Goal: Task Accomplishment & Management: Use online tool/utility

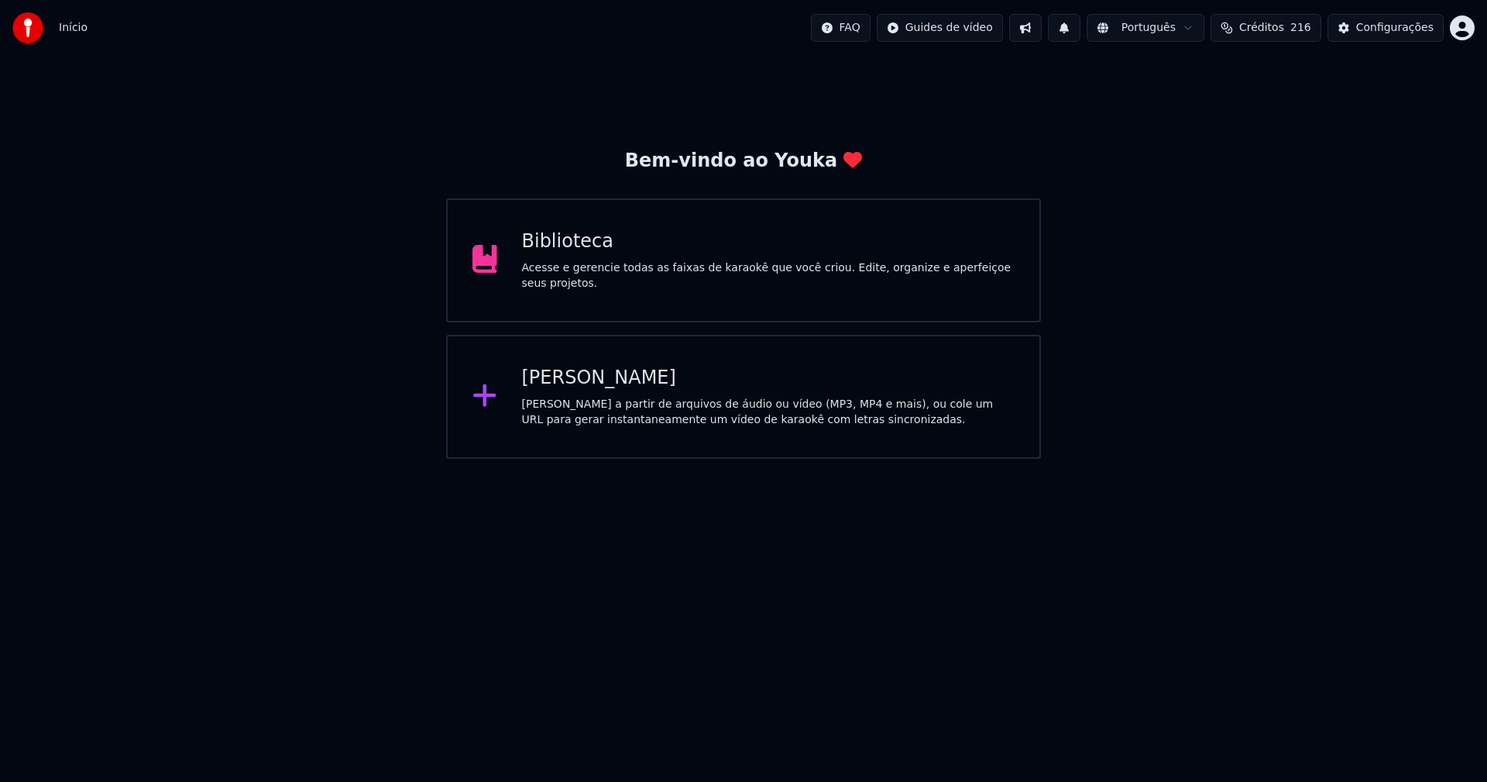
click at [616, 384] on div "[PERSON_NAME]" at bounding box center [769, 378] width 494 height 25
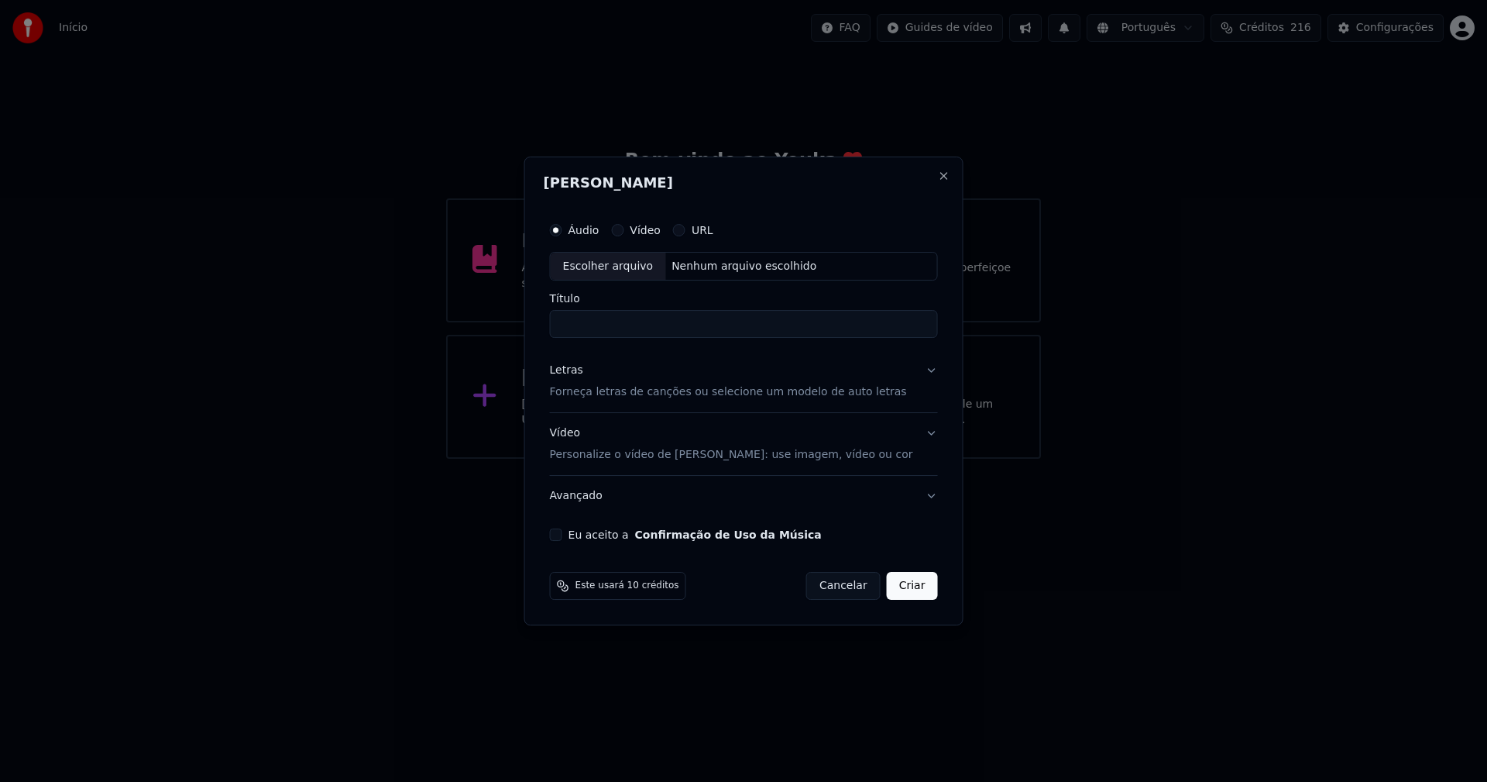
click at [652, 270] on div "Escolher arquivo" at bounding box center [608, 267] width 115 height 28
type input "**********"
click at [573, 375] on div "Letras" at bounding box center [566, 370] width 33 height 15
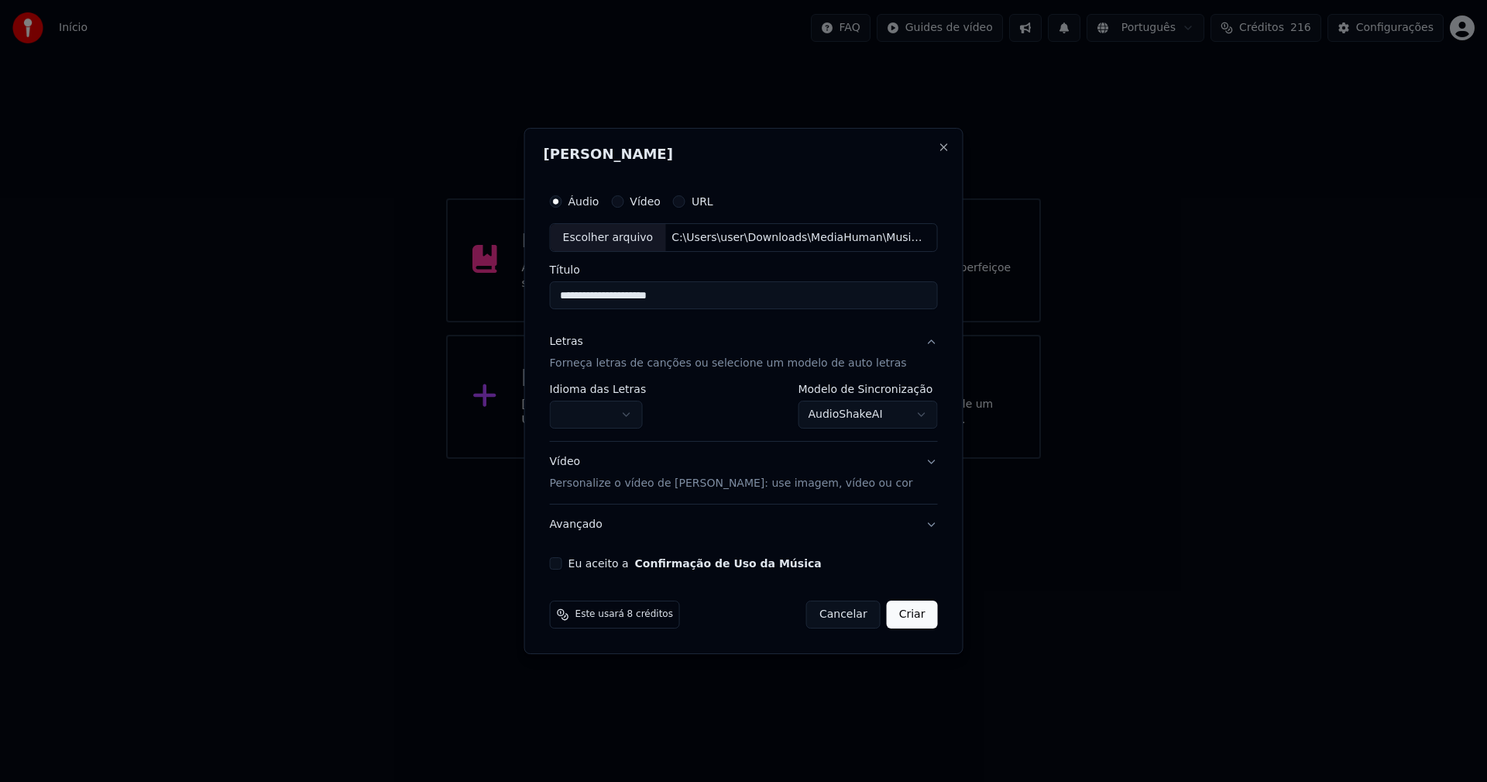
click at [608, 419] on body "**********" at bounding box center [743, 229] width 1487 height 459
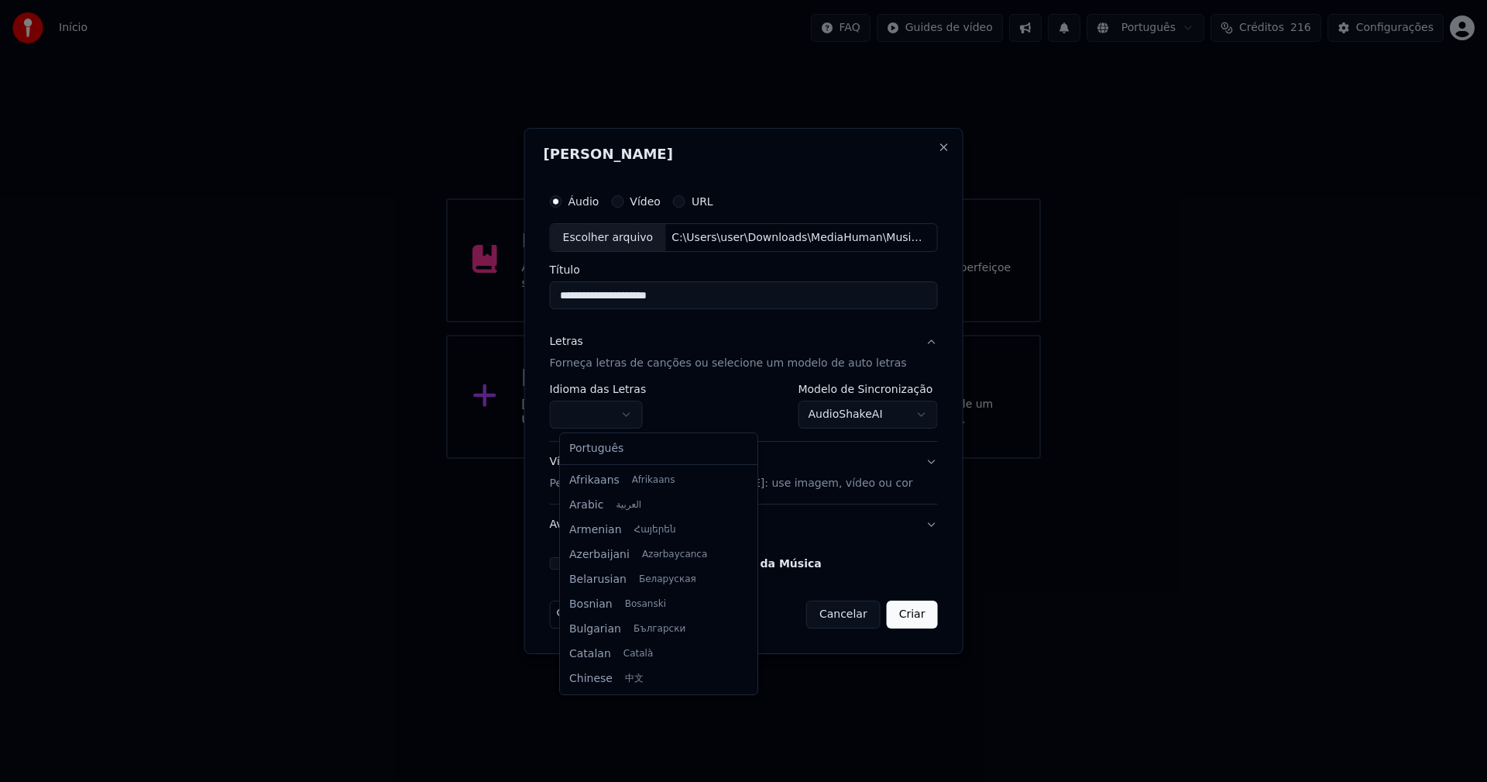
select select "**"
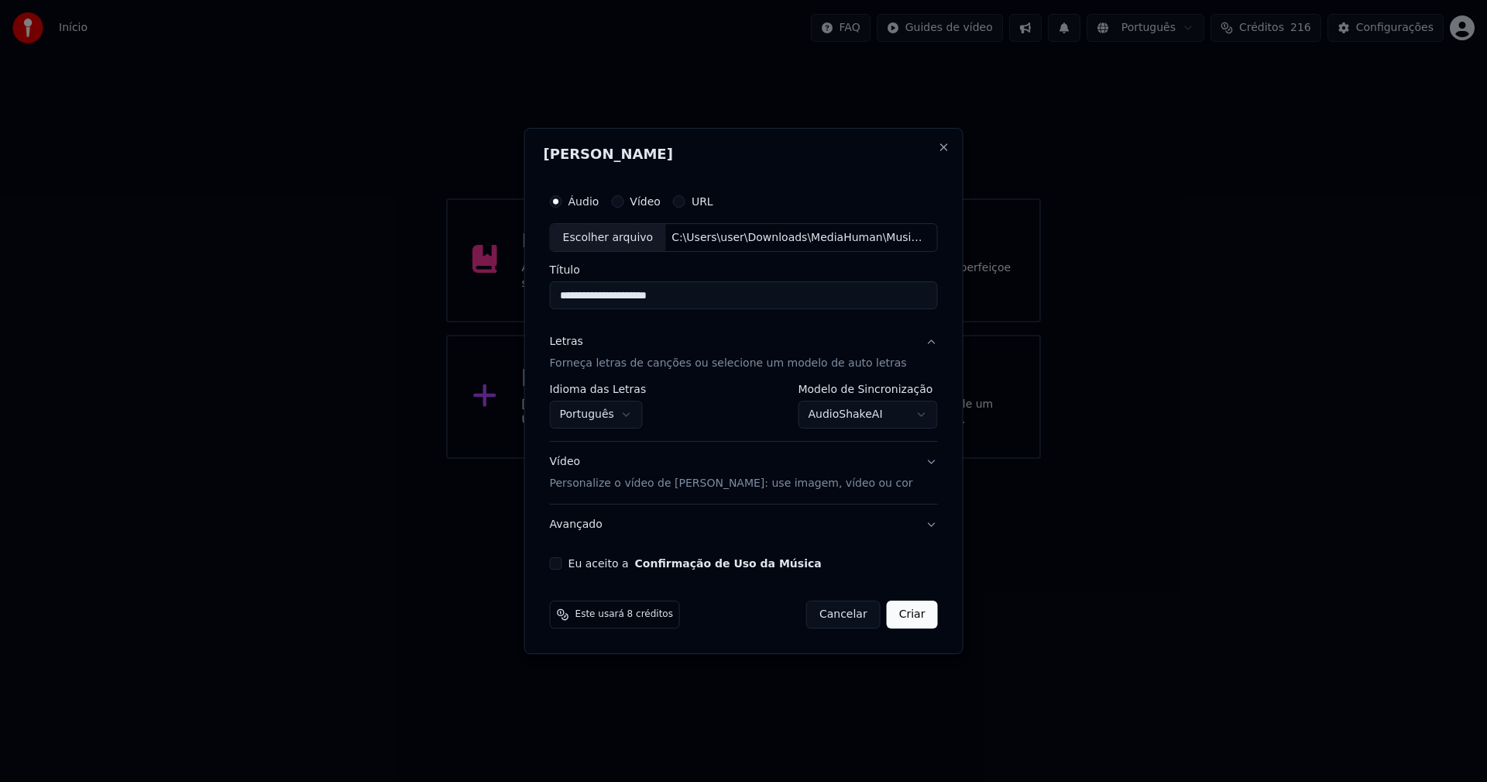
click at [854, 418] on body "**********" at bounding box center [743, 229] width 1487 height 459
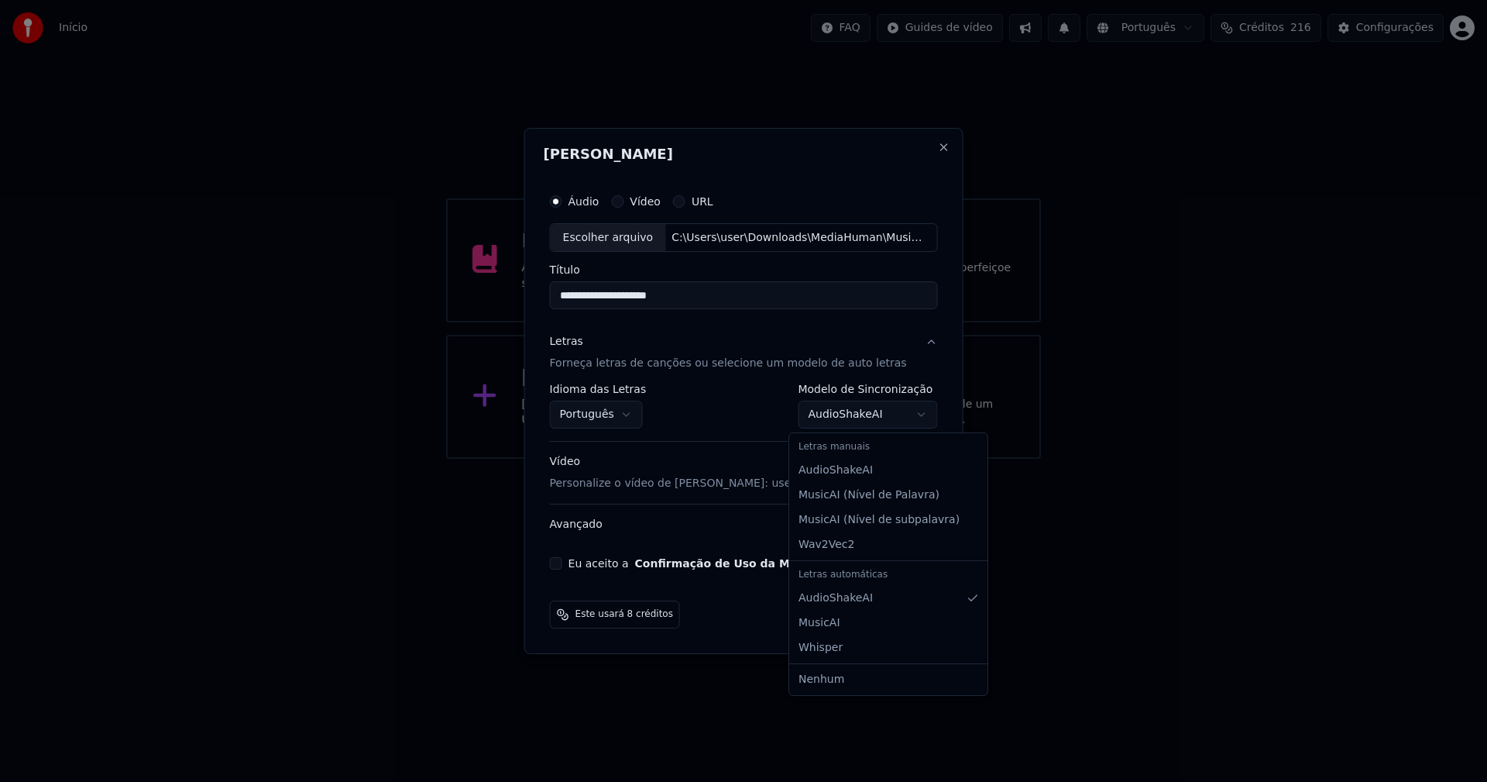
select select "**********"
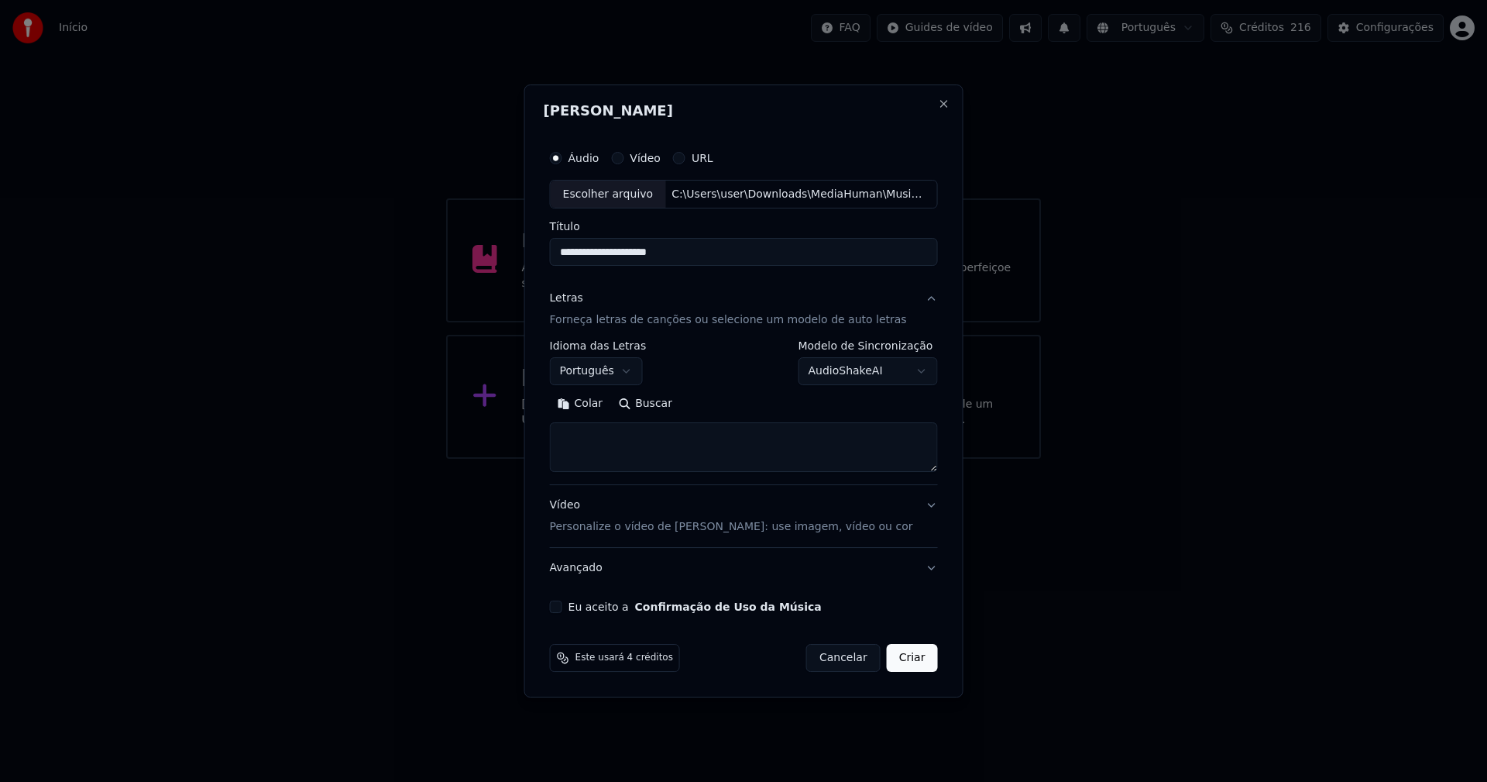
click at [593, 402] on button "Colar" at bounding box center [580, 404] width 61 height 25
click at [562, 609] on button "Eu aceito a Confirmação de Uso da Música" at bounding box center [556, 606] width 12 height 12
click at [906, 666] on button "Criar" at bounding box center [912, 658] width 51 height 28
type textarea "**********"
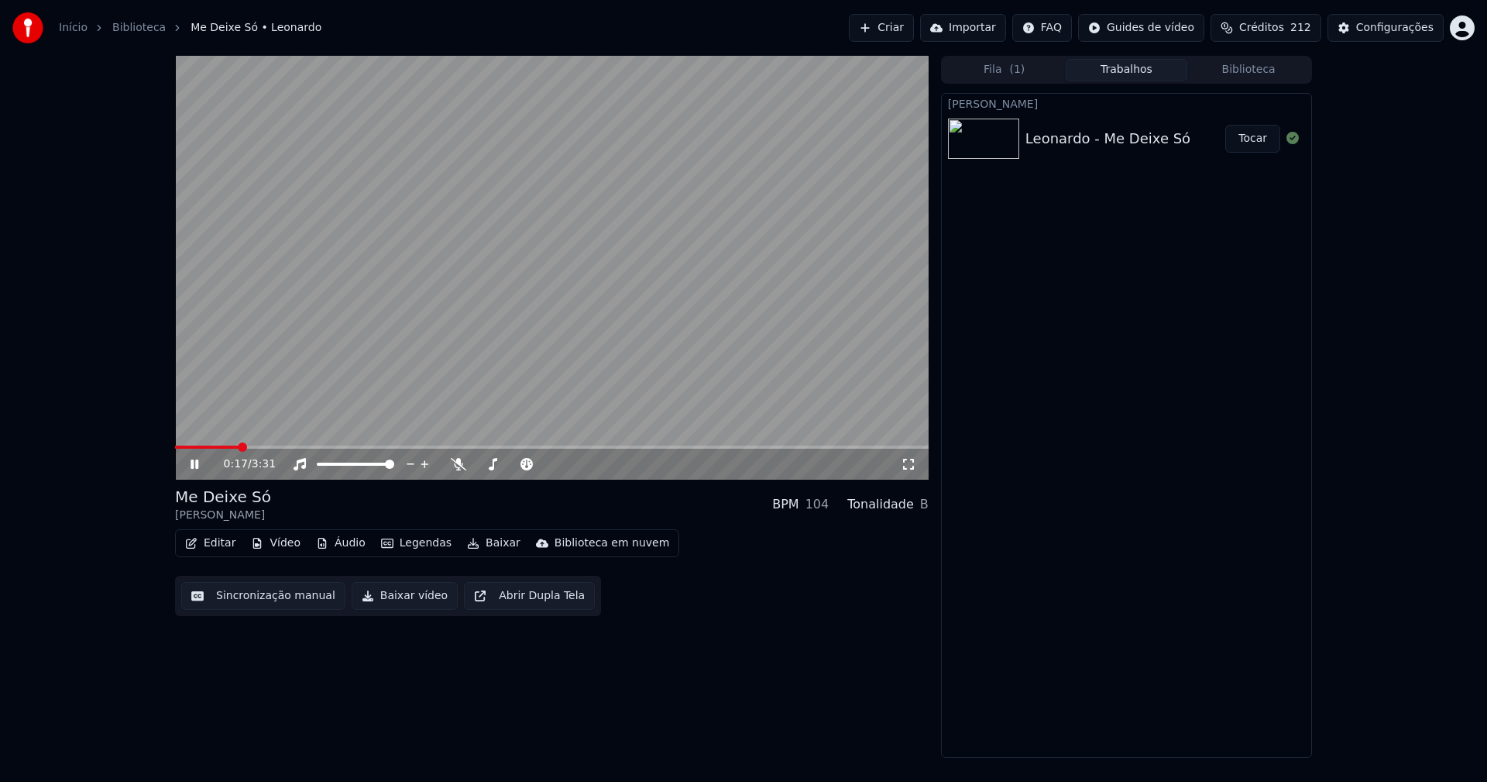
click at [193, 466] on icon at bounding box center [195, 463] width 8 height 9
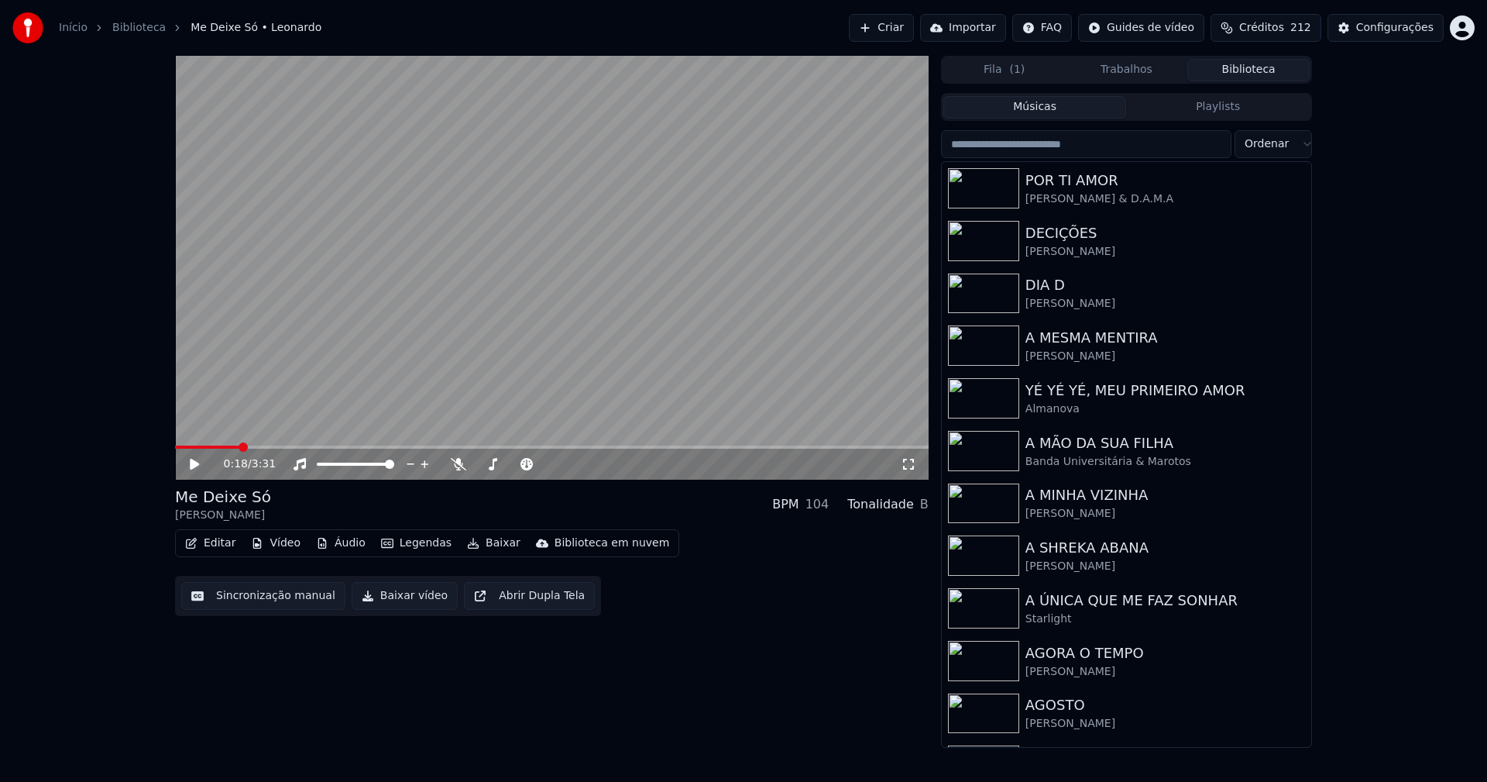
click at [1249, 67] on button "Biblioteca" at bounding box center [1249, 70] width 122 height 22
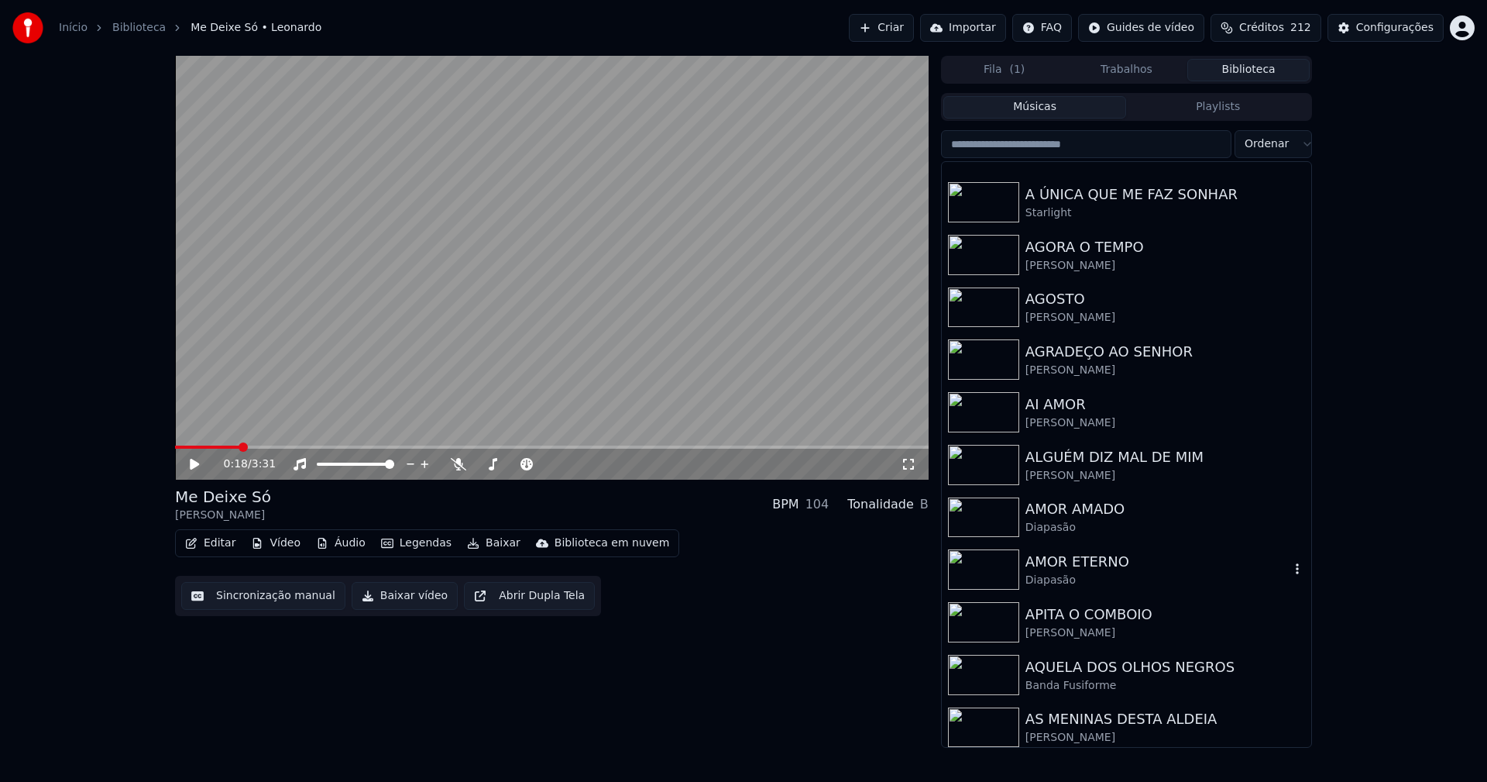
scroll to position [542, 0]
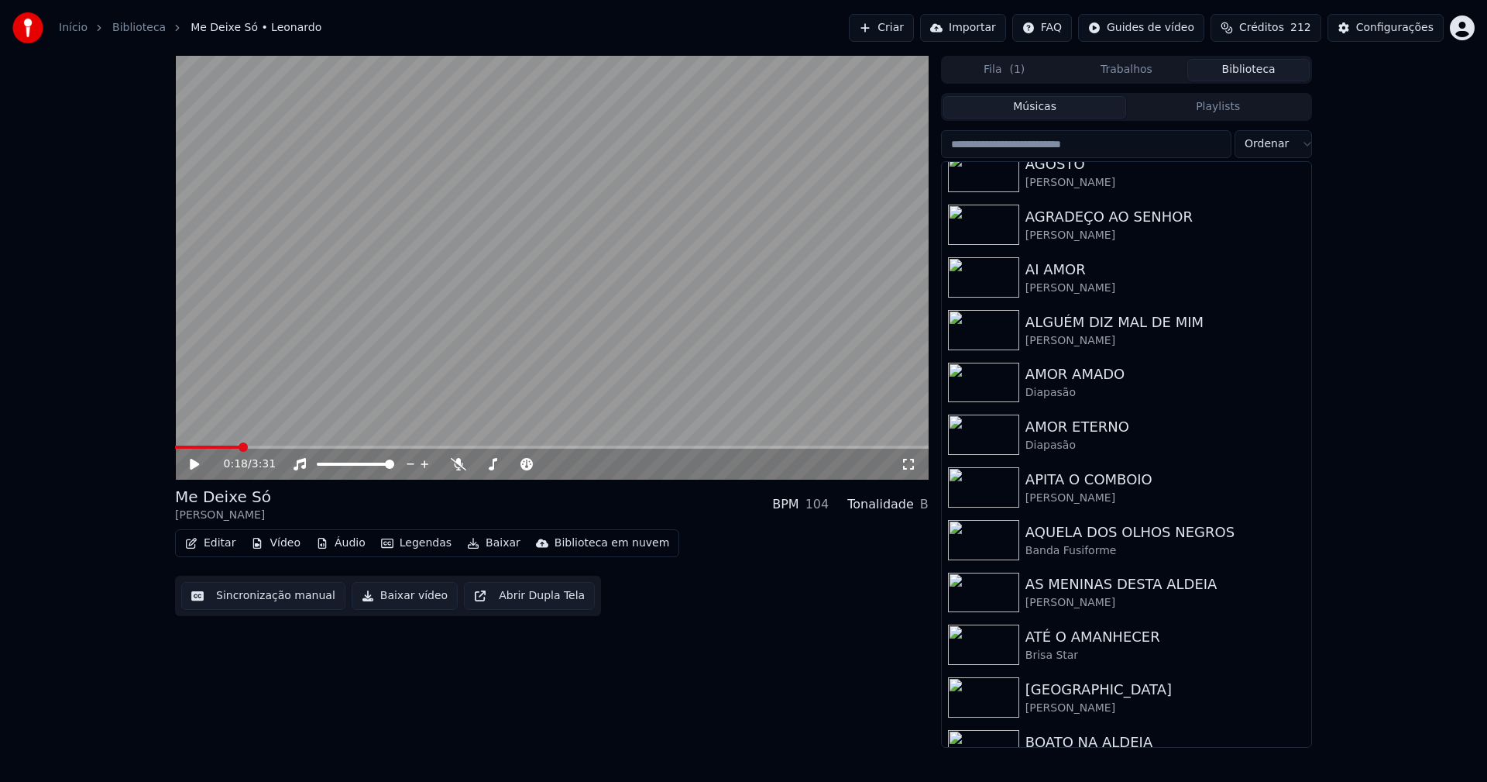
click at [1032, 140] on input "search" at bounding box center [1086, 144] width 291 height 28
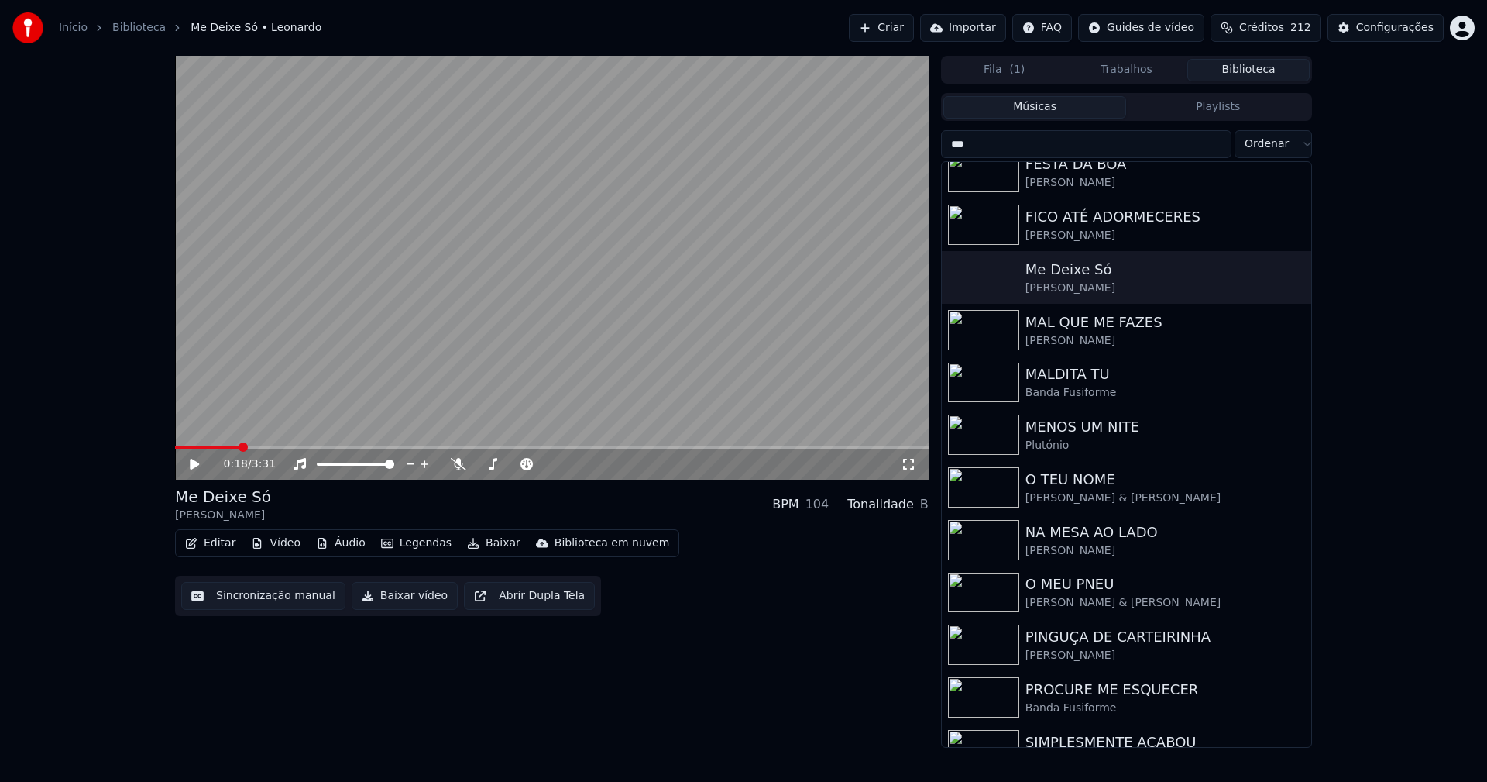
scroll to position [0, 0]
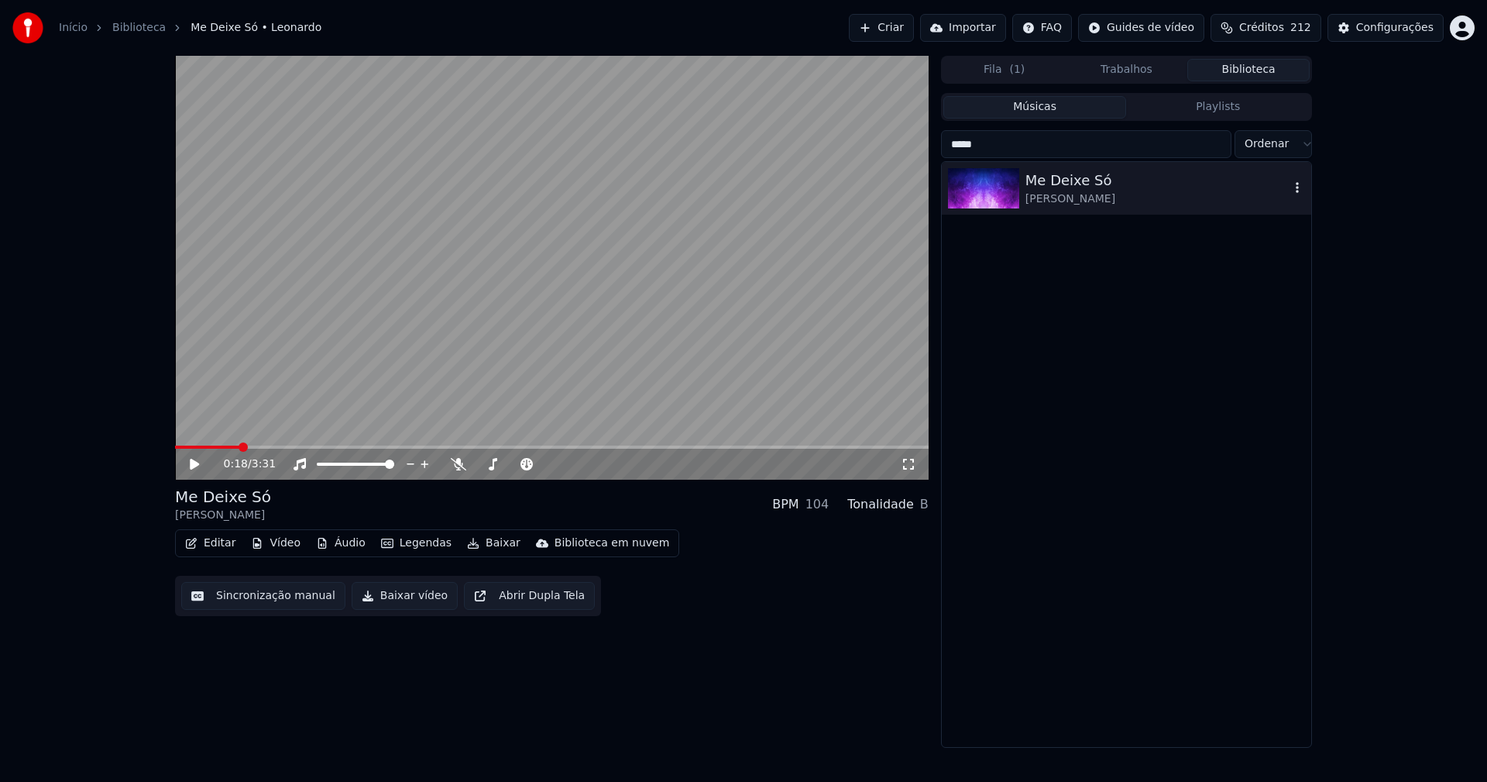
type input "*****"
click at [1298, 182] on icon "button" at bounding box center [1297, 187] width 15 height 12
click at [1307, 269] on div "Abrir Diretório" at bounding box center [1305, 266] width 160 height 25
click at [1479, 318] on div "0:18 / 3:31 Me Deixe Só Leonardo BPM 104 Tonalidade B Editar Vídeo Áudio Legend…" at bounding box center [743, 402] width 1487 height 692
click at [1398, 26] on div "Configurações" at bounding box center [1395, 27] width 77 height 15
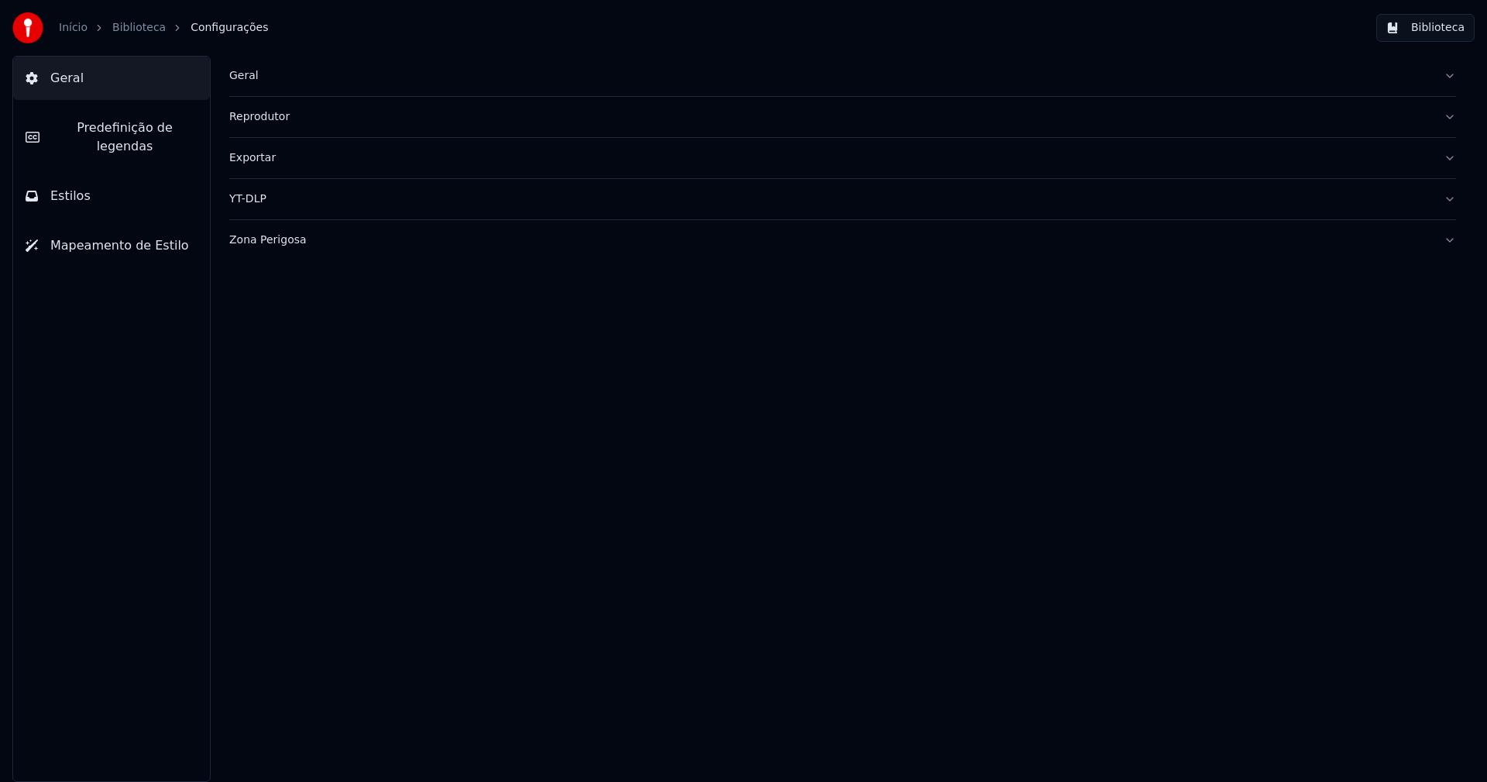
click at [233, 74] on div "Geral" at bounding box center [830, 75] width 1202 height 15
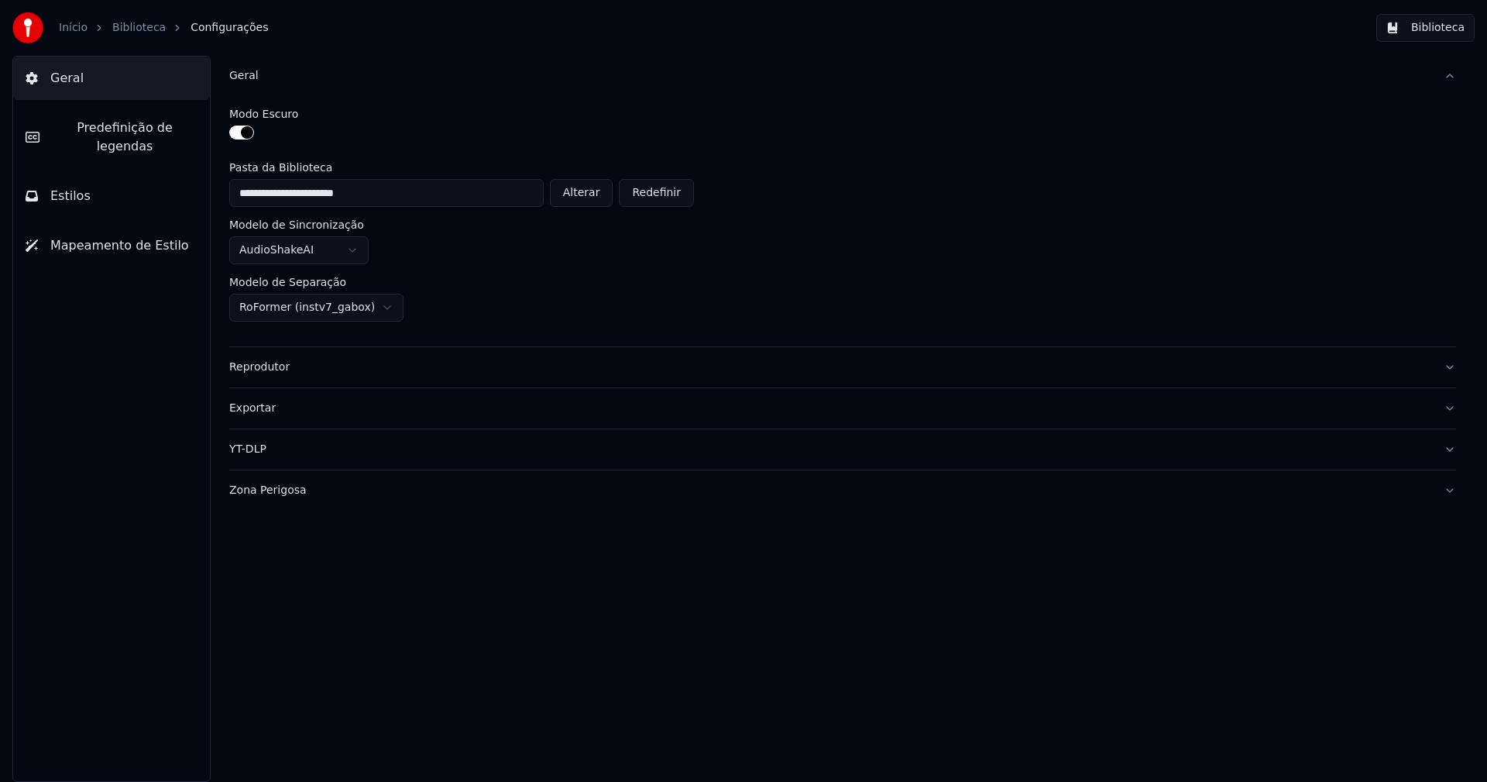
click at [602, 192] on button "Alterar" at bounding box center [582, 193] width 64 height 28
type input "**********"
click at [1434, 33] on button "Biblioteca" at bounding box center [1426, 28] width 98 height 28
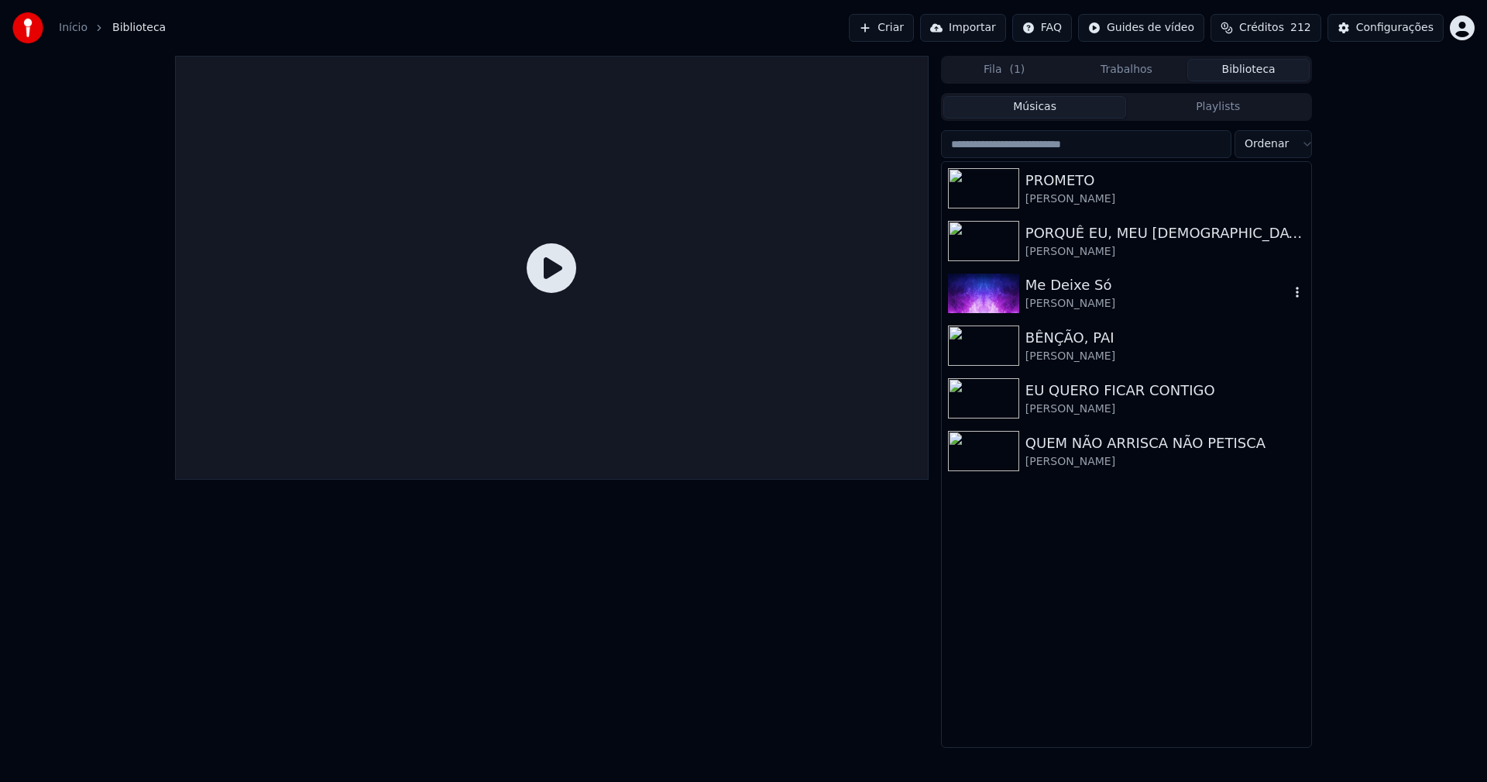
click at [1093, 291] on div "Me Deixe Só" at bounding box center [1158, 285] width 264 height 22
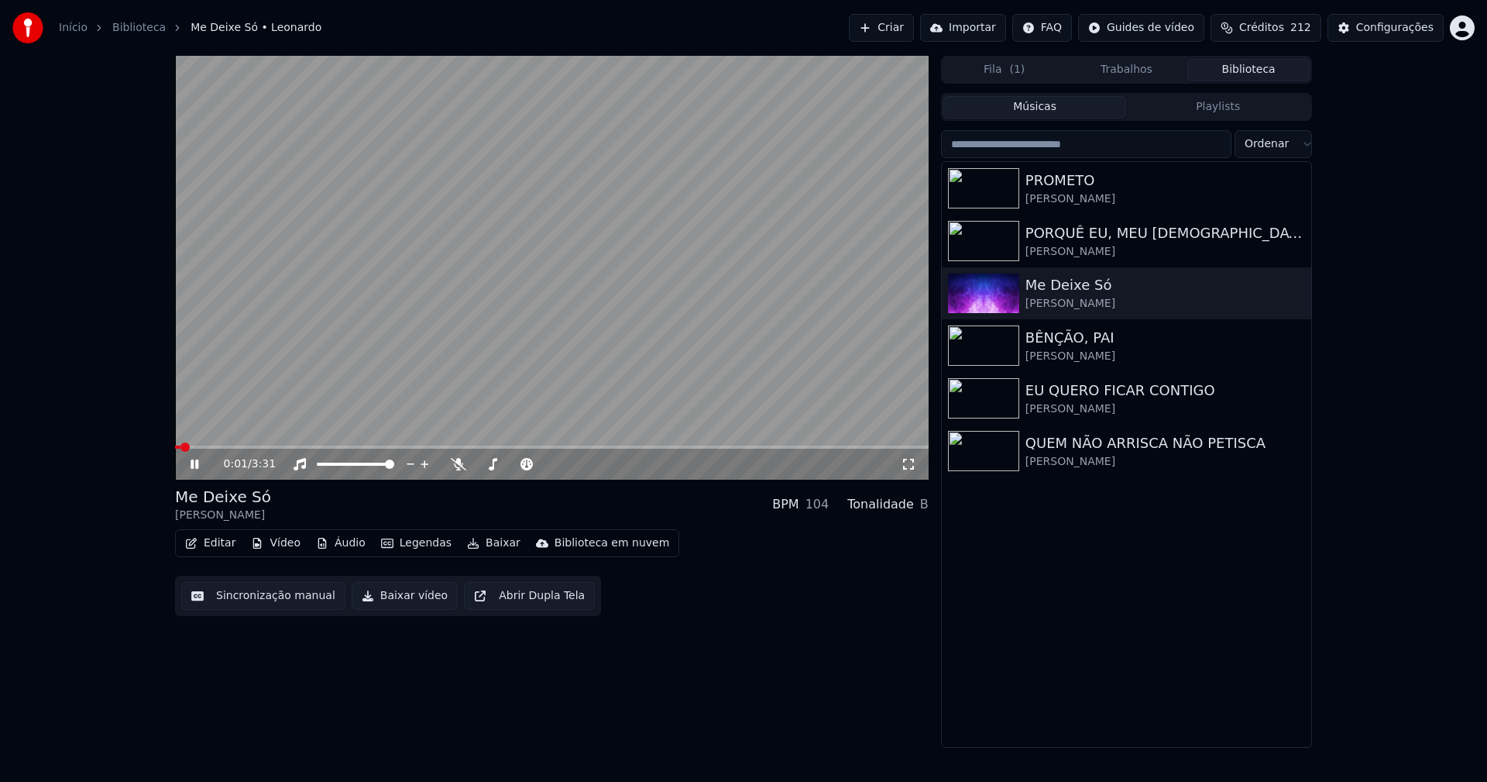
drag, startPoint x: 191, startPoint y: 467, endPoint x: 216, endPoint y: 478, distance: 27.1
click at [193, 466] on icon at bounding box center [195, 463] width 8 height 9
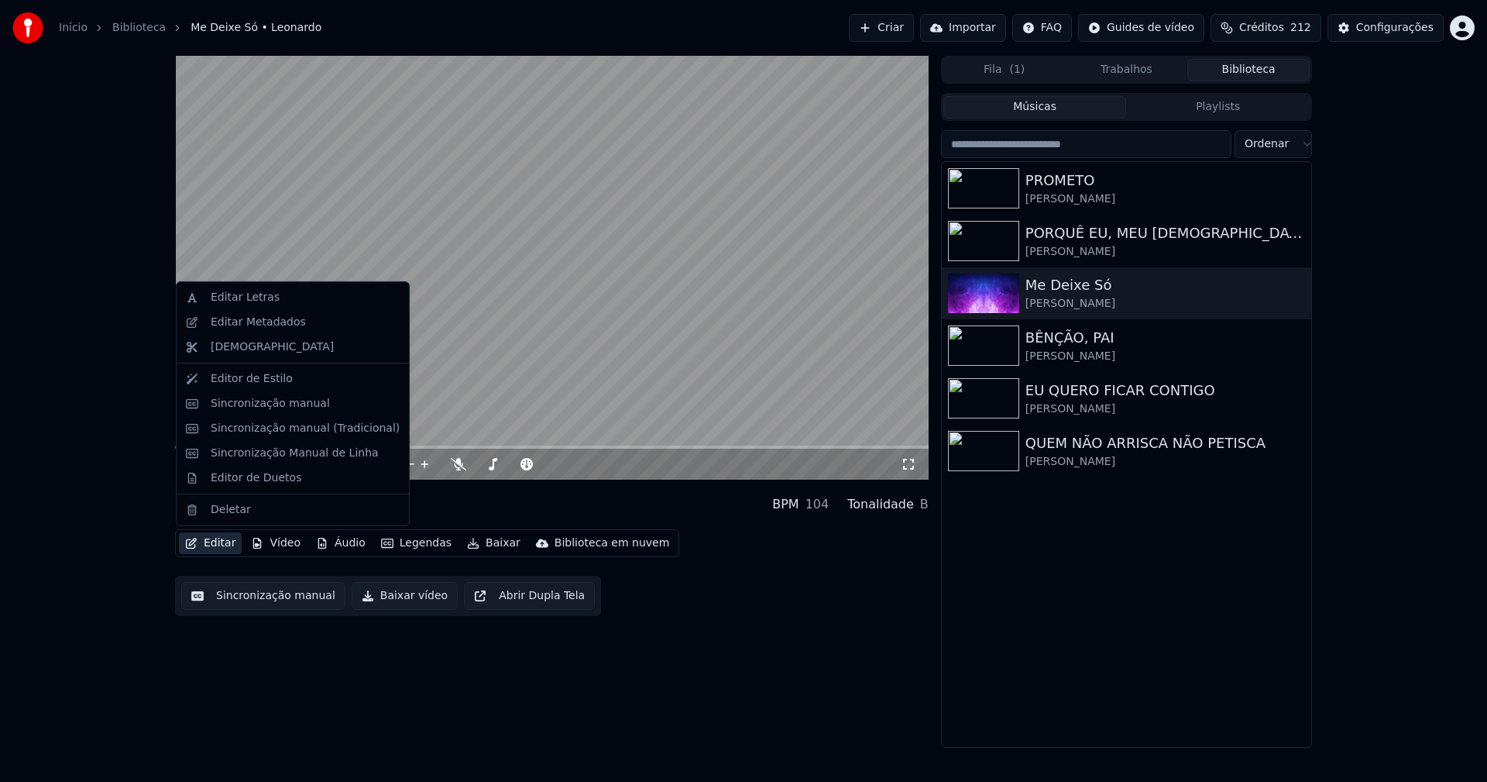
click at [216, 548] on button "Editar" at bounding box center [210, 543] width 63 height 22
click at [267, 321] on div "Editar Metadados" at bounding box center [258, 322] width 95 height 15
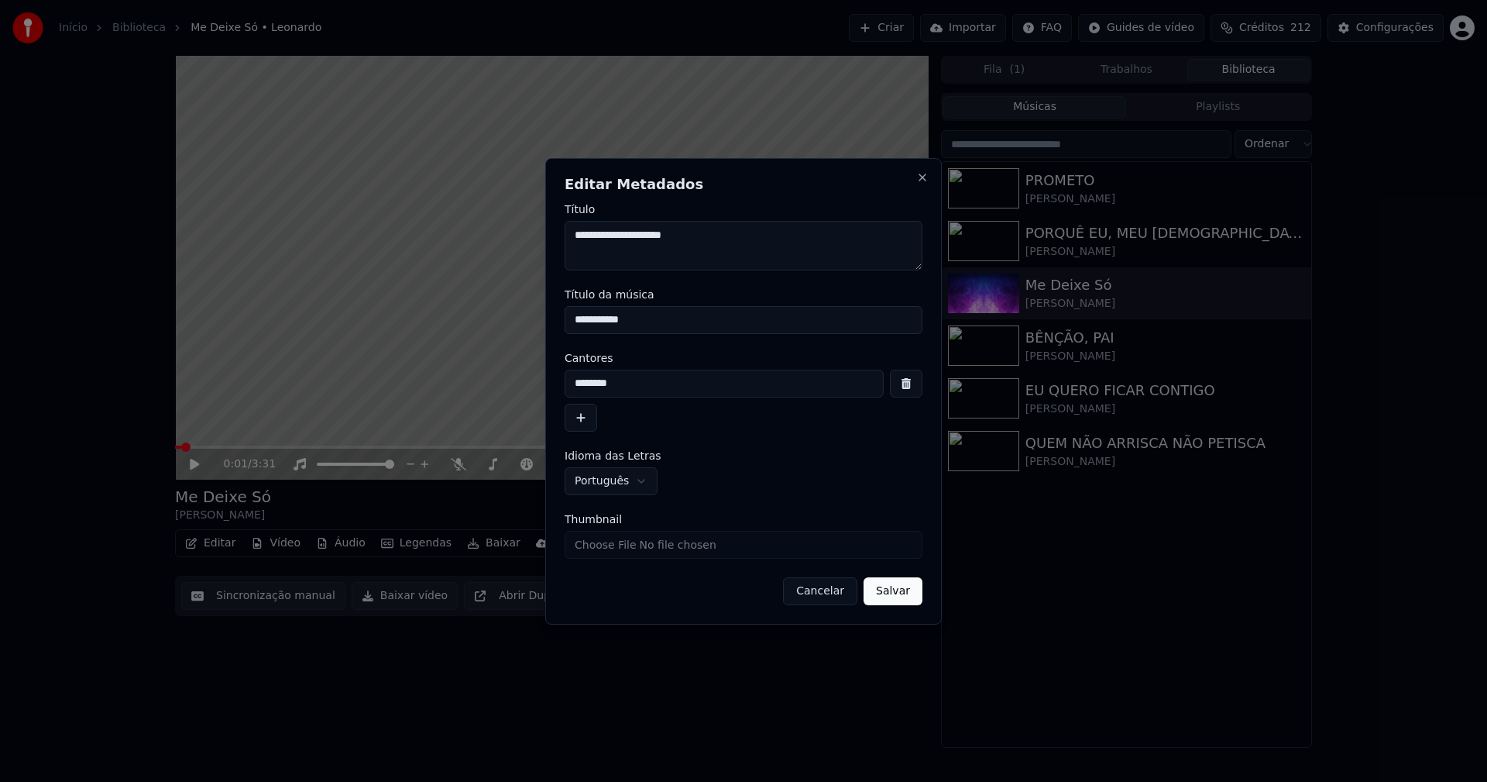
click at [645, 318] on input "**********" at bounding box center [744, 320] width 358 height 28
click at [621, 324] on input "**********" at bounding box center [744, 320] width 358 height 28
click at [587, 316] on input "**********" at bounding box center [744, 320] width 358 height 28
click at [590, 320] on input "**********" at bounding box center [744, 320] width 358 height 28
type input "**********"
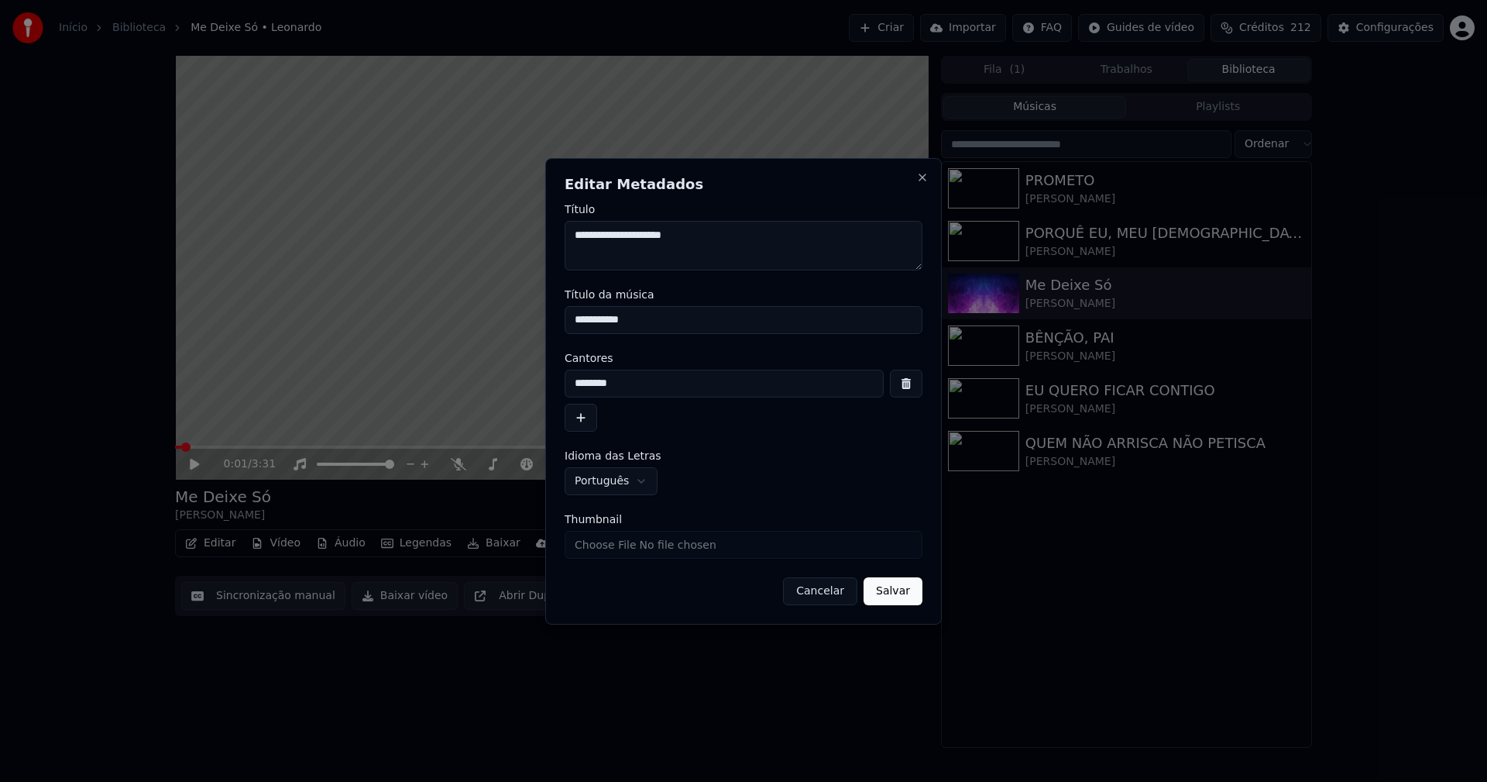
click at [640, 551] on input "Thumbnail" at bounding box center [744, 545] width 358 height 28
type input "**********"
click at [892, 597] on button "Salvar" at bounding box center [893, 591] width 59 height 28
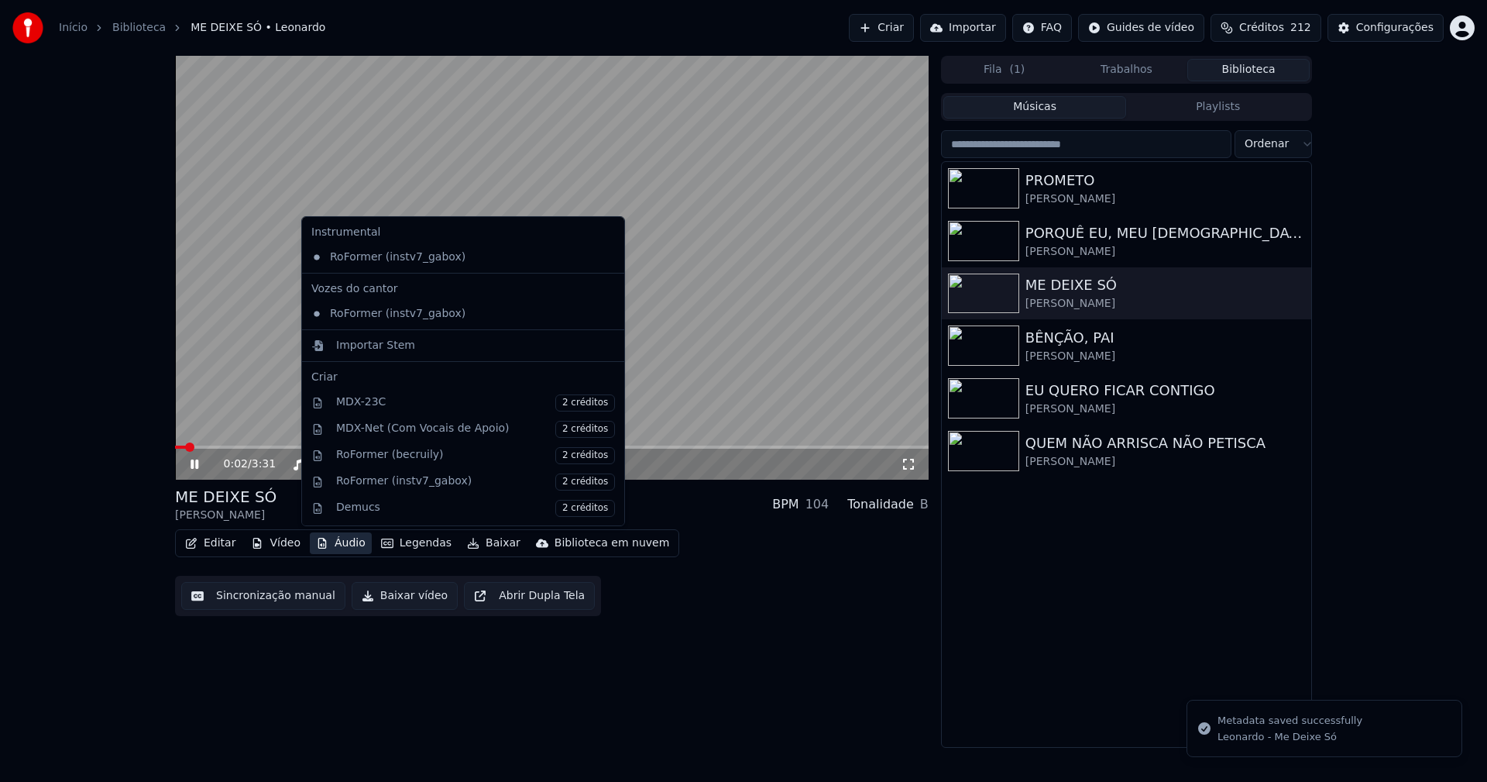
click at [338, 548] on button "Áudio" at bounding box center [341, 543] width 62 height 22
click at [356, 348] on div "Importar Stem" at bounding box center [375, 345] width 79 height 15
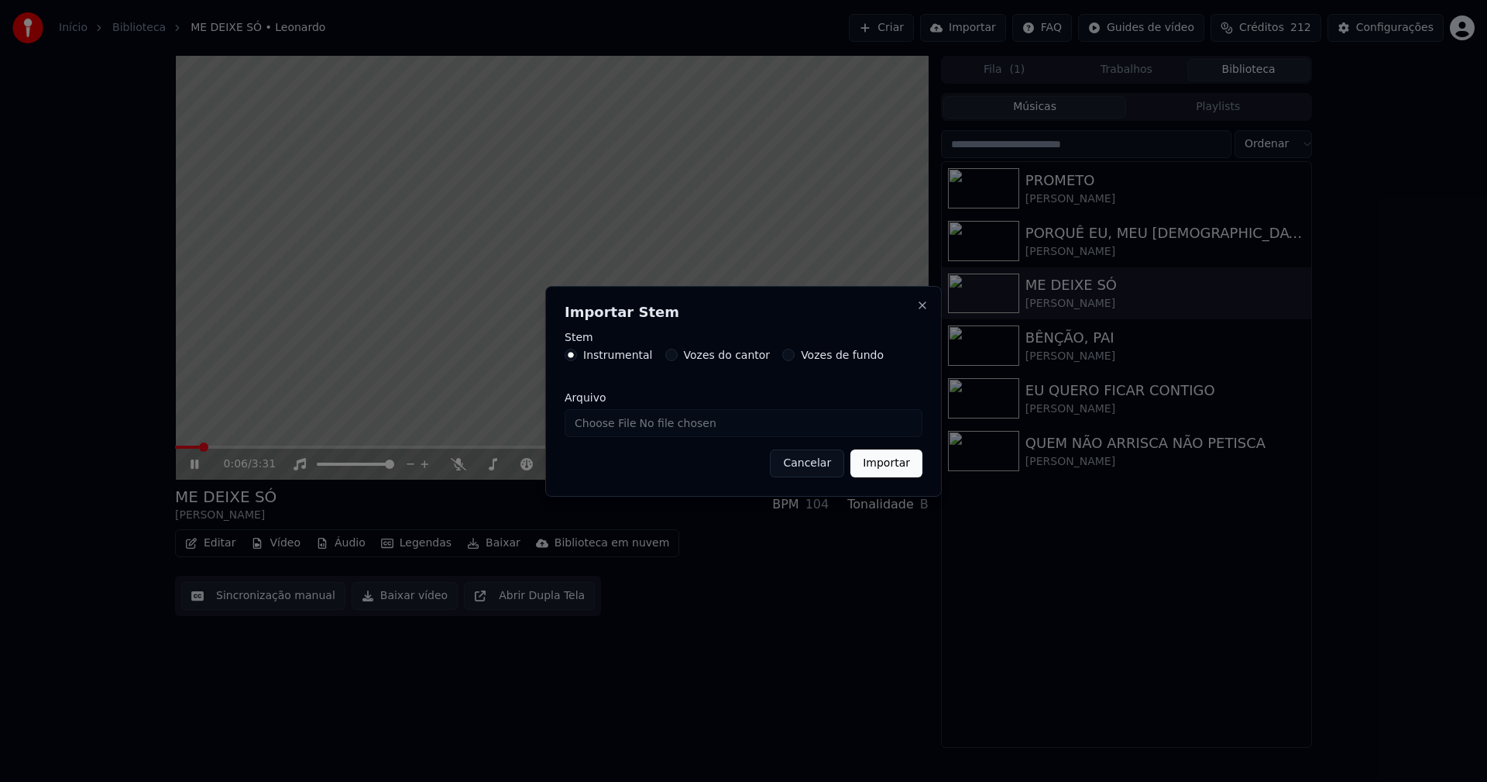
click at [634, 427] on input "Arquivo" at bounding box center [744, 423] width 358 height 28
type input "**********"
click at [889, 474] on button "Importar" at bounding box center [887, 463] width 72 height 28
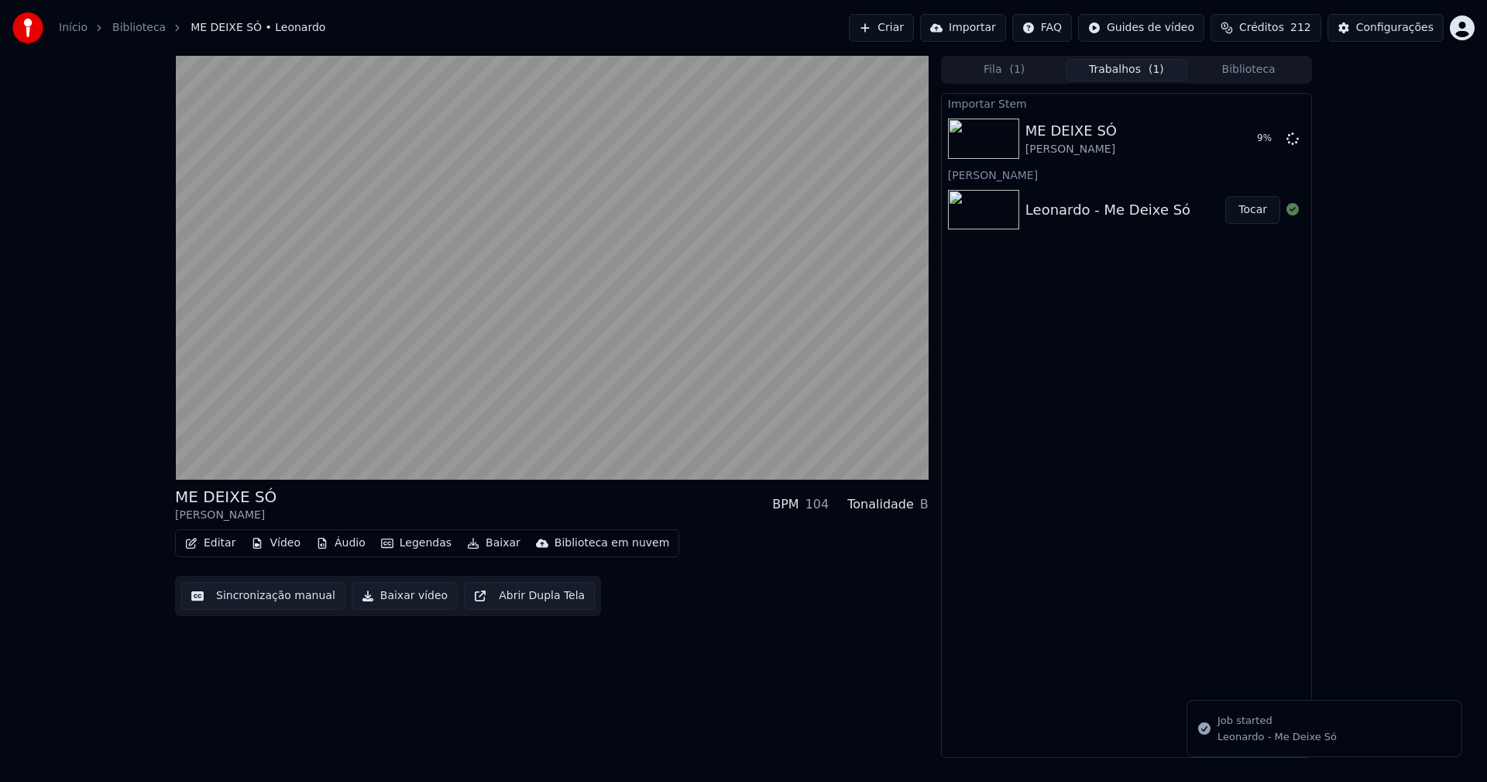
click at [285, 542] on button "Vídeo" at bounding box center [276, 543] width 62 height 22
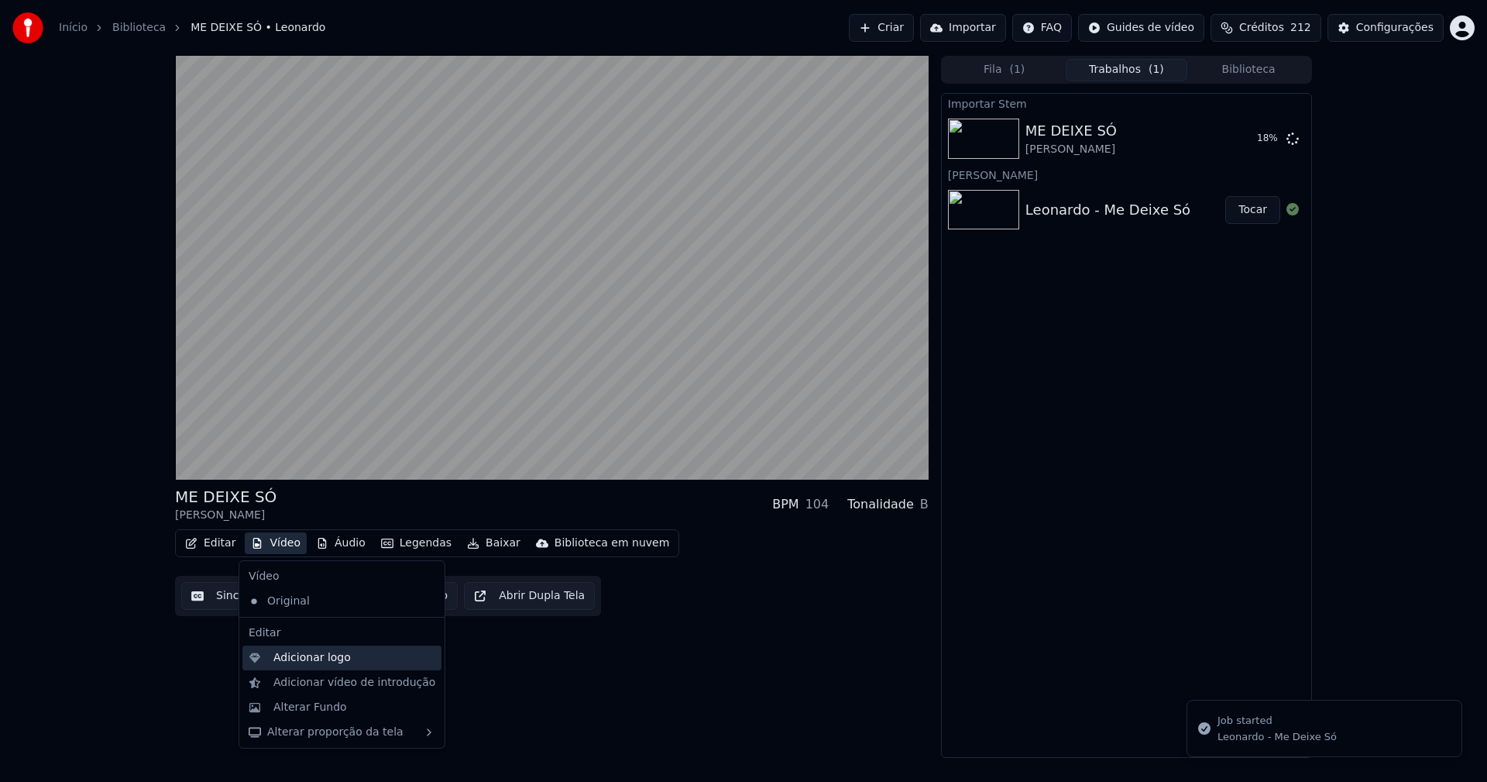
click at [317, 660] on div "Adicionar logo" at bounding box center [311, 657] width 77 height 15
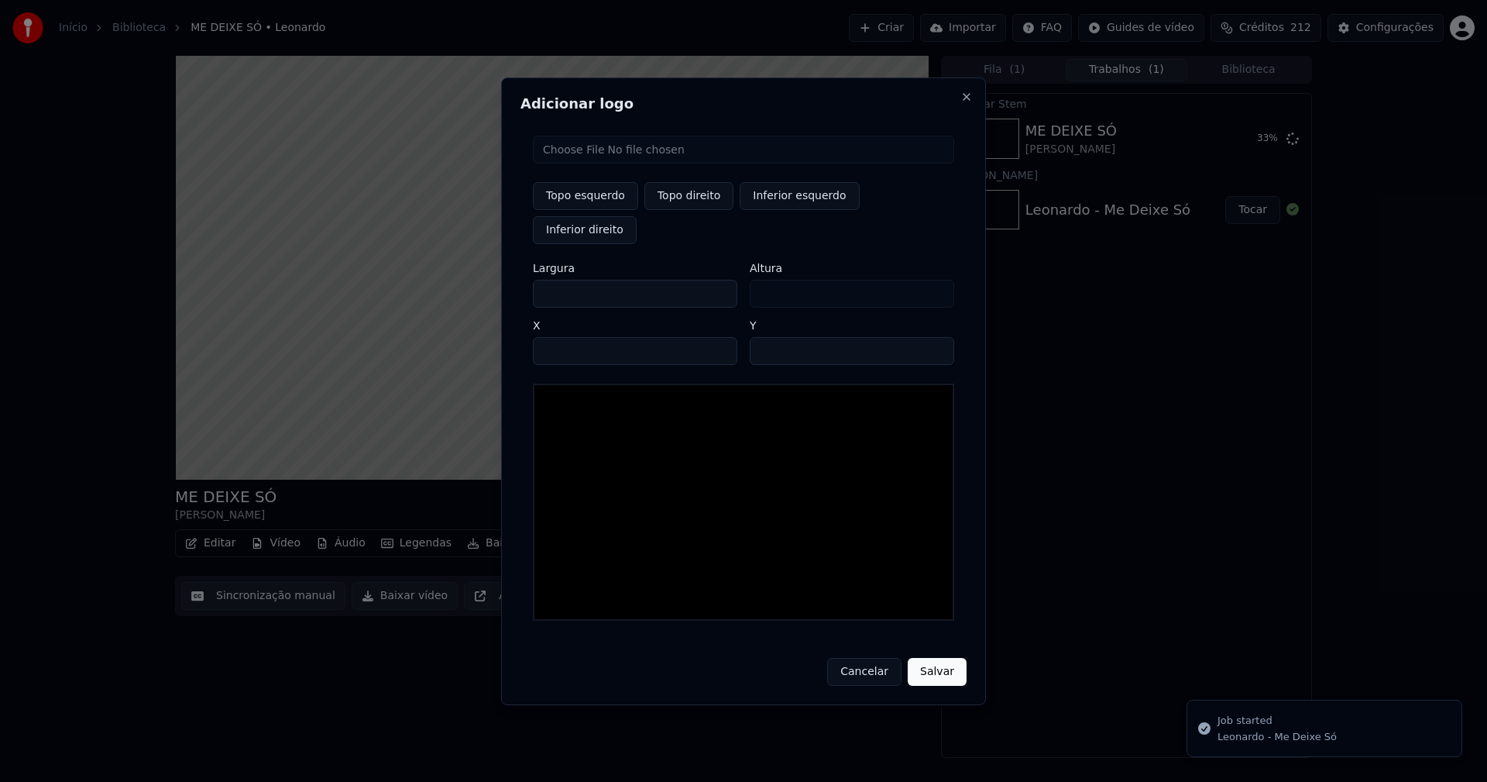
click at [593, 163] on input "file" at bounding box center [743, 150] width 421 height 28
type input "**********"
click at [692, 210] on button "Topo direito" at bounding box center [689, 196] width 89 height 28
type input "****"
click at [769, 339] on input "**" at bounding box center [852, 351] width 205 height 28
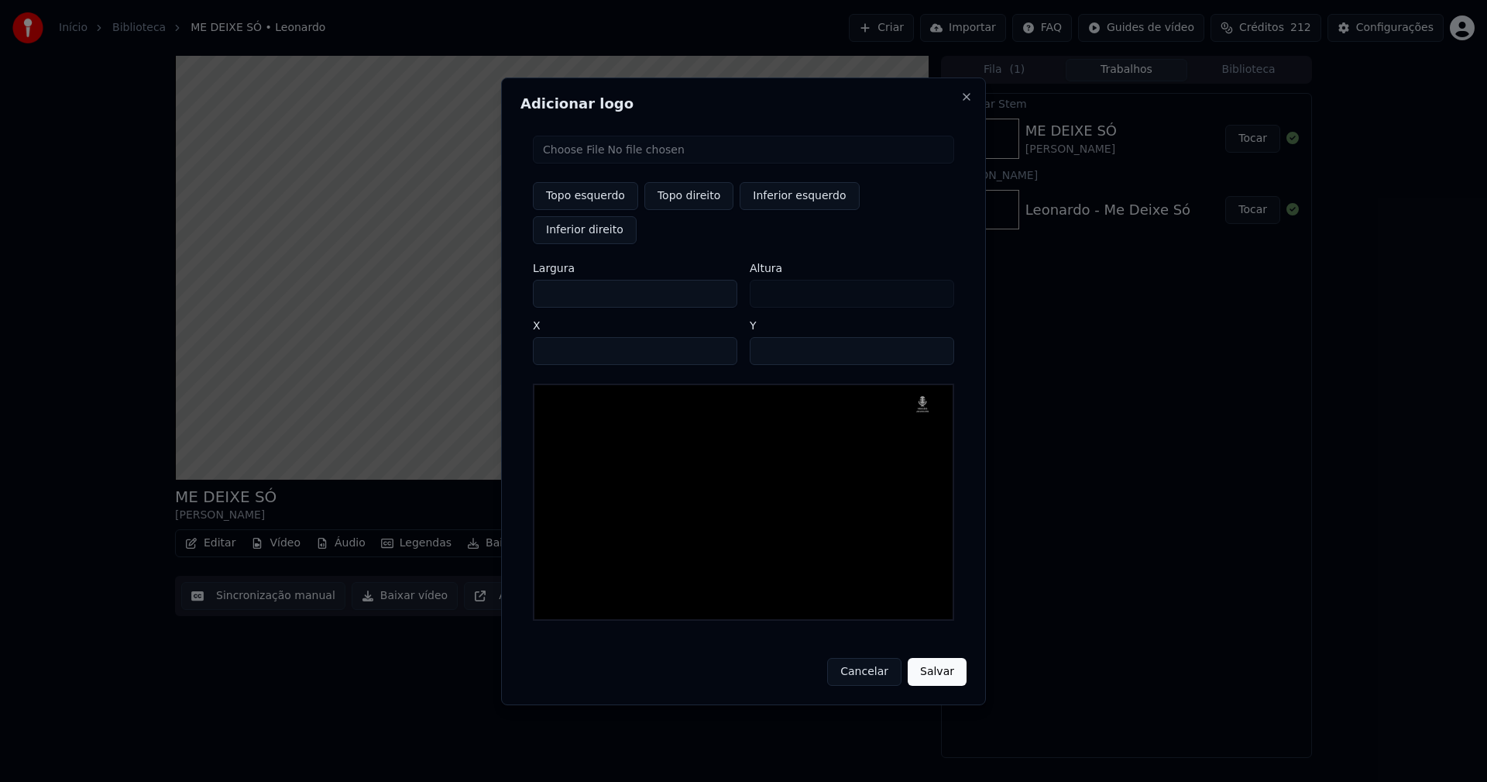
type input "**"
click at [560, 280] on input "***" at bounding box center [635, 294] width 205 height 28
type input "**"
type input "*"
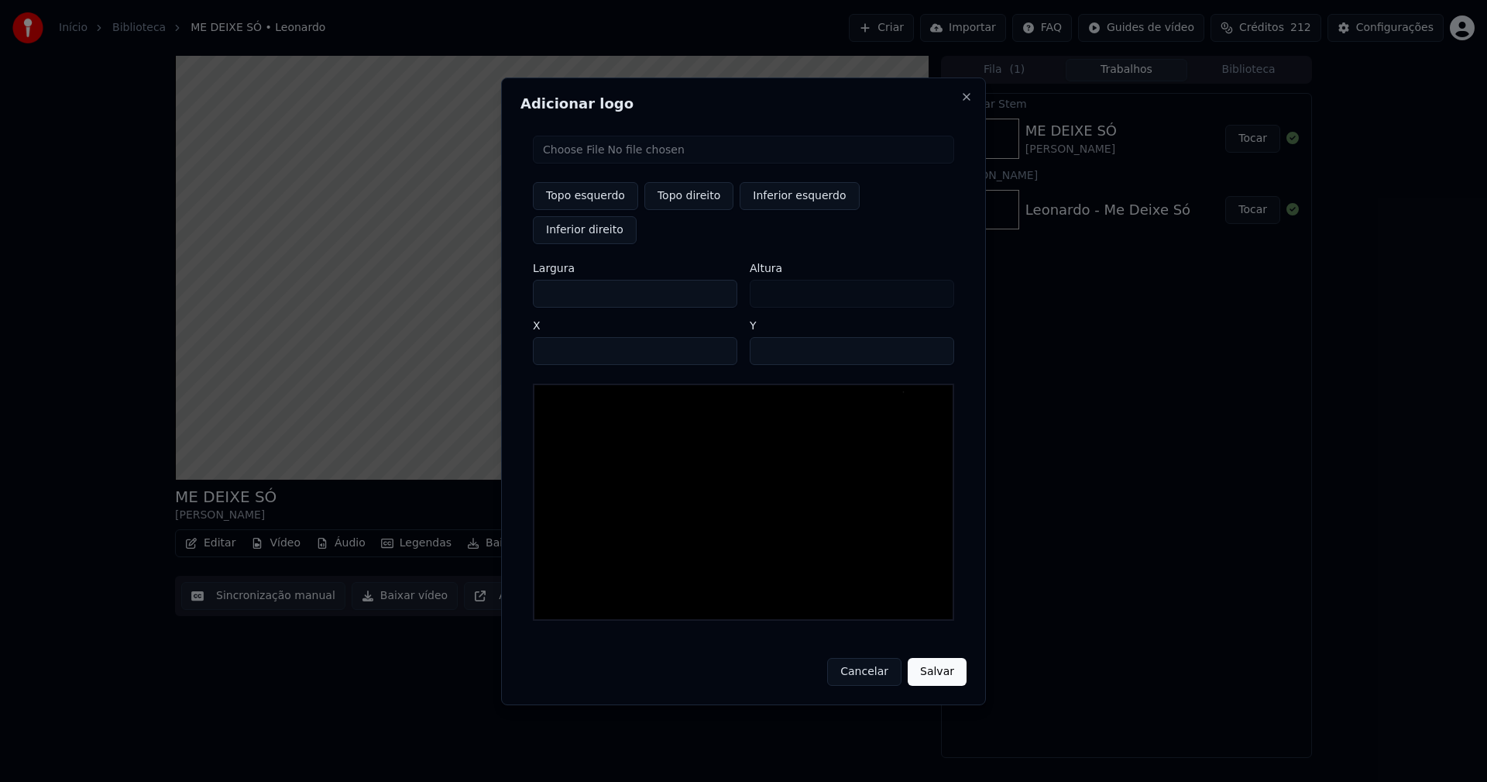
type input "*"
type input "**"
type input "***"
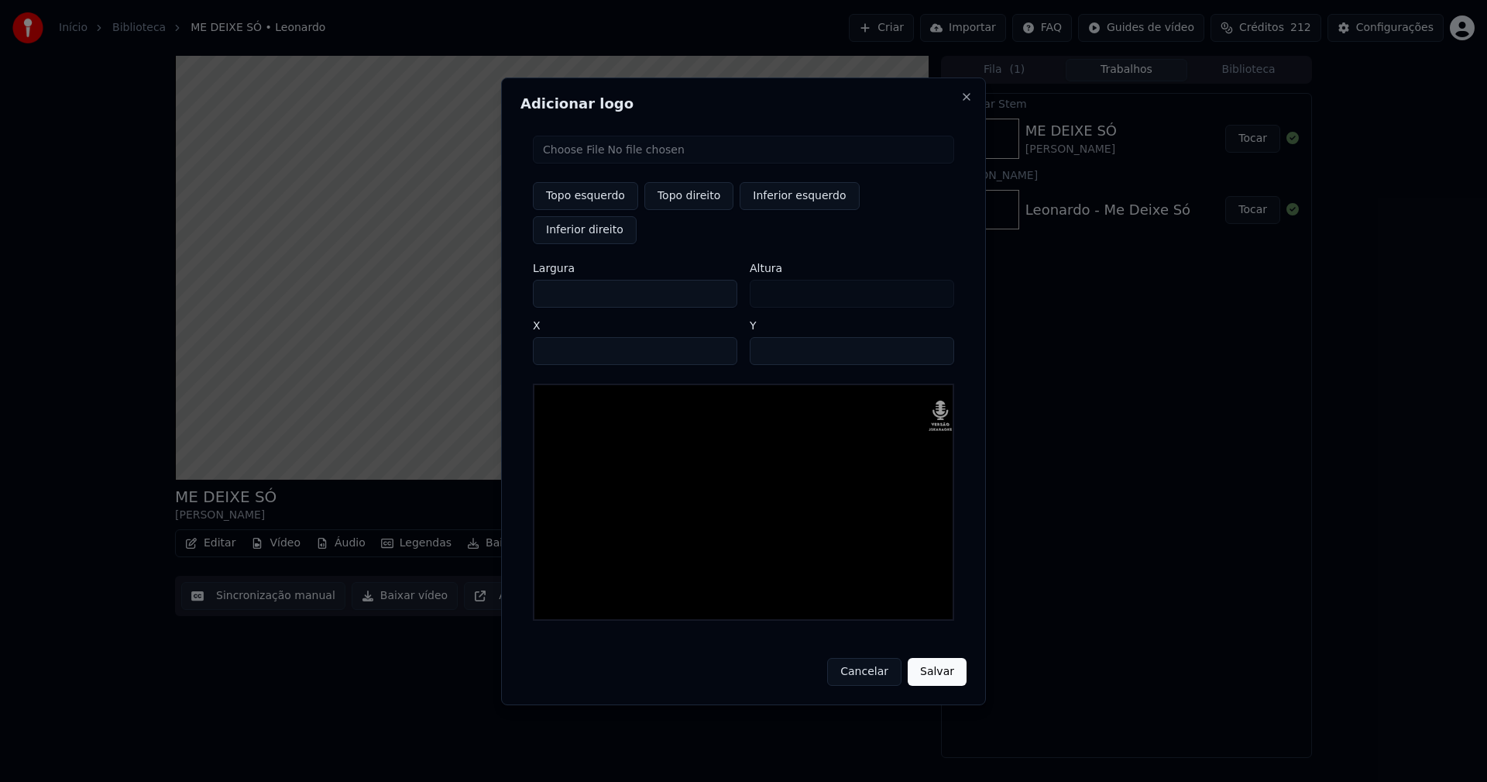
type input "***"
click at [556, 337] on input "****" at bounding box center [635, 351] width 205 height 28
click at [579, 337] on input "****" at bounding box center [635, 351] width 205 height 28
type input "****"
click at [923, 658] on button "Salvar" at bounding box center [937, 672] width 59 height 28
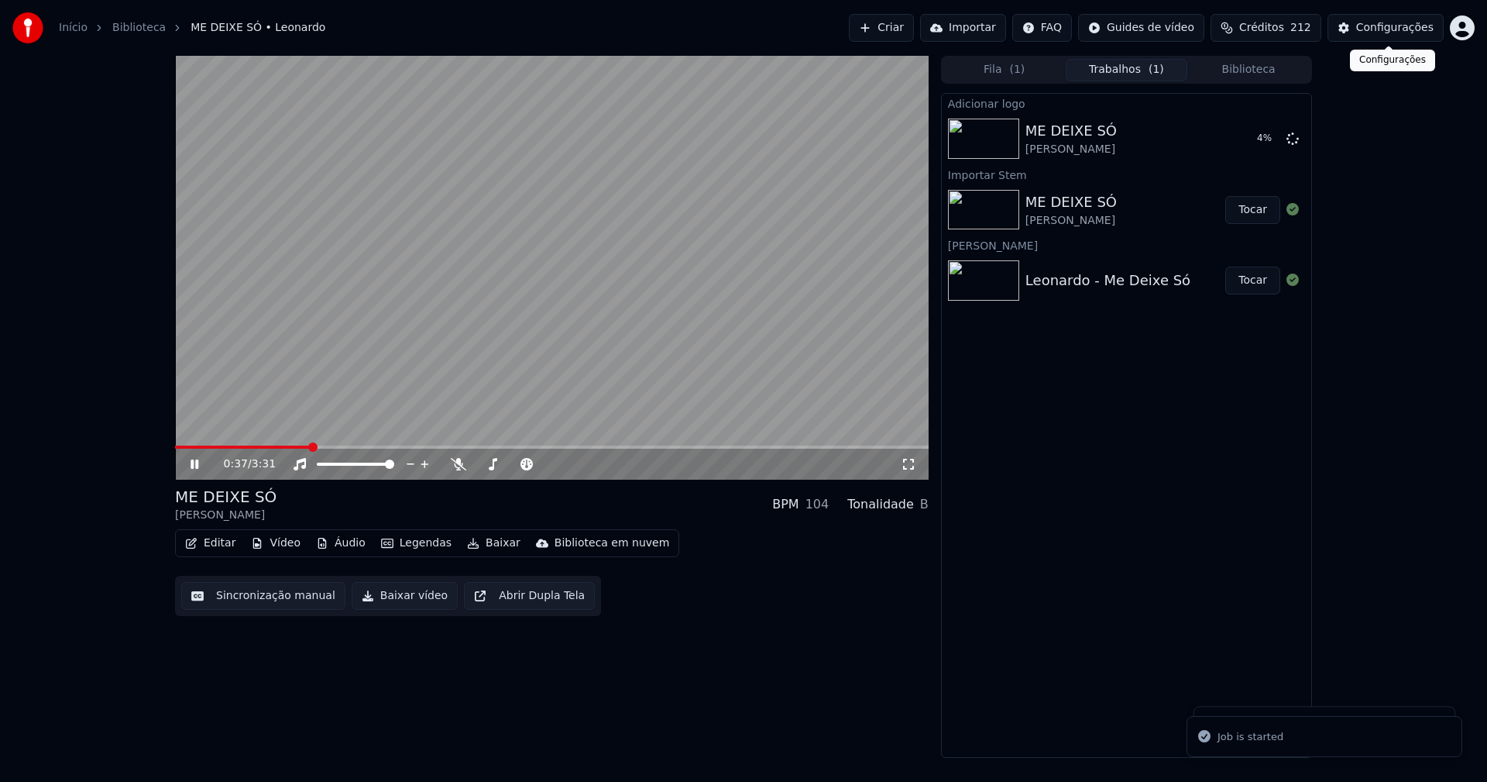
click at [1394, 26] on div "Configurações" at bounding box center [1395, 27] width 77 height 15
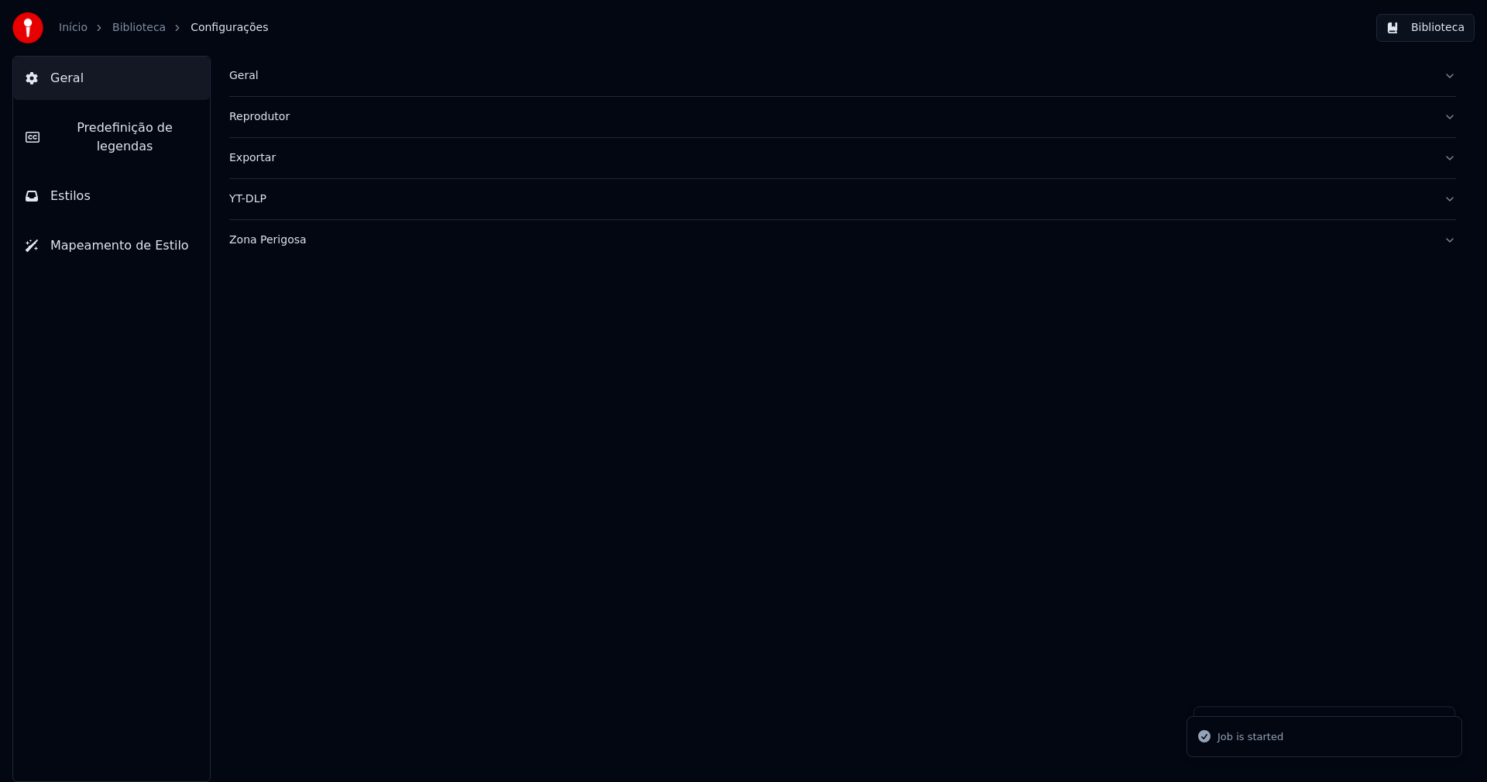
click at [106, 181] on button "Estilos" at bounding box center [111, 195] width 197 height 43
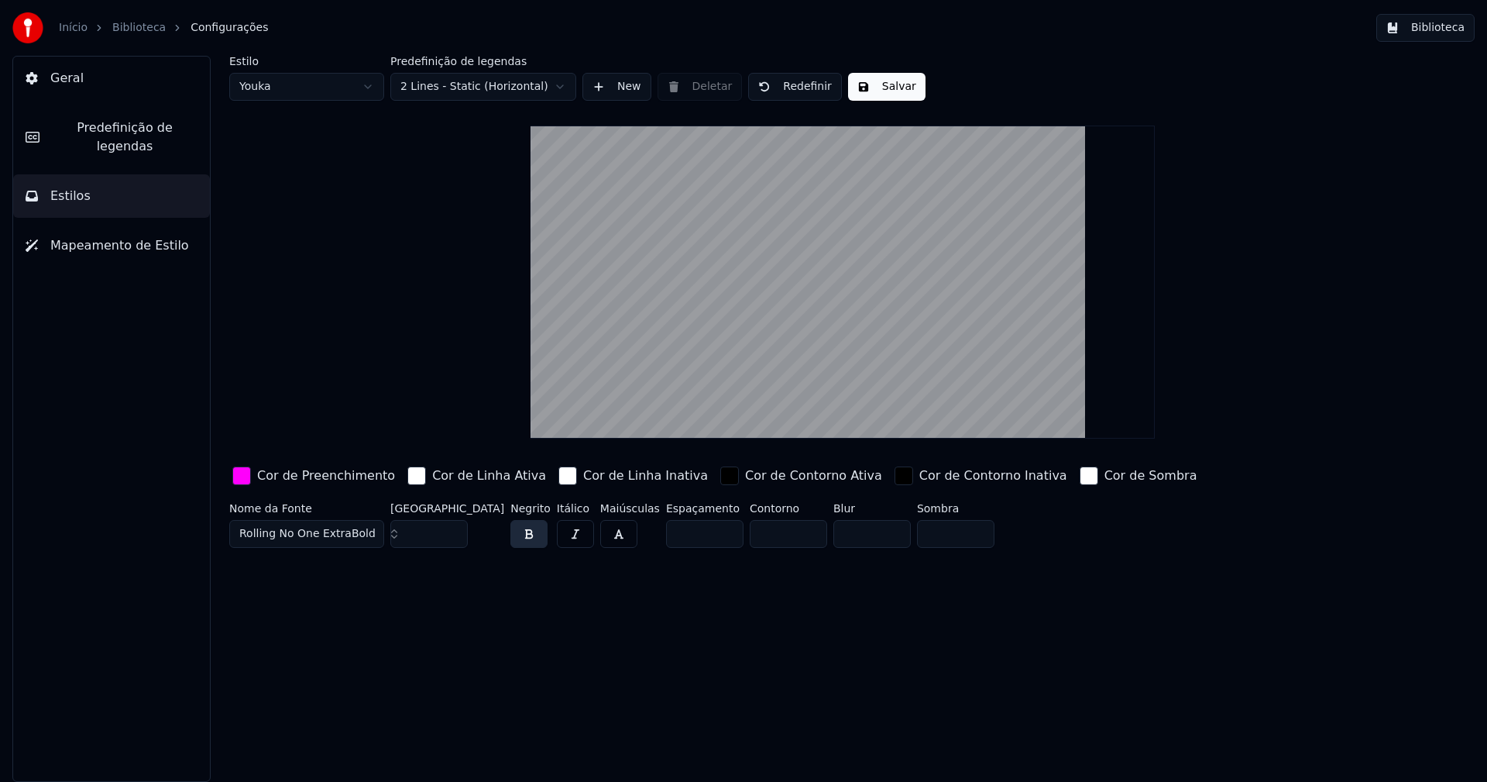
click at [244, 478] on div "button" at bounding box center [241, 475] width 19 height 19
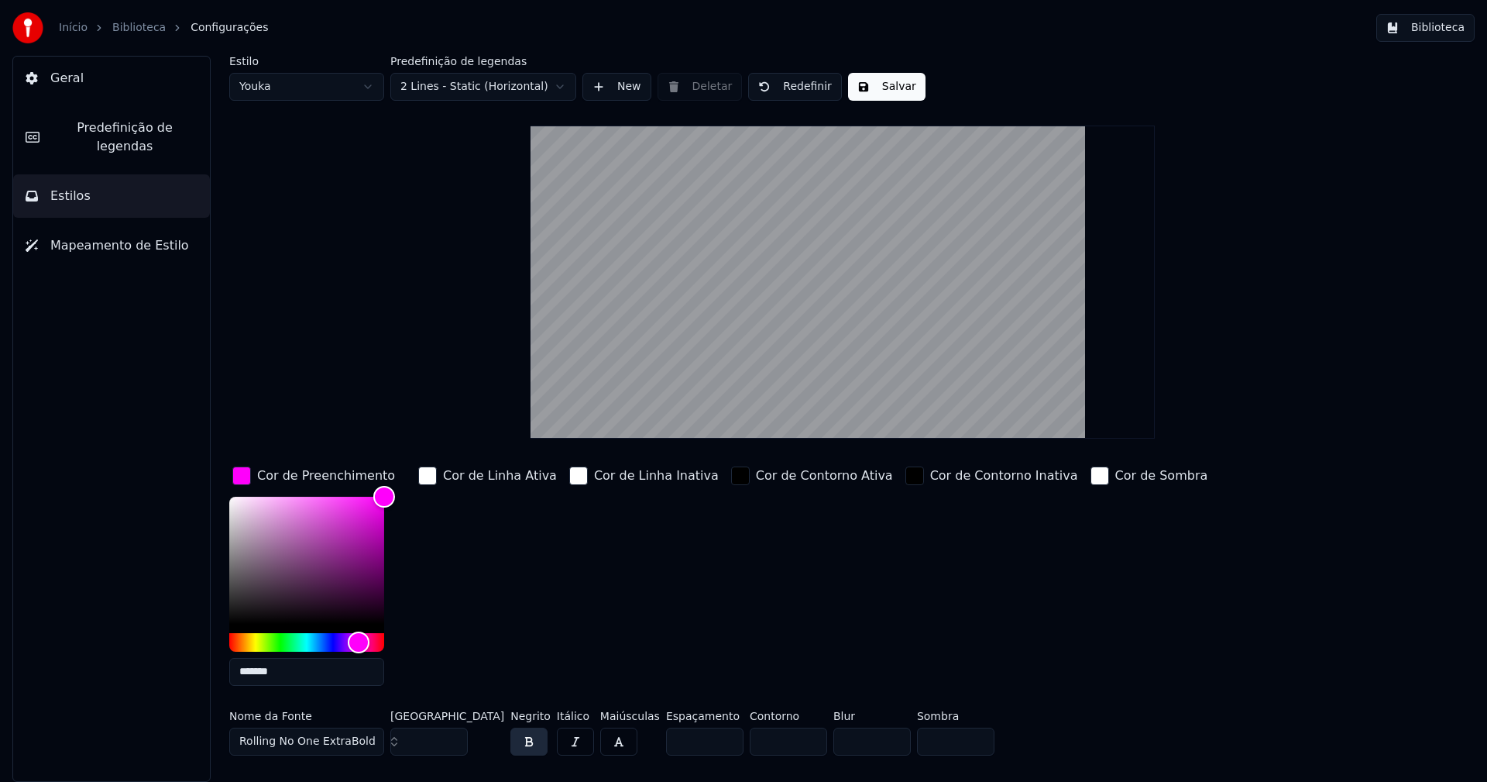
click at [297, 672] on input "*******" at bounding box center [306, 672] width 155 height 28
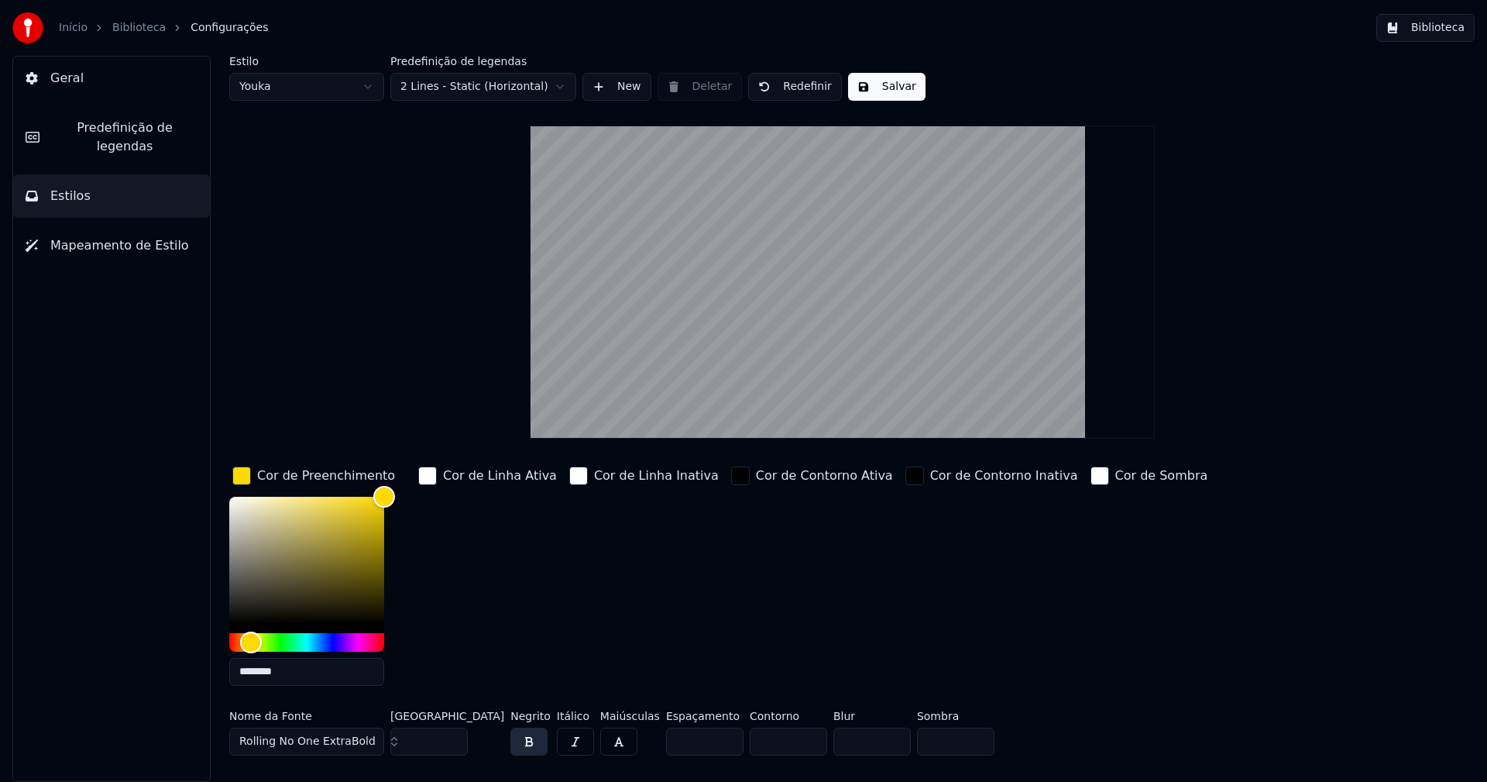
type input "********"
click at [242, 473] on div "button" at bounding box center [241, 475] width 19 height 19
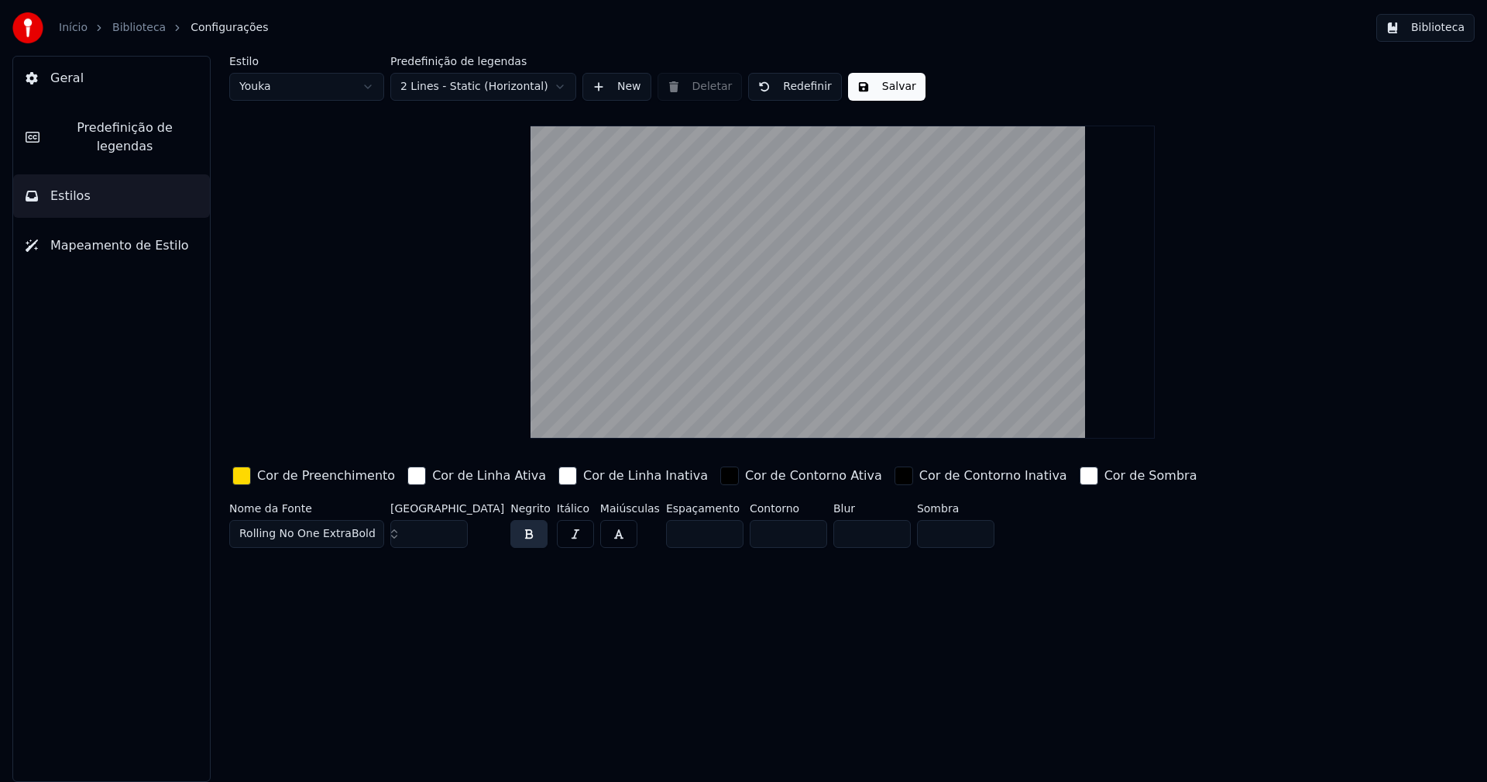
click at [888, 93] on button "Salvar" at bounding box center [886, 87] width 77 height 28
click at [1459, 33] on button "Biblioteca" at bounding box center [1426, 28] width 98 height 28
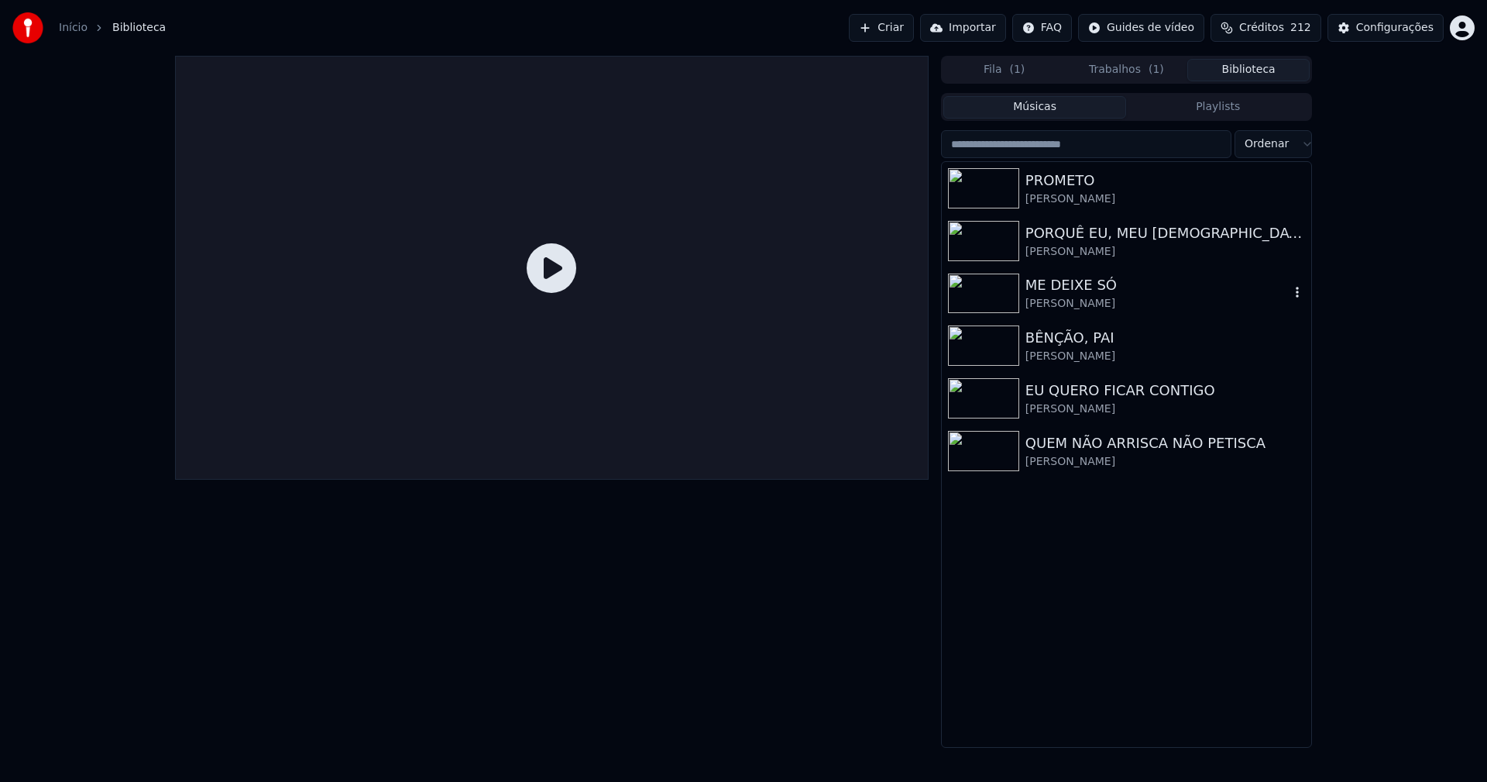
drag, startPoint x: 1075, startPoint y: 294, endPoint x: 1137, endPoint y: 303, distance: 62.7
click at [1078, 294] on div "ME DEIXE SÓ" at bounding box center [1158, 285] width 264 height 22
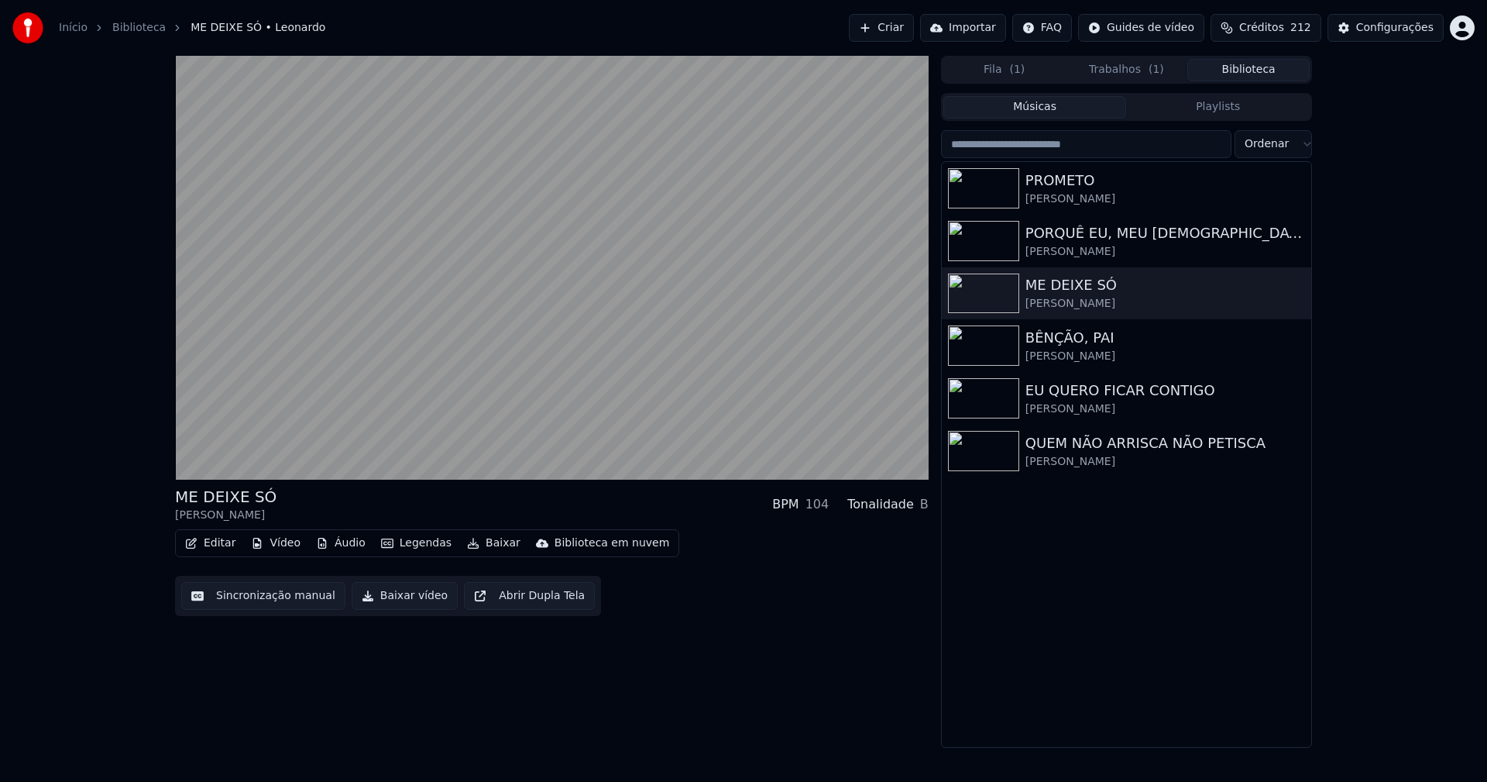
click at [341, 546] on button "Áudio" at bounding box center [341, 543] width 62 height 22
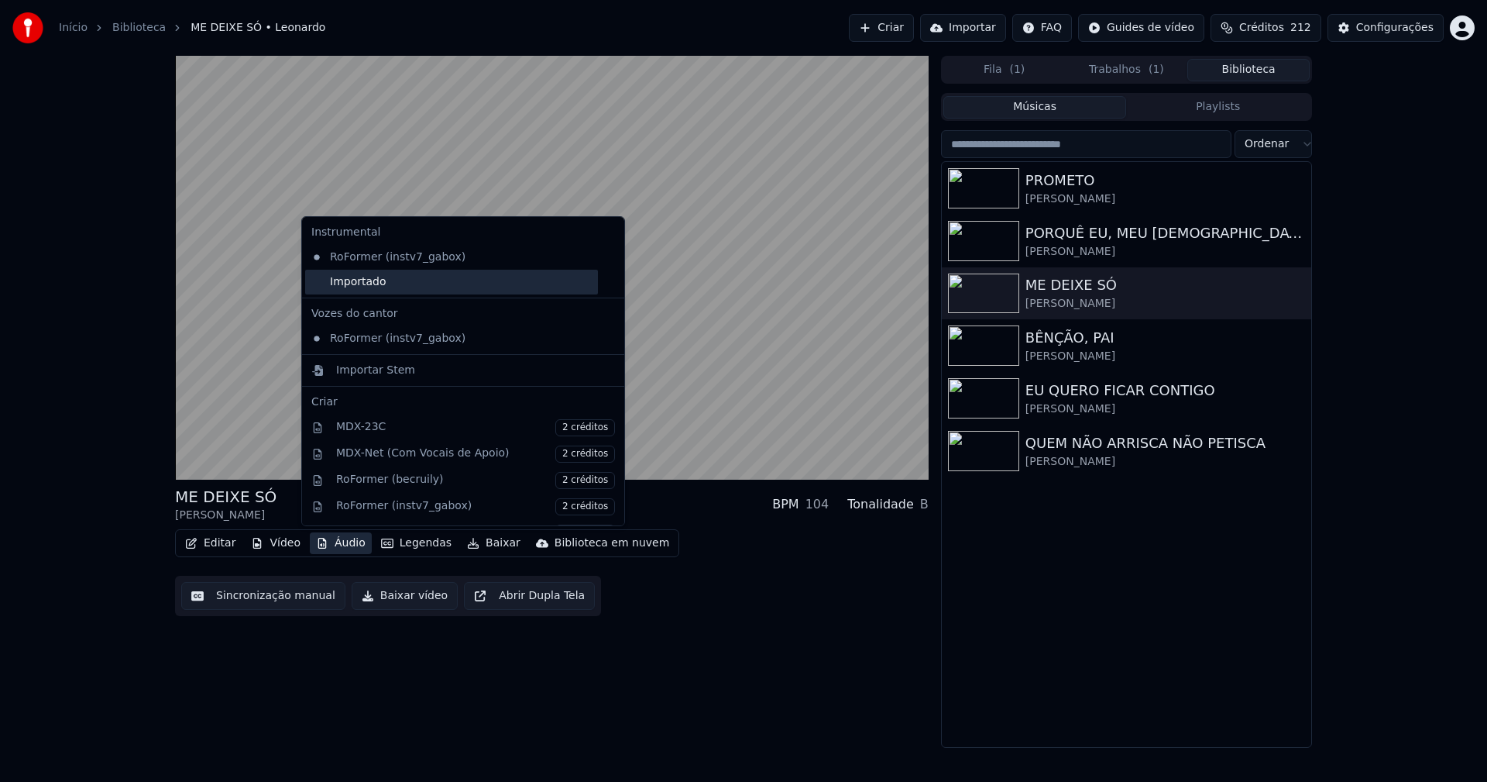
click at [350, 285] on div "Importado" at bounding box center [451, 282] width 293 height 25
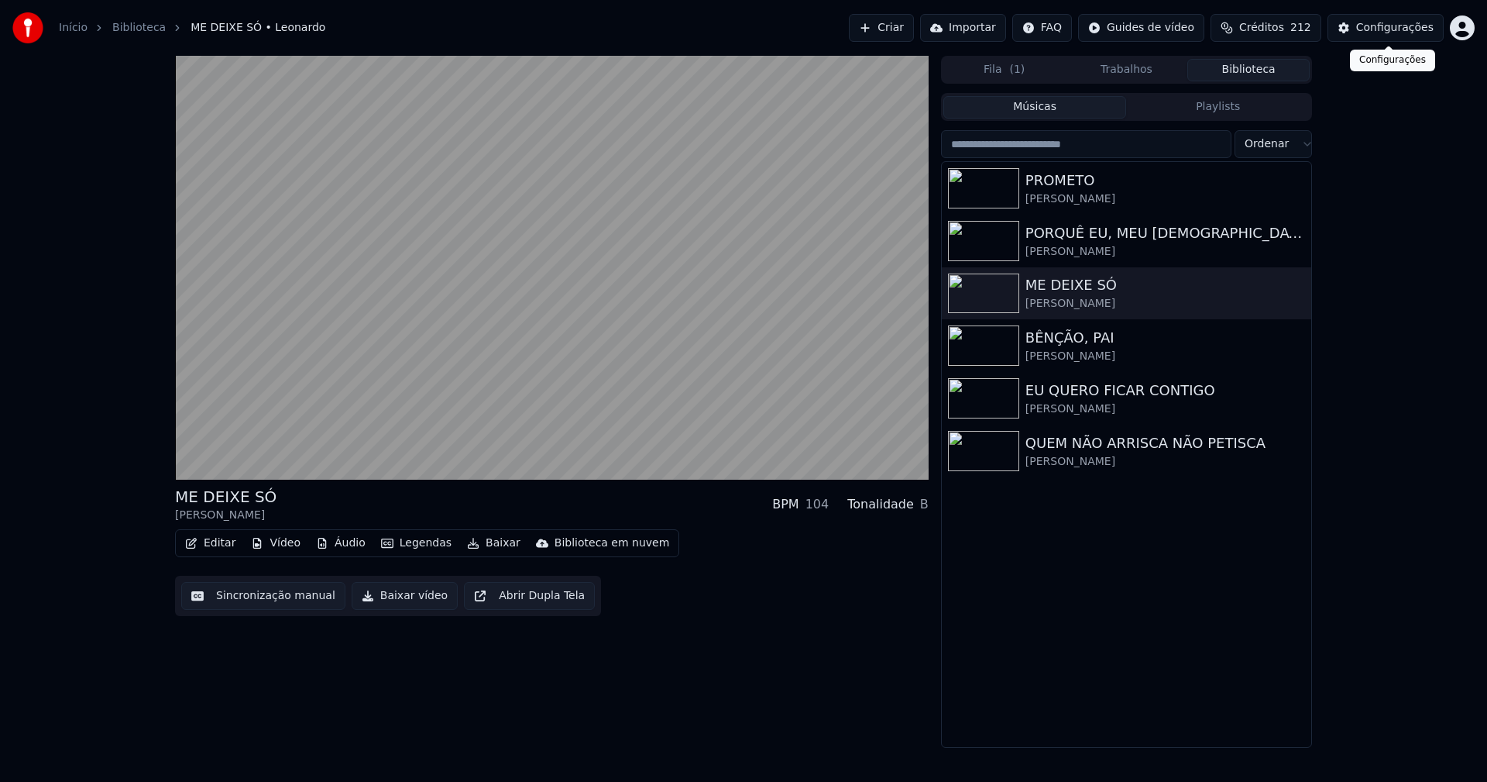
click at [1395, 29] on div "Configurações" at bounding box center [1395, 27] width 77 height 15
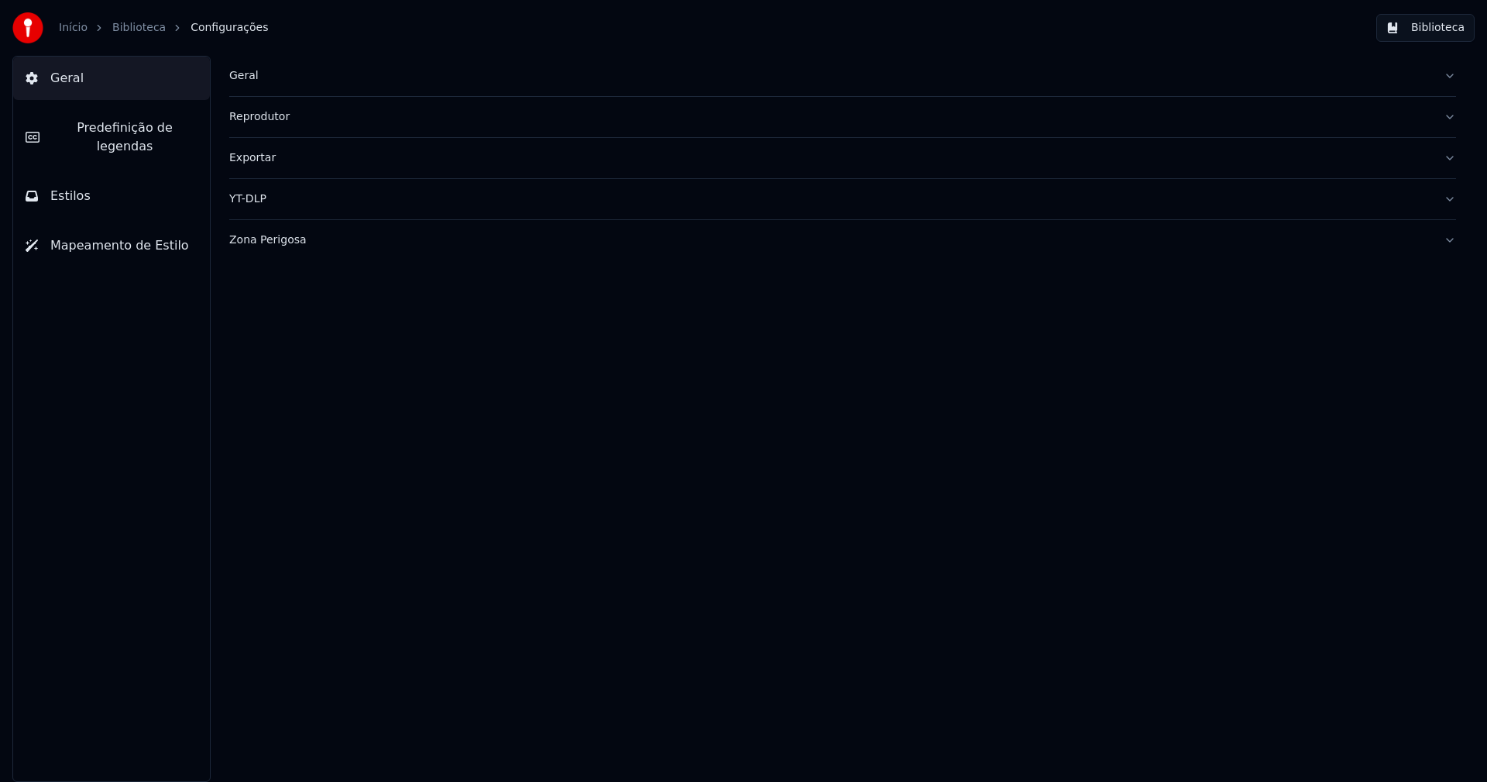
click at [68, 187] on span "Estilos" at bounding box center [70, 196] width 40 height 19
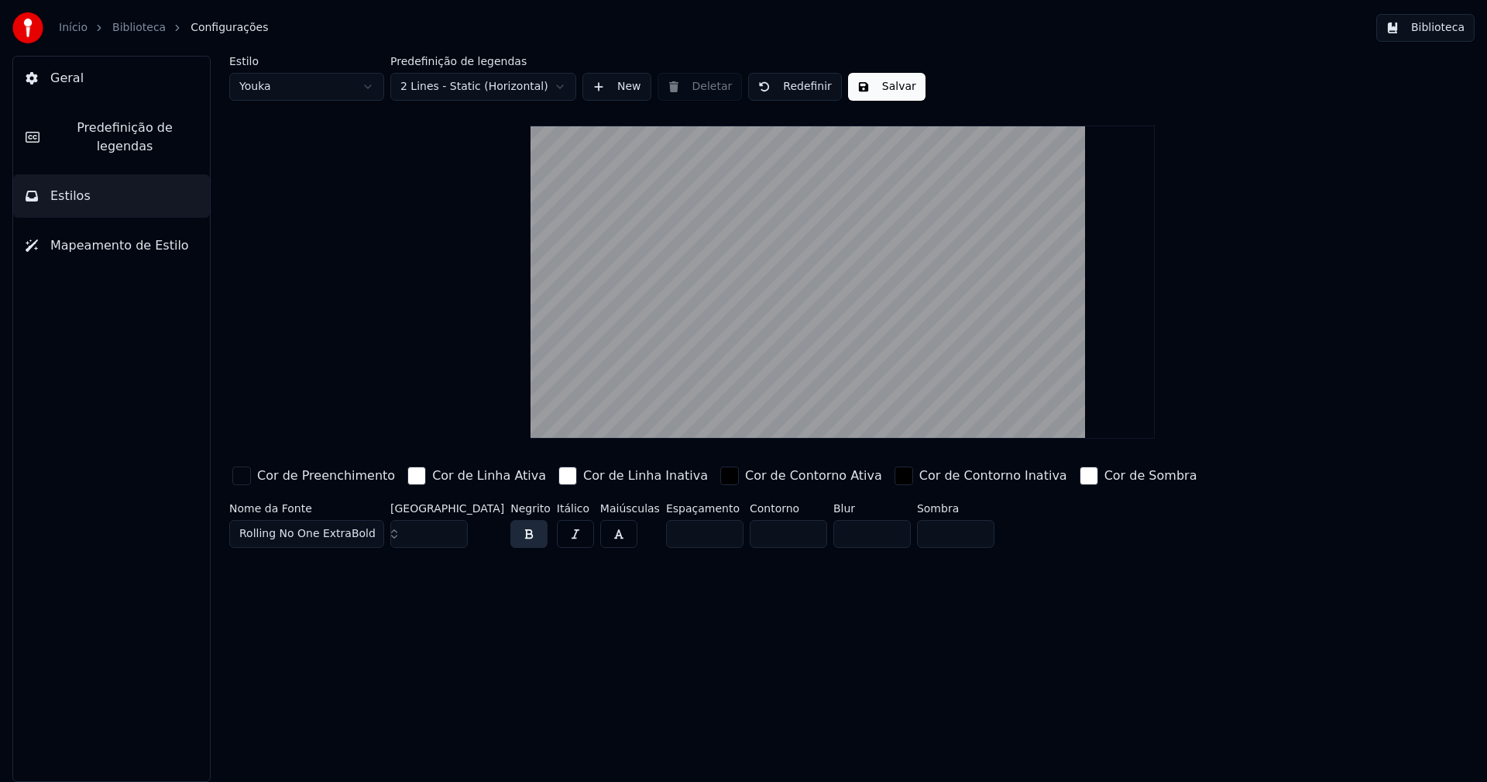
click at [244, 472] on div "button" at bounding box center [241, 475] width 19 height 19
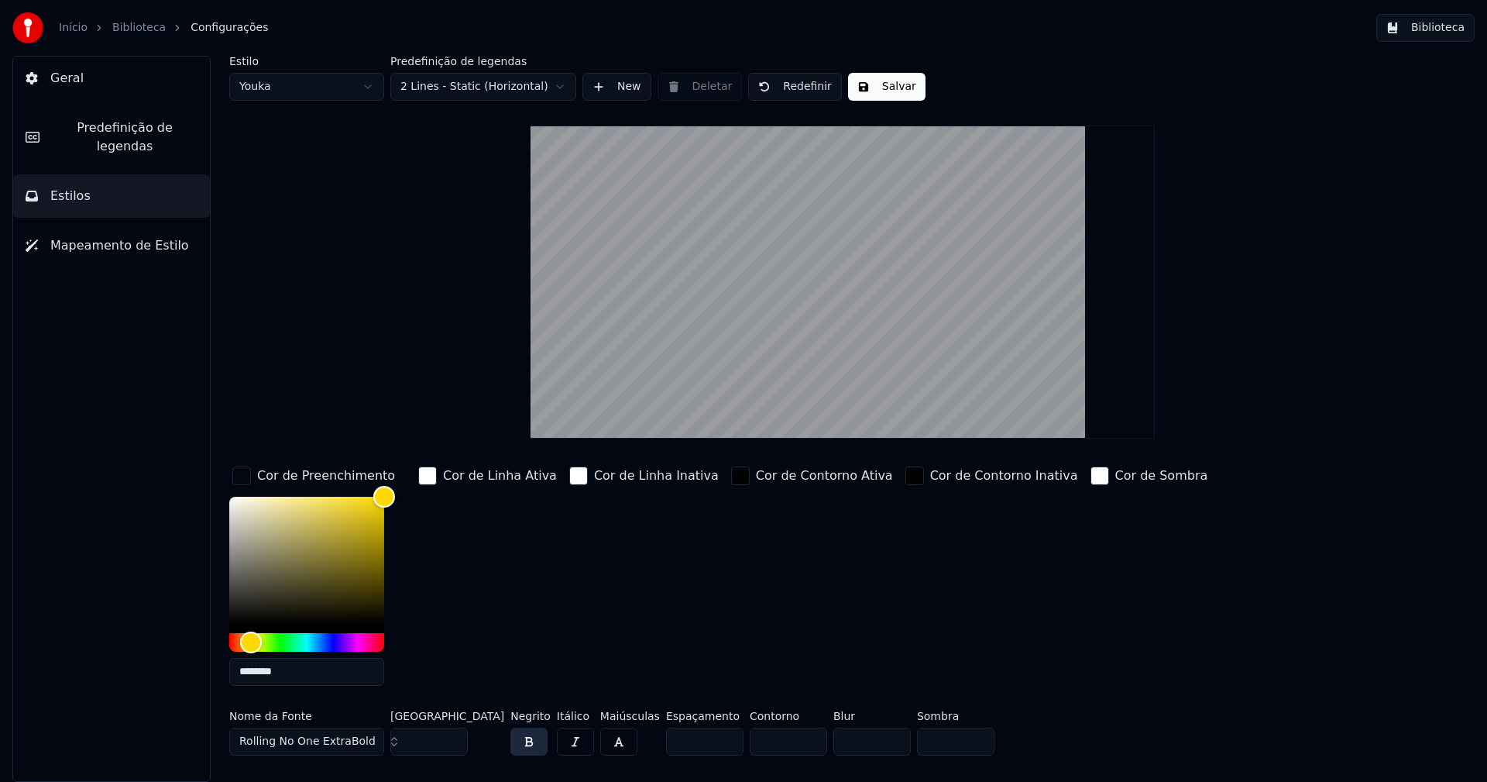
click at [294, 669] on input "********" at bounding box center [306, 672] width 155 height 28
type input "*******"
click at [240, 477] on div "button" at bounding box center [241, 475] width 19 height 19
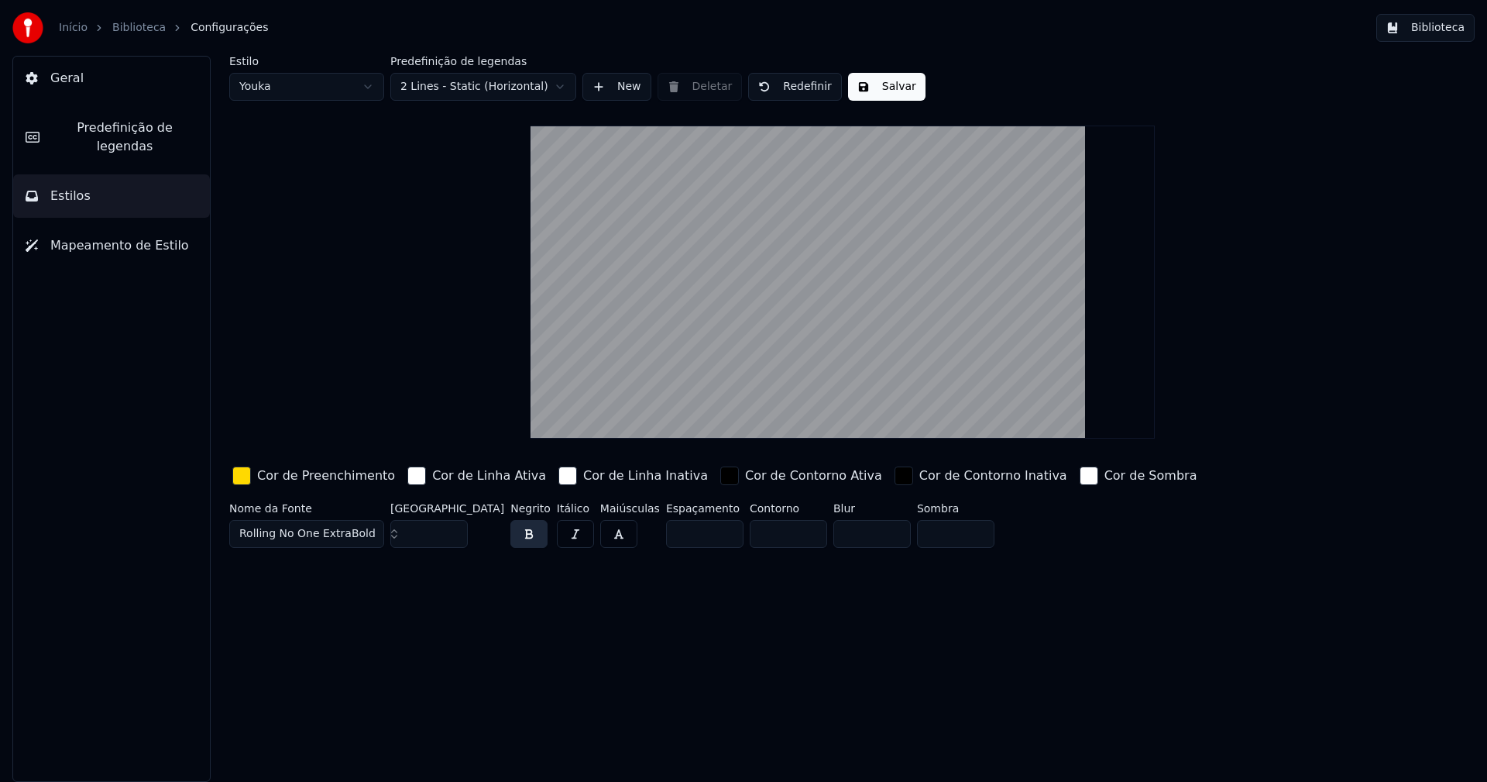
click at [893, 82] on button "Salvar" at bounding box center [886, 87] width 77 height 28
click at [1439, 32] on button "Biblioteca" at bounding box center [1426, 28] width 98 height 28
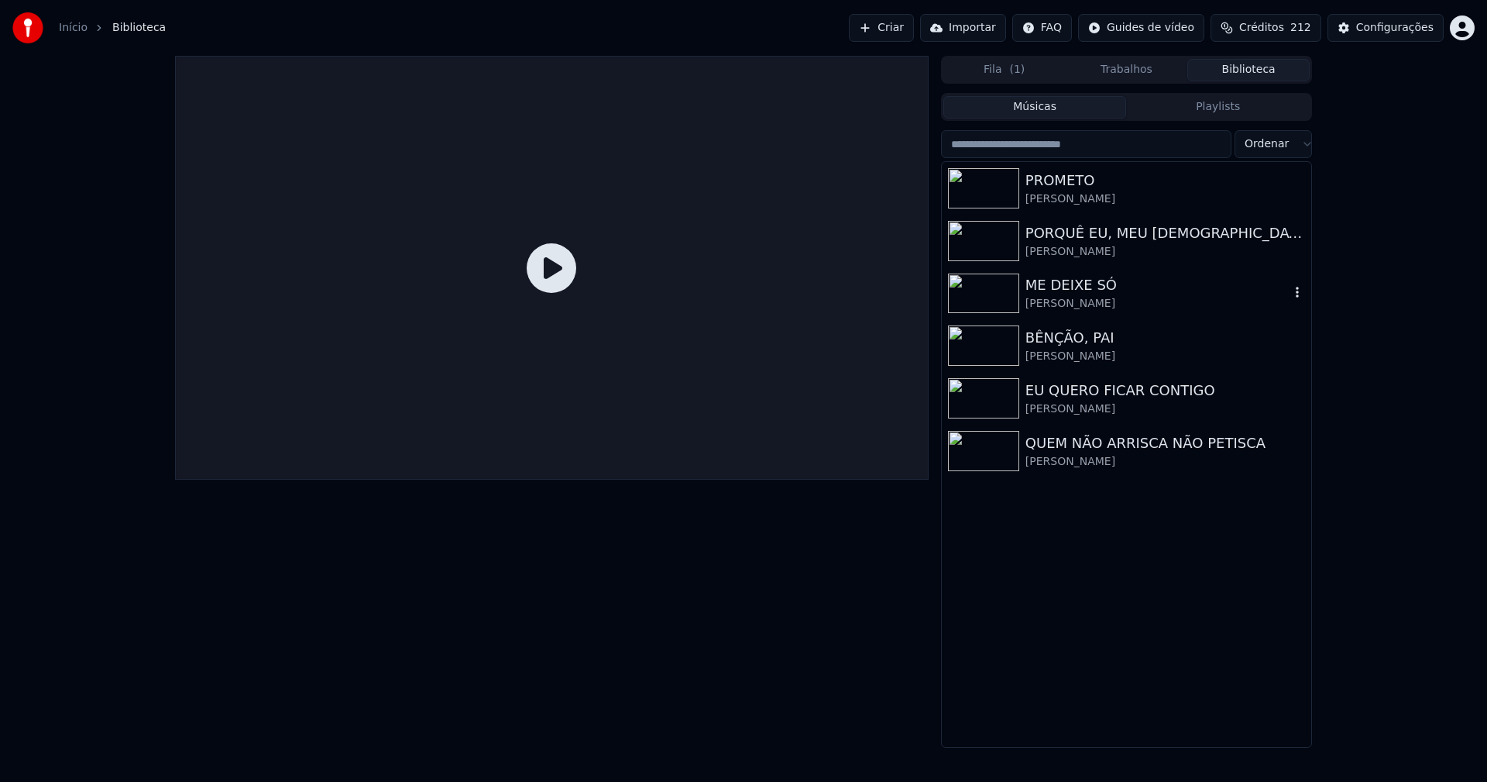
click at [1049, 295] on div "ME DEIXE SÓ" at bounding box center [1158, 285] width 264 height 22
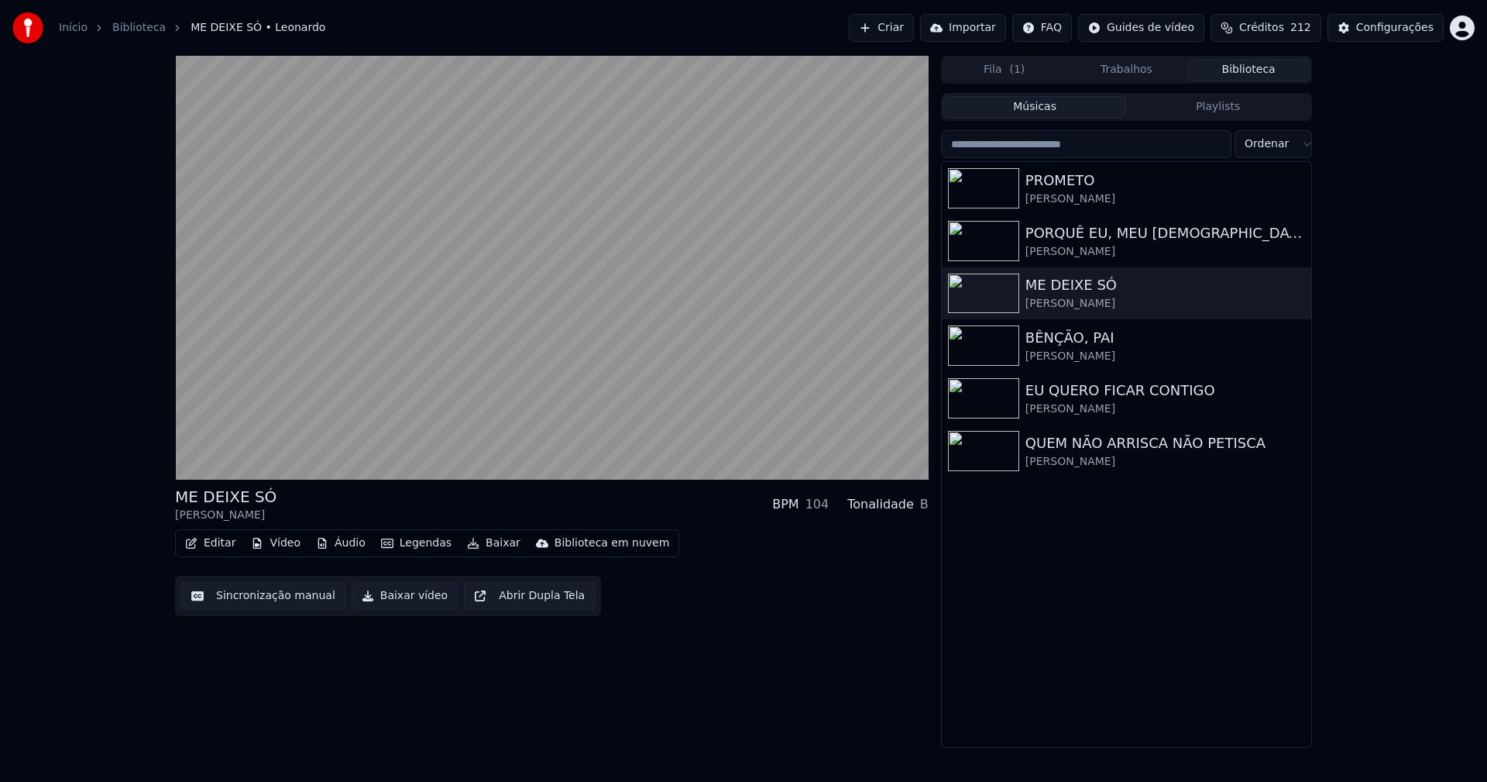
click at [218, 540] on button "Editar" at bounding box center [210, 543] width 63 height 22
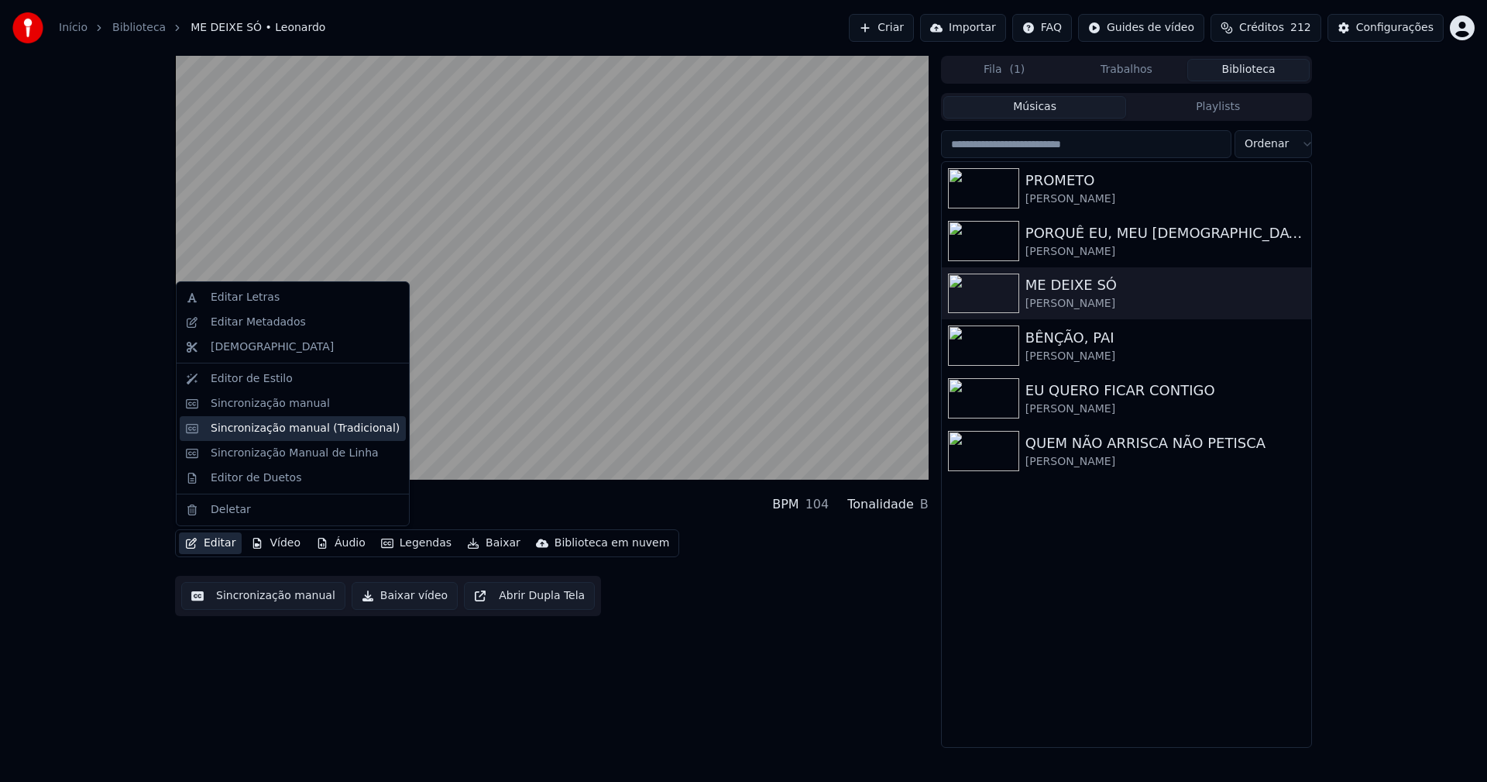
click at [265, 435] on div "Sincronização manual (Tradicional)" at bounding box center [305, 428] width 189 height 15
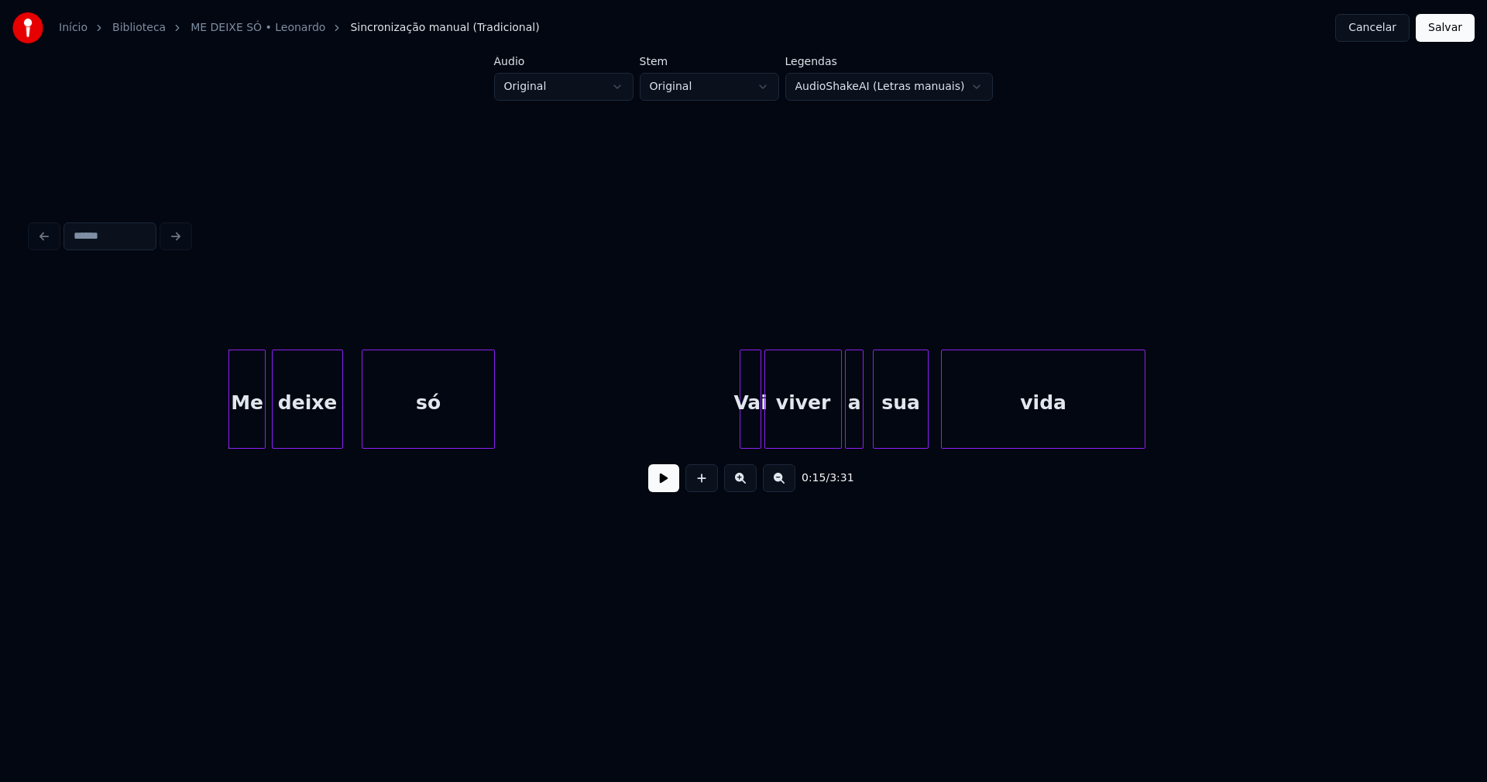
scroll to position [0, 1959]
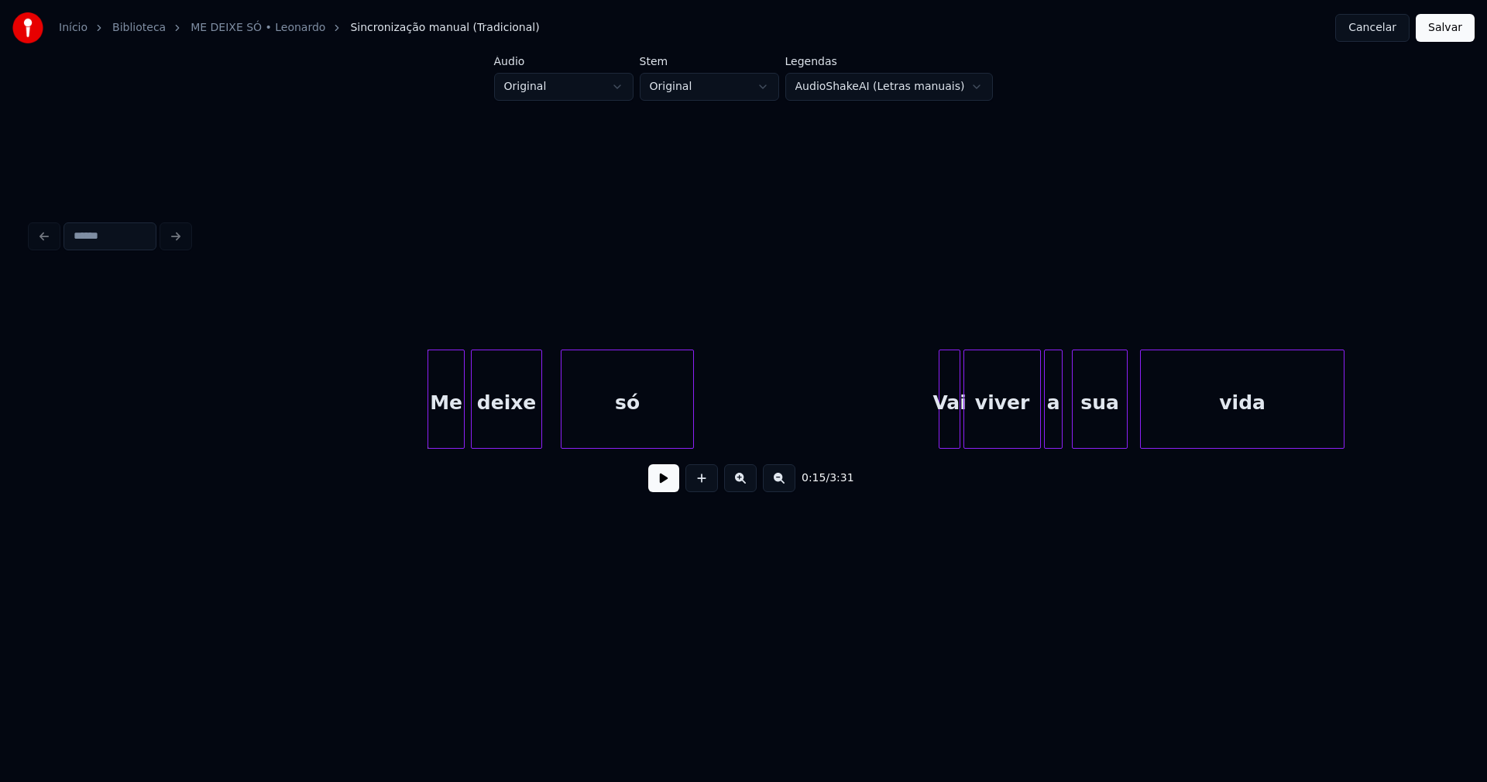
click at [669, 486] on button at bounding box center [663, 478] width 31 height 28
click at [437, 435] on div "Me" at bounding box center [439, 402] width 36 height 105
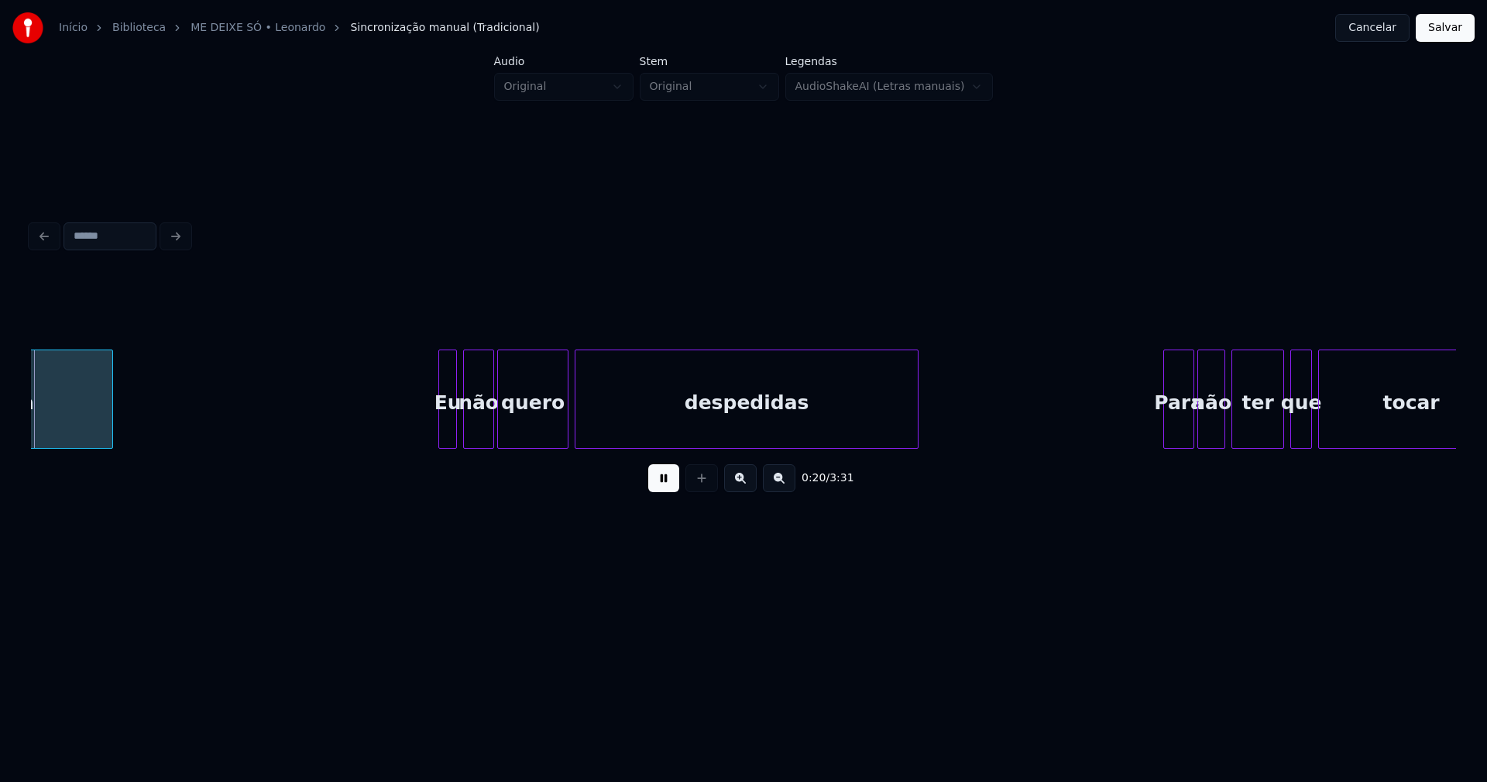
scroll to position [0, 3219]
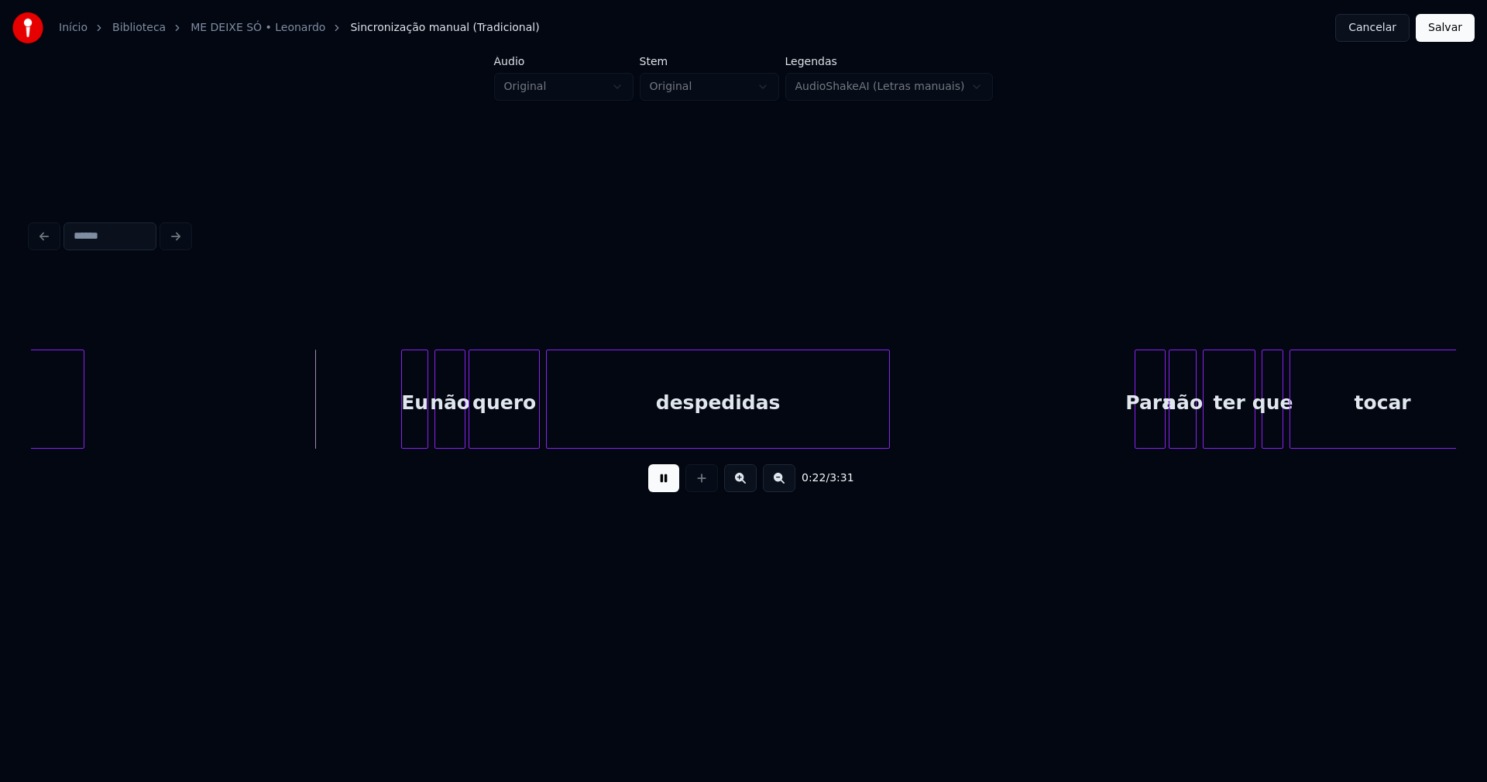
click at [403, 428] on div at bounding box center [404, 399] width 5 height 98
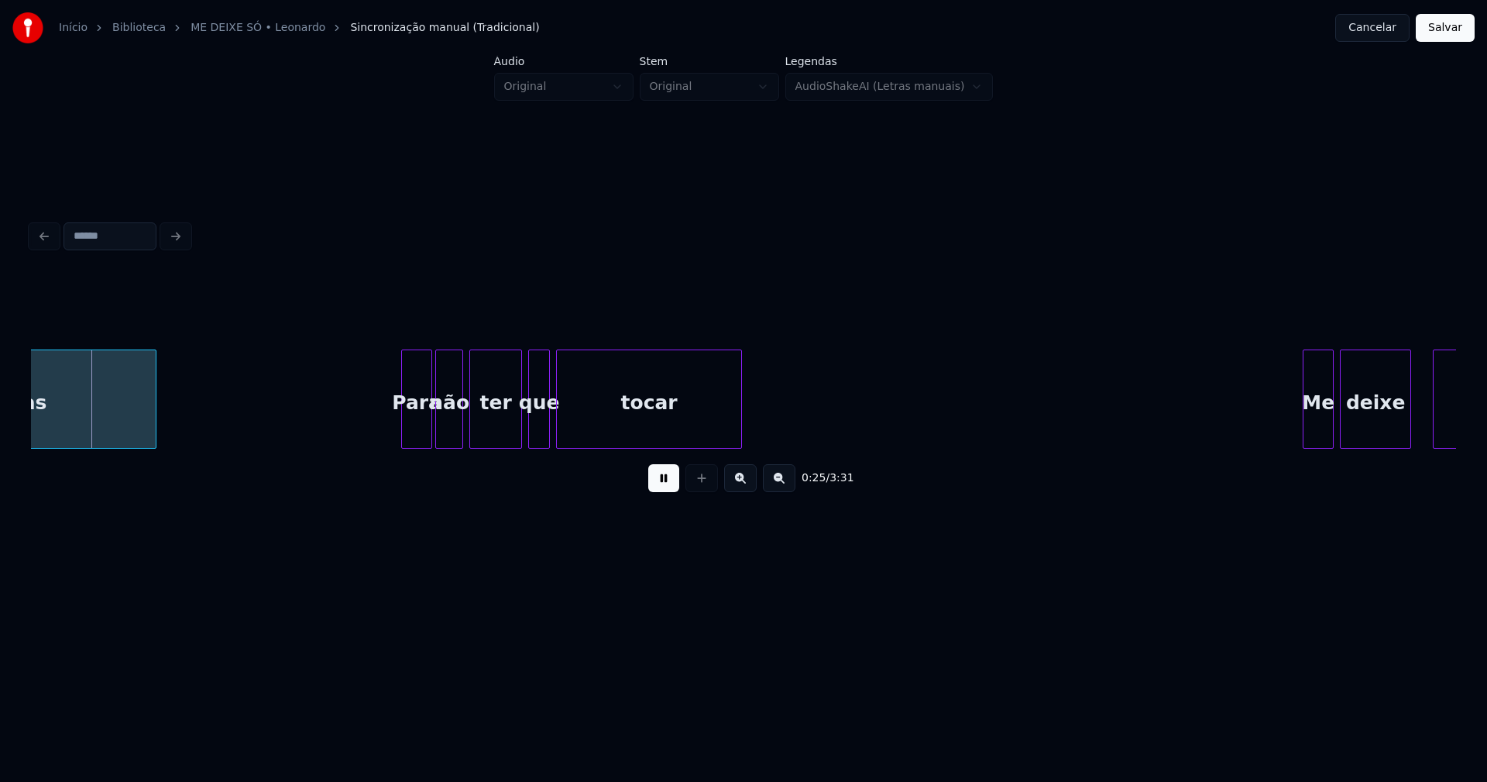
scroll to position [0, 4025]
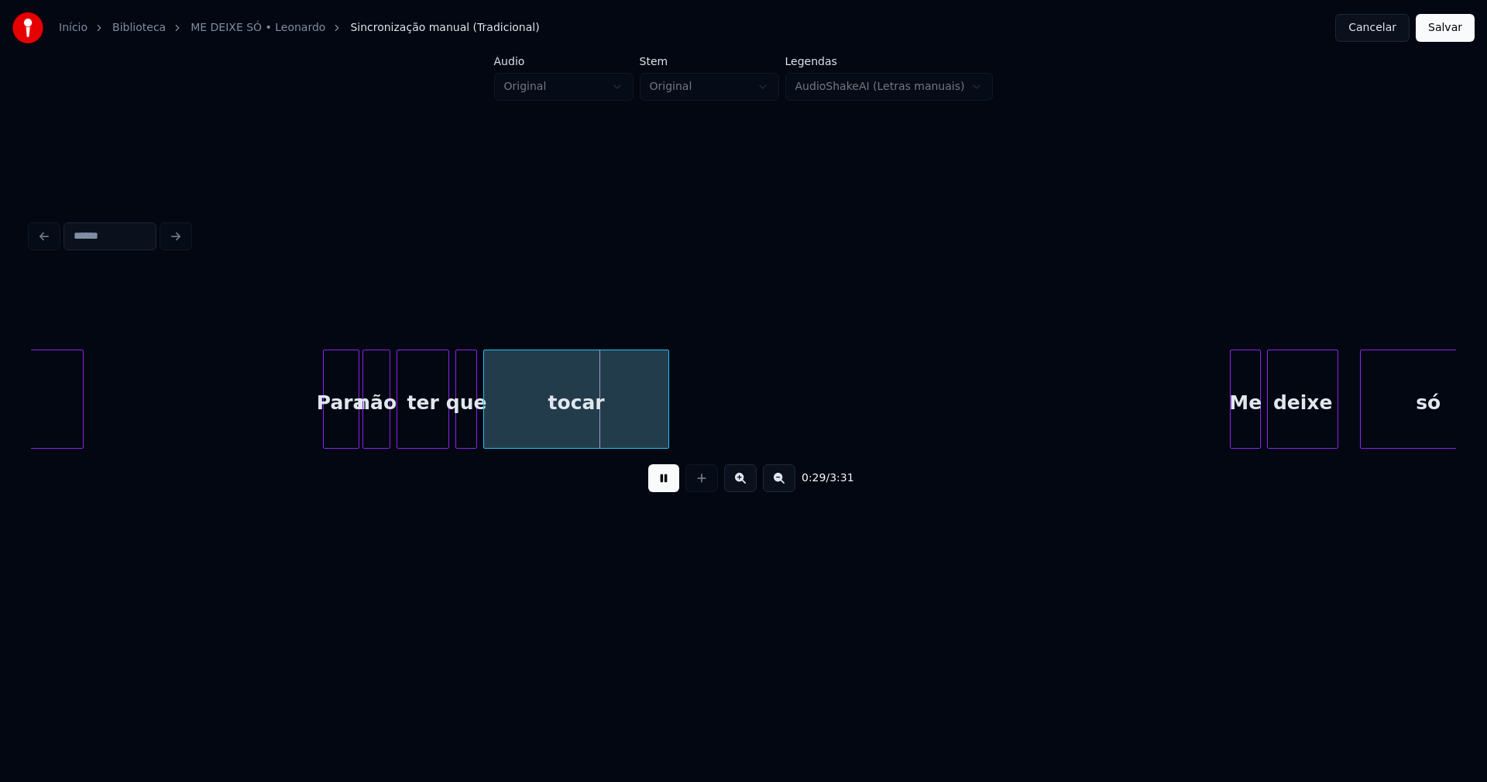
click at [325, 426] on div at bounding box center [326, 399] width 5 height 98
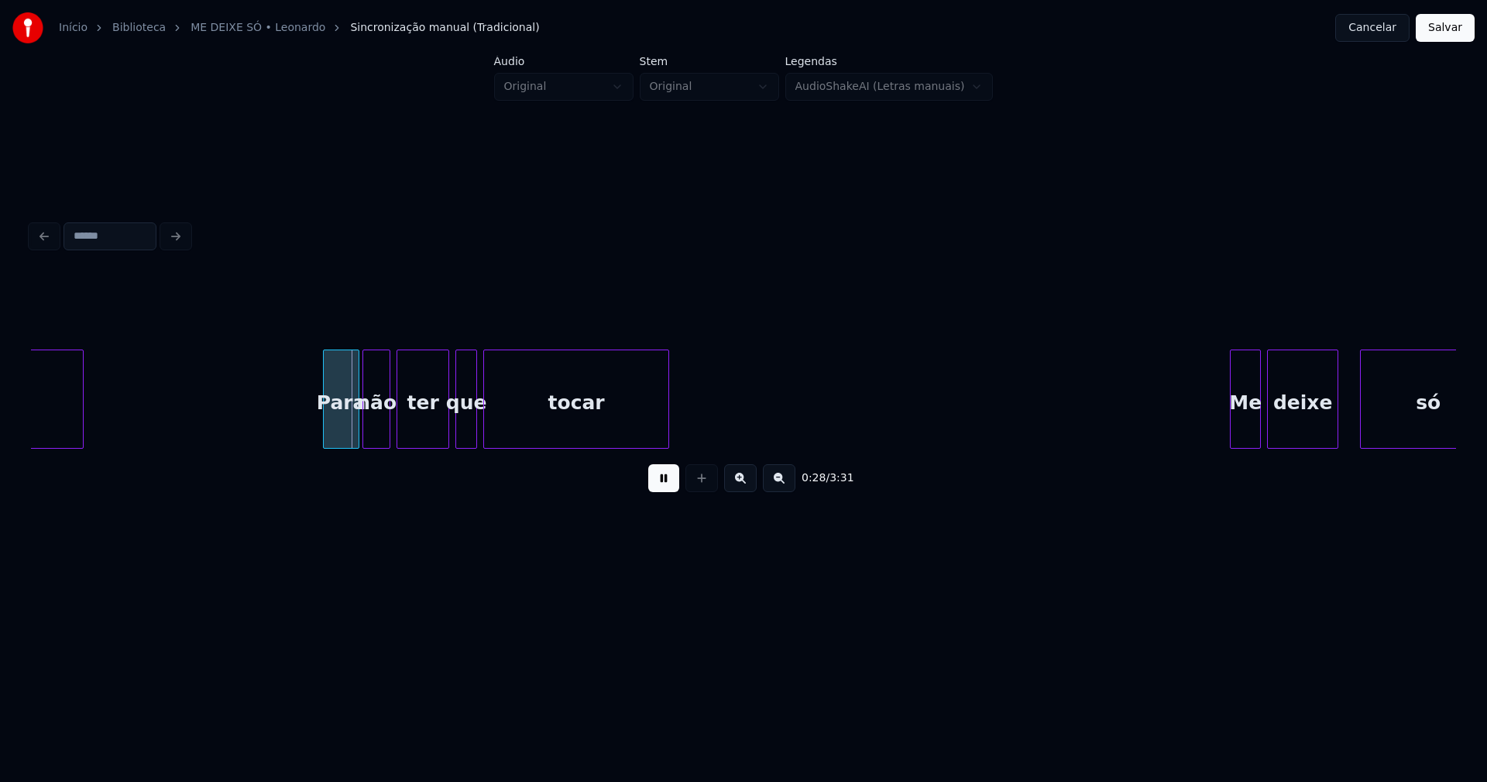
click at [339, 422] on div "Para" at bounding box center [341, 402] width 35 height 105
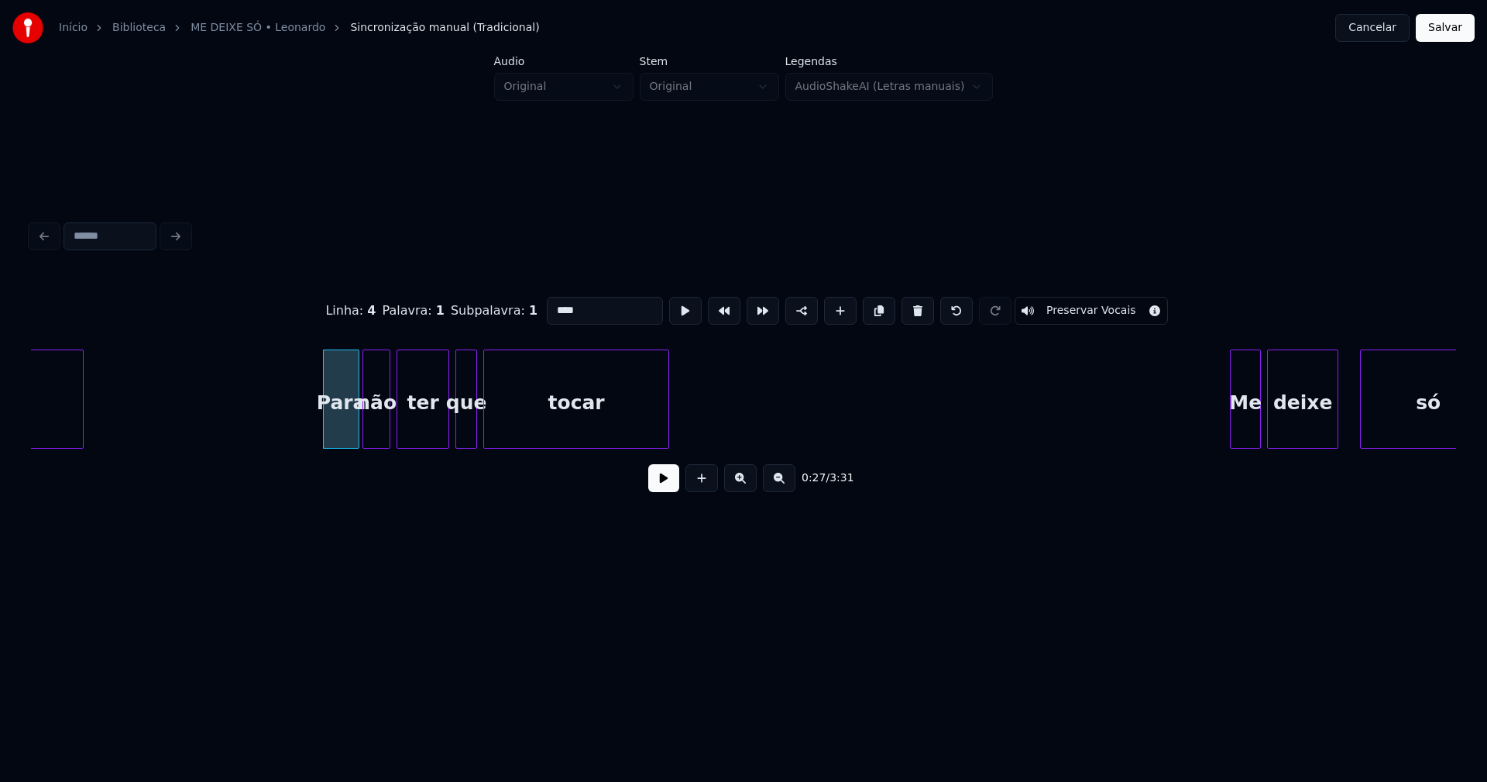
click at [558, 304] on input "****" at bounding box center [605, 311] width 116 height 28
type input "***"
click at [663, 488] on button at bounding box center [663, 478] width 31 height 28
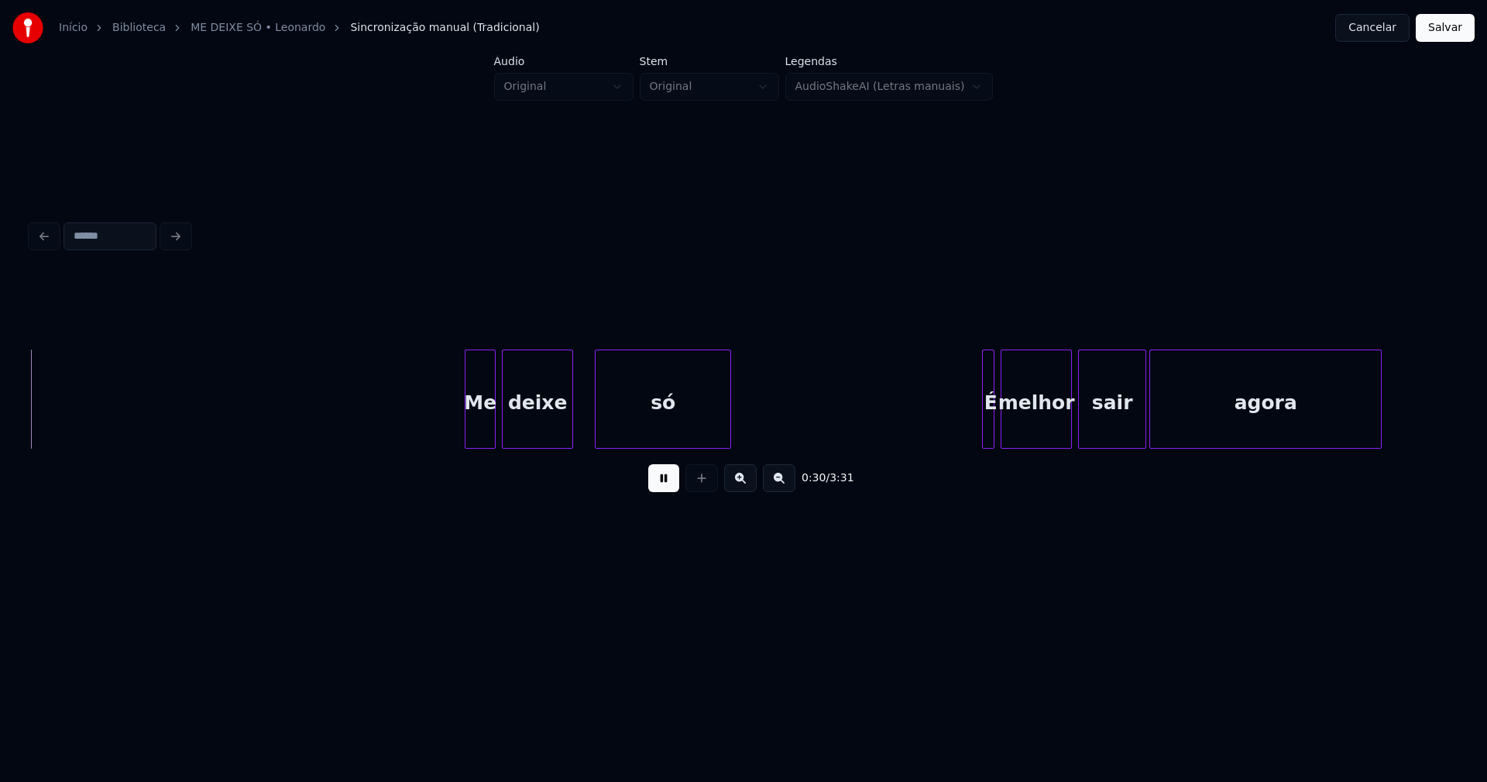
scroll to position [0, 4819]
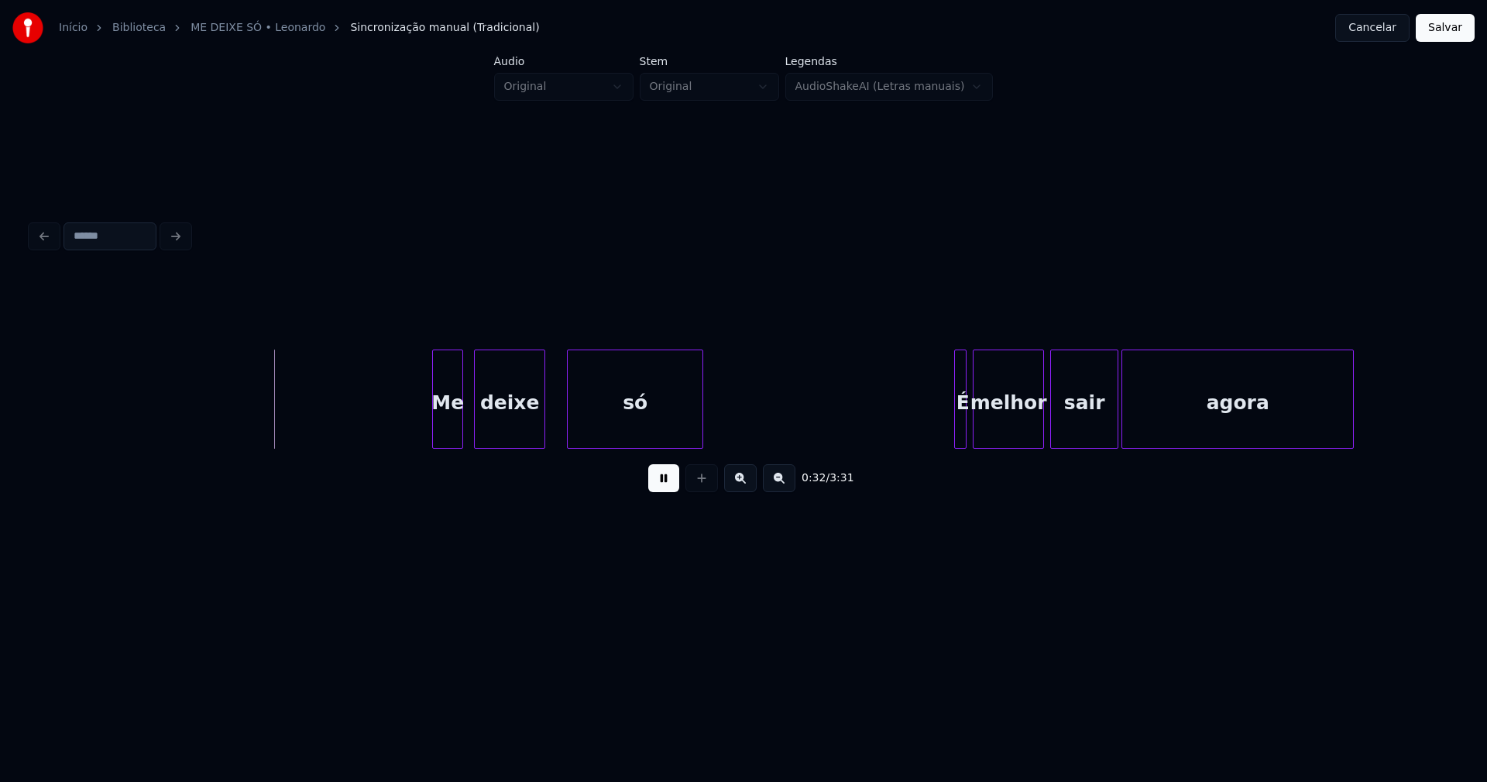
click at [442, 427] on div "Me" at bounding box center [447, 402] width 29 height 105
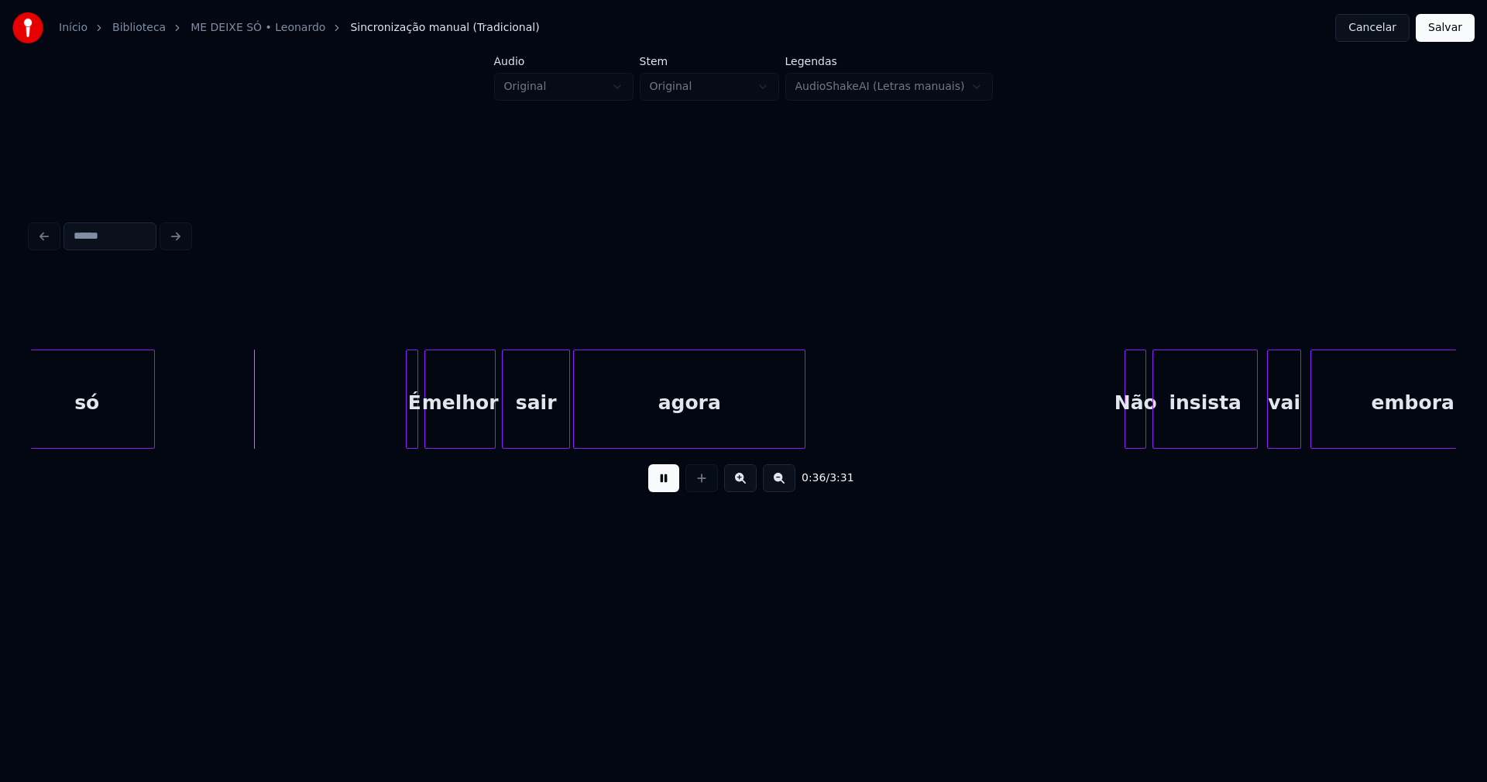
scroll to position [0, 5440]
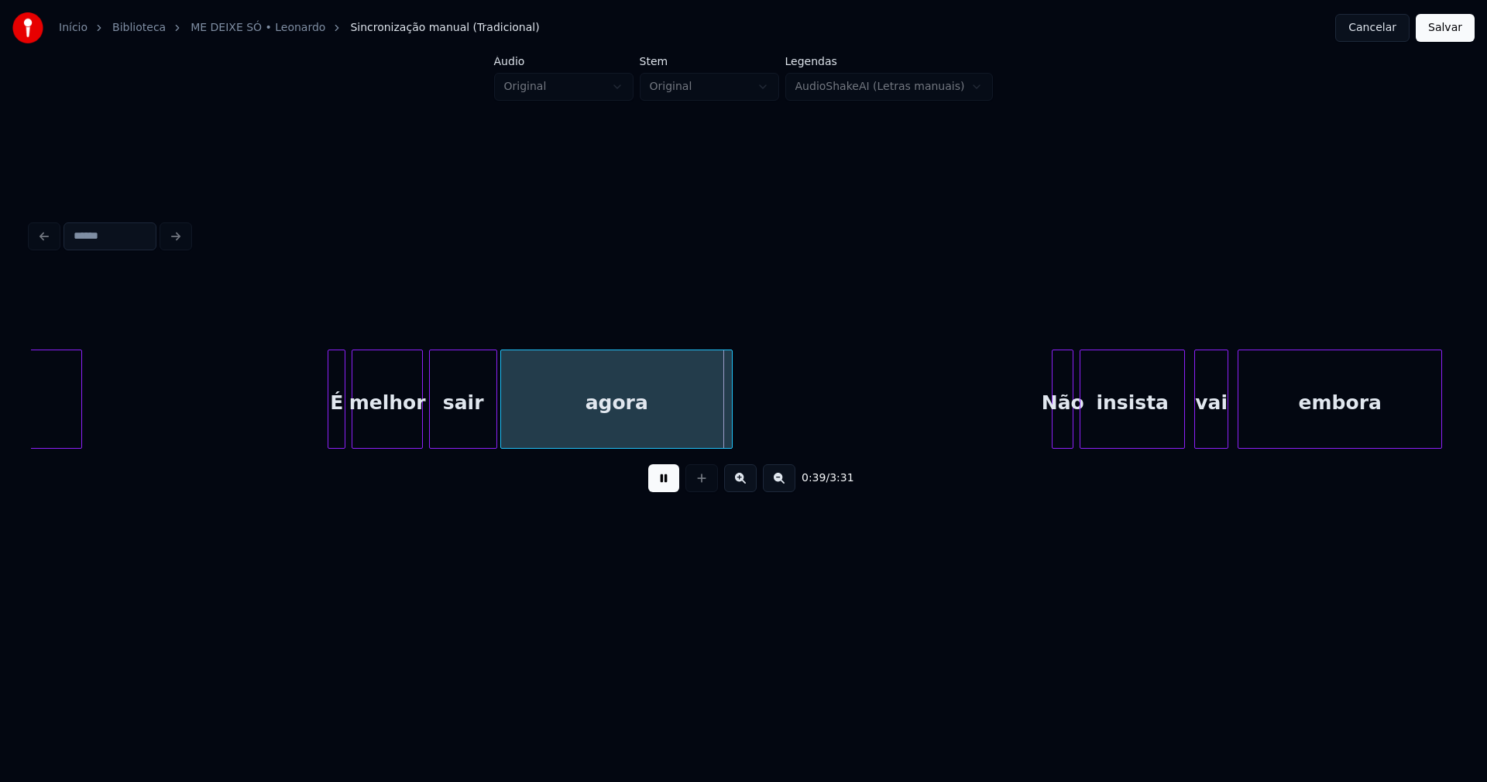
click at [331, 427] on div at bounding box center [330, 399] width 5 height 98
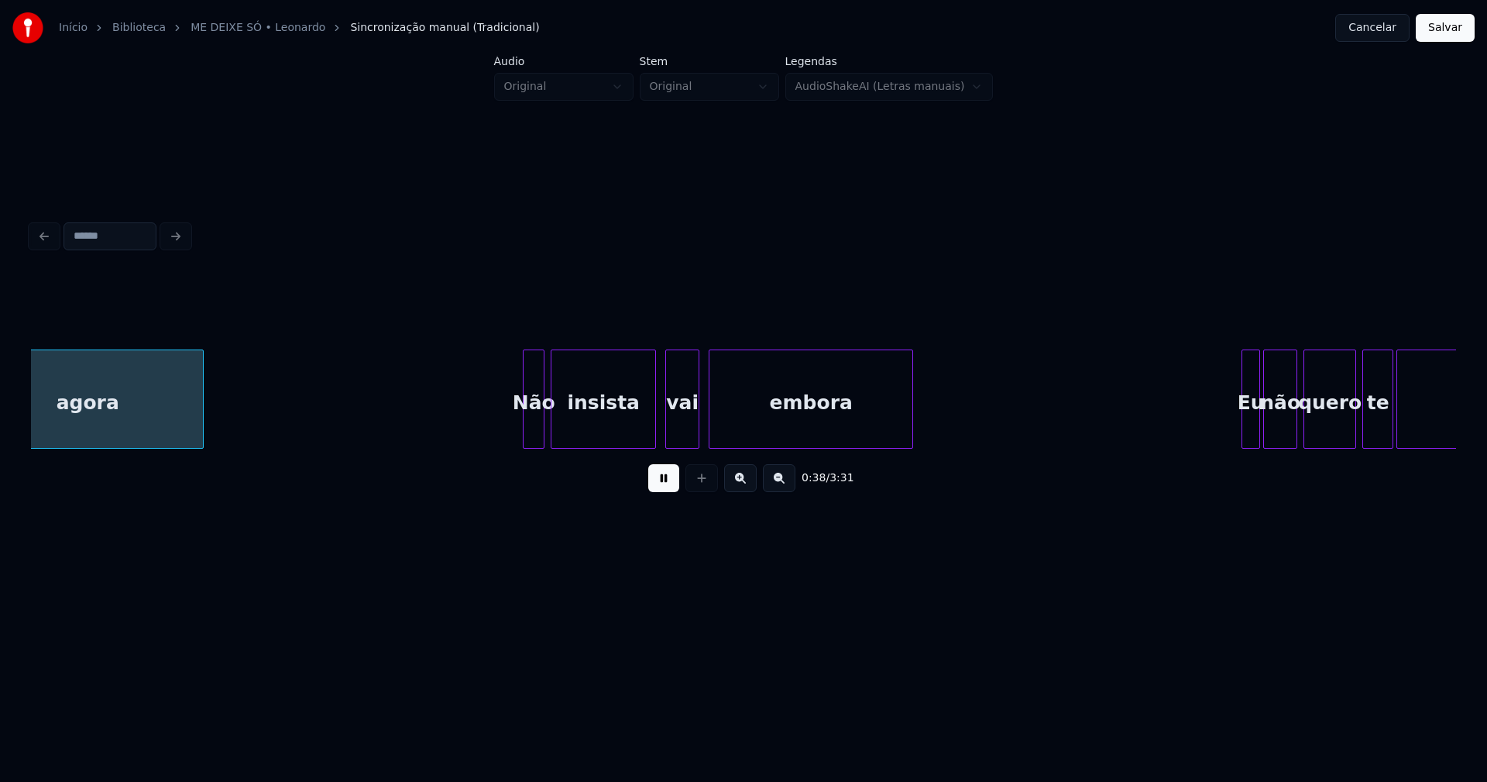
scroll to position [0, 5985]
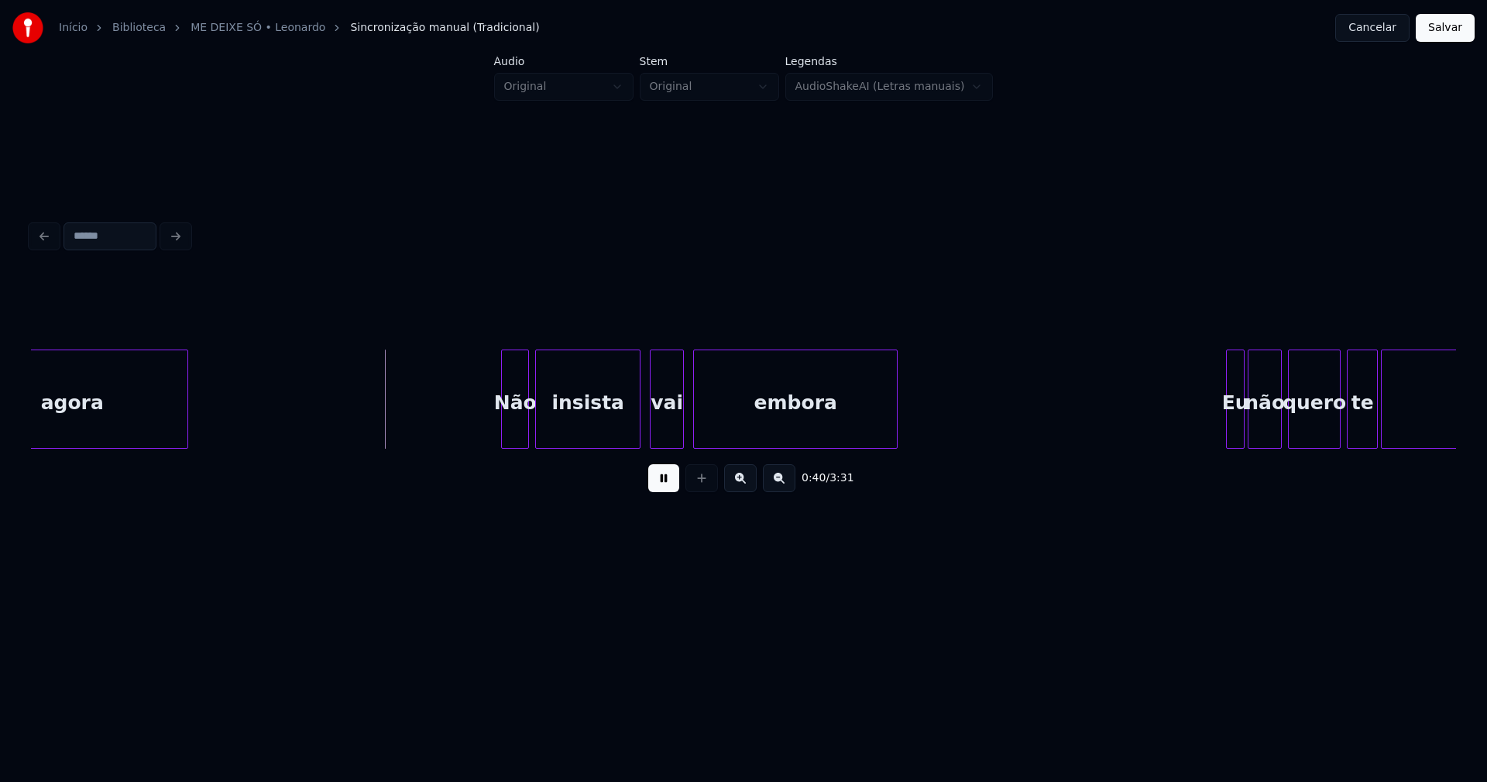
click at [503, 428] on div at bounding box center [504, 399] width 5 height 98
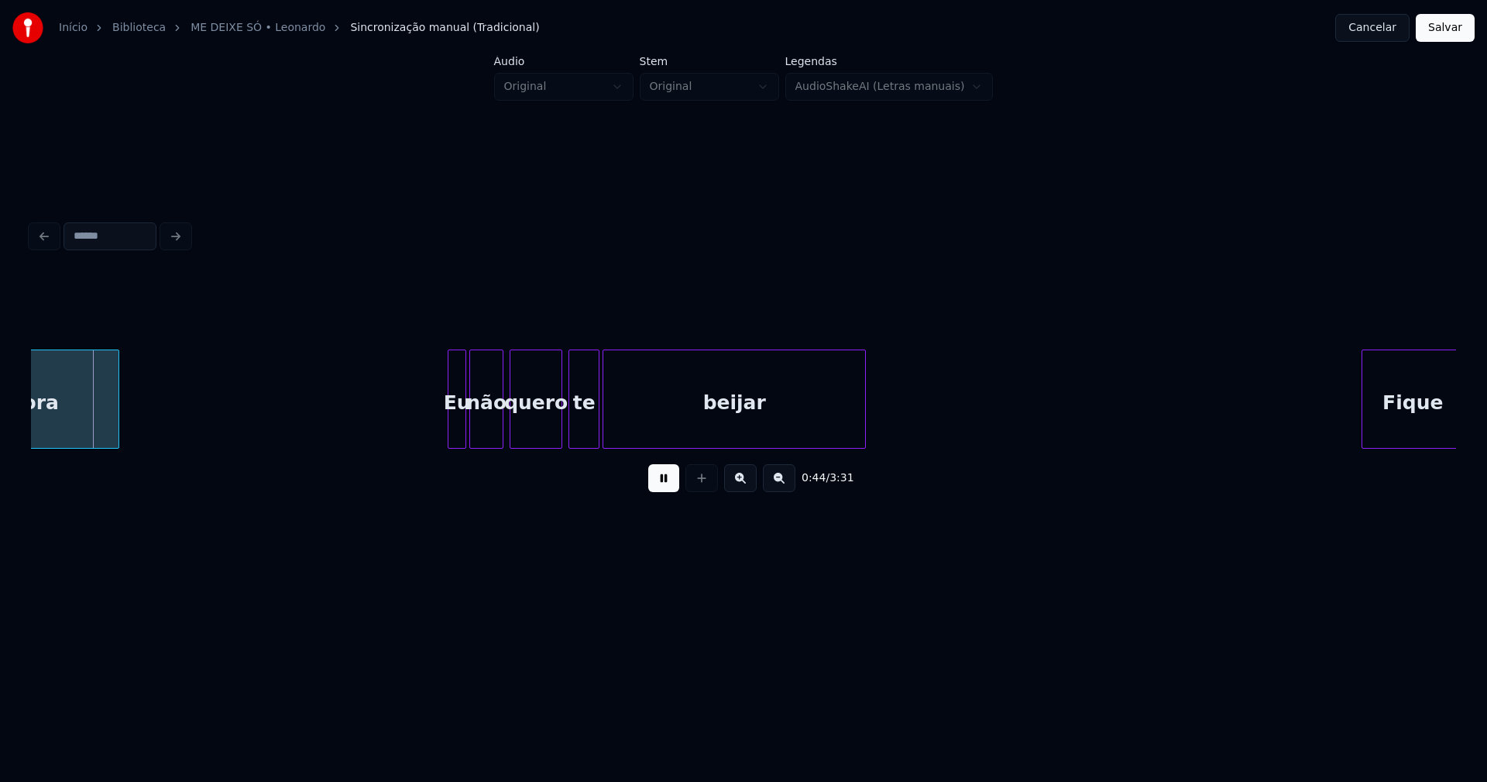
scroll to position [0, 6818]
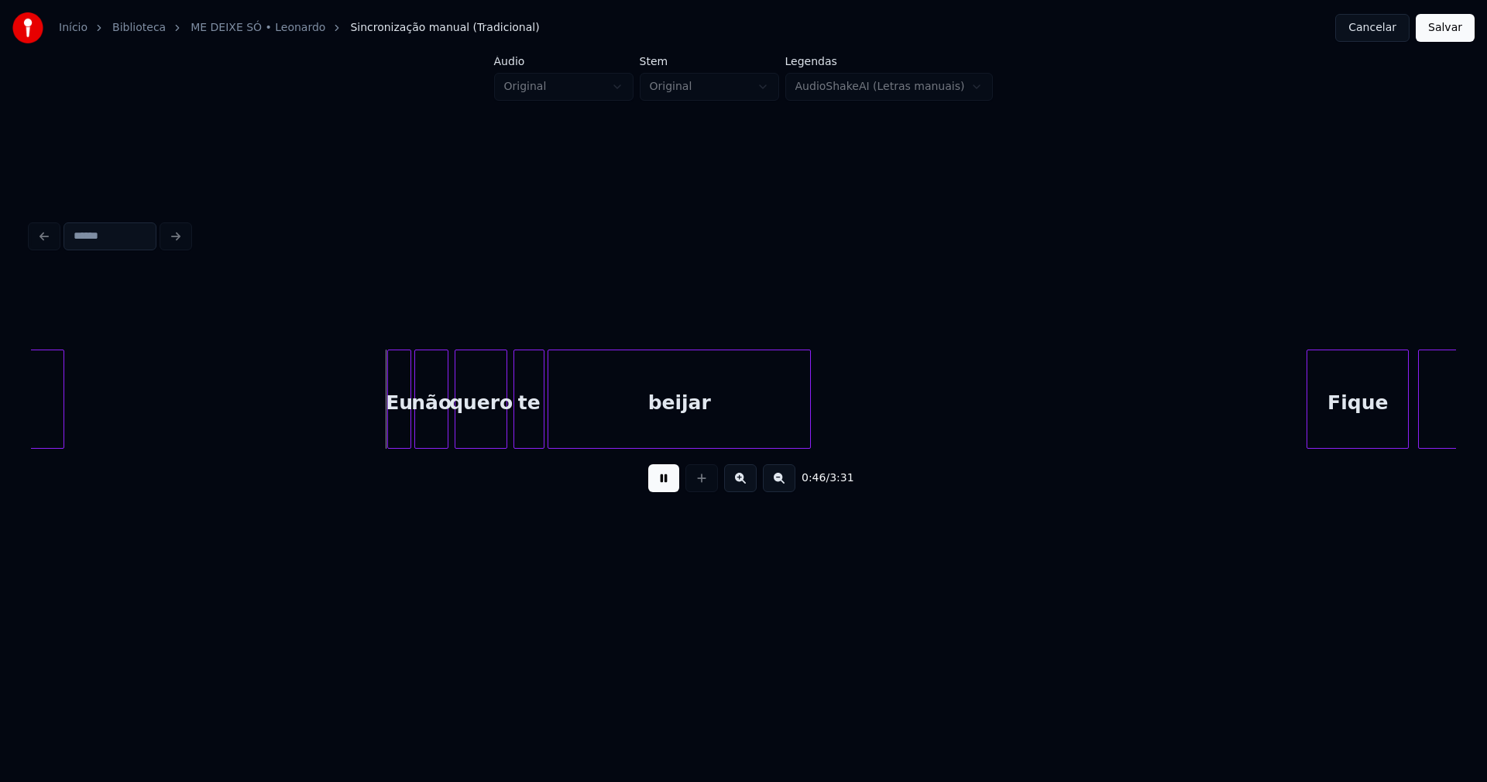
click at [391, 426] on div at bounding box center [390, 399] width 5 height 98
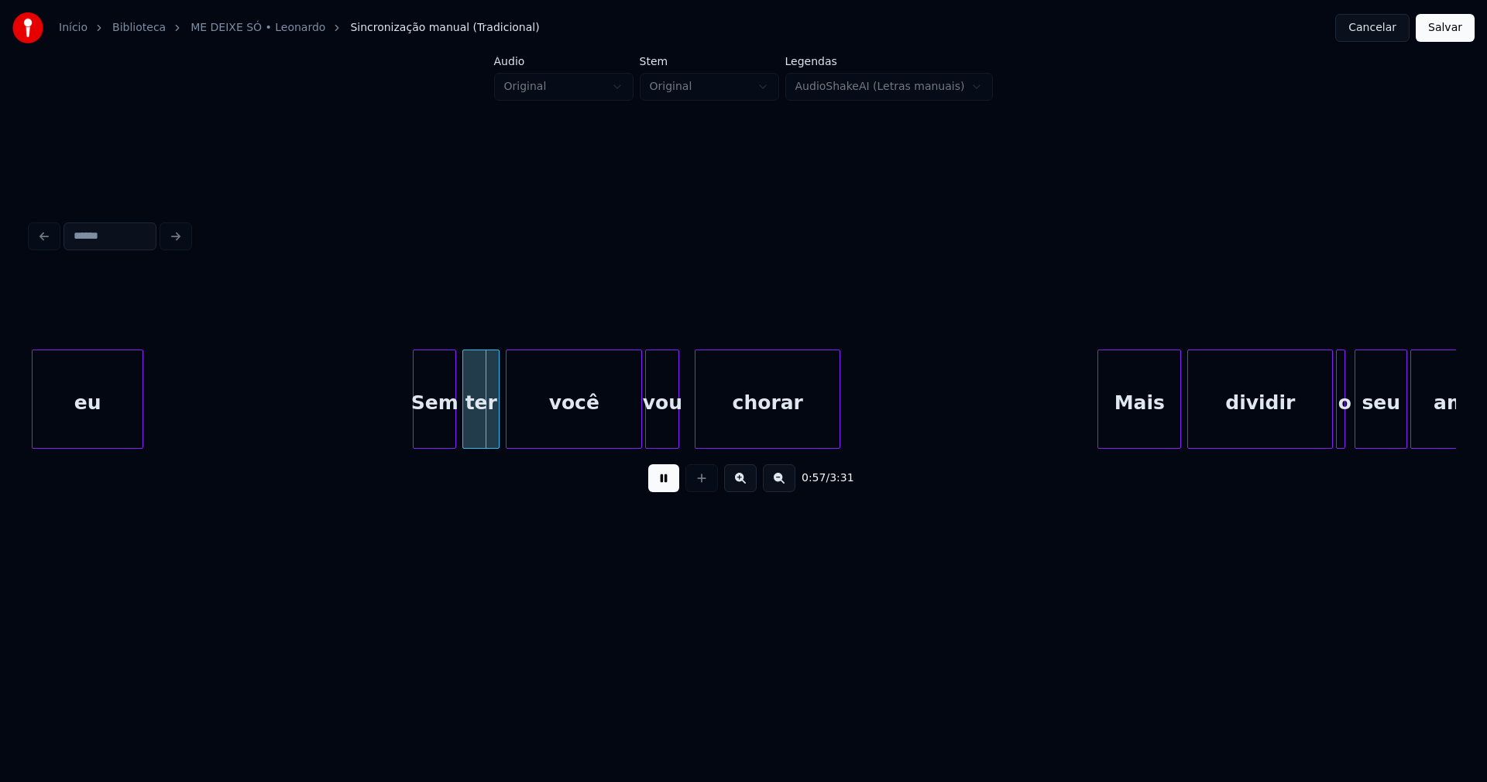
scroll to position [0, 8504]
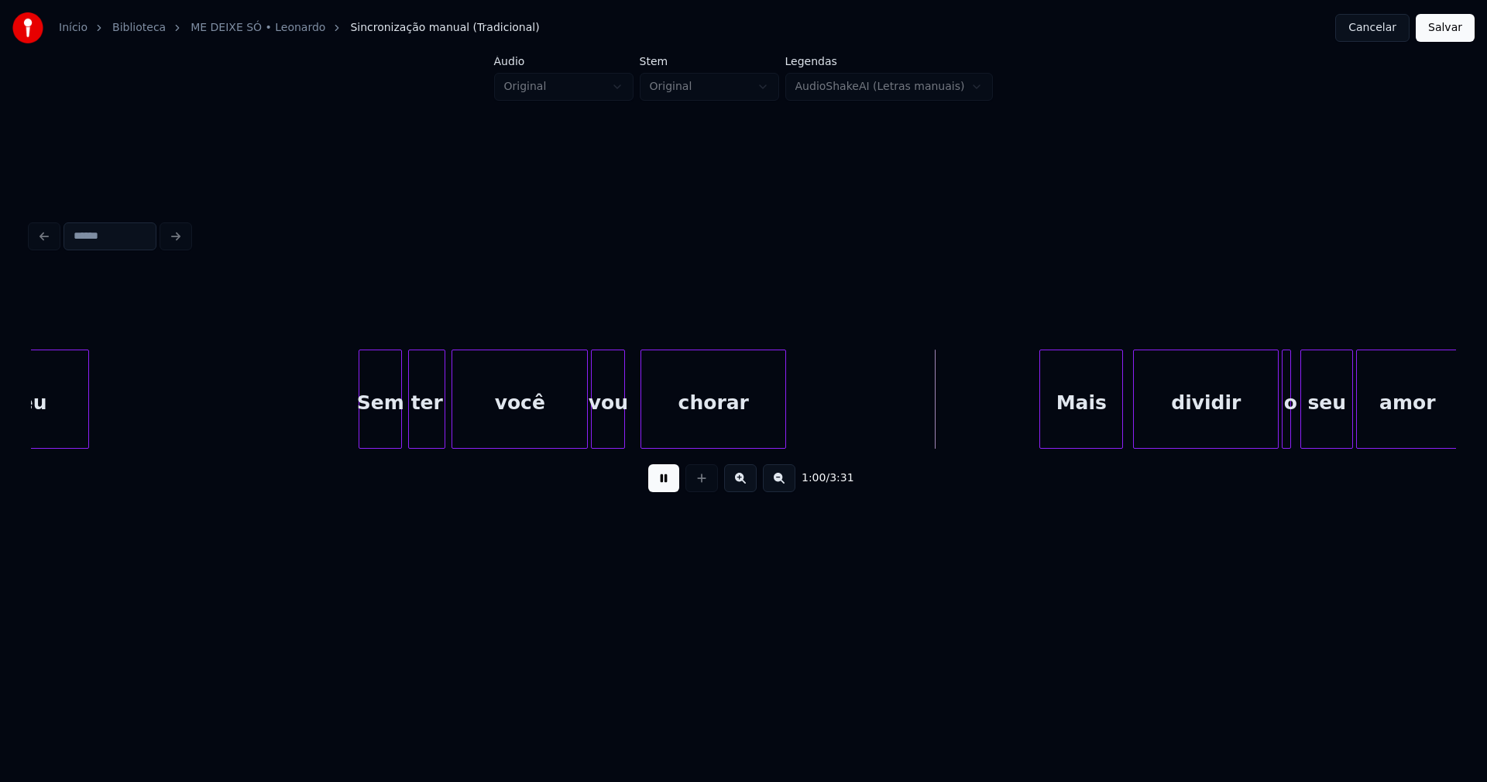
click at [1089, 429] on div "Mais" at bounding box center [1081, 402] width 82 height 105
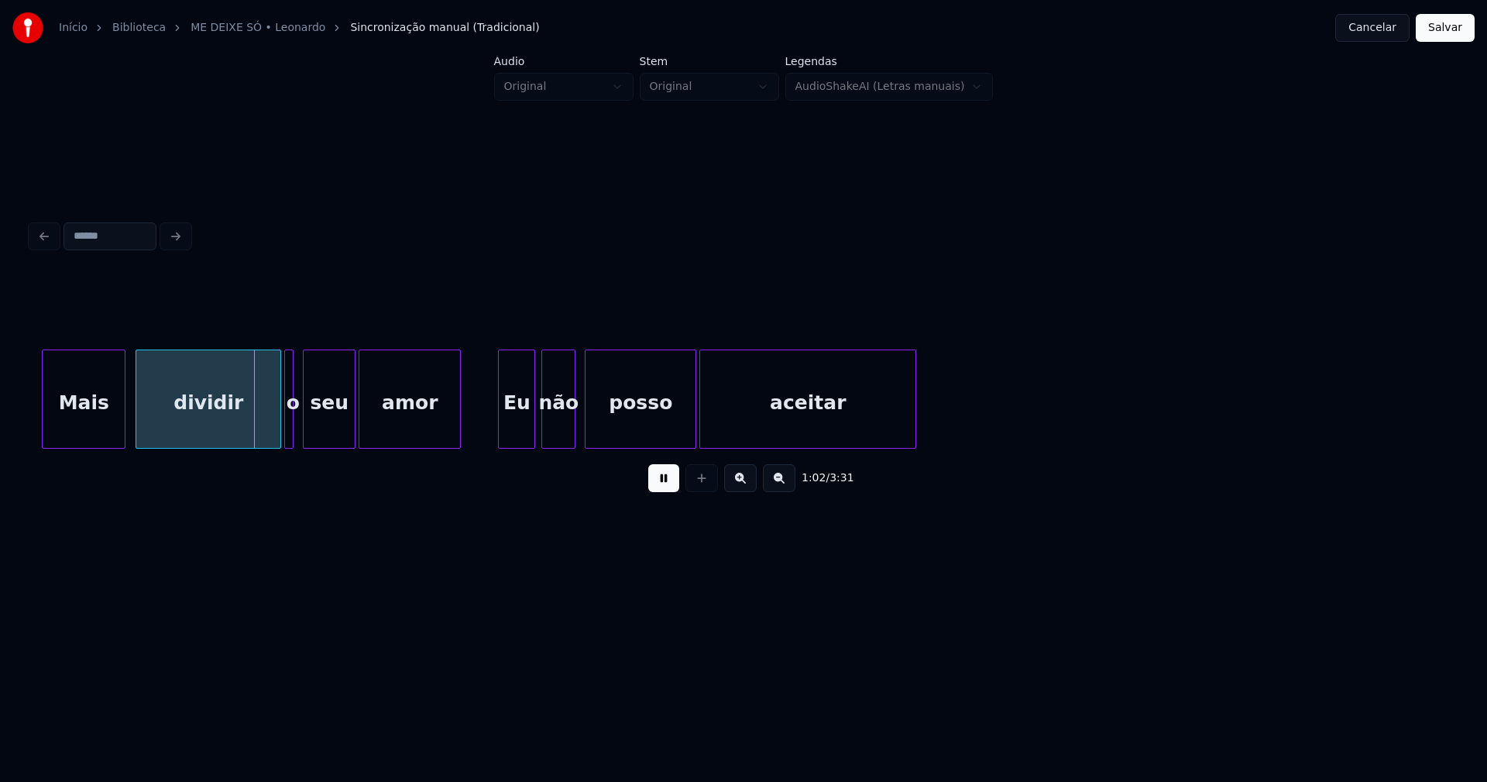
scroll to position [0, 9647]
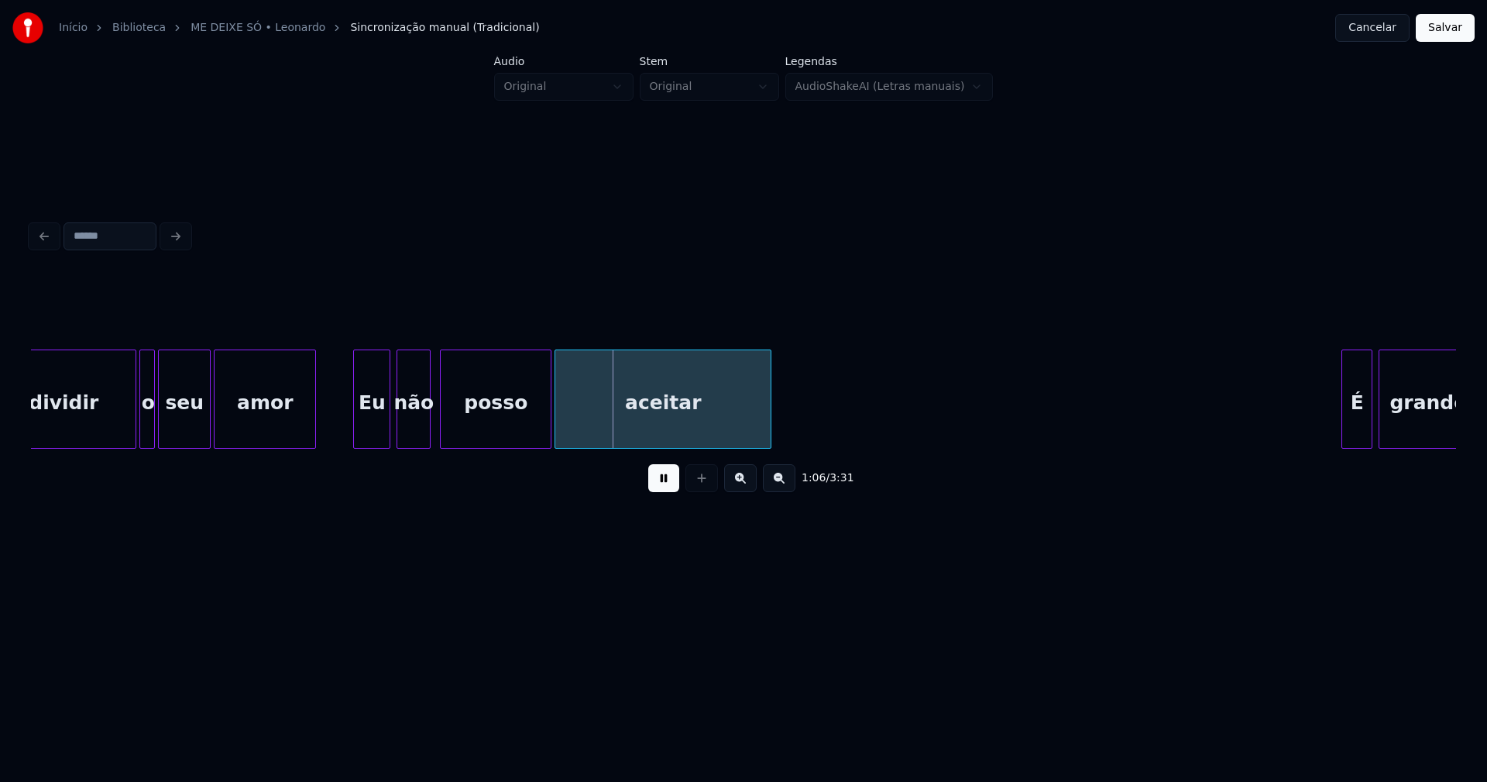
click at [153, 425] on div at bounding box center [152, 399] width 5 height 98
click at [349, 430] on div at bounding box center [350, 399] width 5 height 98
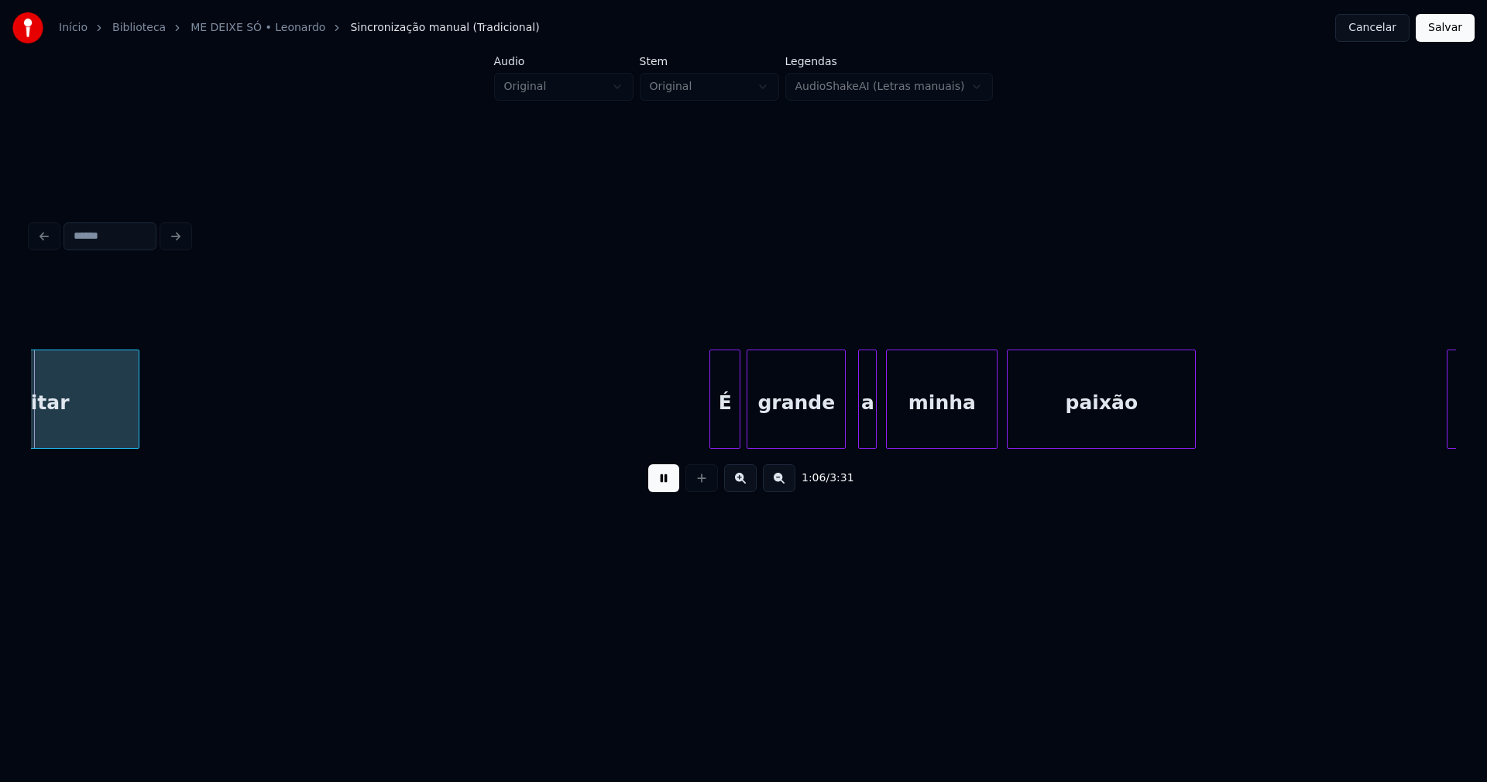
scroll to position [0, 10305]
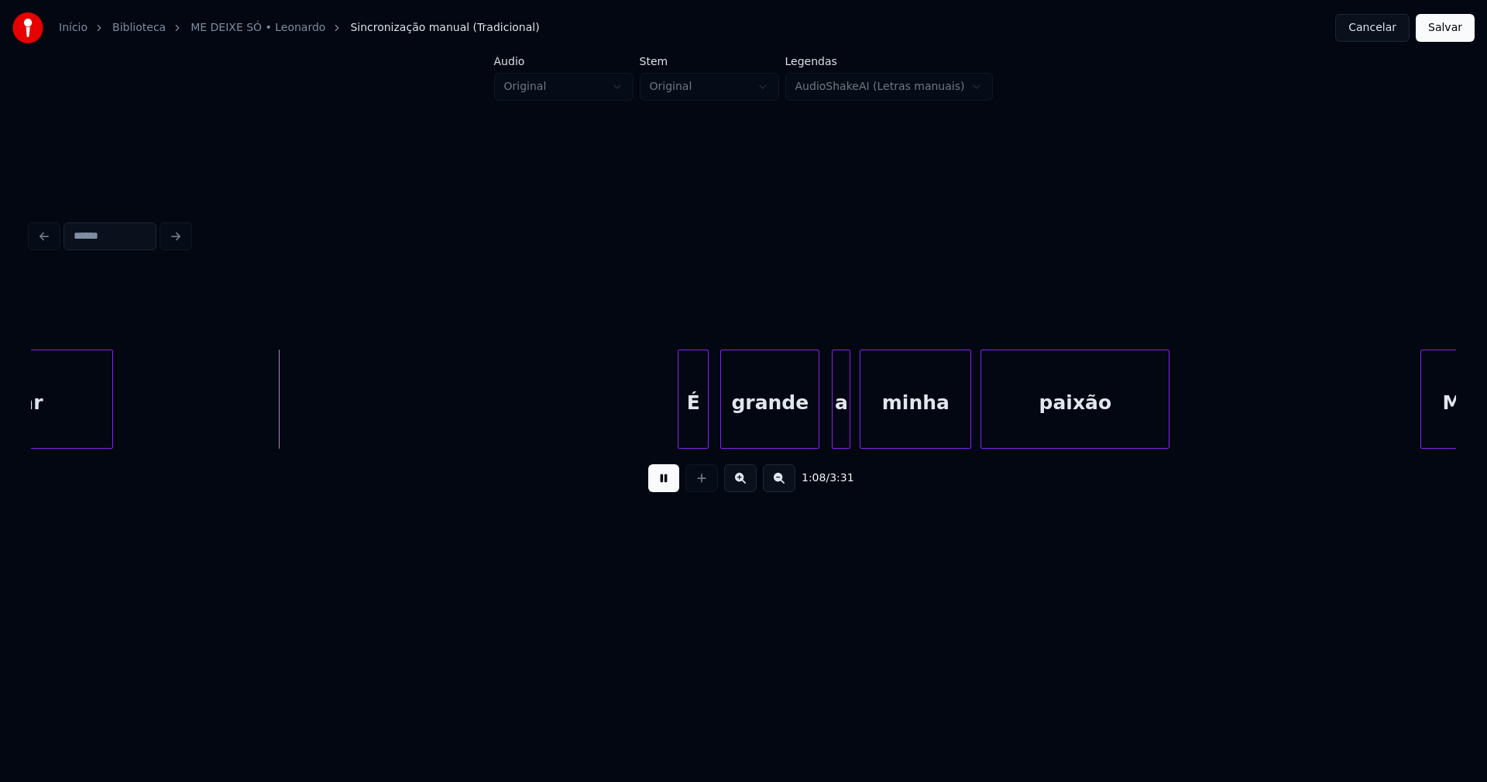
click at [699, 435] on div "É" at bounding box center [693, 402] width 29 height 105
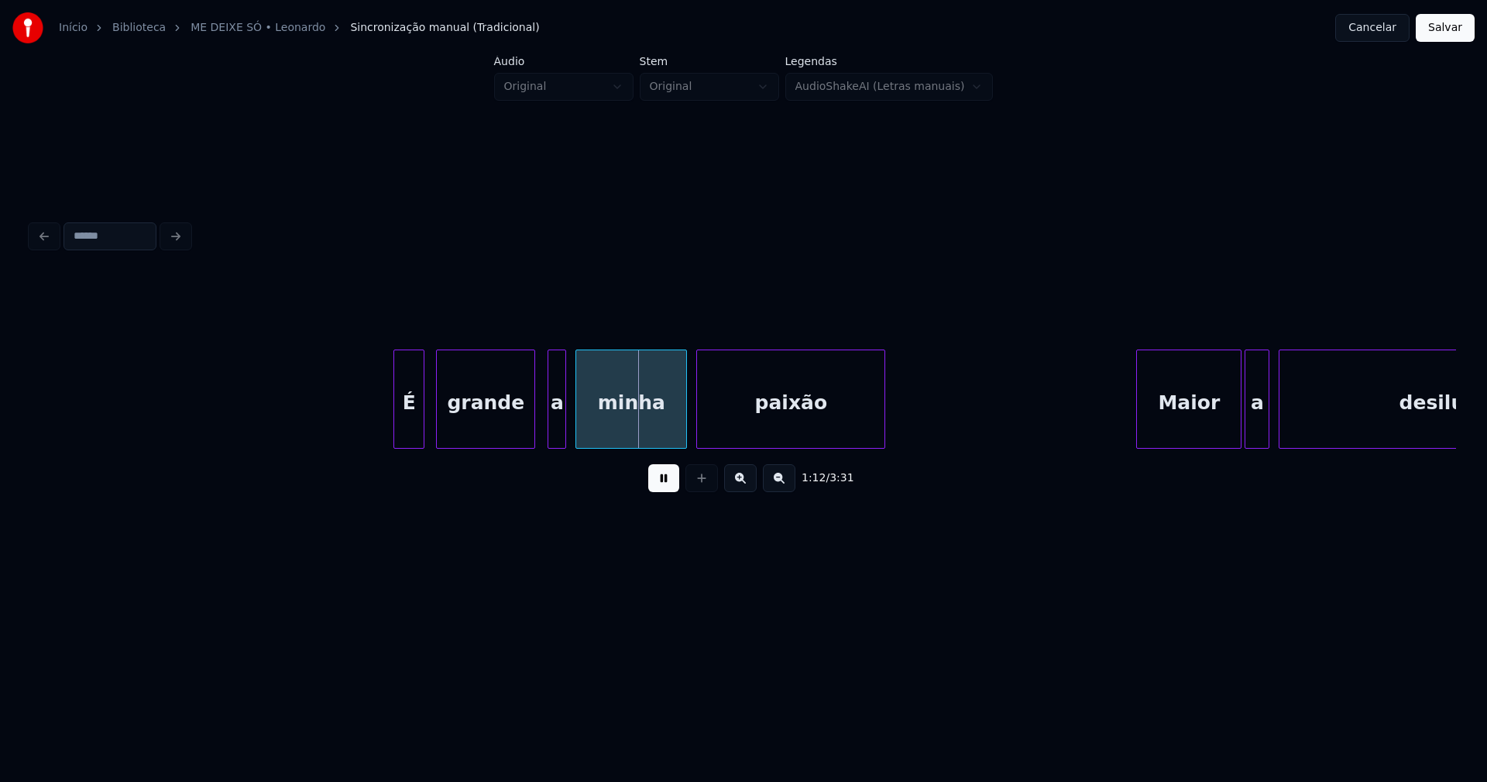
scroll to position [0, 10626]
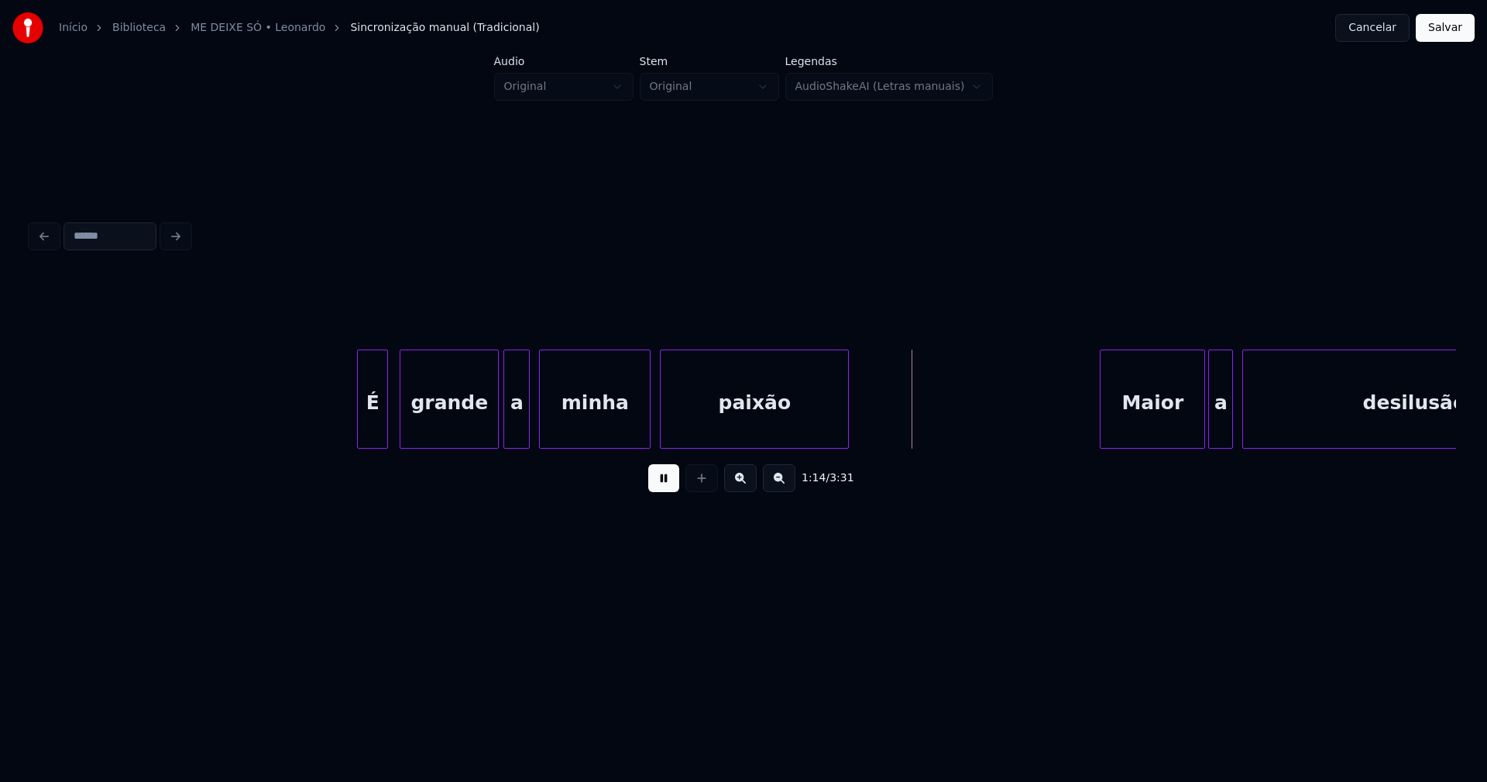
click at [505, 430] on div at bounding box center [506, 399] width 5 height 98
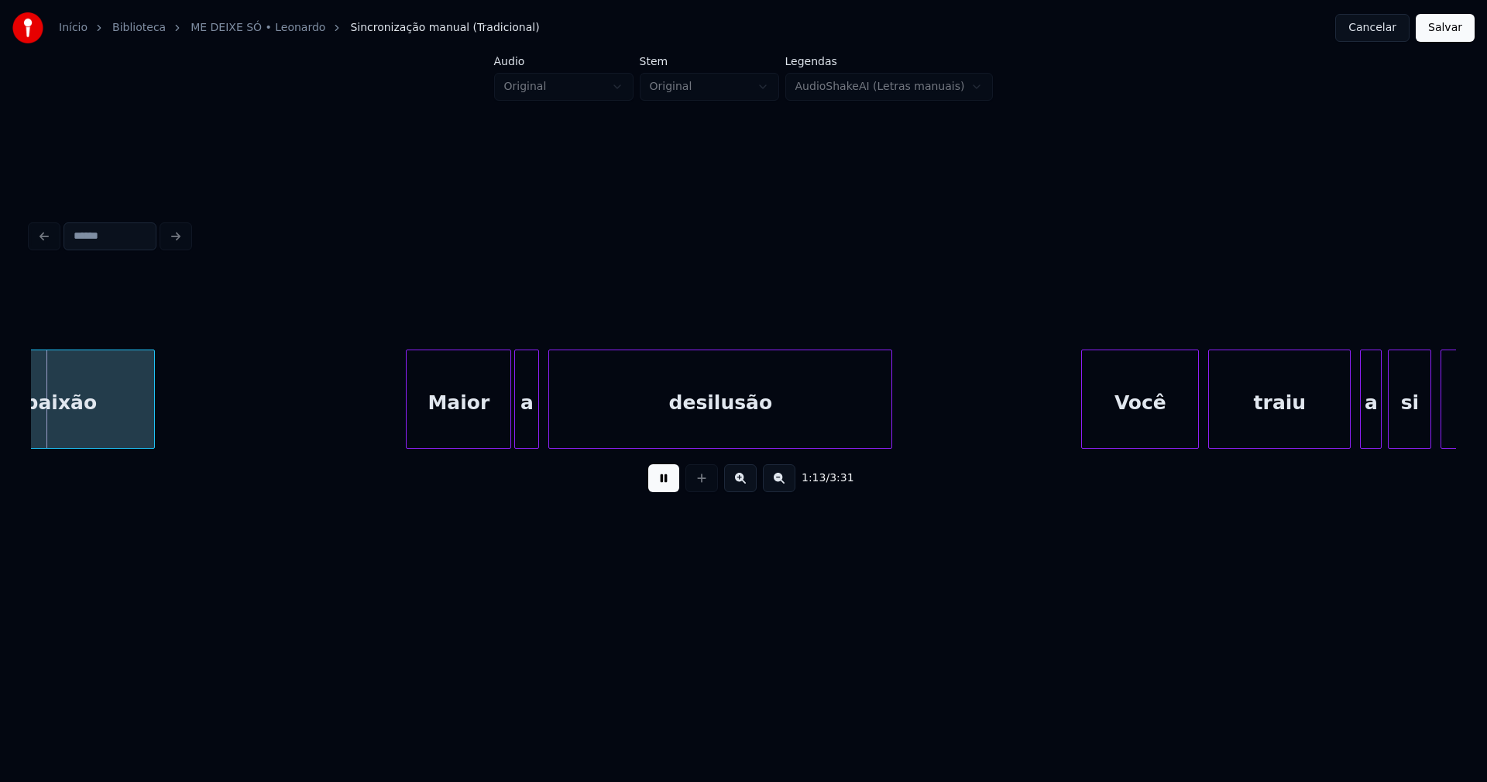
scroll to position [0, 11325]
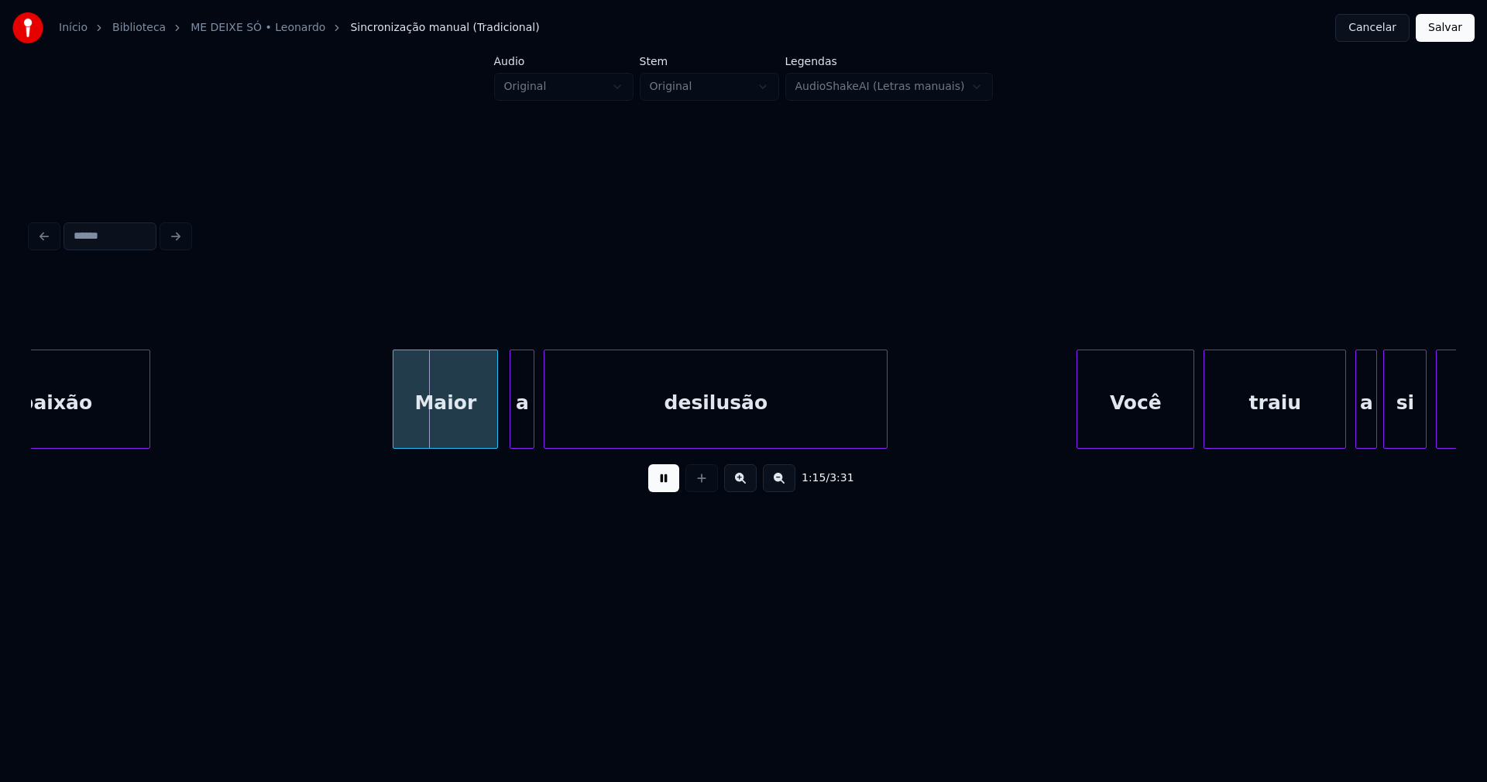
click at [452, 443] on div "paixão Maior a desilusão Você traiu a si mesmo" at bounding box center [743, 398] width 1425 height 99
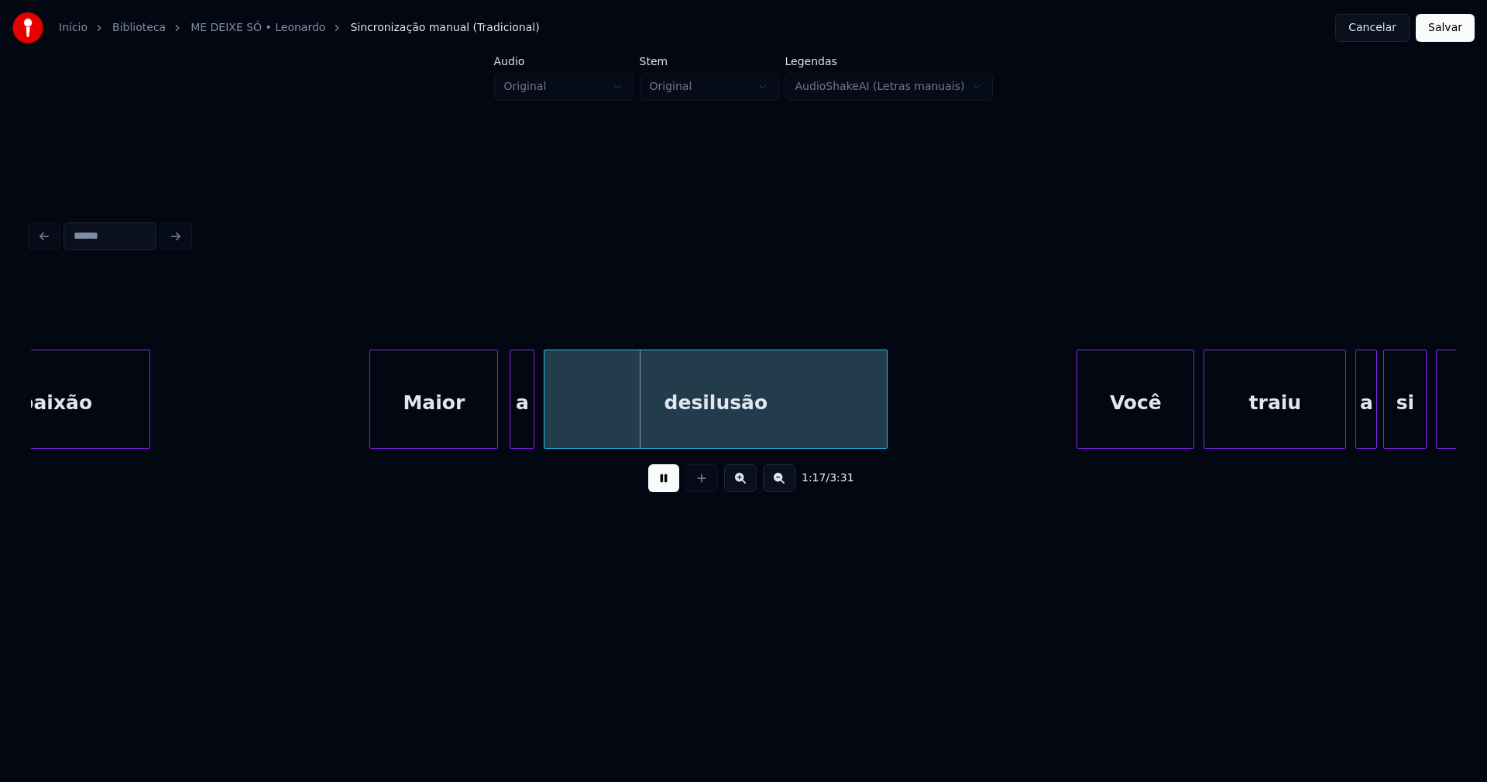
click at [371, 429] on div at bounding box center [372, 399] width 5 height 98
click at [516, 439] on div "a" at bounding box center [515, 402] width 23 height 105
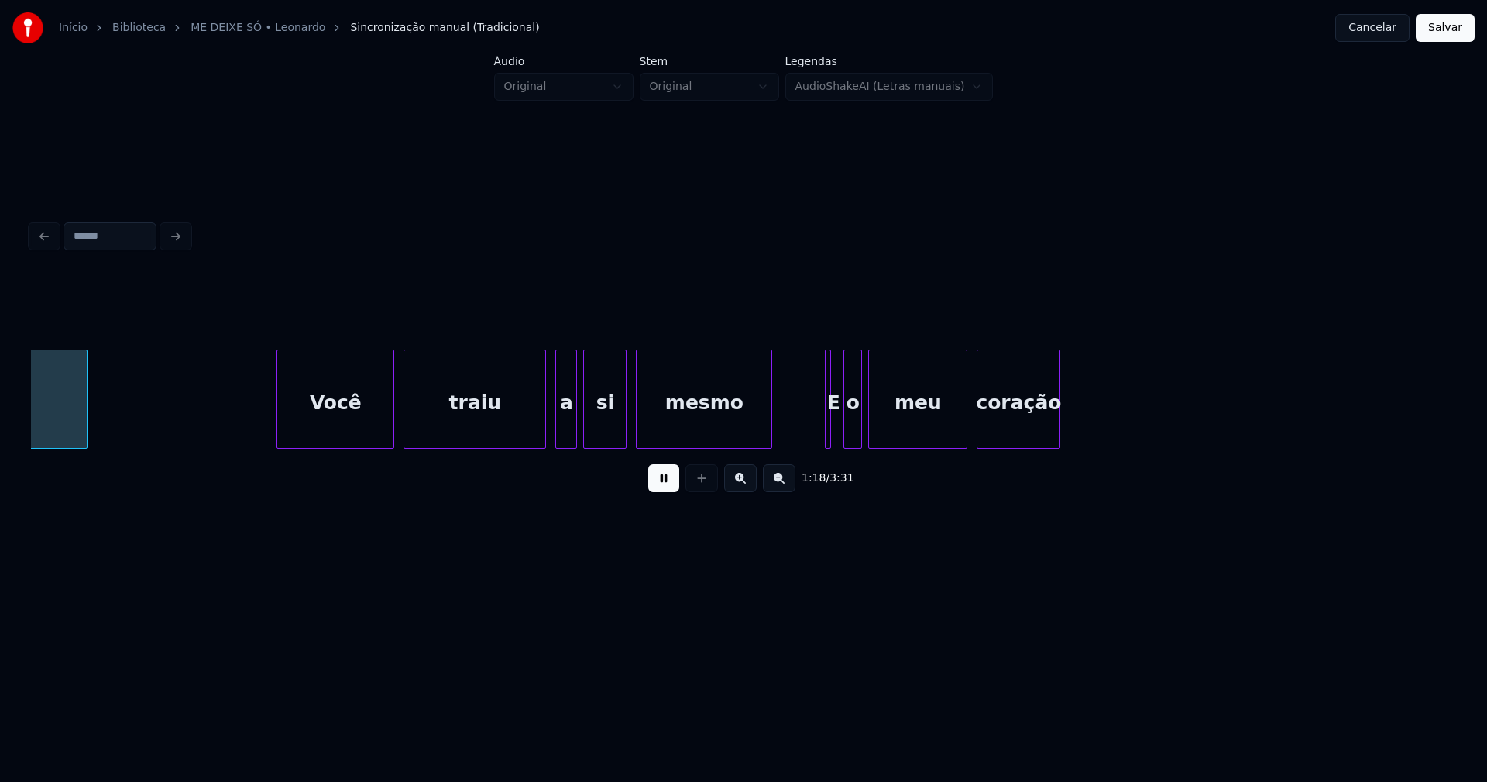
scroll to position [0, 12129]
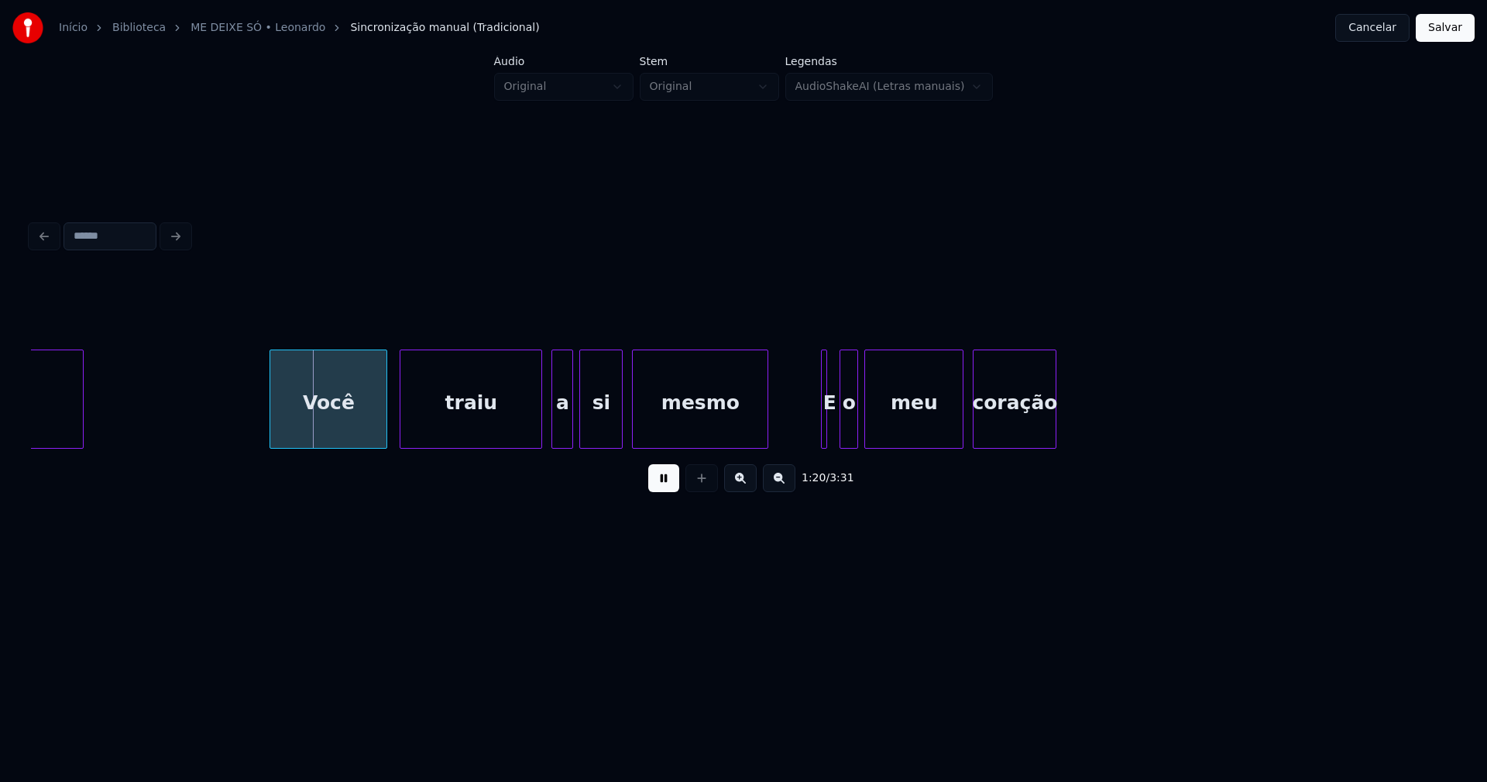
click at [330, 439] on div "Você" at bounding box center [328, 402] width 116 height 105
click at [836, 431] on div at bounding box center [834, 399] width 5 height 98
click at [815, 437] on div at bounding box center [816, 399] width 5 height 98
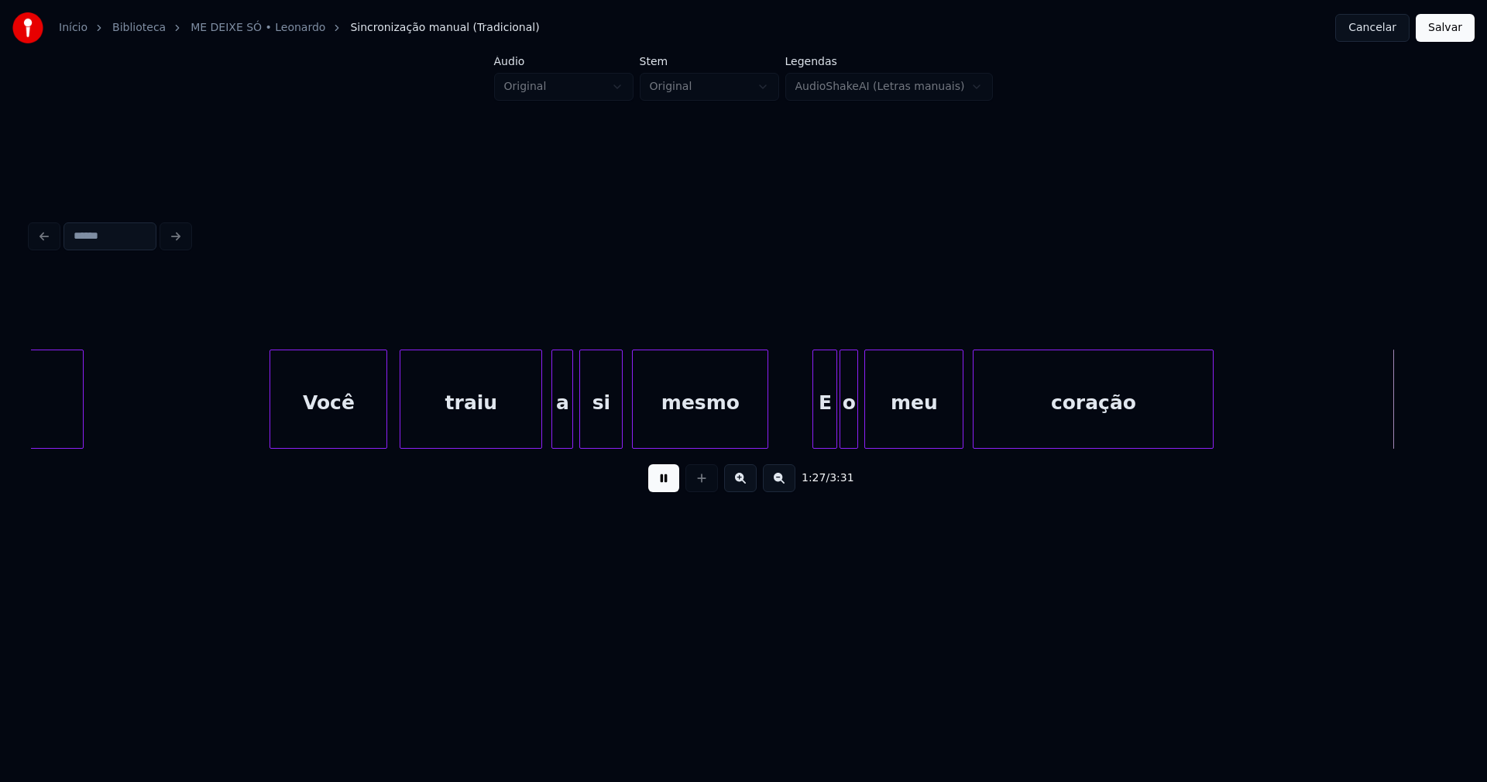
click at [1212, 403] on div at bounding box center [1211, 399] width 5 height 98
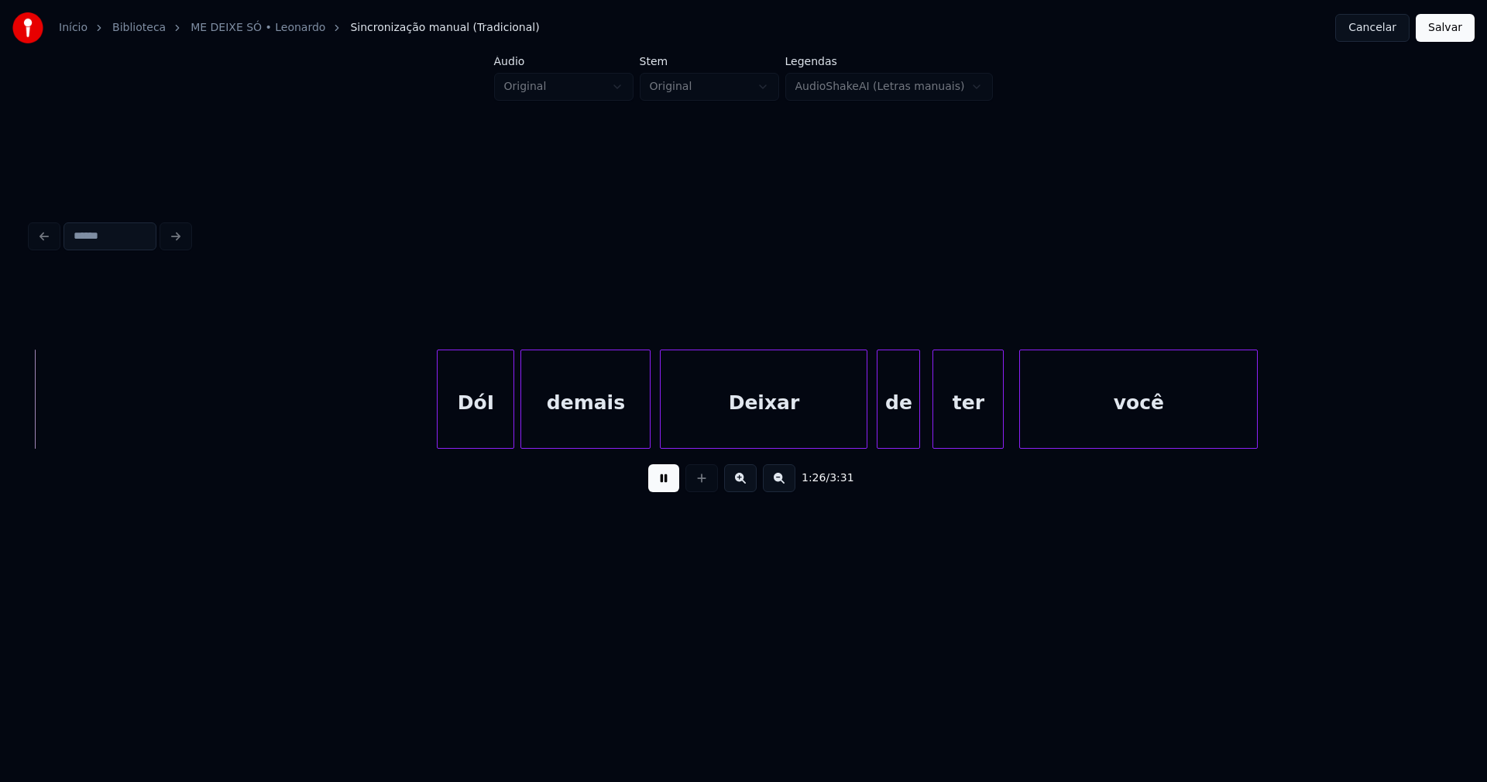
scroll to position [0, 13472]
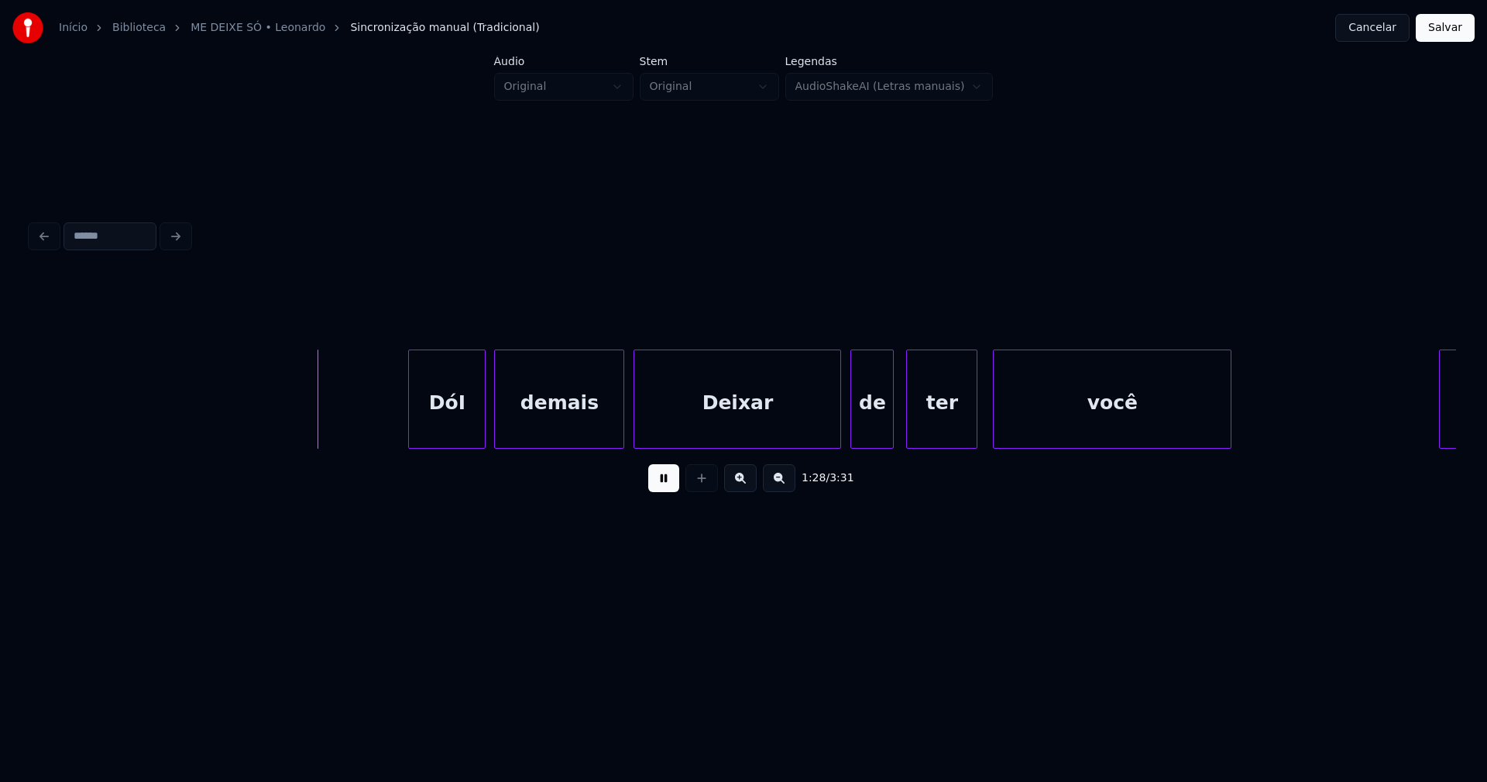
click at [457, 428] on div "DóI" at bounding box center [447, 402] width 76 height 105
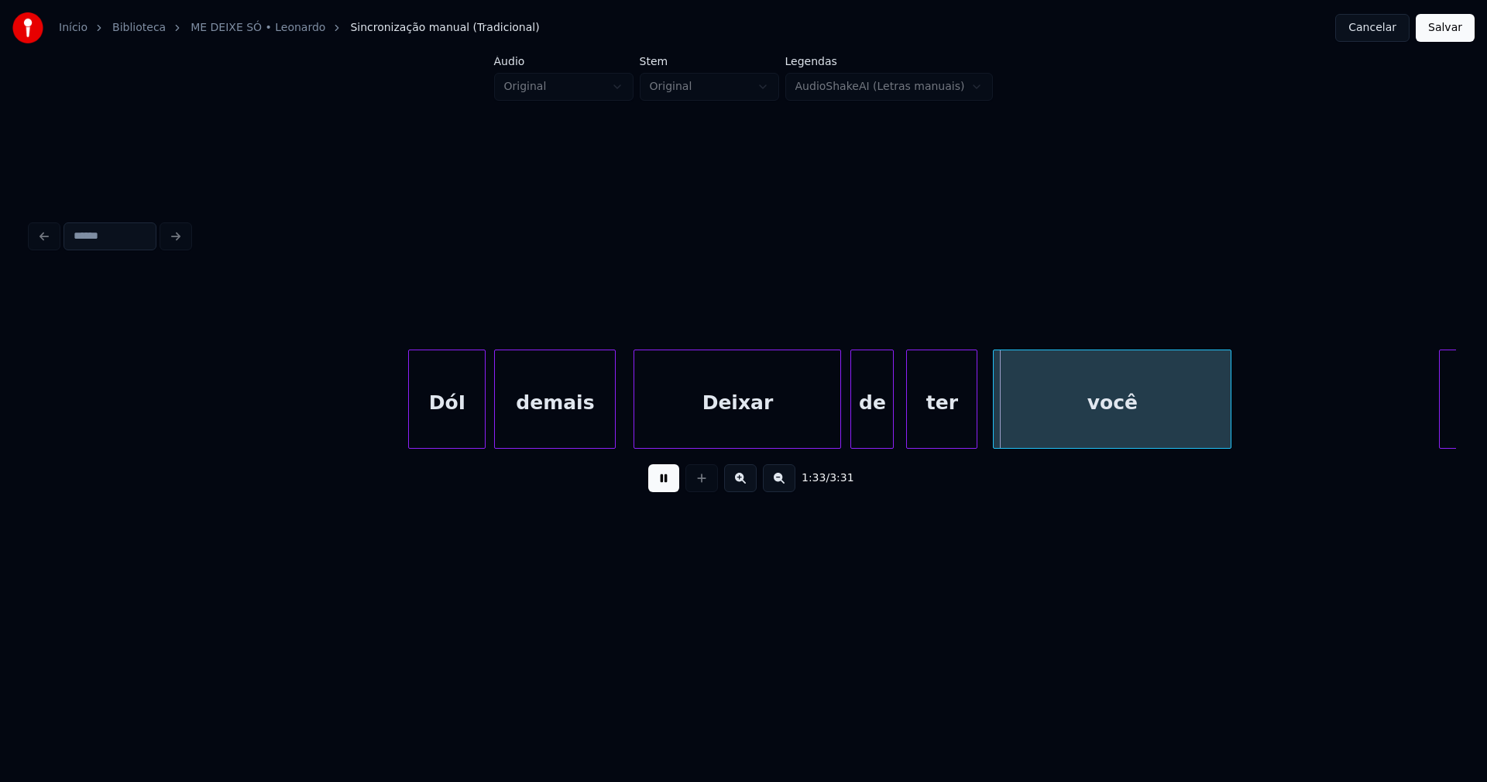
click at [614, 428] on div at bounding box center [612, 399] width 5 height 98
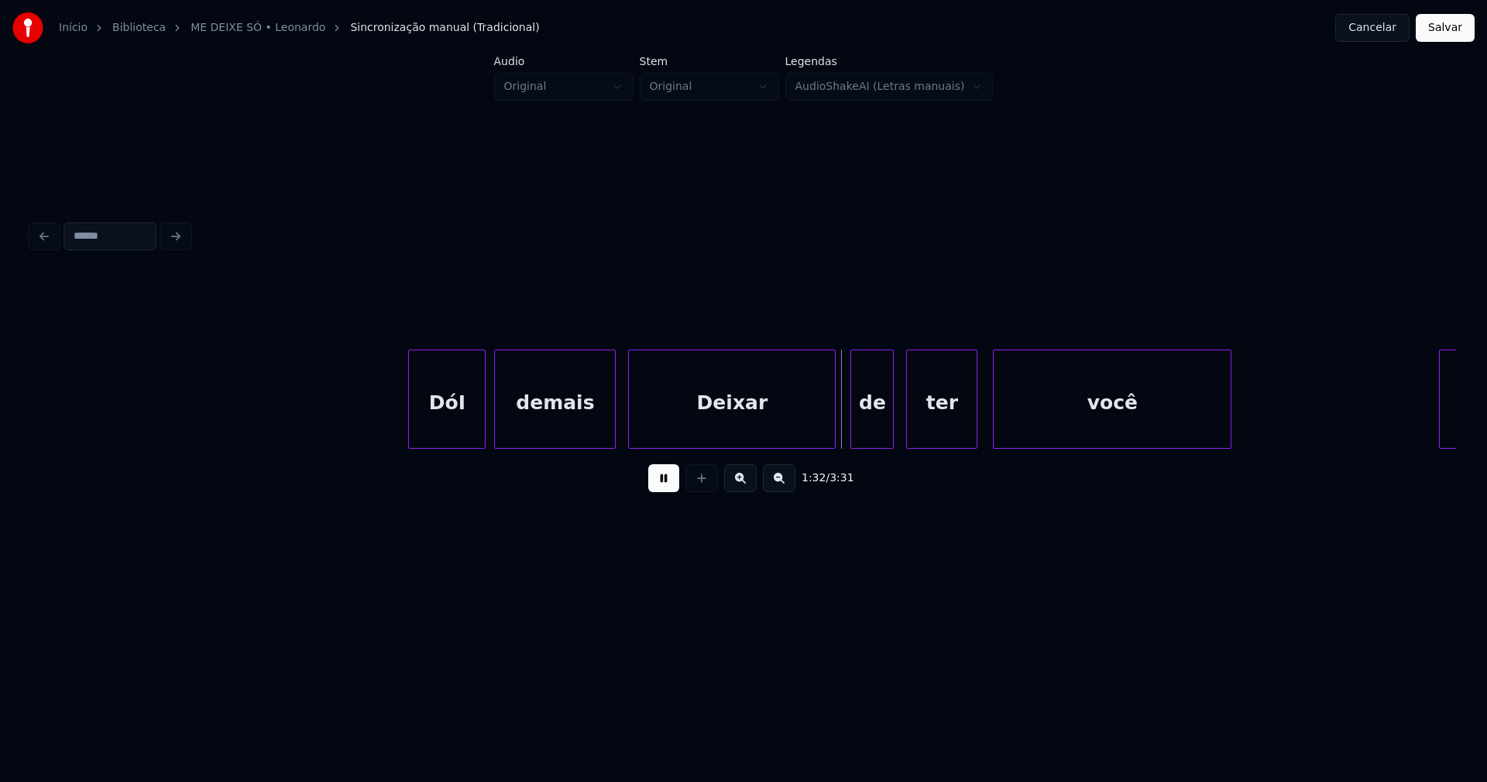
click at [675, 426] on div "Deixar" at bounding box center [732, 402] width 206 height 105
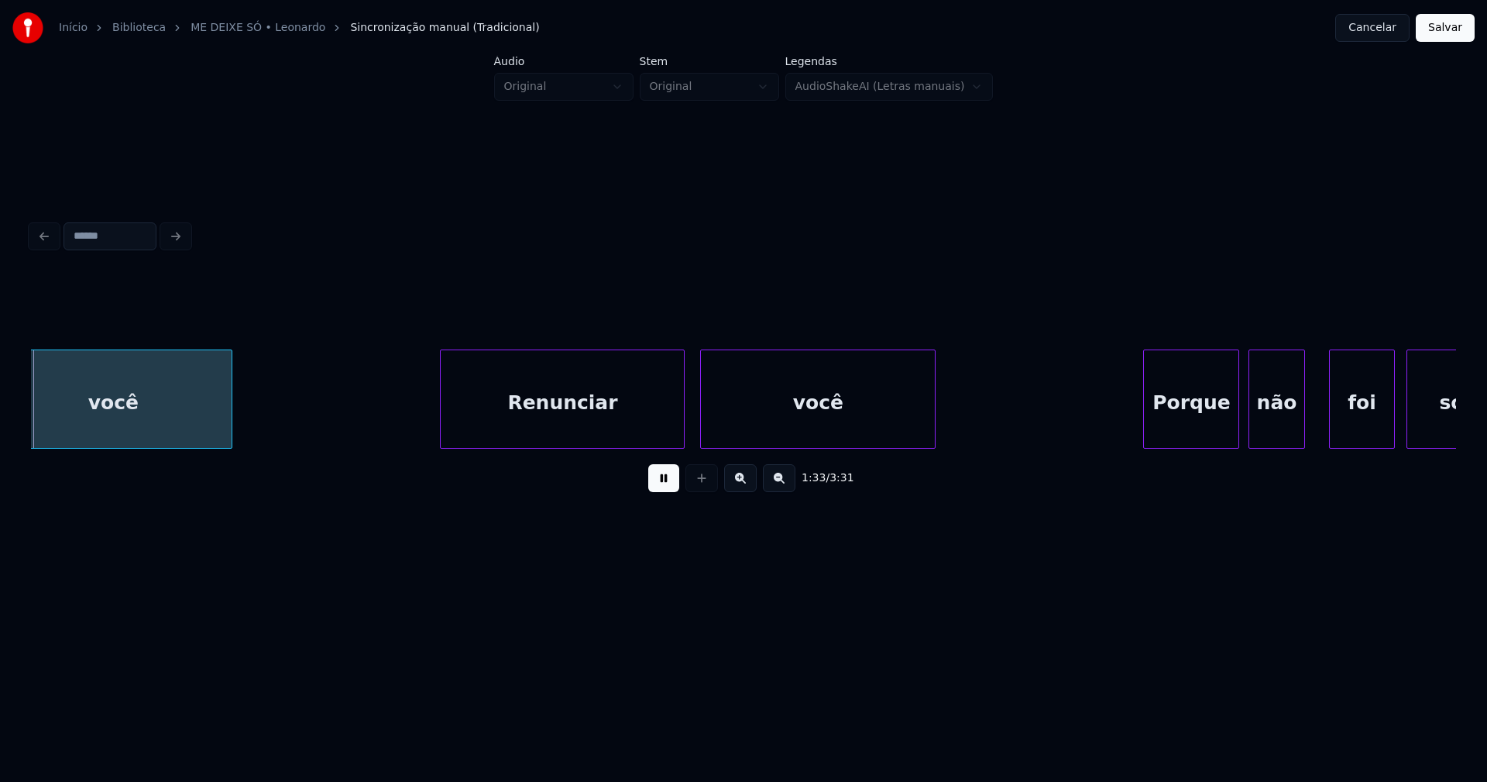
scroll to position [0, 14493]
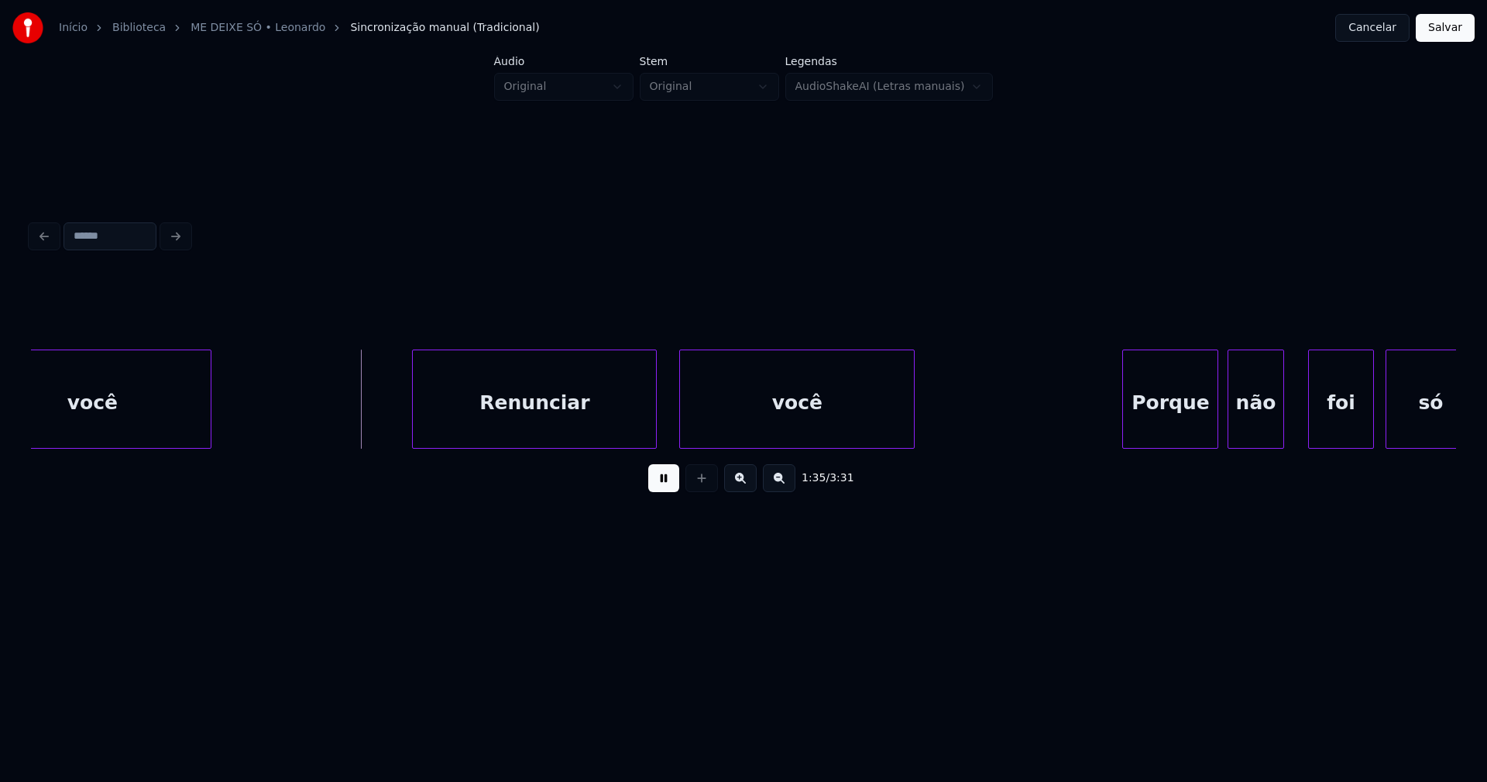
click at [516, 426] on div "Renunciar" at bounding box center [534, 402] width 243 height 105
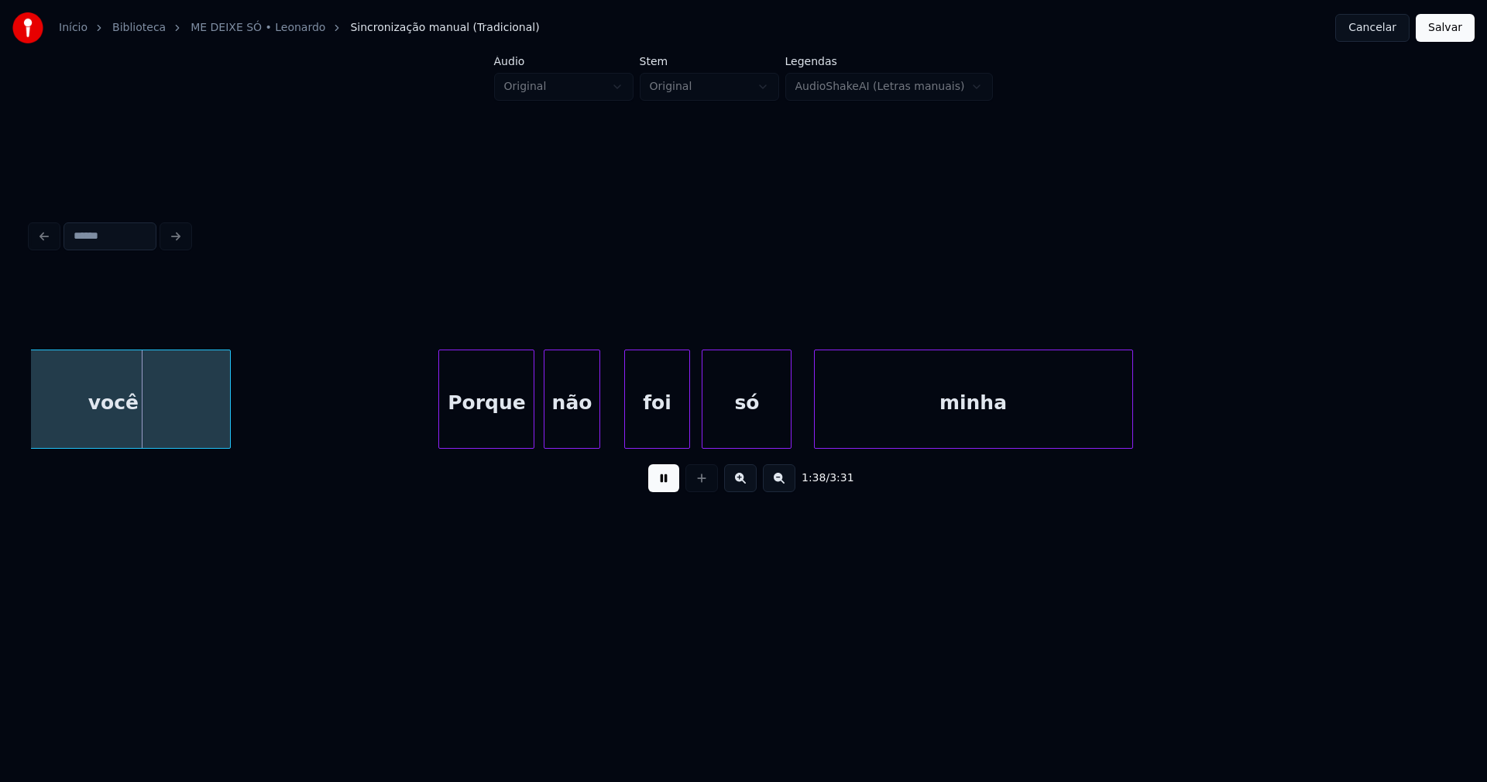
scroll to position [0, 15195]
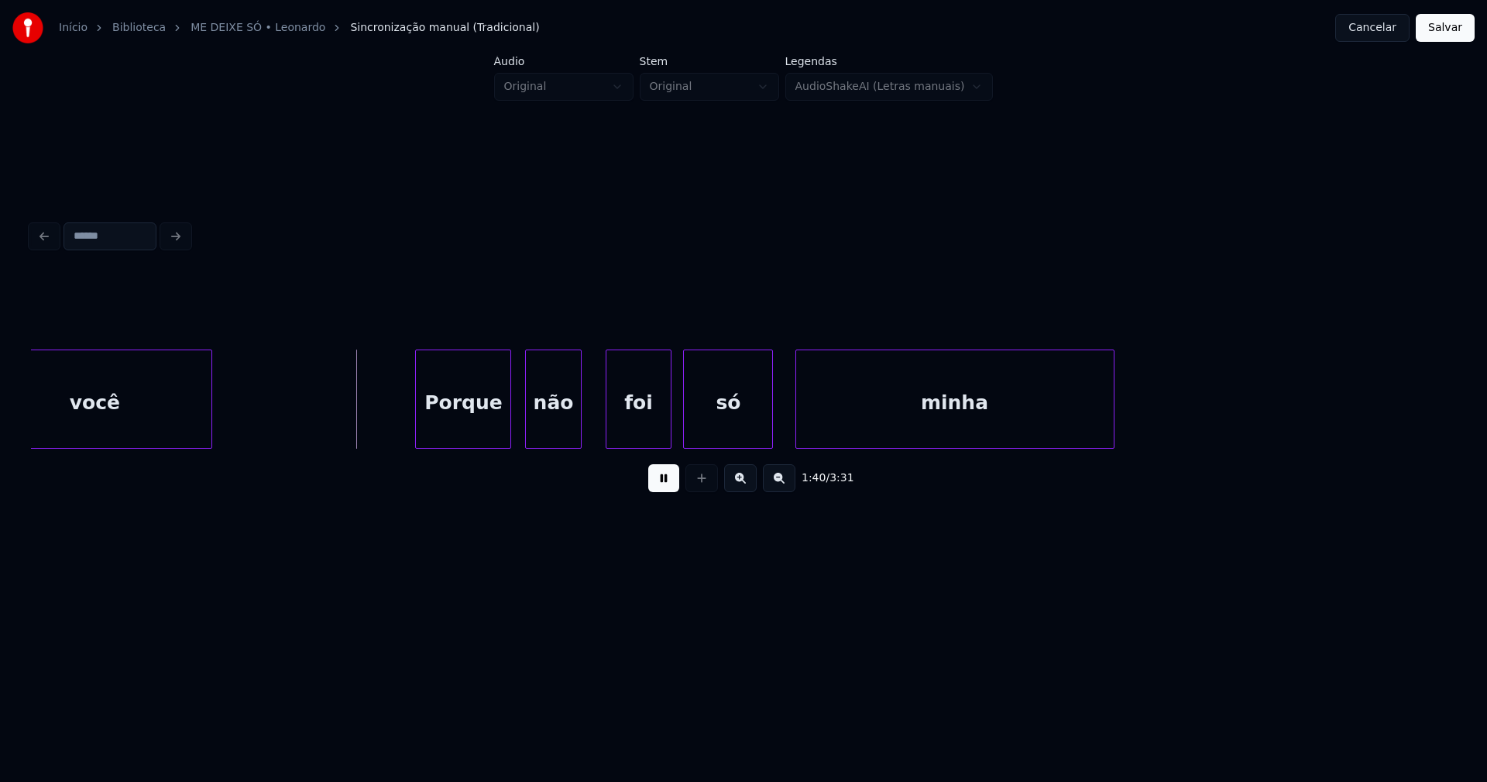
click at [481, 423] on div "Porque" at bounding box center [463, 402] width 95 height 105
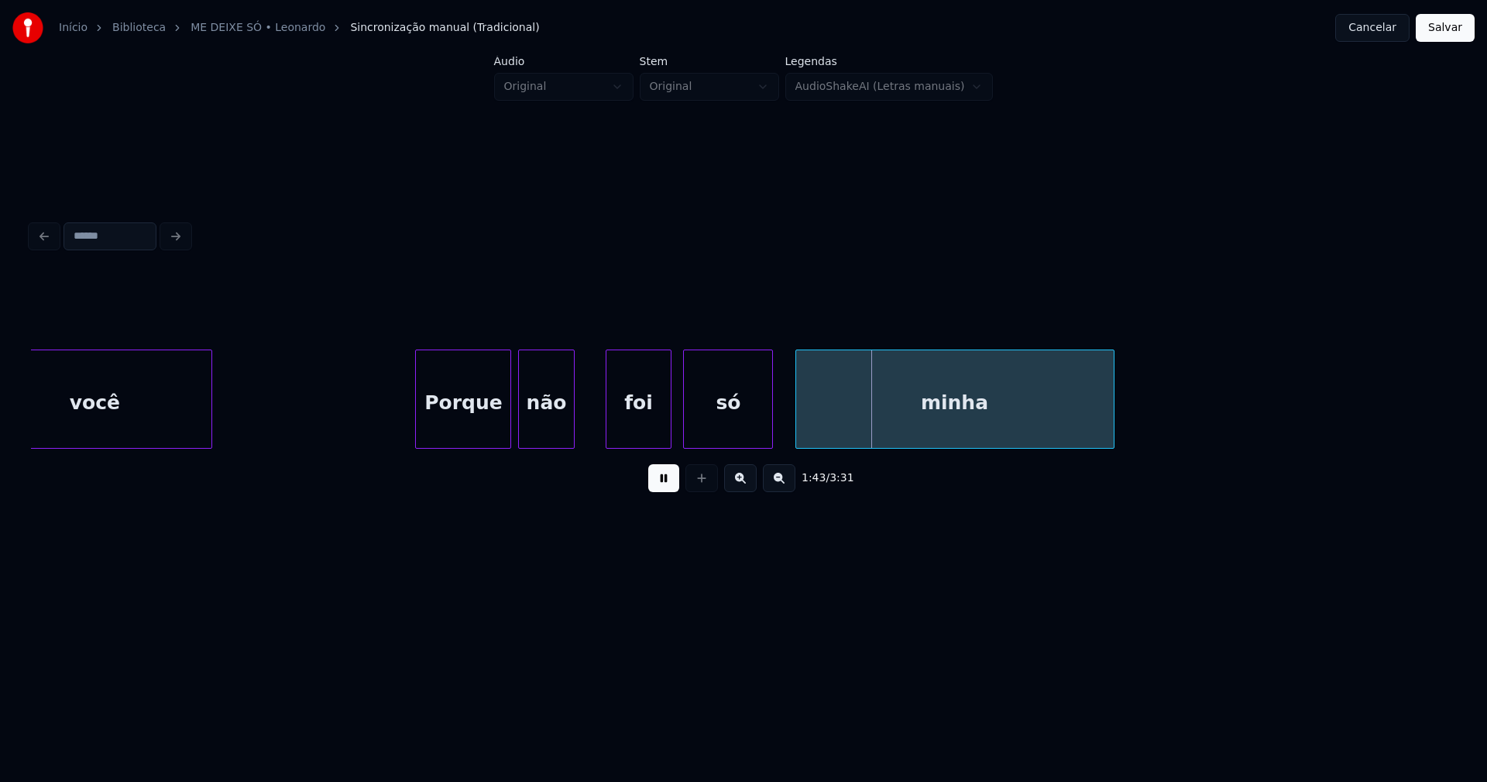
click at [553, 432] on div "não" at bounding box center [546, 402] width 54 height 105
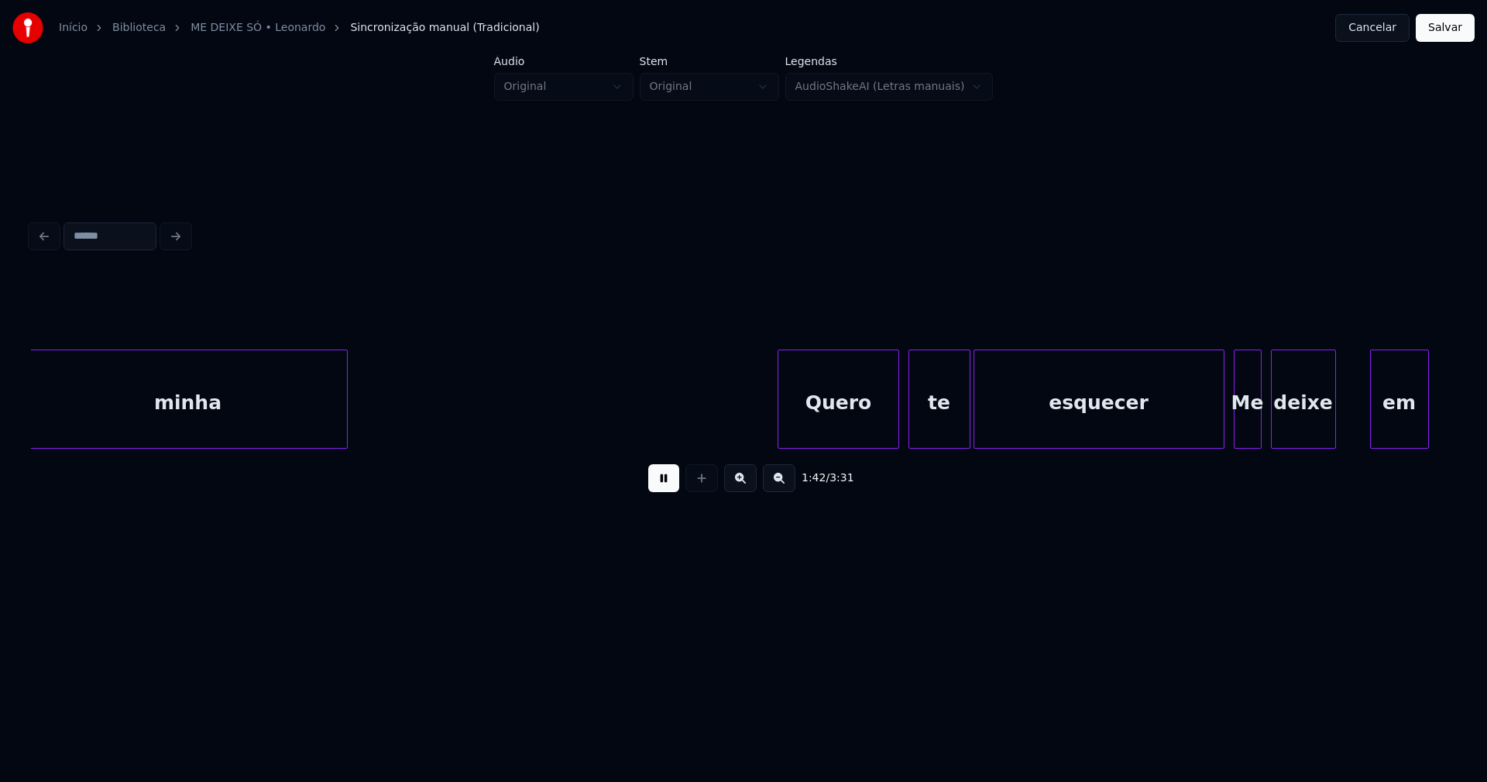
scroll to position [0, 15965]
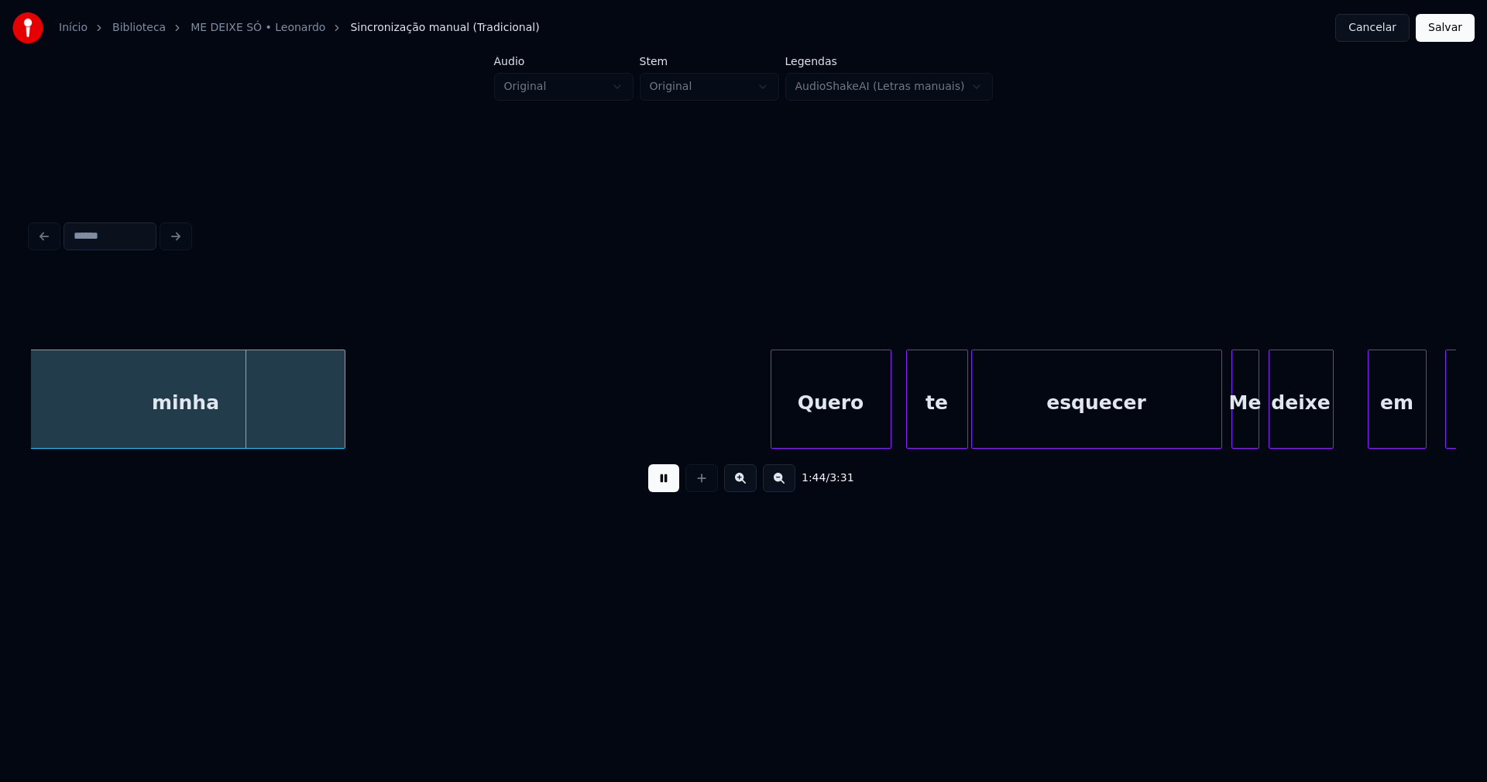
click at [861, 432] on div "Quero" at bounding box center [831, 402] width 119 height 105
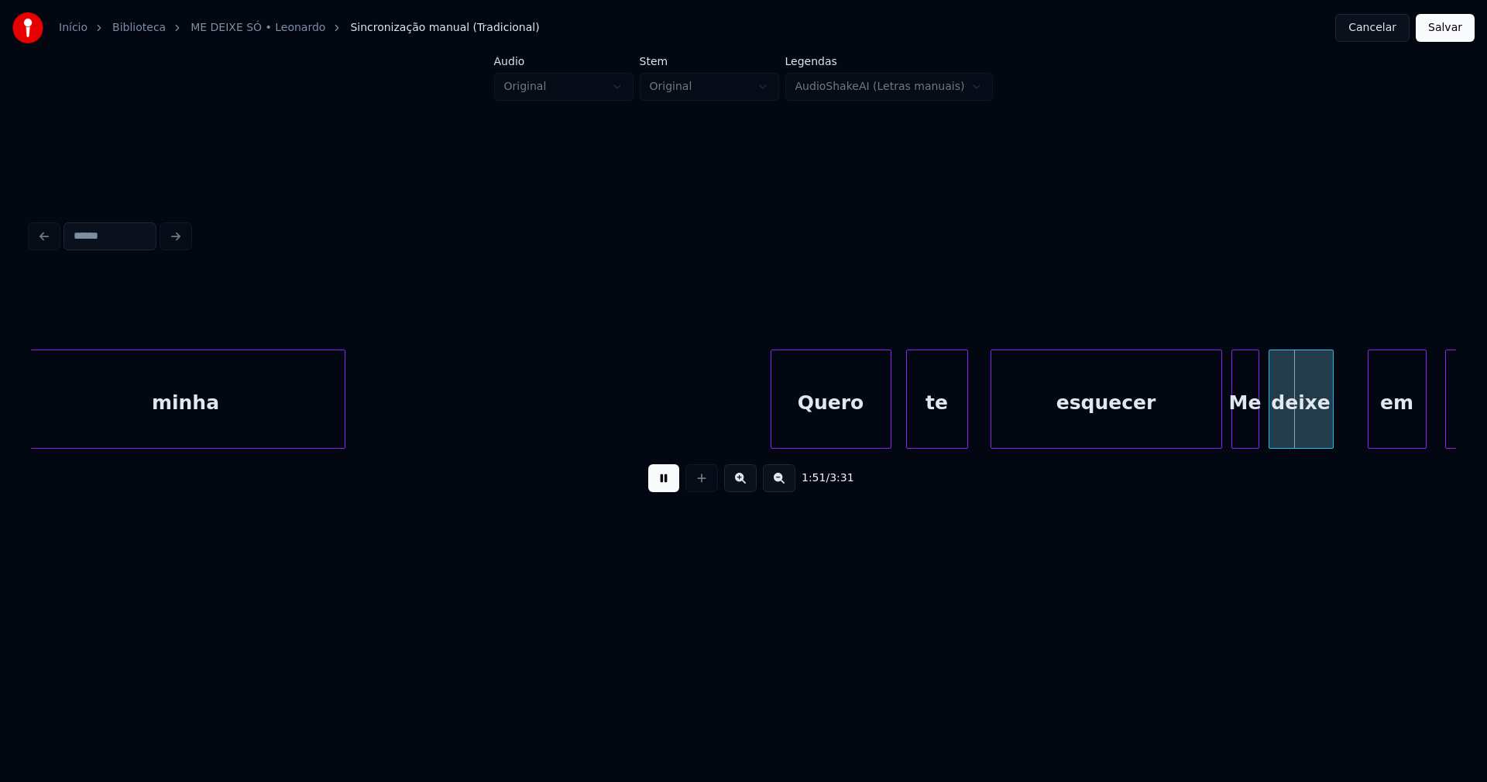
click at [994, 428] on div at bounding box center [994, 399] width 5 height 98
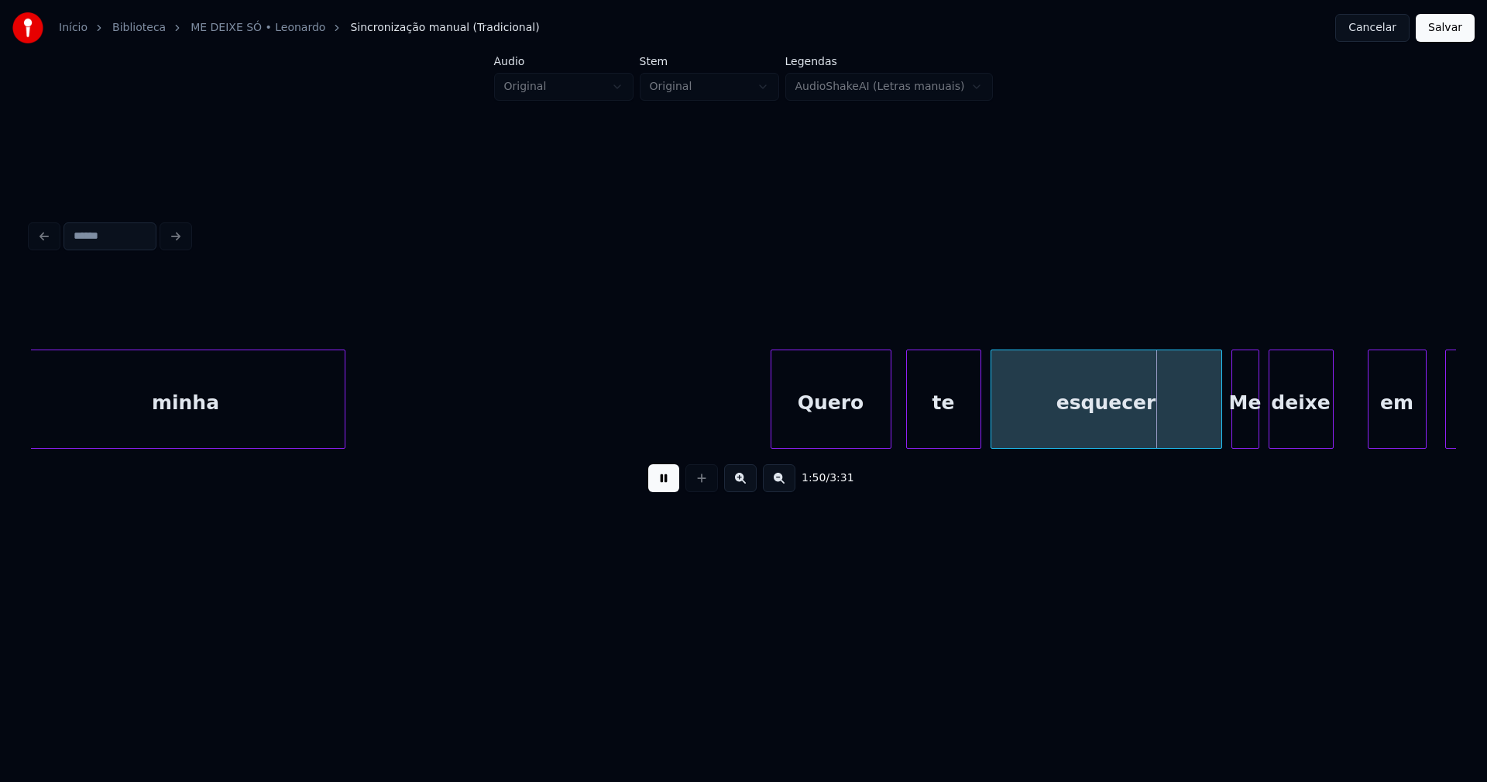
click at [978, 420] on div at bounding box center [978, 399] width 5 height 98
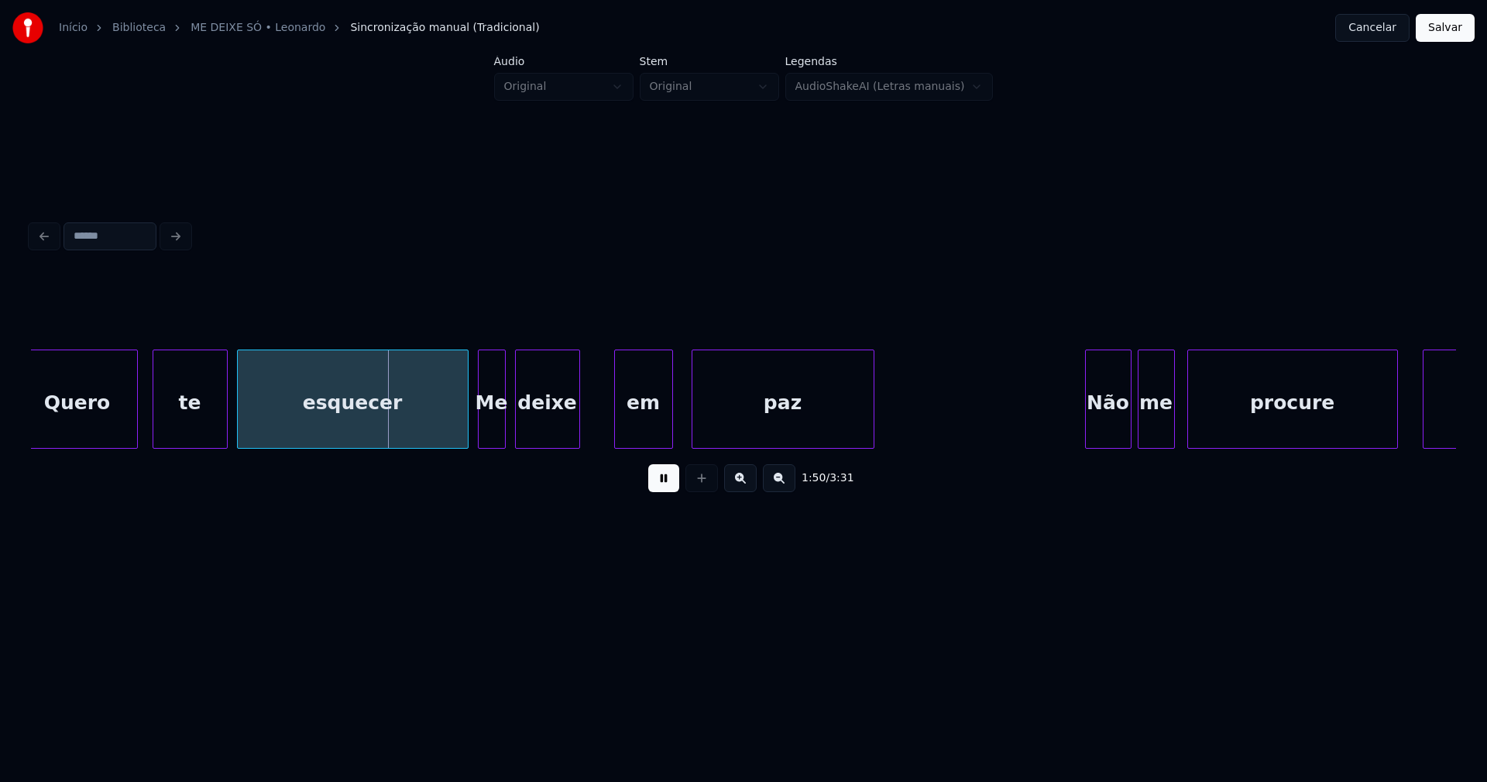
scroll to position [0, 16736]
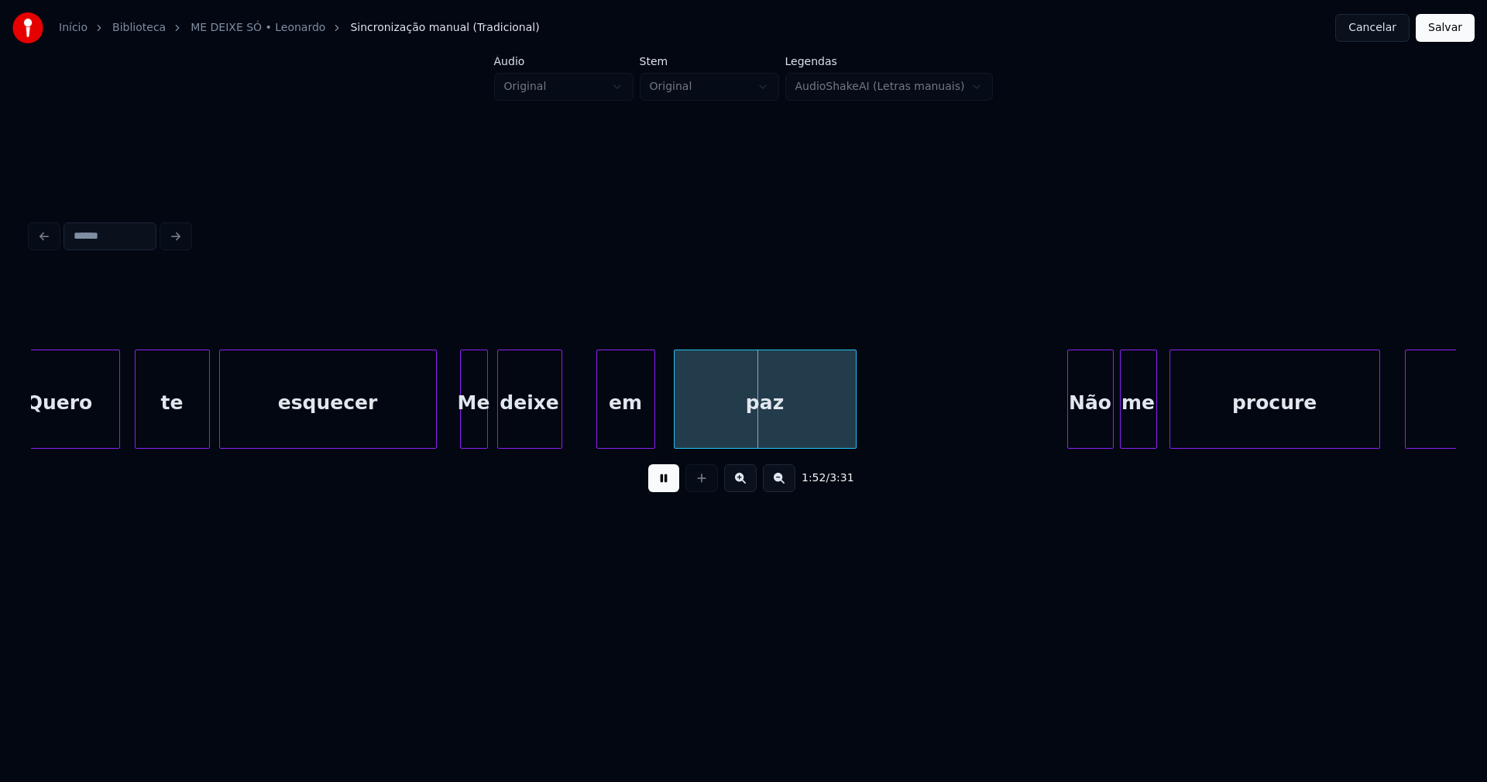
click at [435, 442] on div "Quero te esquecer Me deixe em paz Não me procure mais" at bounding box center [743, 398] width 1425 height 99
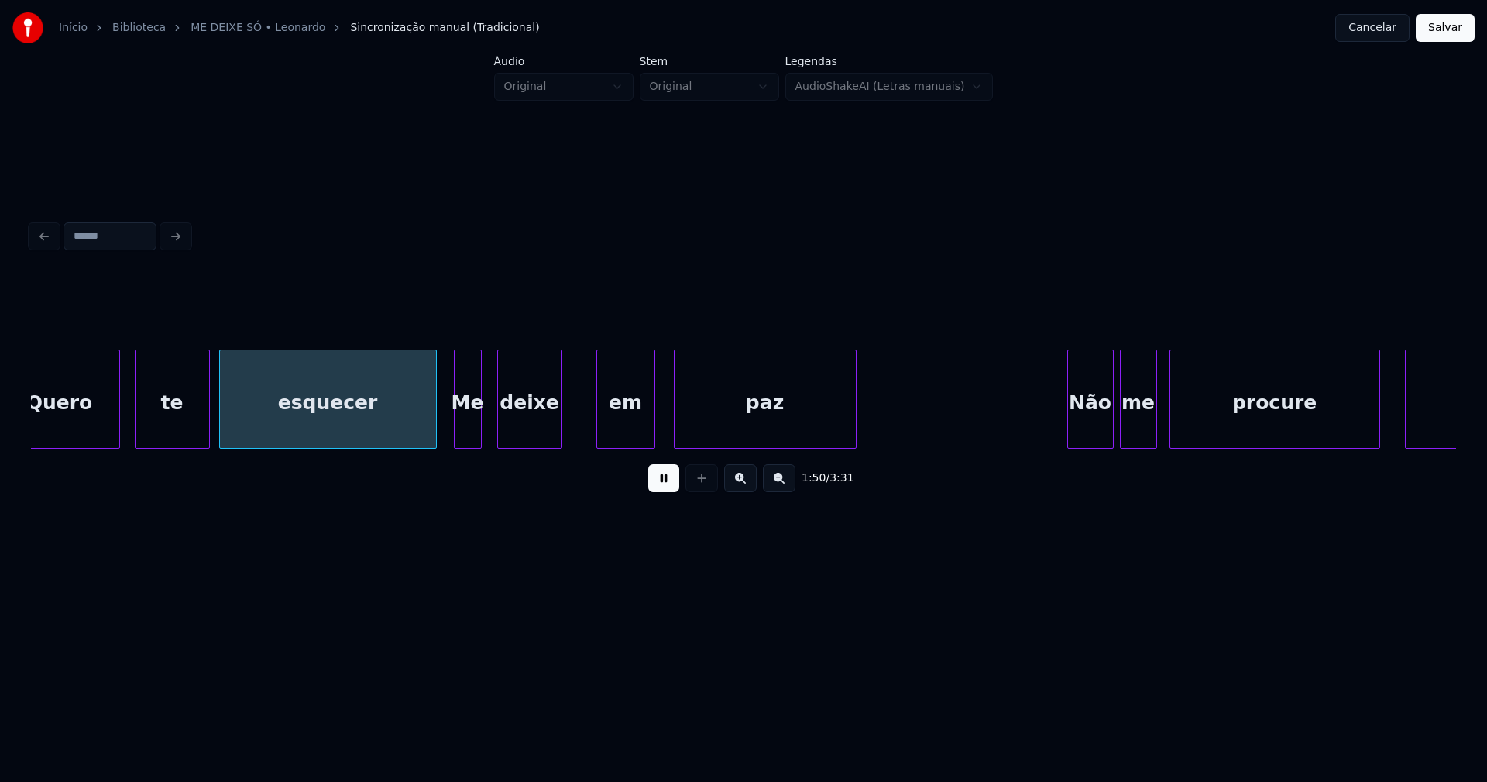
click at [467, 431] on div "Me" at bounding box center [468, 402] width 26 height 105
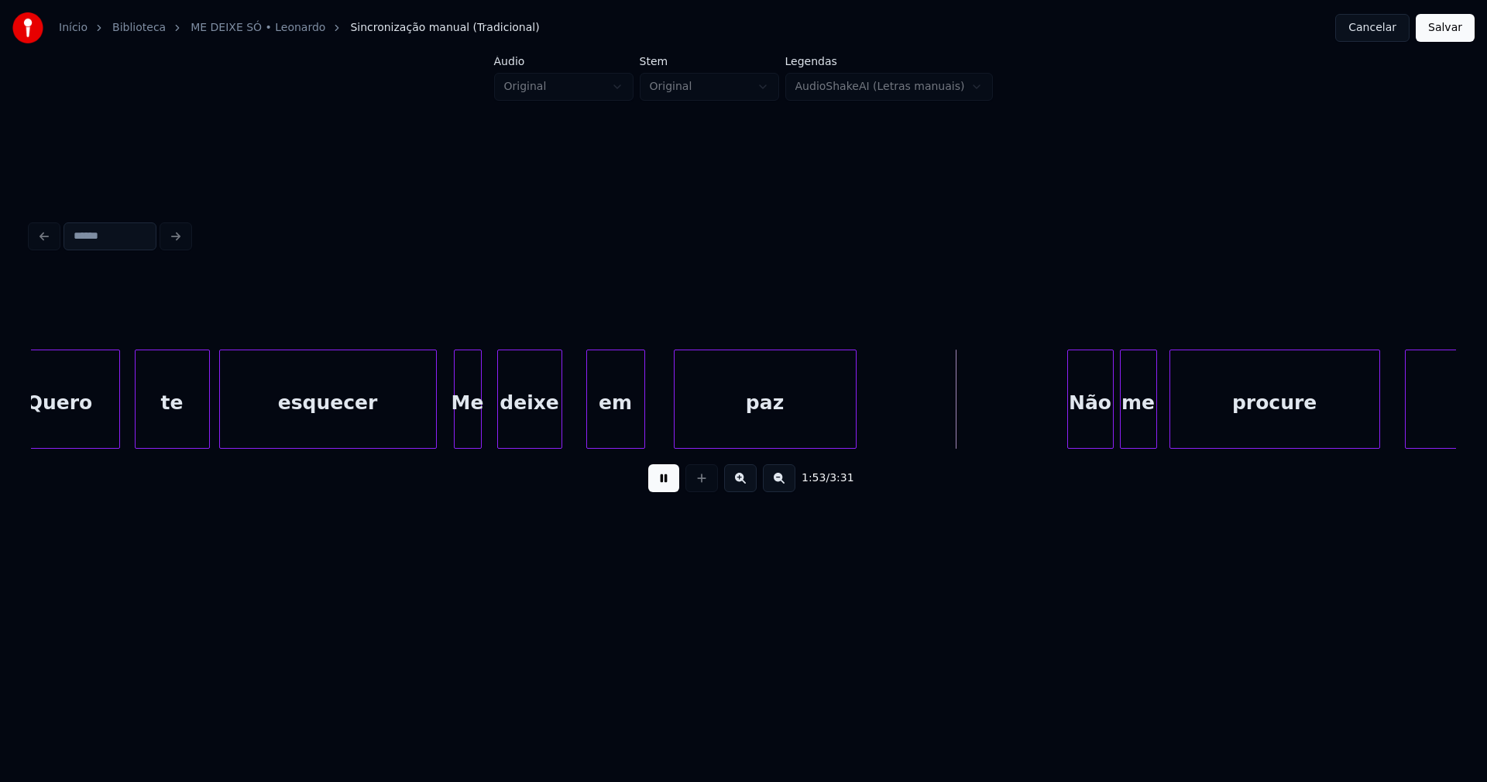
click at [615, 432] on div "em" at bounding box center [615, 402] width 57 height 105
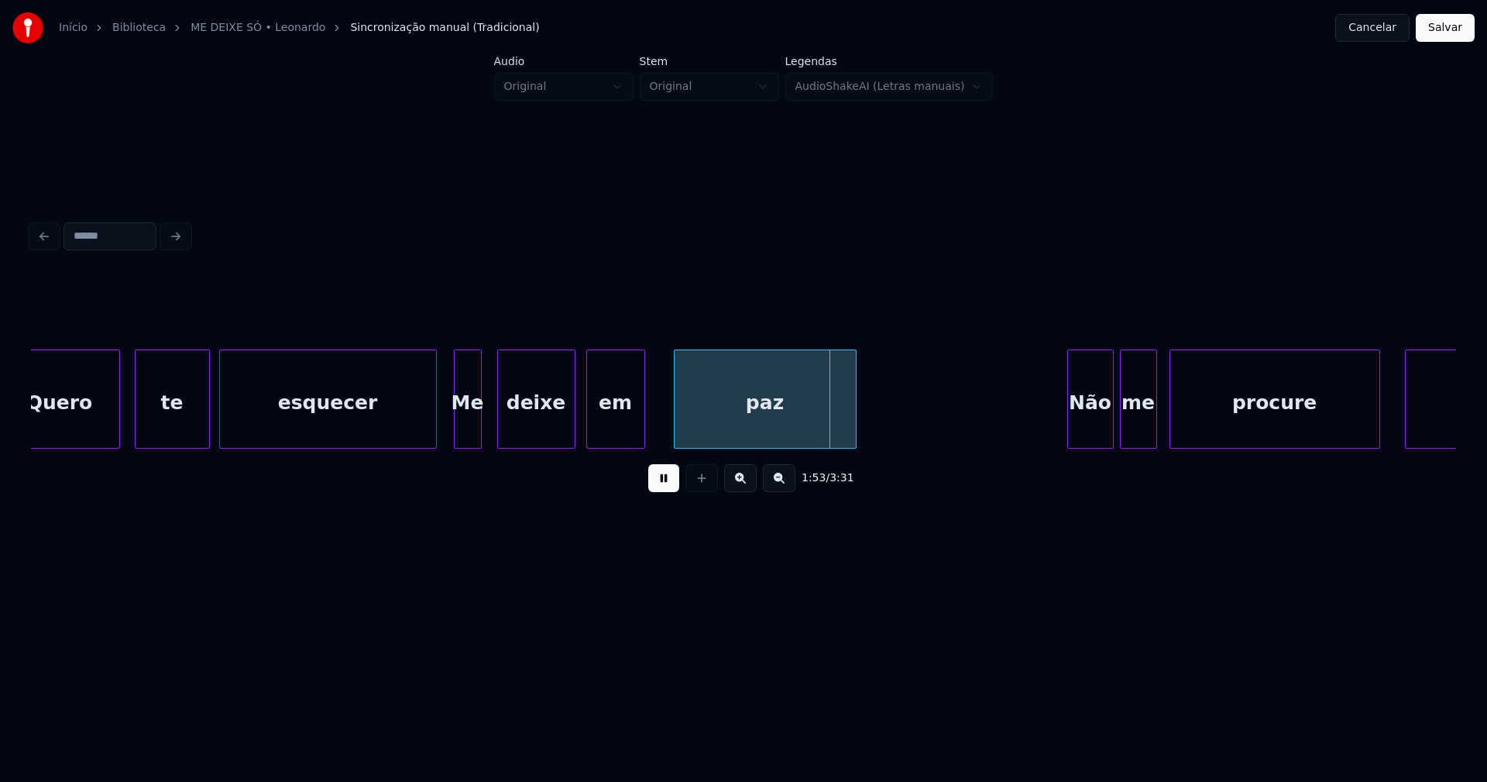
click at [572, 427] on div at bounding box center [572, 399] width 5 height 98
click at [496, 421] on div at bounding box center [495, 399] width 5 height 98
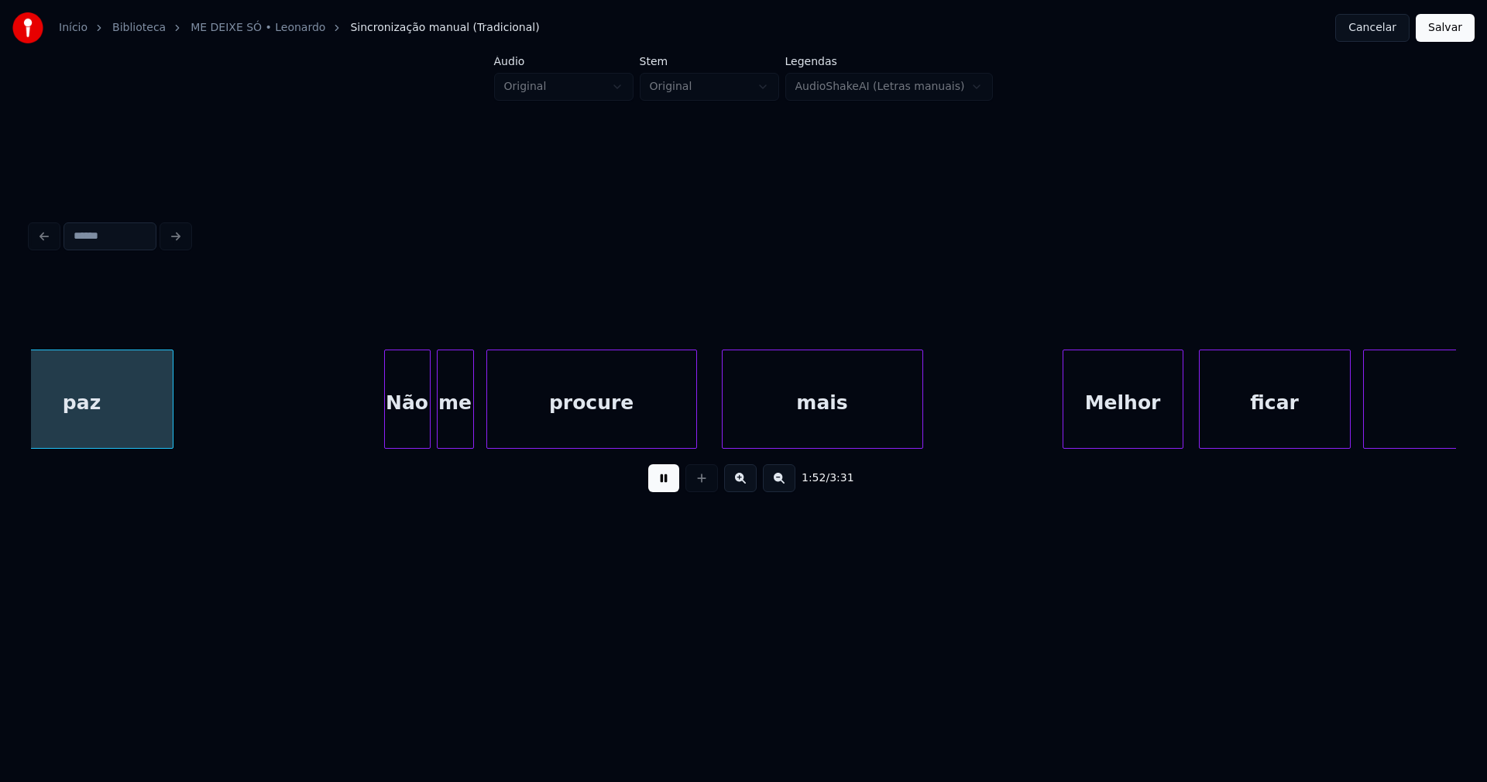
scroll to position [0, 17441]
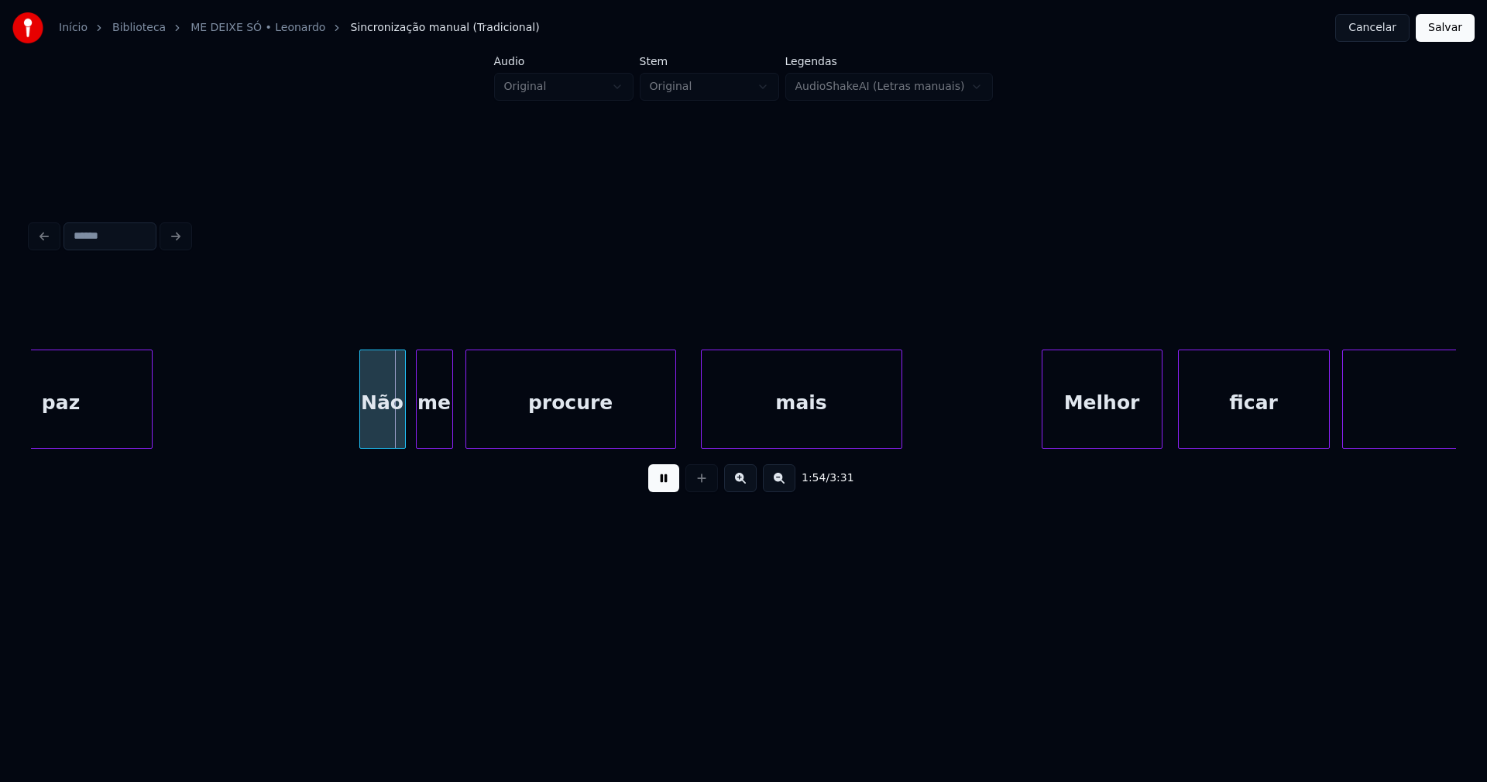
click at [380, 437] on div "Não" at bounding box center [382, 402] width 45 height 105
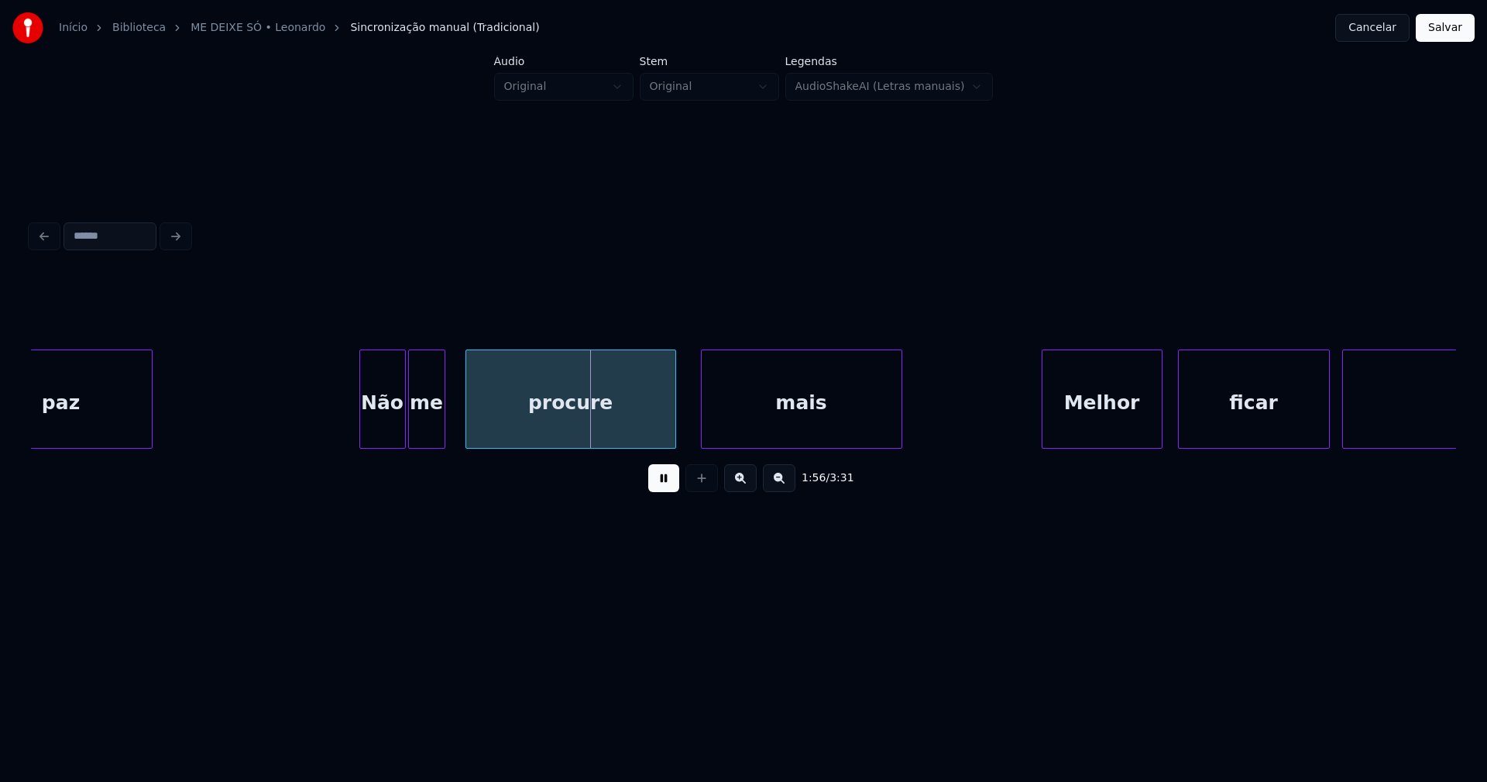
click at [425, 441] on div "me" at bounding box center [427, 402] width 36 height 105
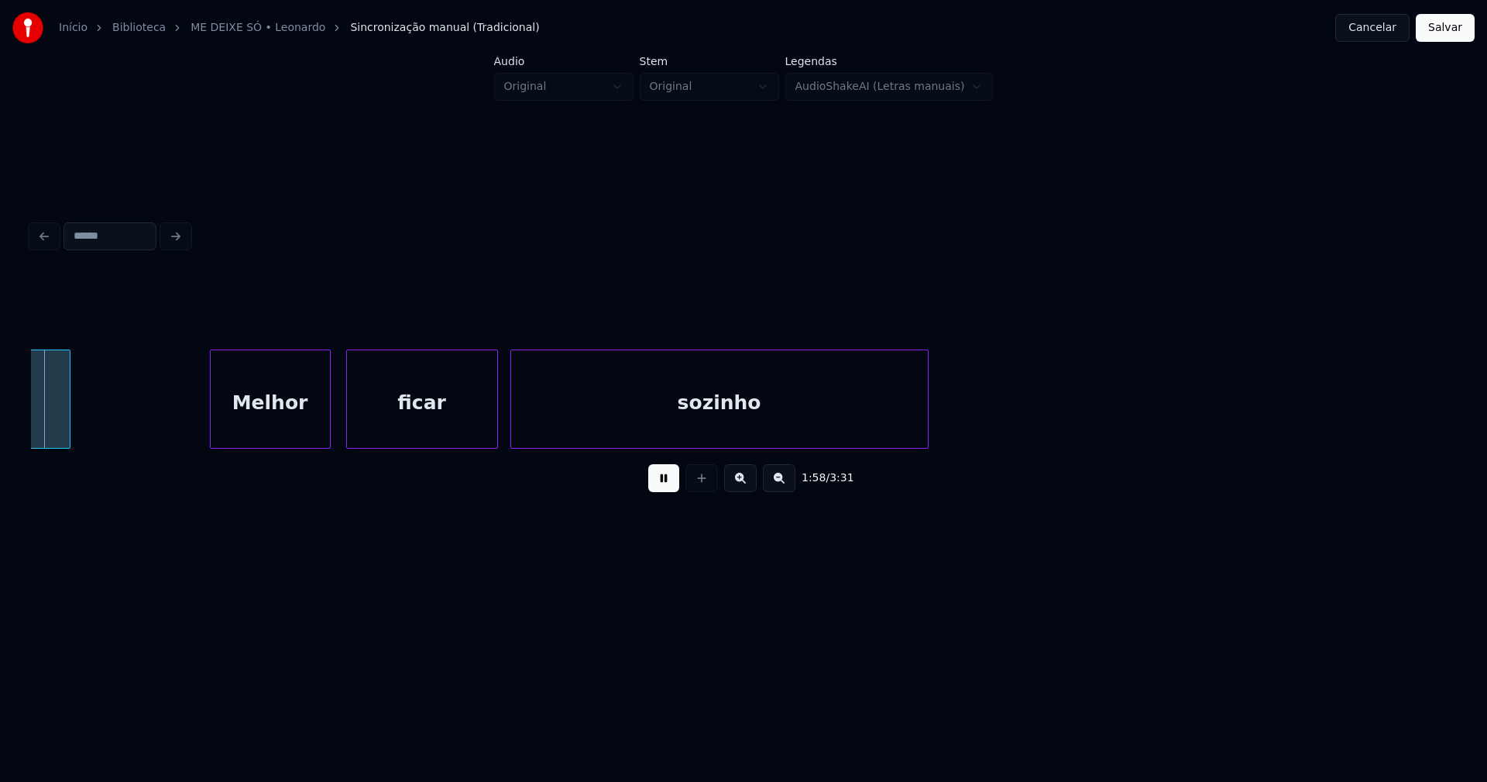
scroll to position [0, 18275]
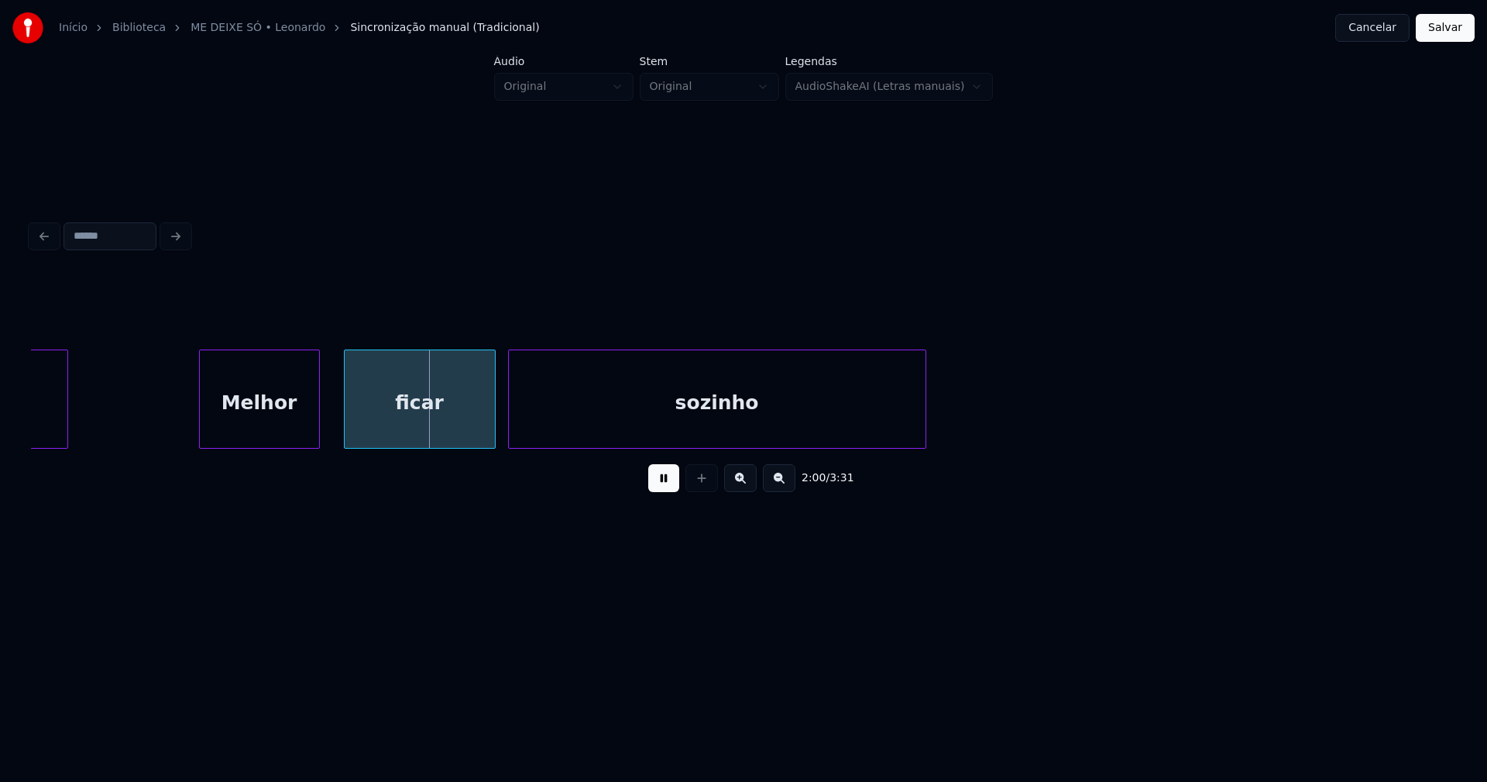
click at [284, 435] on div "Melhor" at bounding box center [259, 402] width 119 height 105
click at [175, 427] on div at bounding box center [176, 399] width 5 height 98
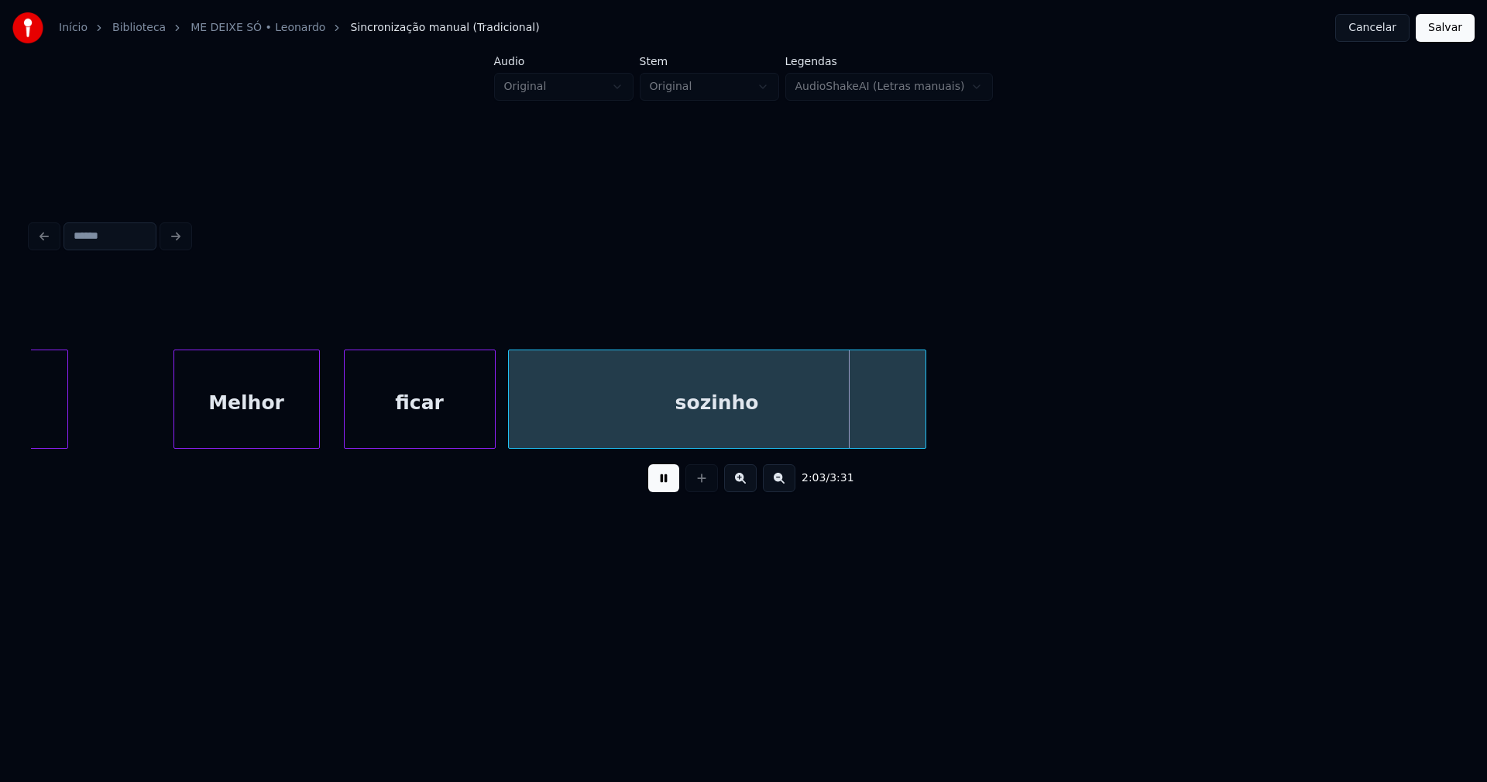
click at [660, 486] on button at bounding box center [663, 478] width 31 height 28
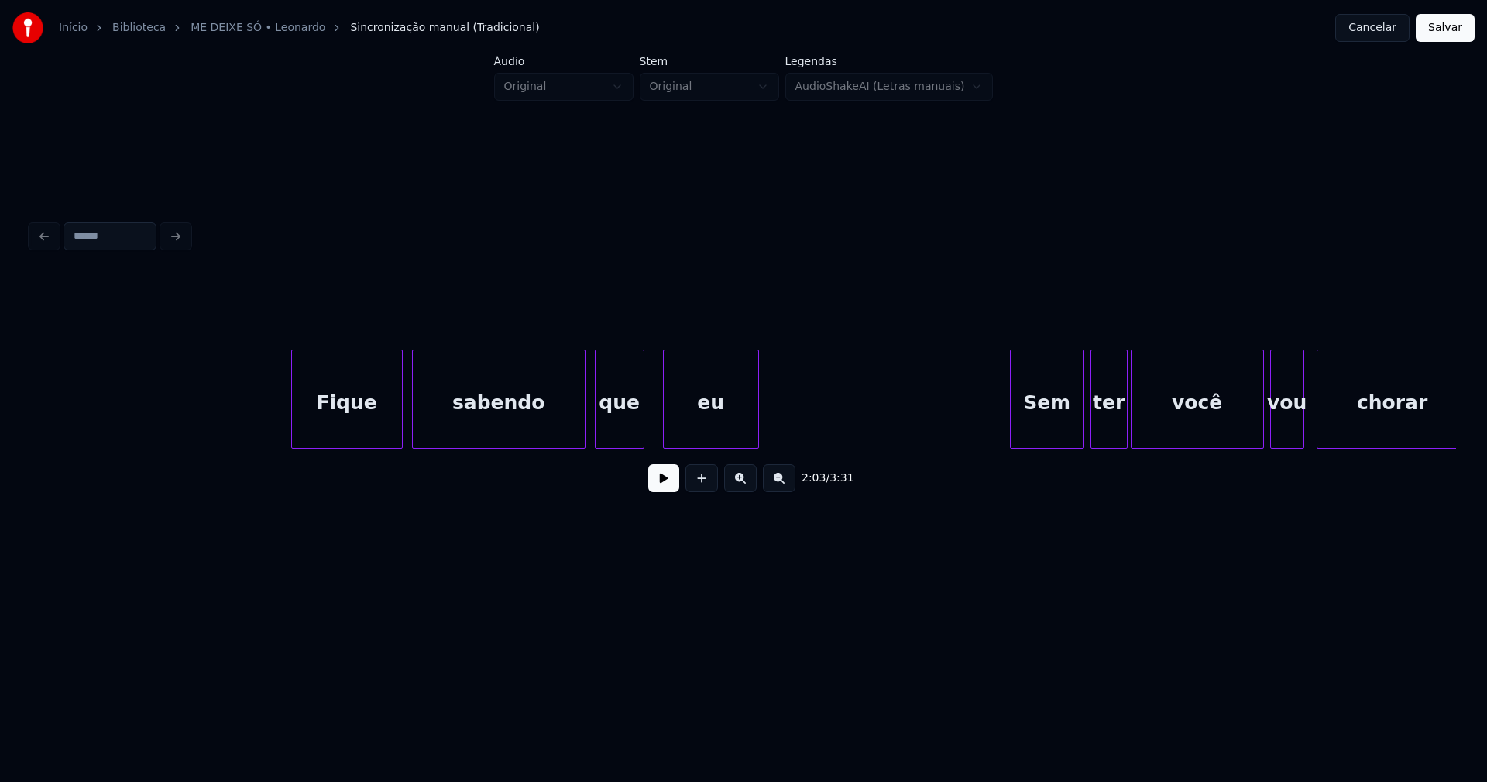
scroll to position [0, 20146]
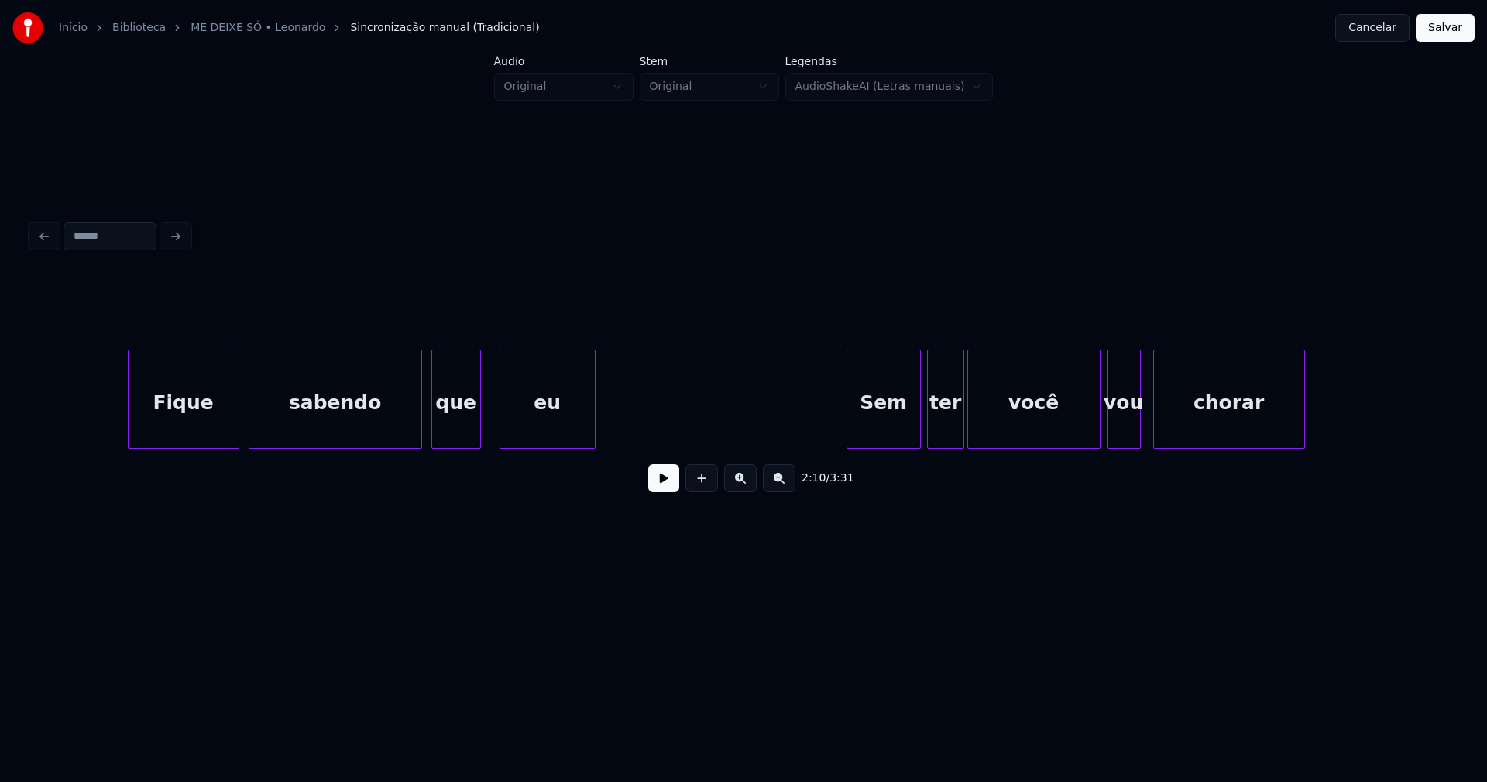
drag, startPoint x: 676, startPoint y: 486, endPoint x: 662, endPoint y: 486, distance: 13.2
click at [672, 486] on button at bounding box center [663, 478] width 31 height 28
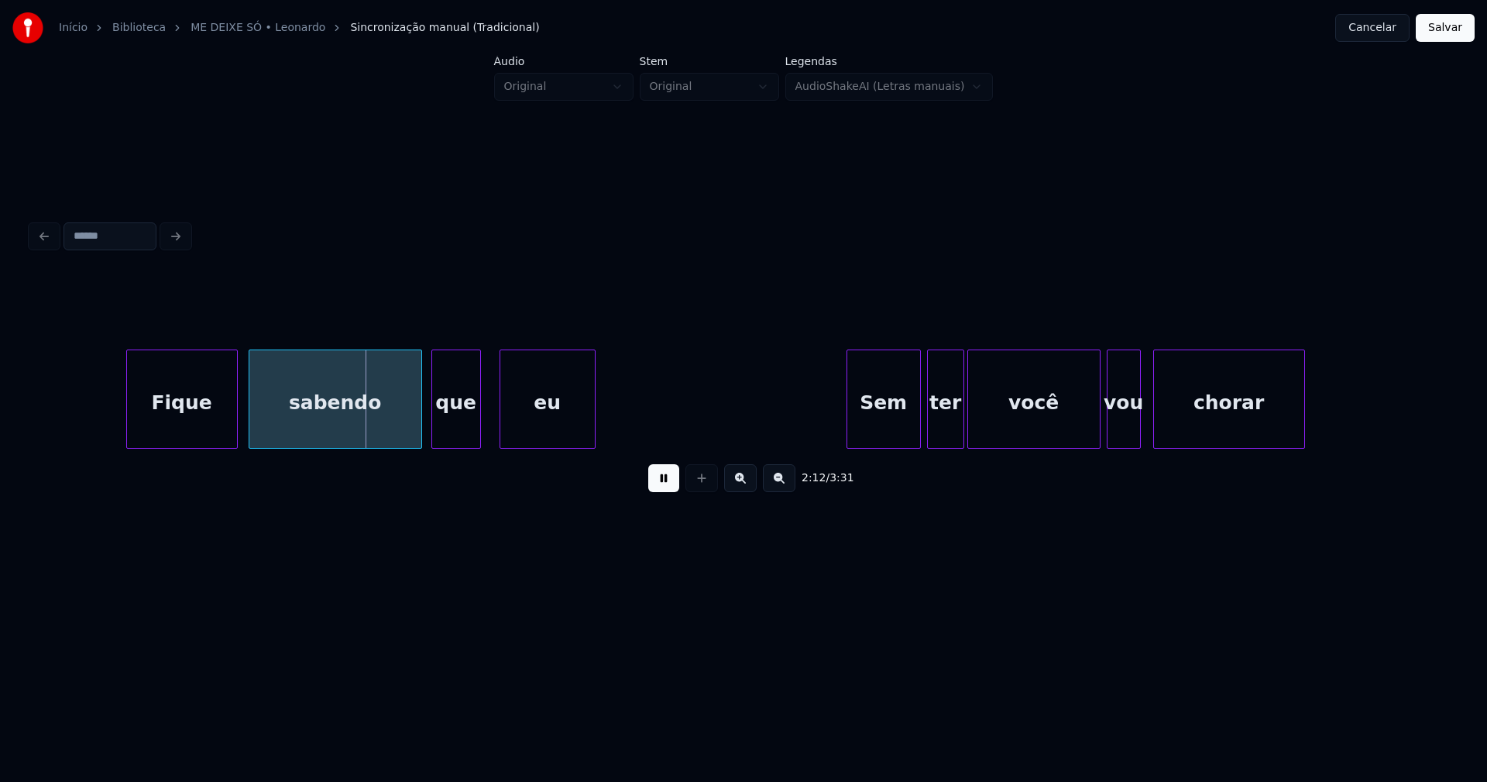
click at [207, 421] on div "Fique" at bounding box center [182, 402] width 110 height 105
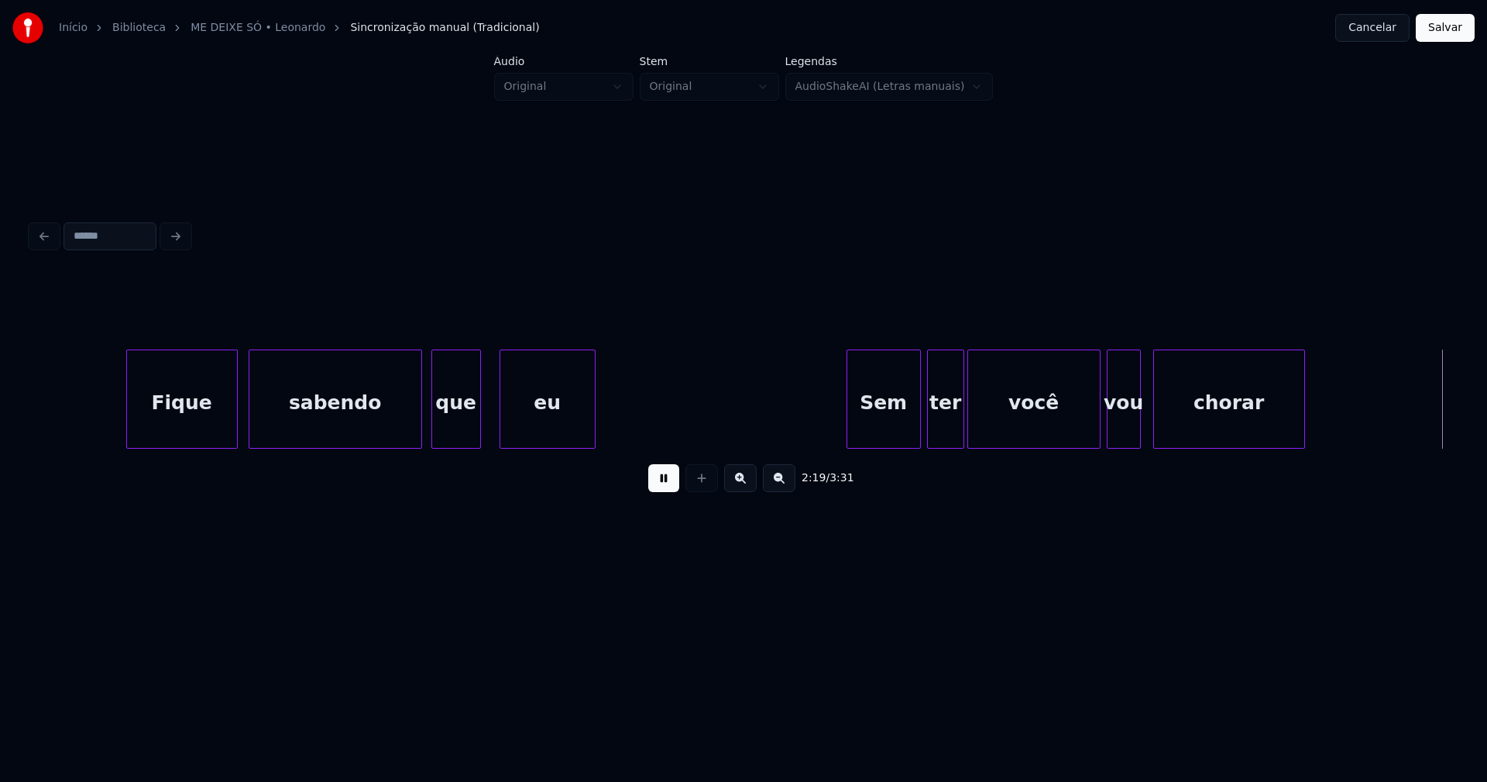
scroll to position [0, 21572]
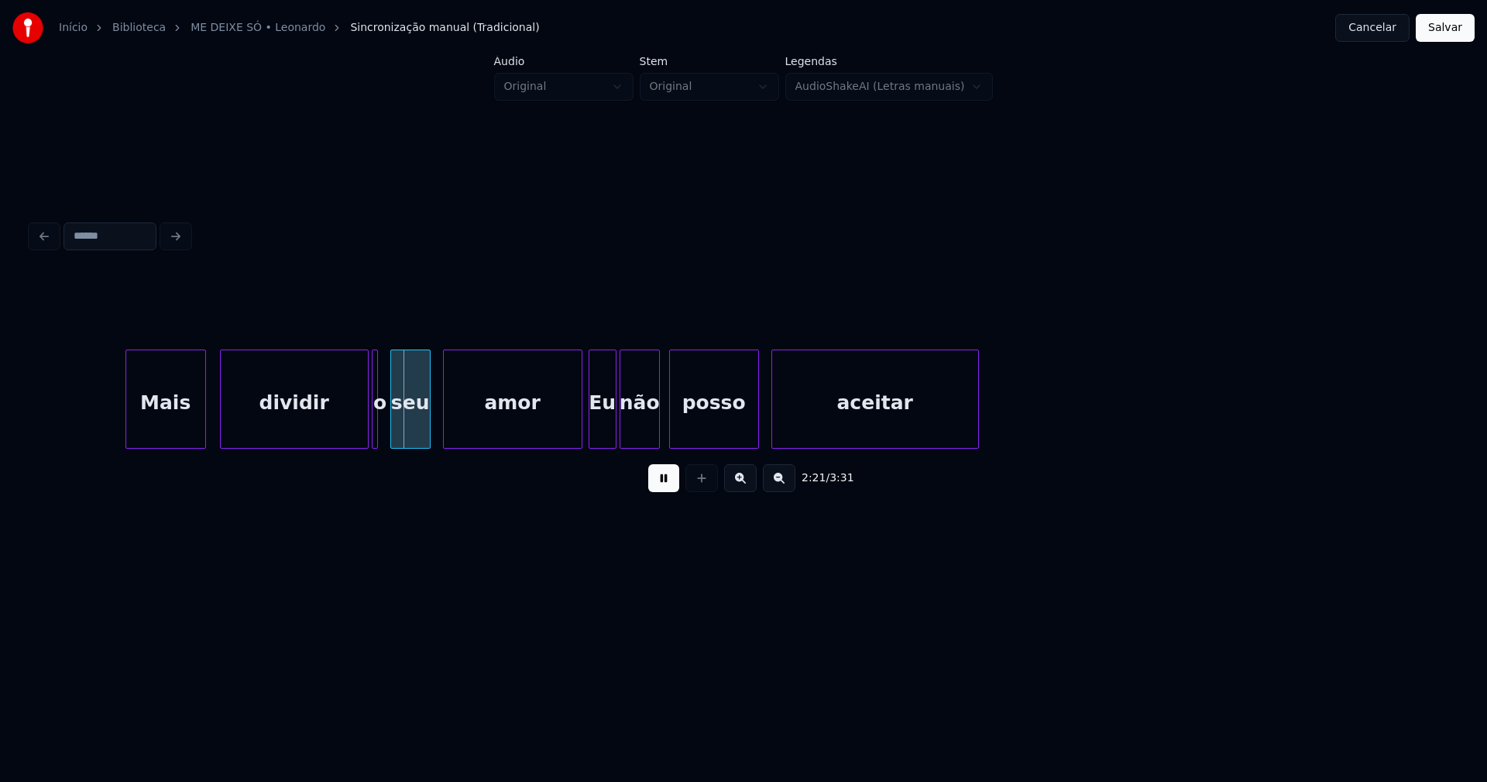
click at [173, 425] on div "Mais" at bounding box center [165, 402] width 79 height 105
click at [655, 486] on button at bounding box center [663, 478] width 31 height 28
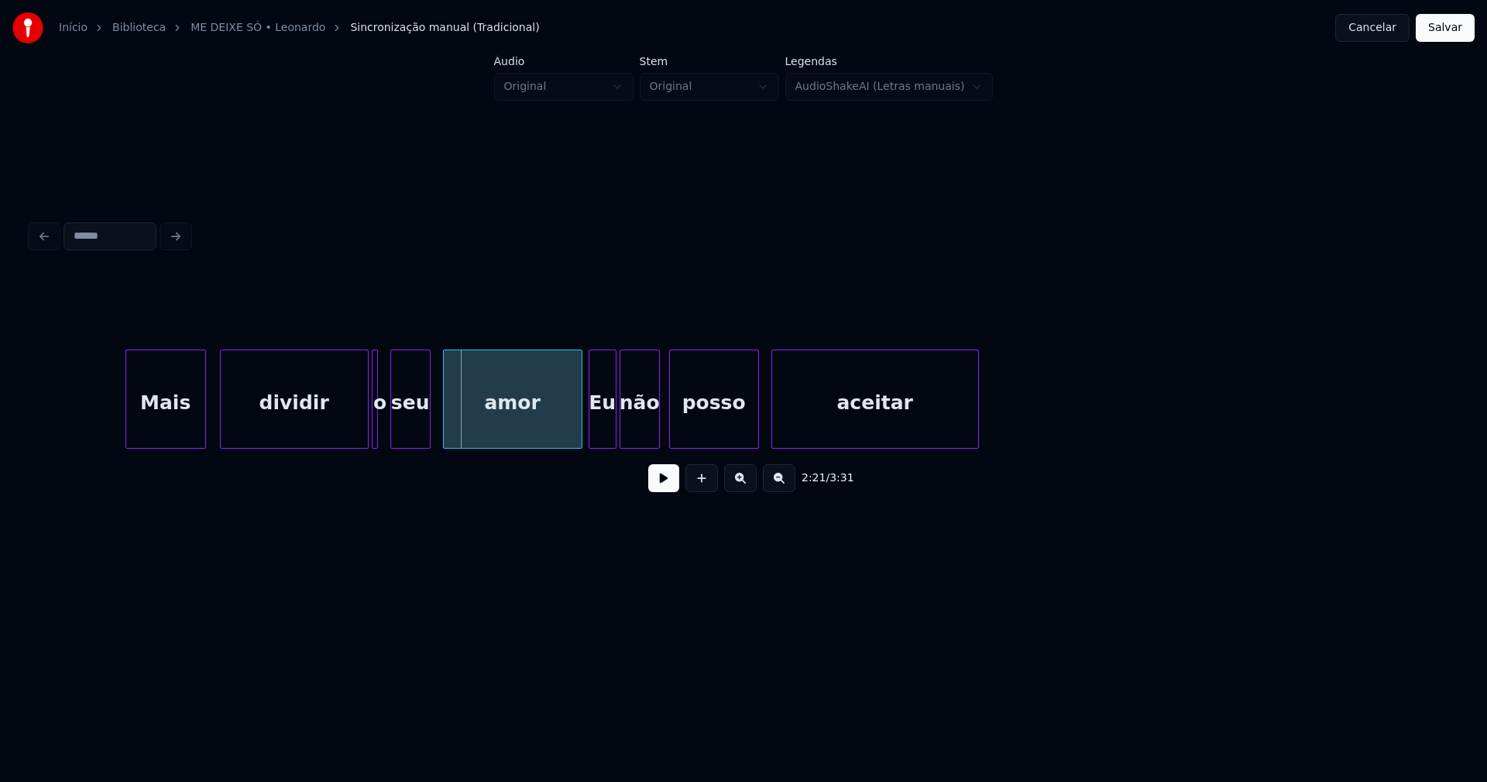
click at [382, 430] on div "o" at bounding box center [380, 402] width 15 height 105
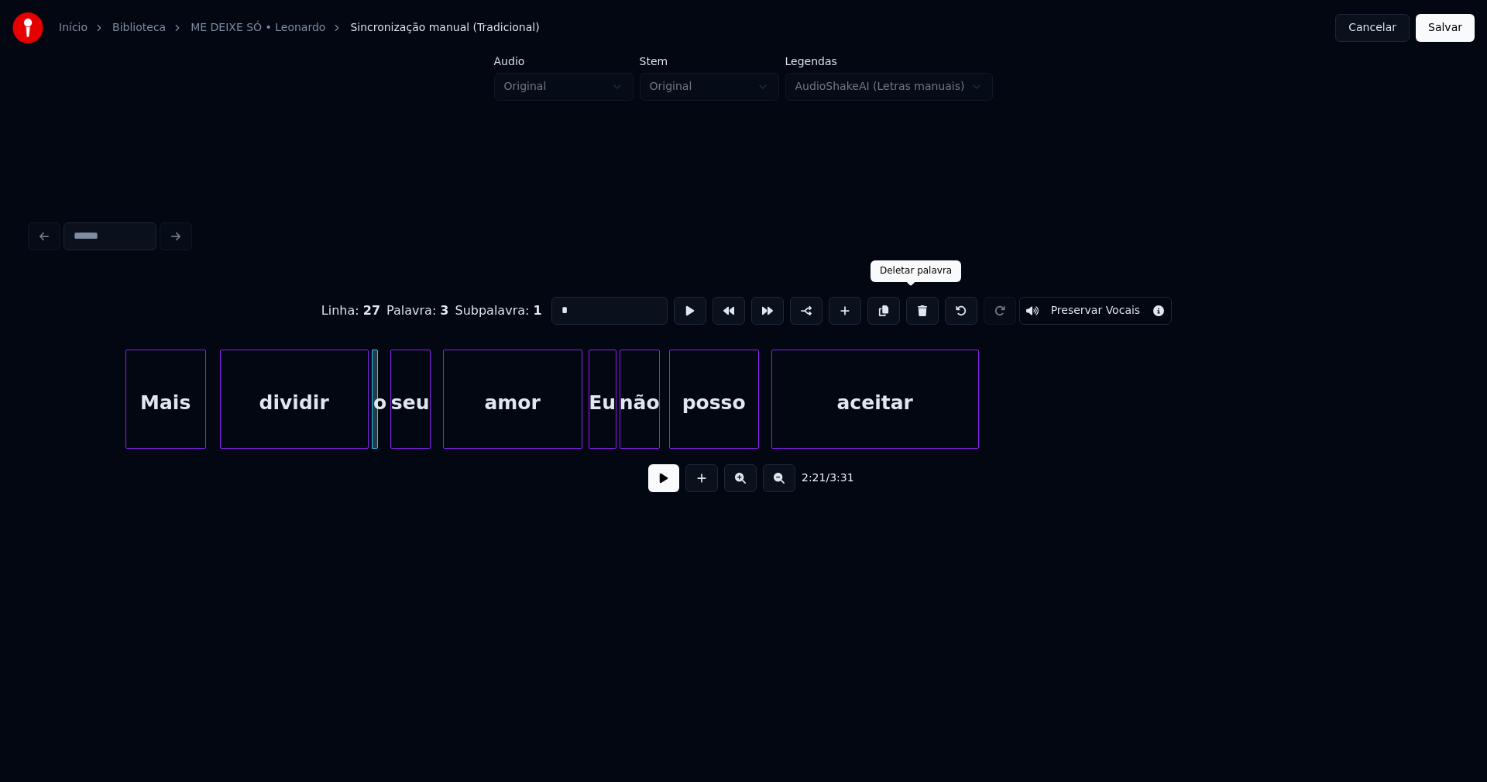
click at [906, 305] on button at bounding box center [922, 311] width 33 height 28
type input "*******"
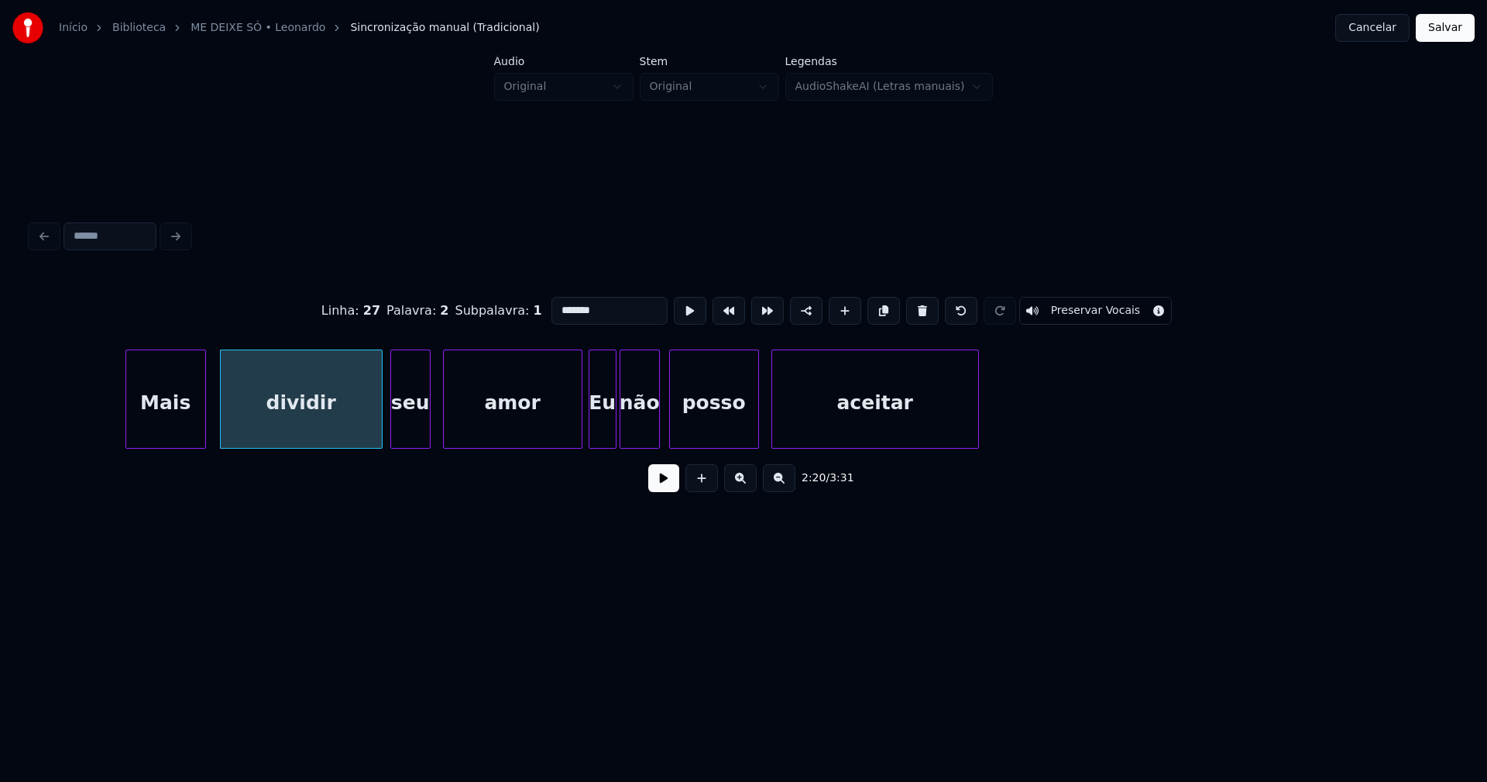
click at [380, 411] on div at bounding box center [379, 399] width 5 height 98
click at [659, 485] on button at bounding box center [663, 478] width 31 height 28
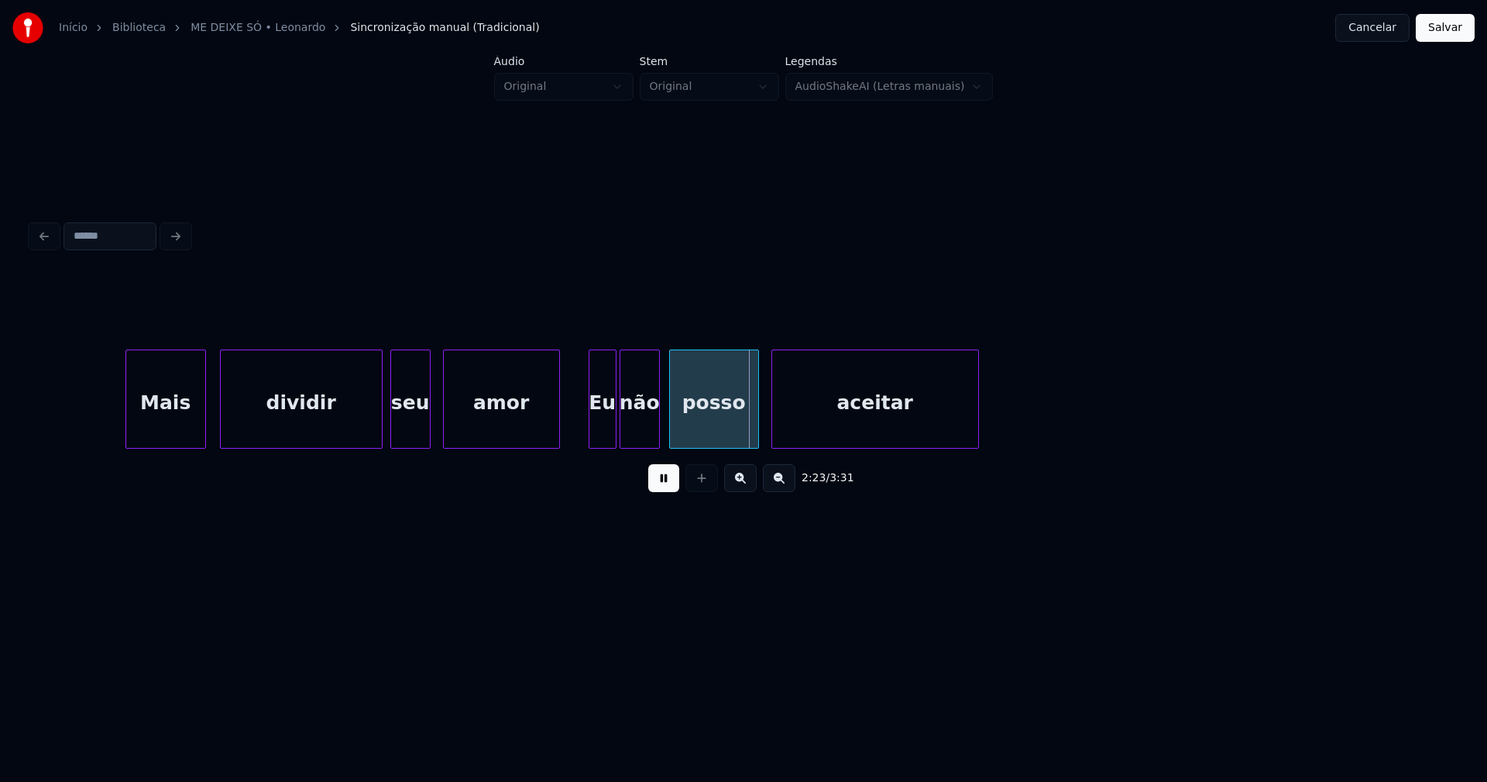
click at [558, 442] on div "amor" at bounding box center [501, 398] width 117 height 99
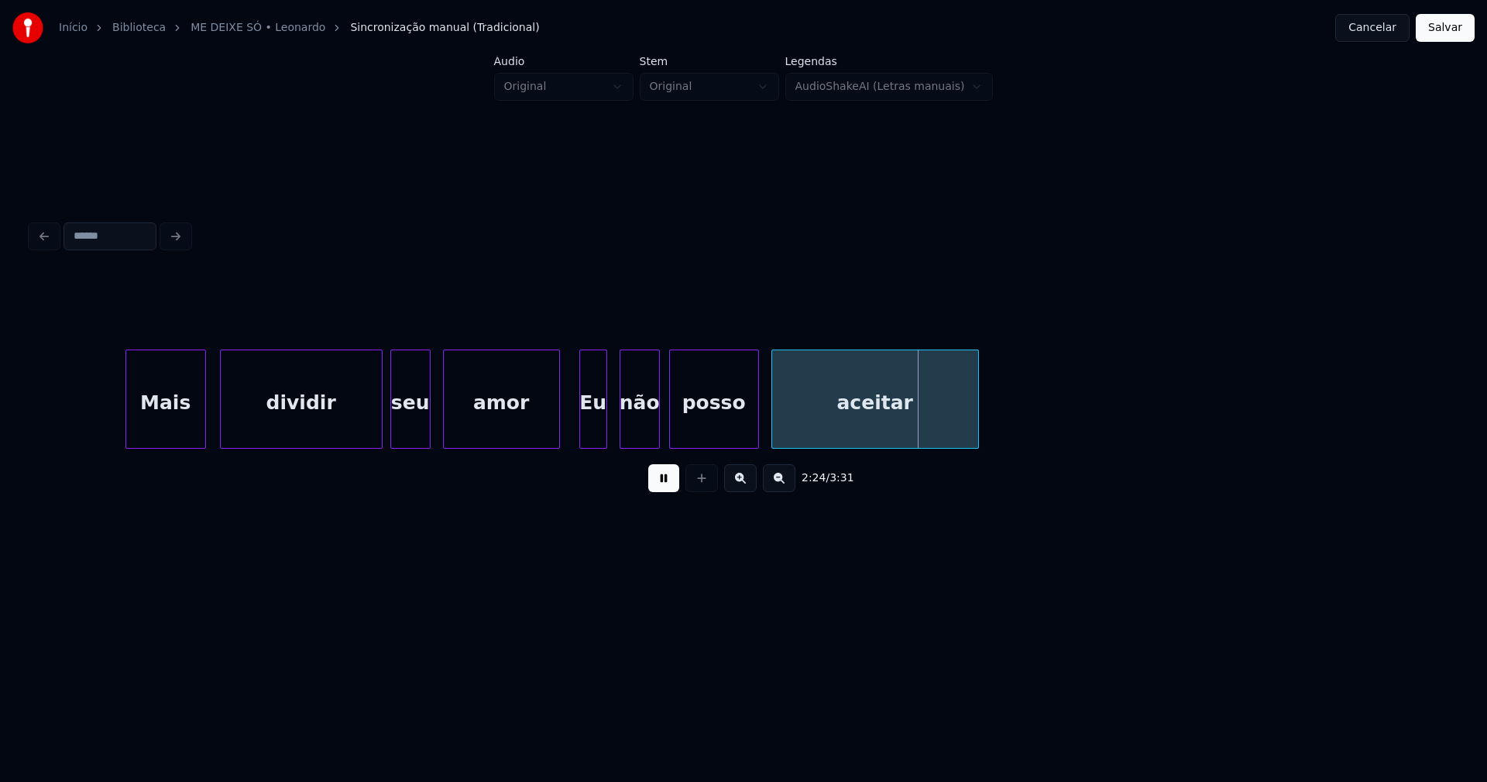
click at [592, 440] on div "Eu" at bounding box center [593, 402] width 26 height 105
click at [579, 441] on div at bounding box center [578, 399] width 5 height 98
click at [635, 435] on div "não" at bounding box center [634, 402] width 39 height 105
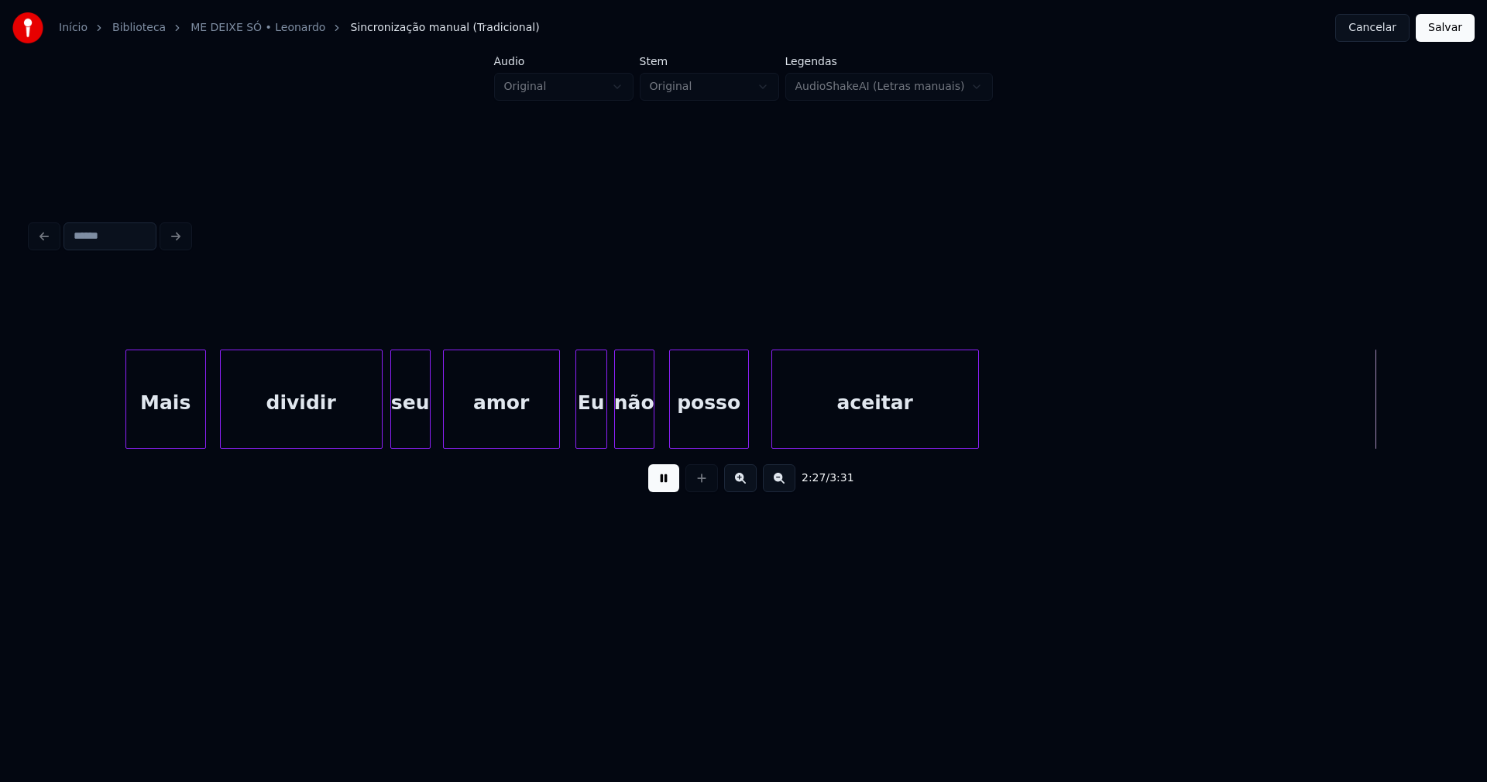
click at [748, 426] on div at bounding box center [746, 399] width 5 height 98
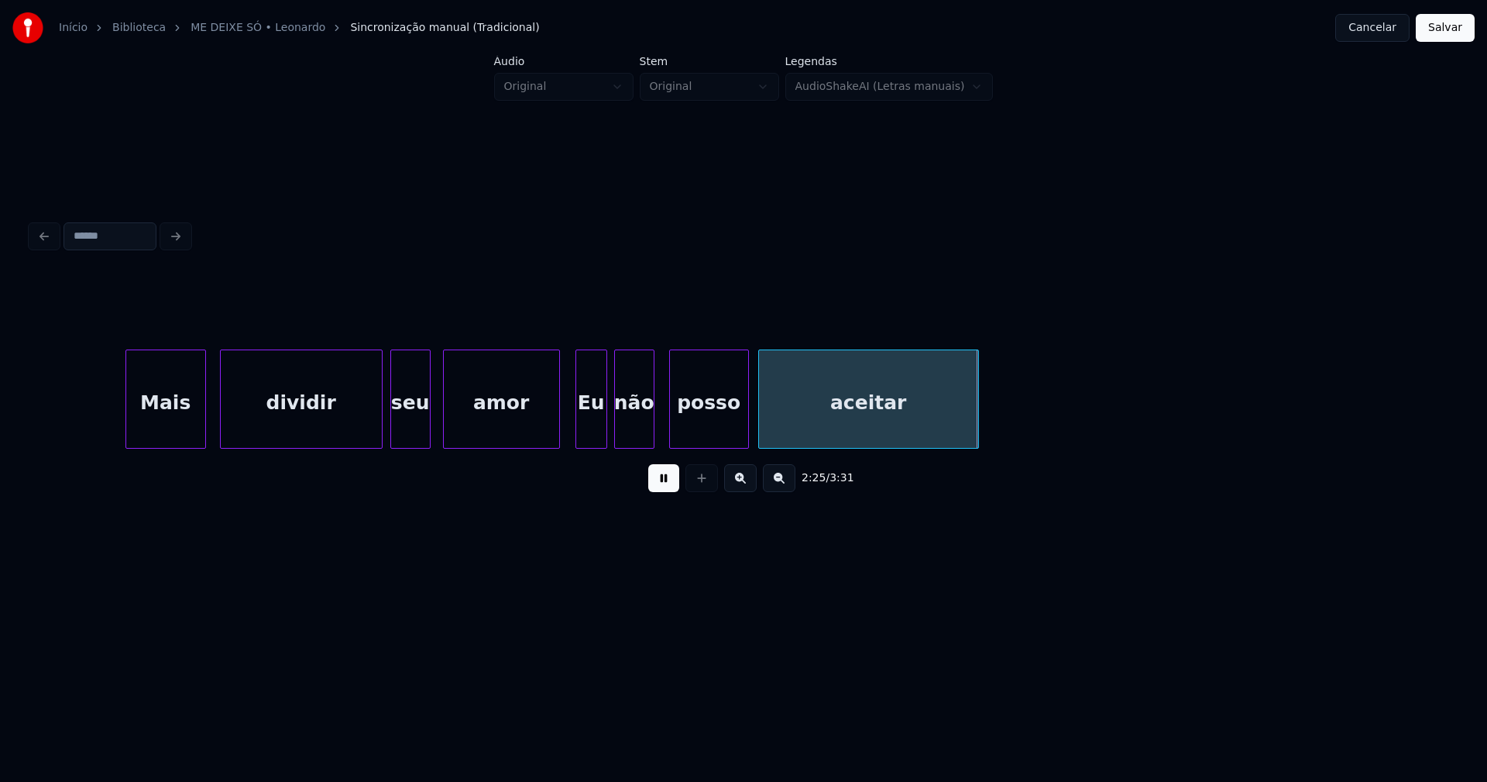
click at [762, 426] on div at bounding box center [761, 399] width 5 height 98
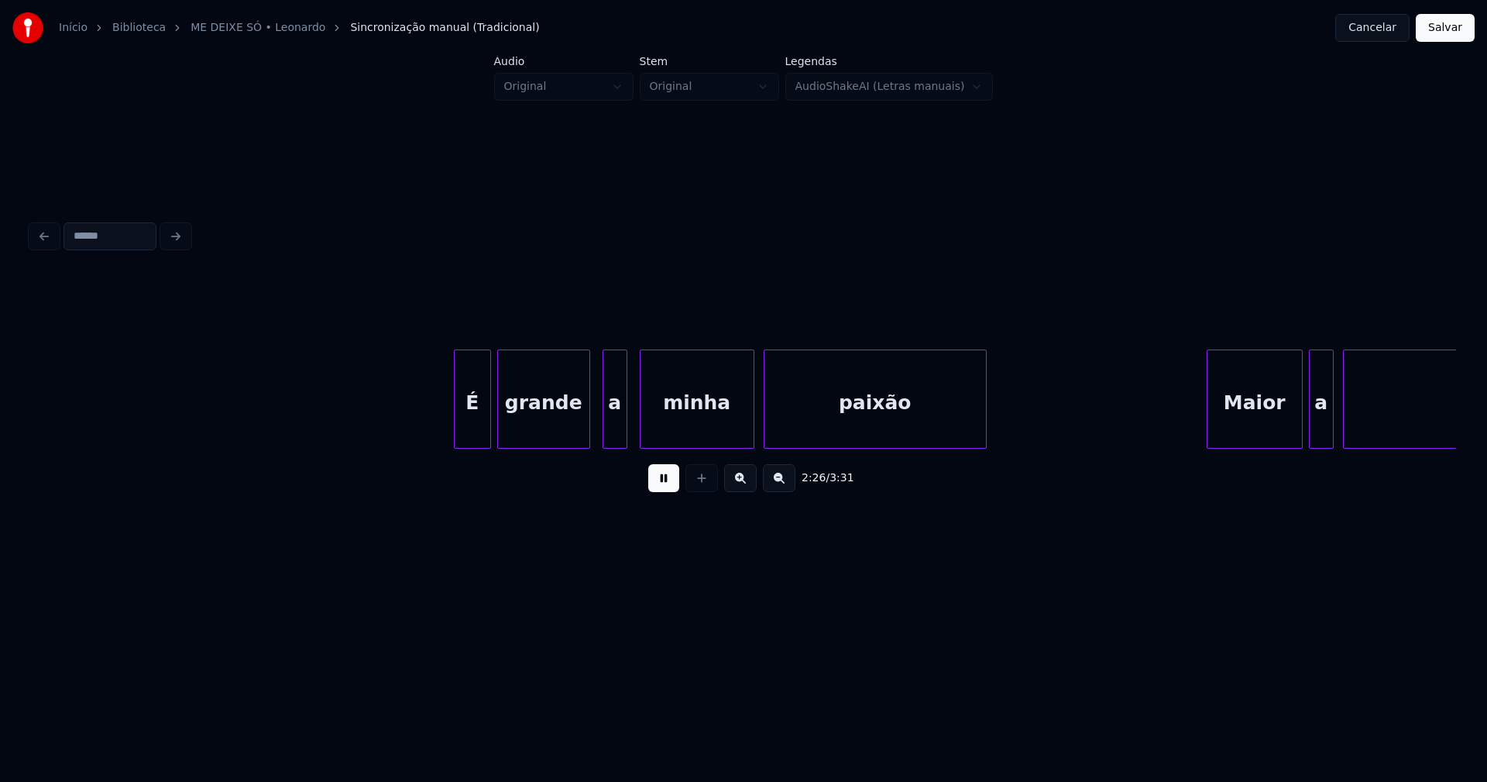
scroll to position [0, 22682]
click at [464, 435] on div "É" at bounding box center [463, 402] width 36 height 105
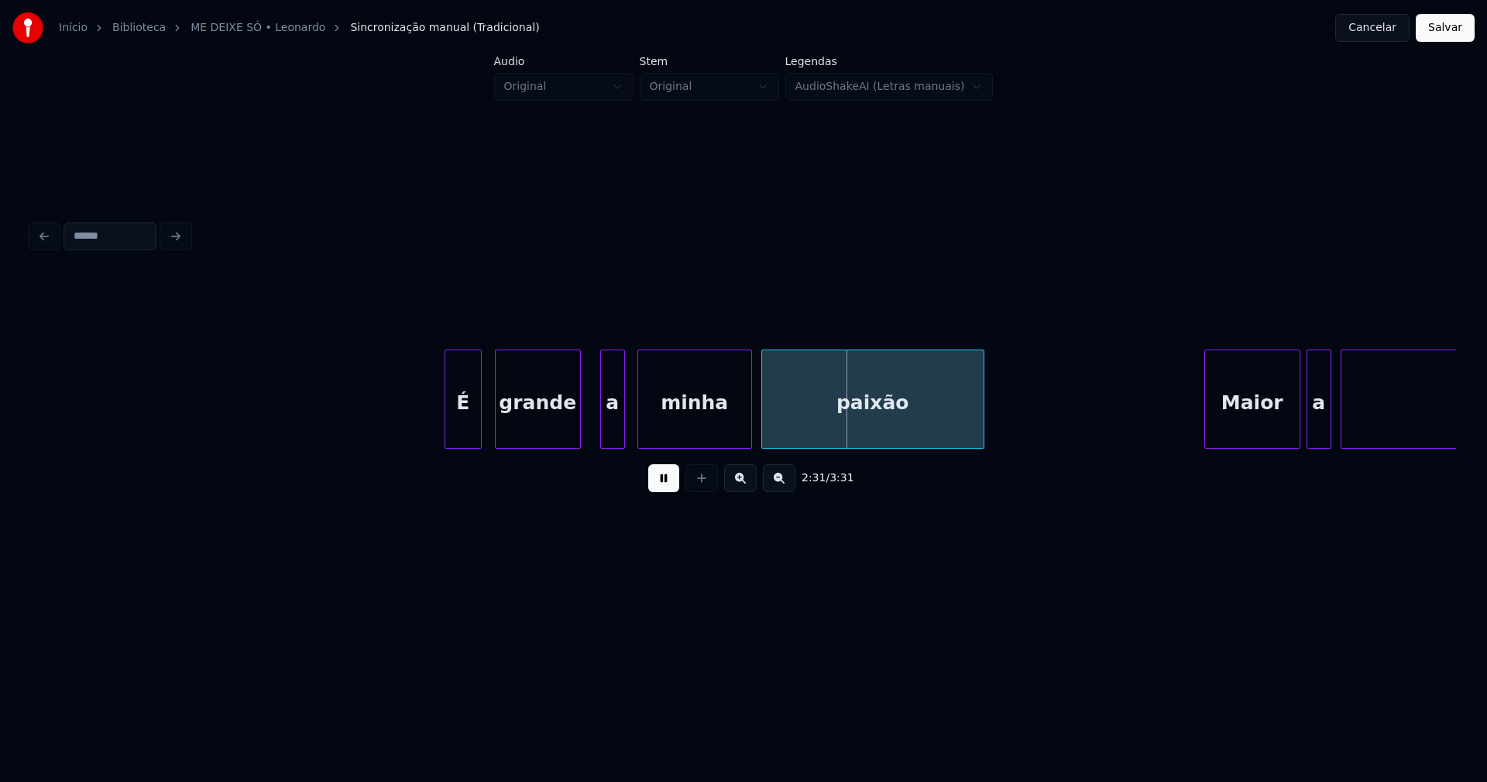
click at [577, 435] on div at bounding box center [578, 399] width 5 height 98
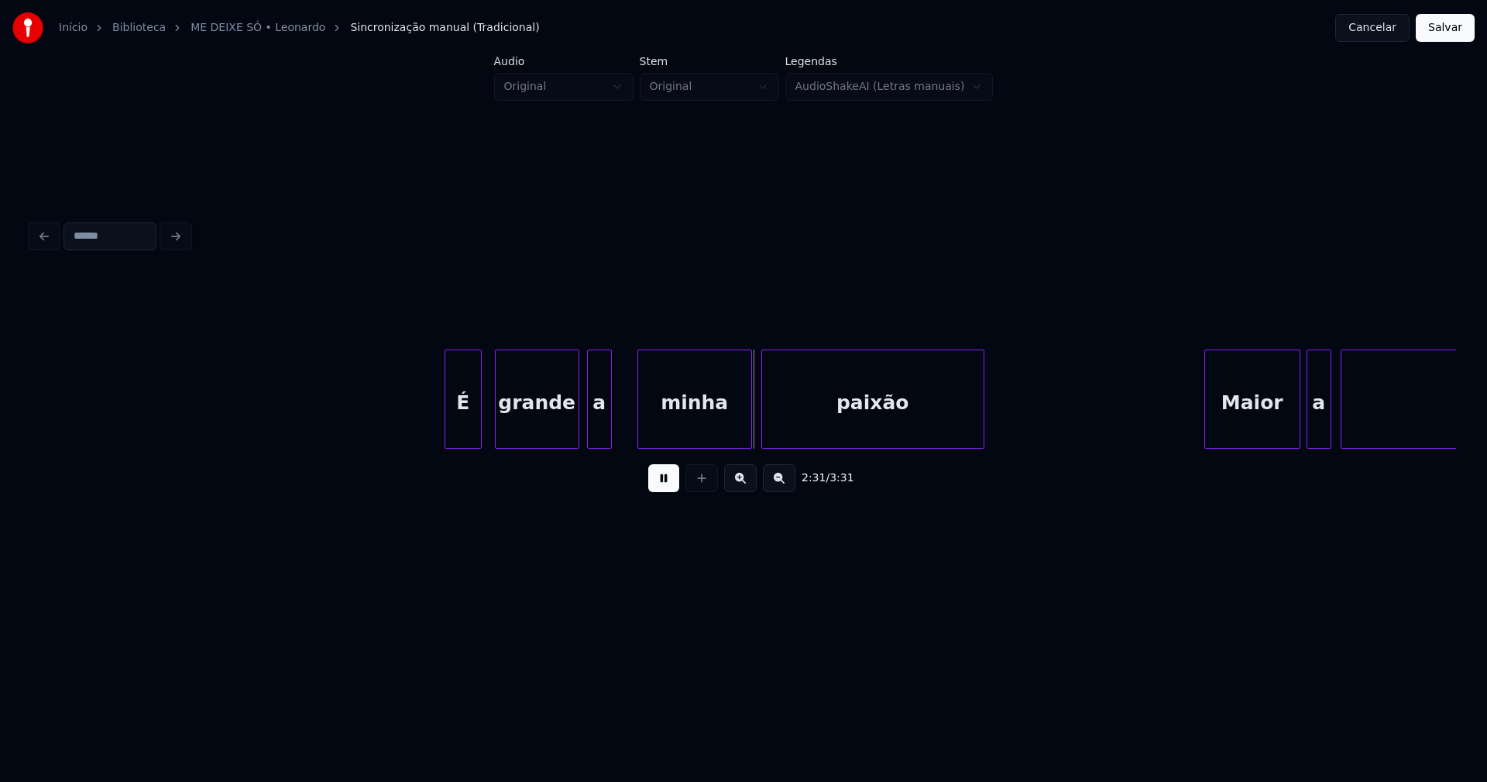
click at [598, 439] on div "a" at bounding box center [599, 402] width 23 height 105
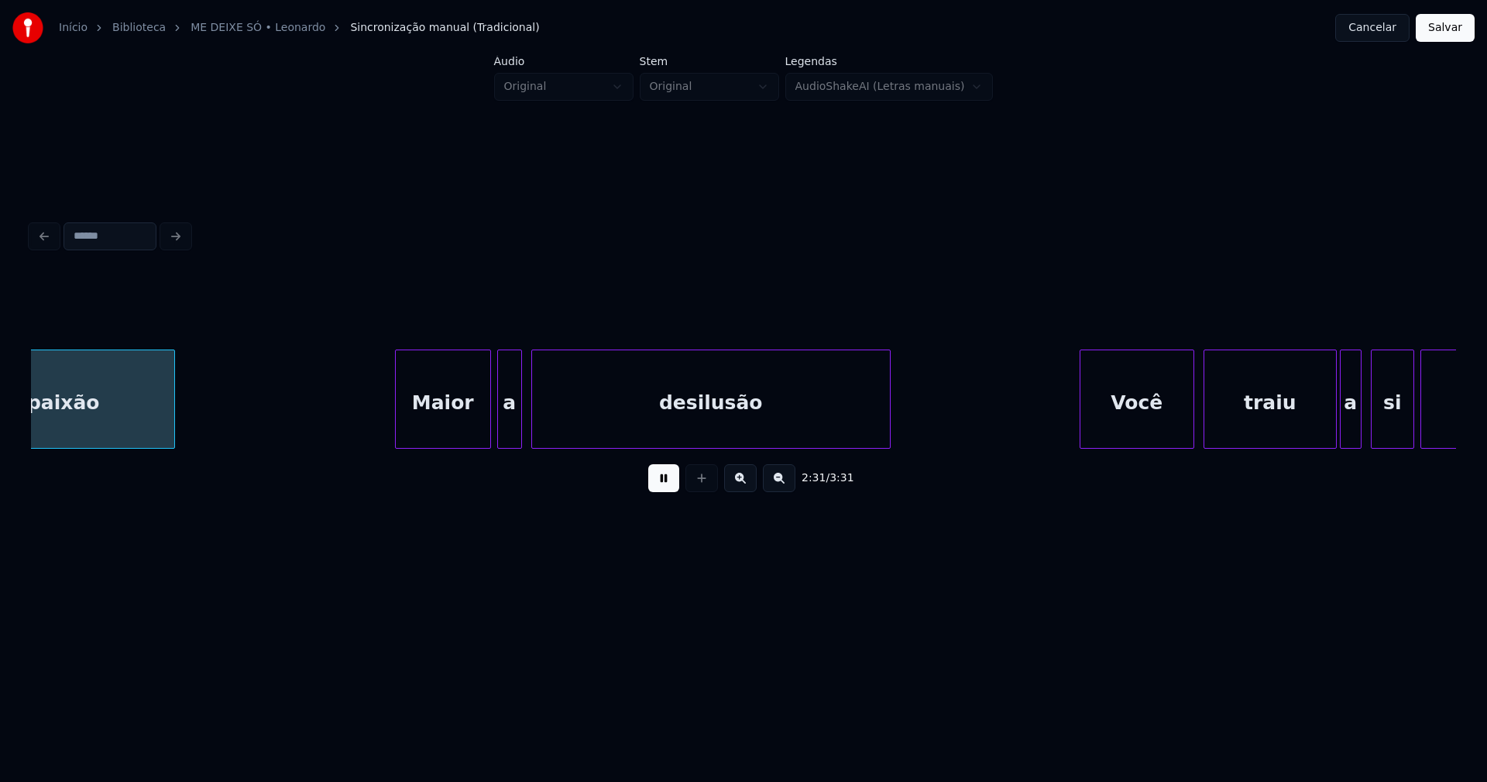
scroll to position [0, 23505]
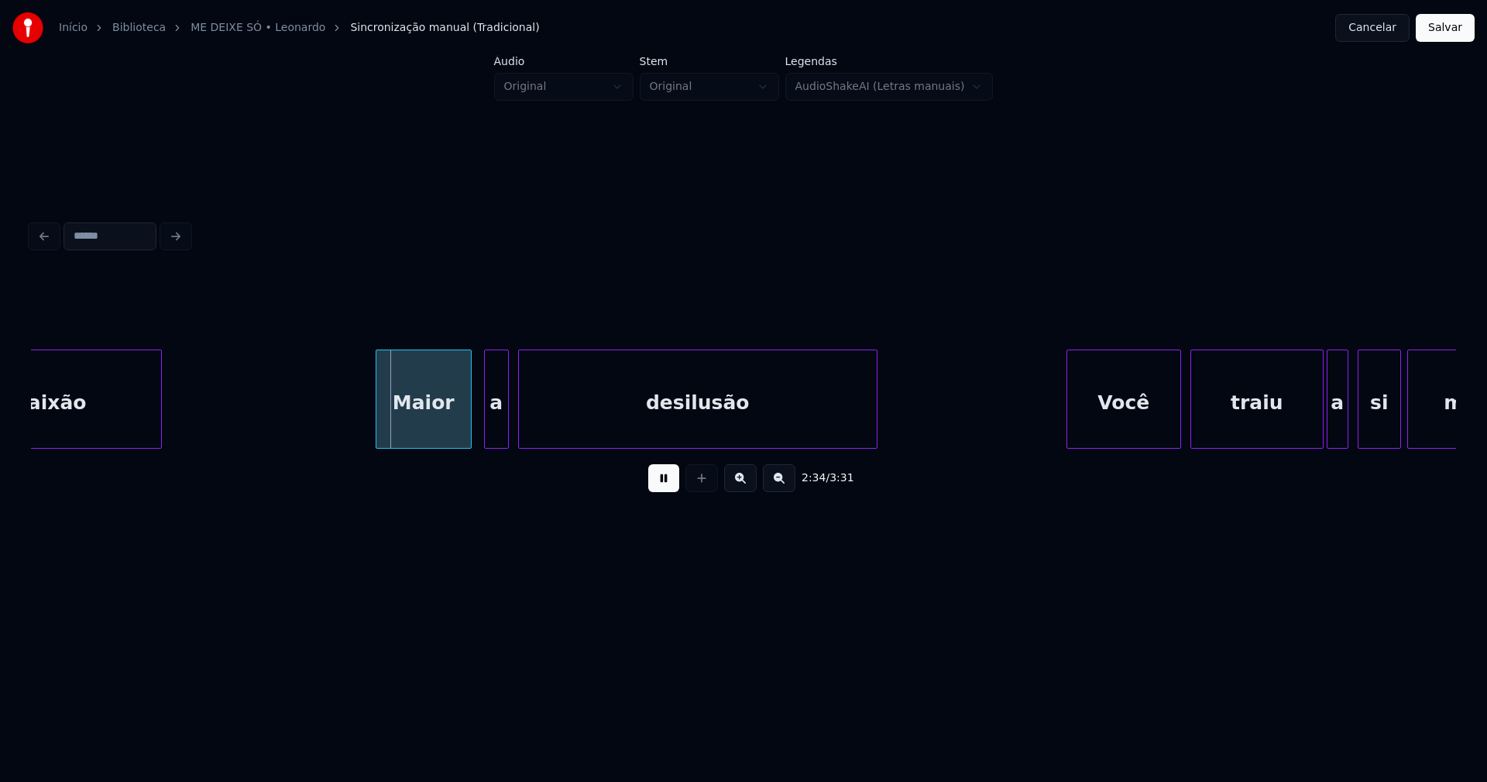
click at [448, 435] on div "Maior" at bounding box center [424, 402] width 95 height 105
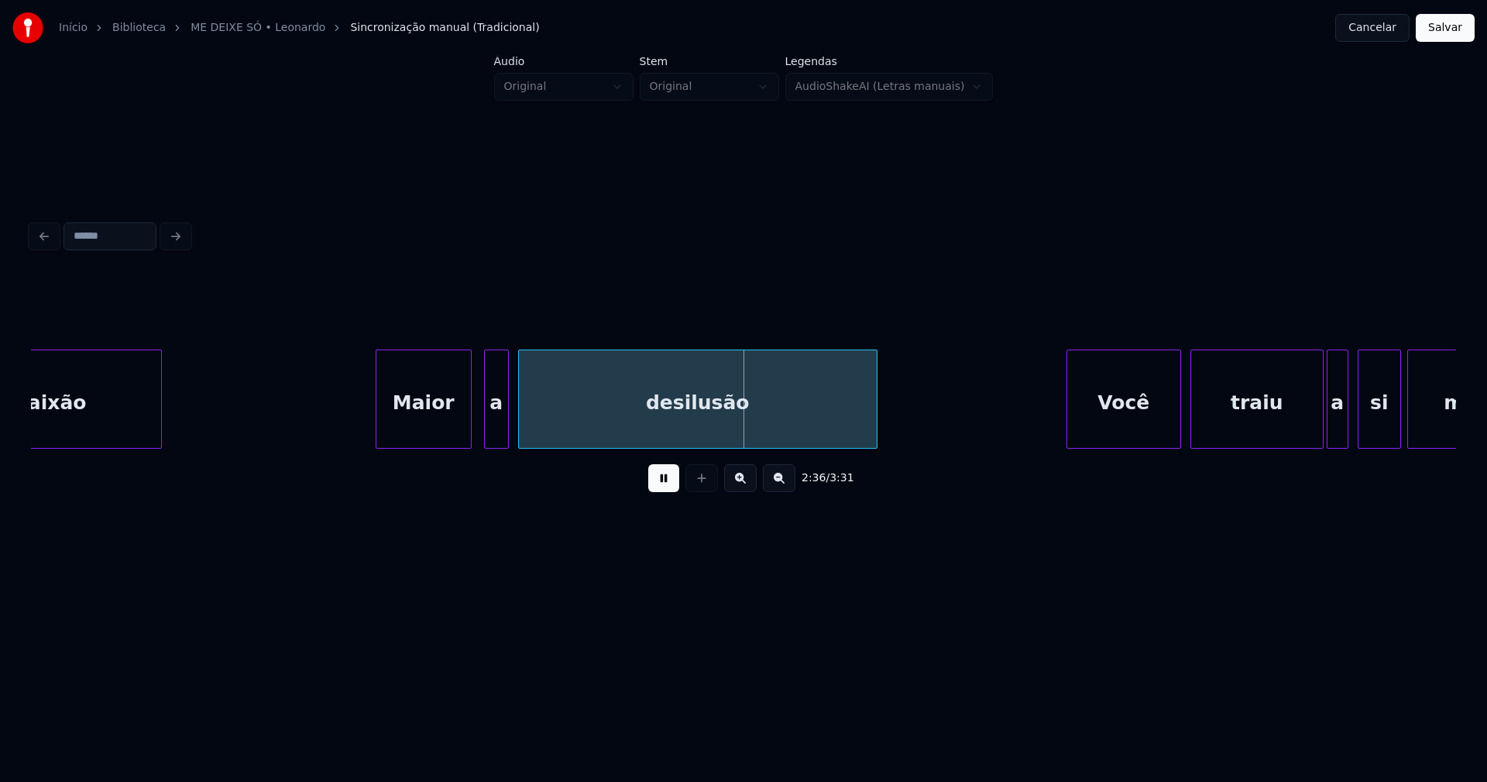
click at [376, 423] on div "Maior" at bounding box center [424, 398] width 96 height 99
click at [349, 434] on div at bounding box center [348, 399] width 5 height 98
click at [489, 432] on div "a" at bounding box center [489, 402] width 23 height 105
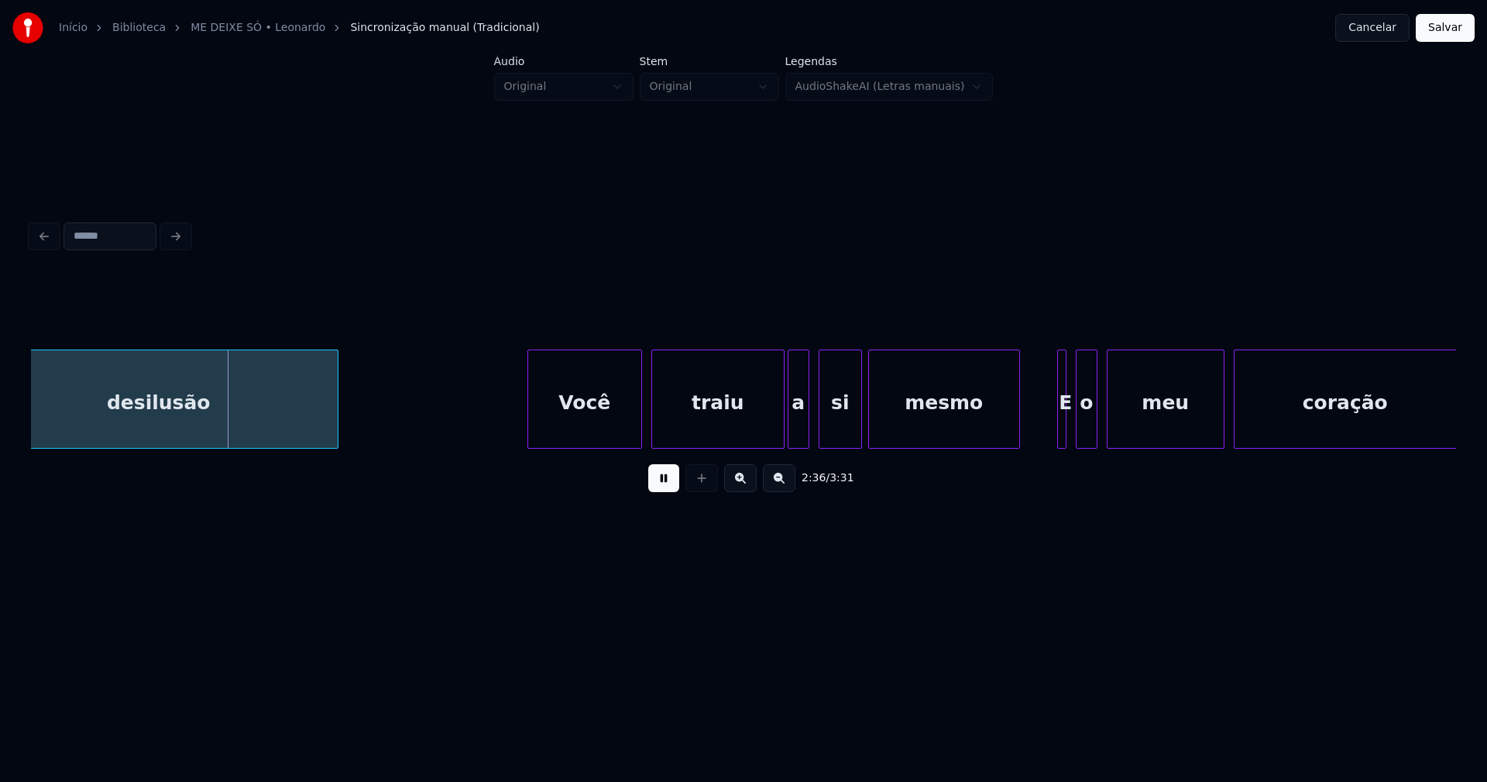
scroll to position [0, 24207]
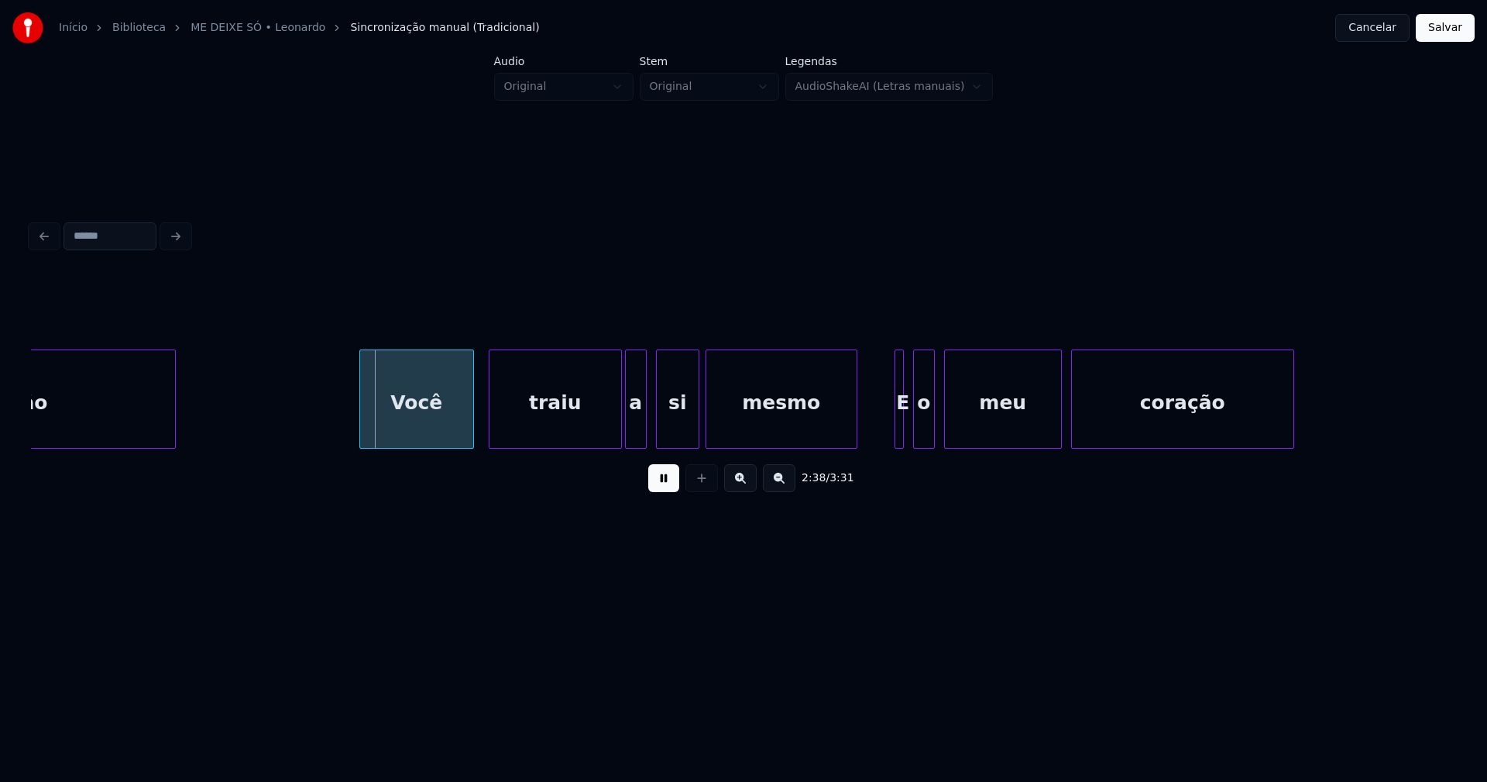
click at [435, 421] on div "Você" at bounding box center [416, 402] width 113 height 105
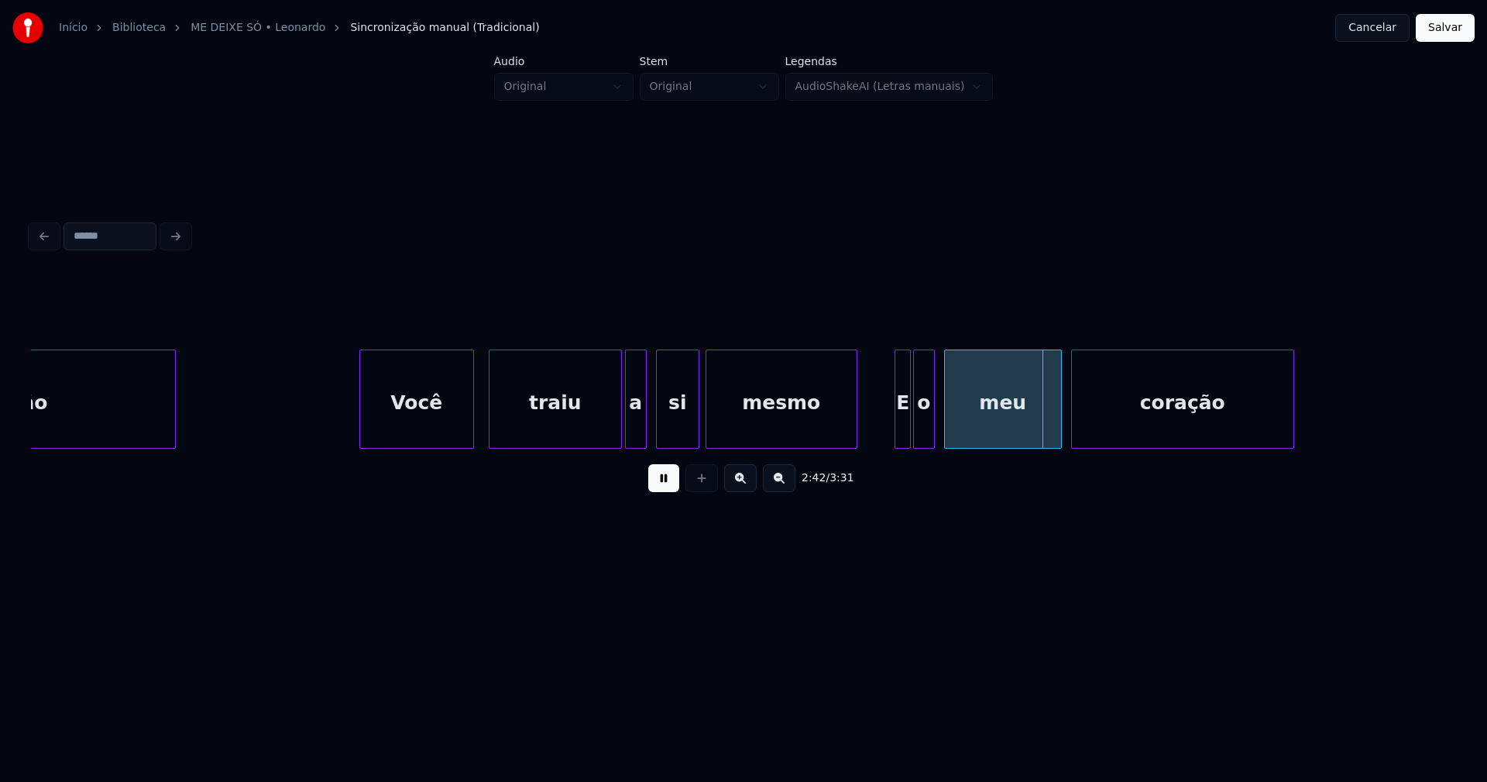
click at [906, 421] on div at bounding box center [908, 399] width 5 height 98
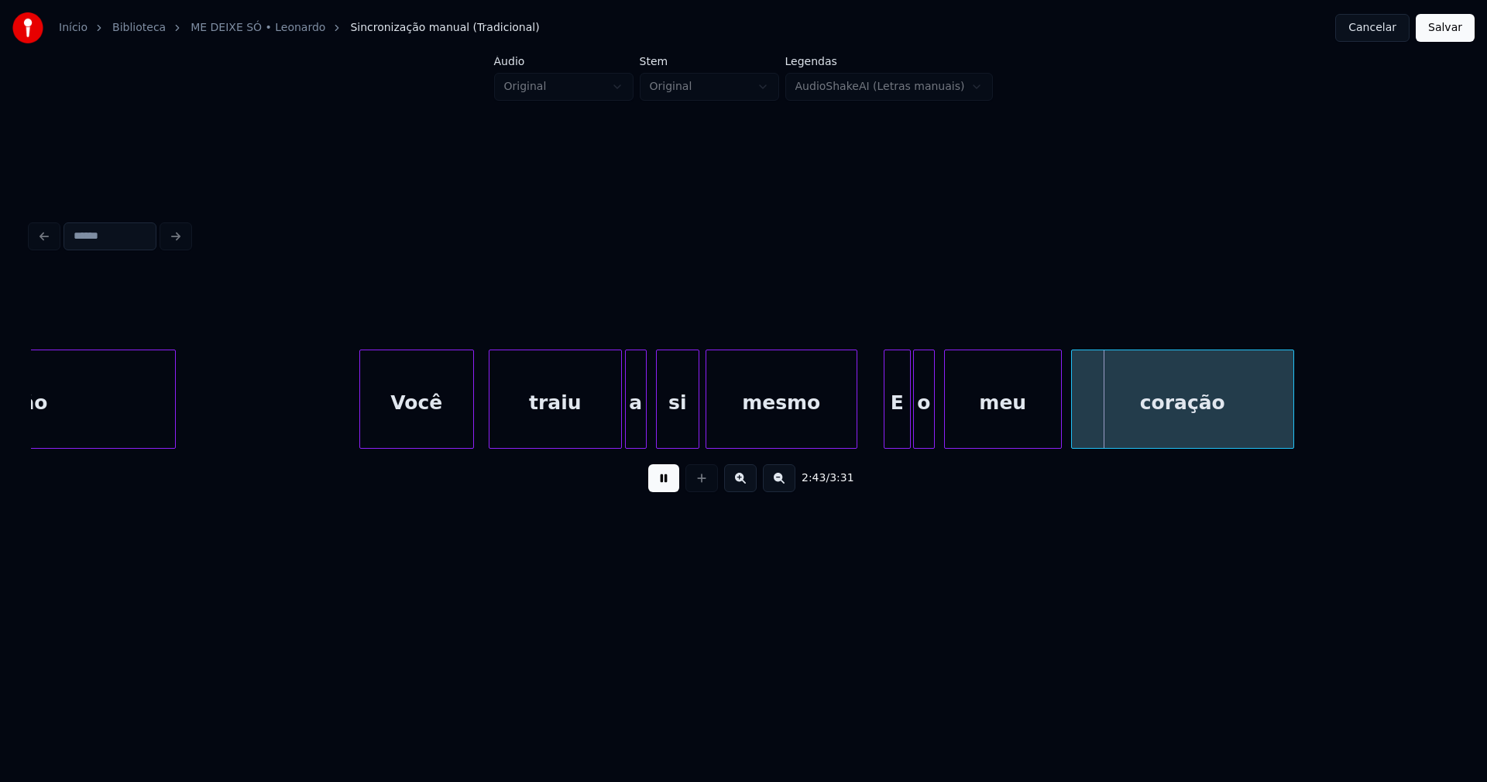
click at [887, 435] on div at bounding box center [887, 399] width 5 height 98
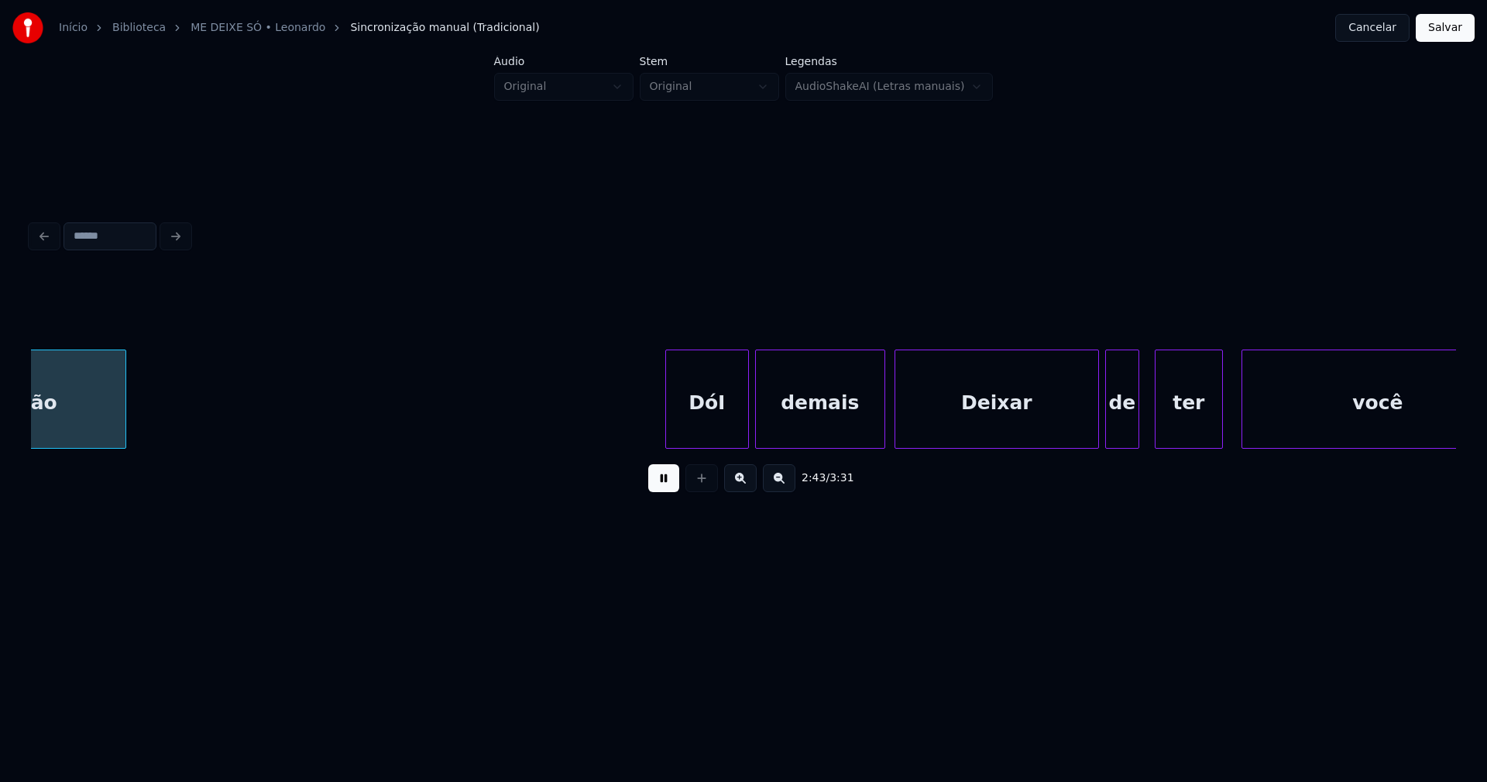
scroll to position [0, 25394]
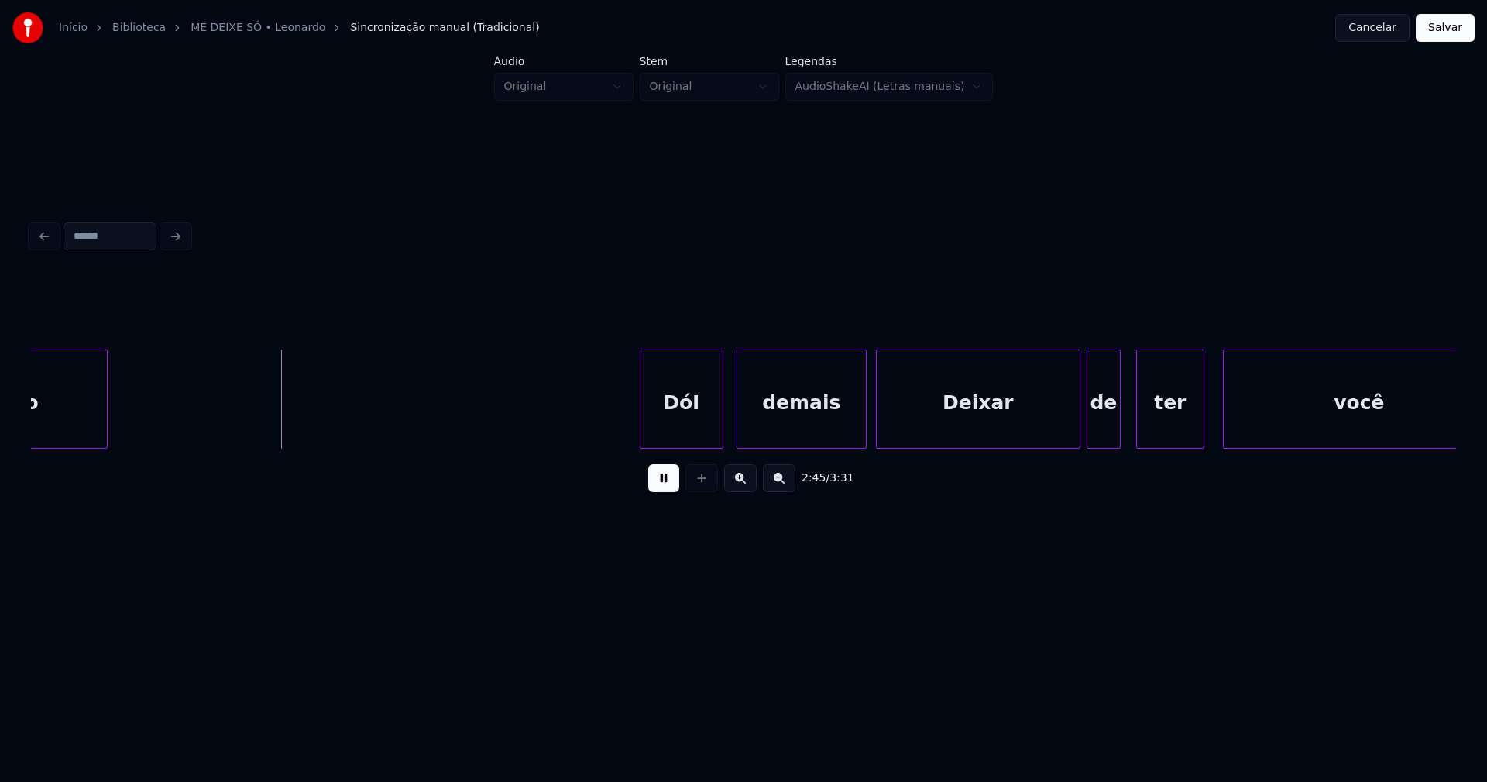
click at [689, 430] on div "DóI" at bounding box center [682, 402] width 82 height 105
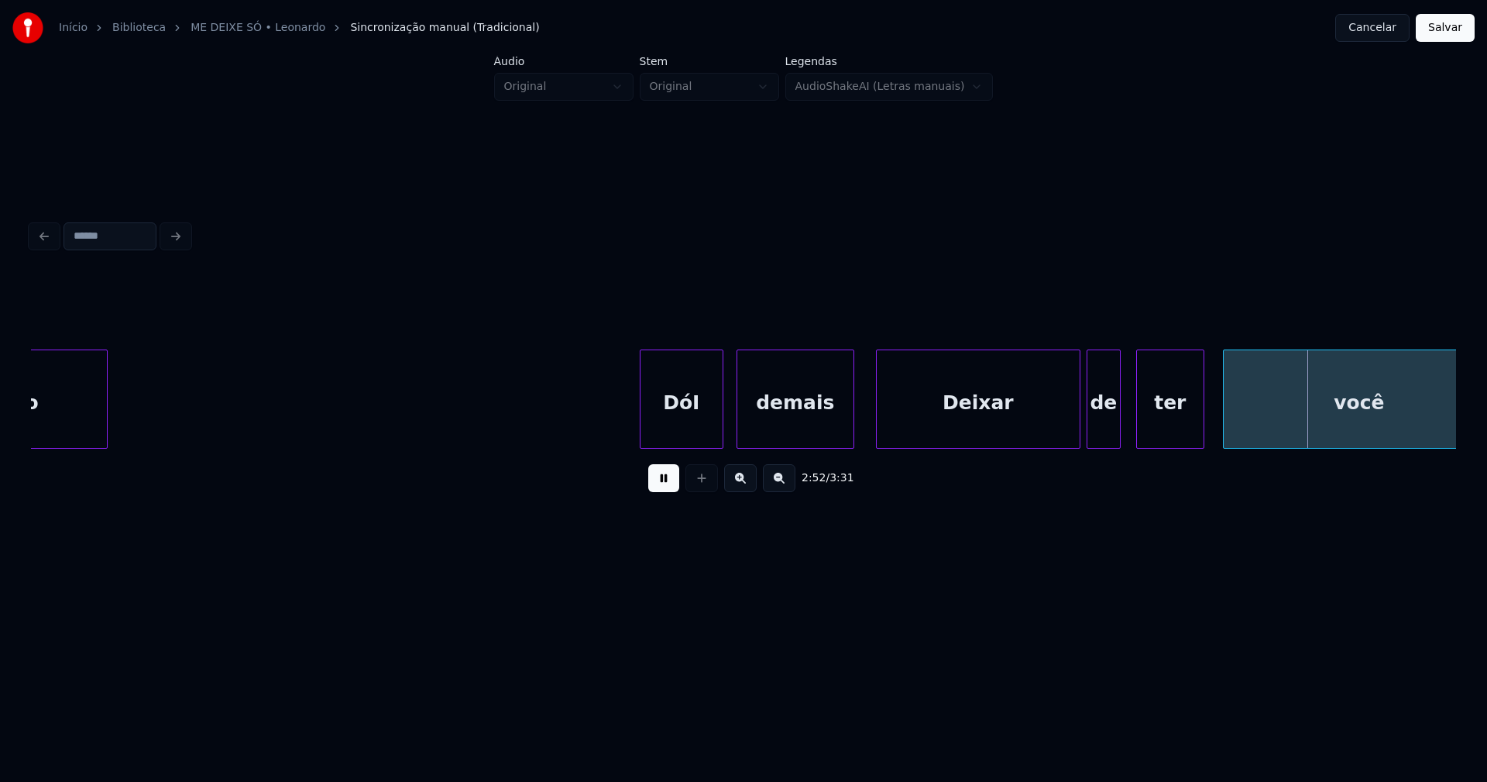
click at [853, 437] on div at bounding box center [851, 399] width 5 height 98
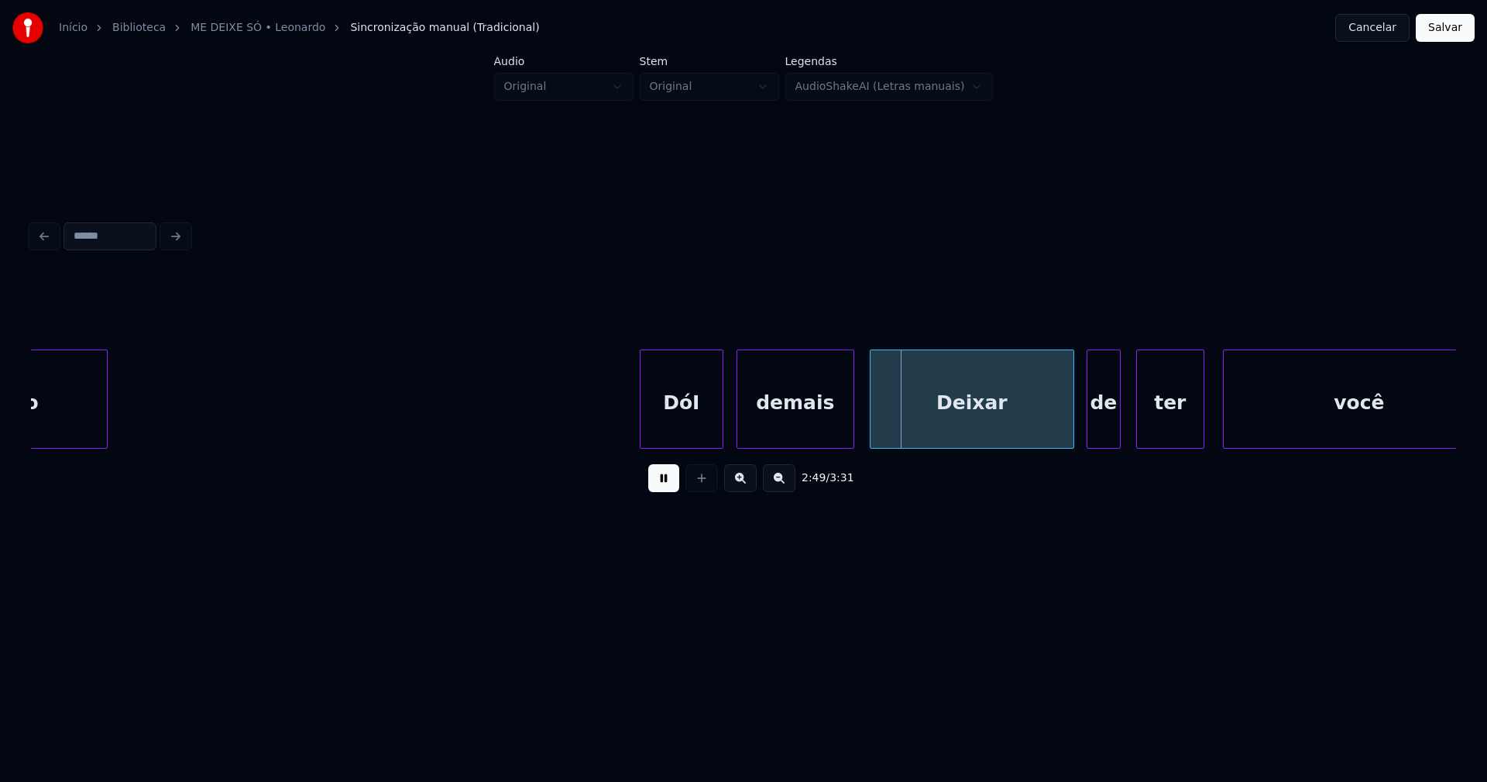
click at [937, 433] on div "Deixar" at bounding box center [972, 402] width 203 height 105
click at [1101, 430] on div "de" at bounding box center [1098, 402] width 33 height 105
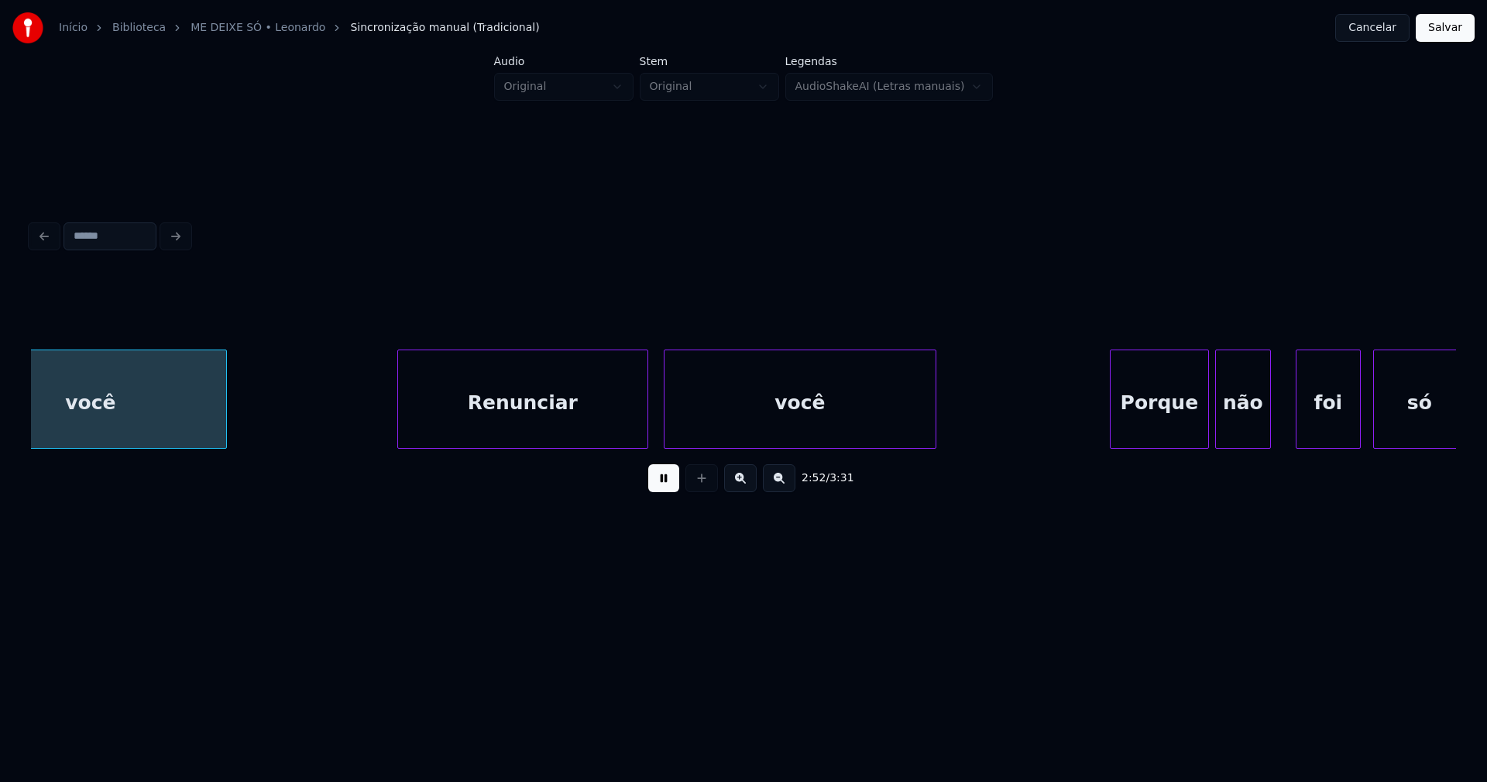
scroll to position [0, 26678]
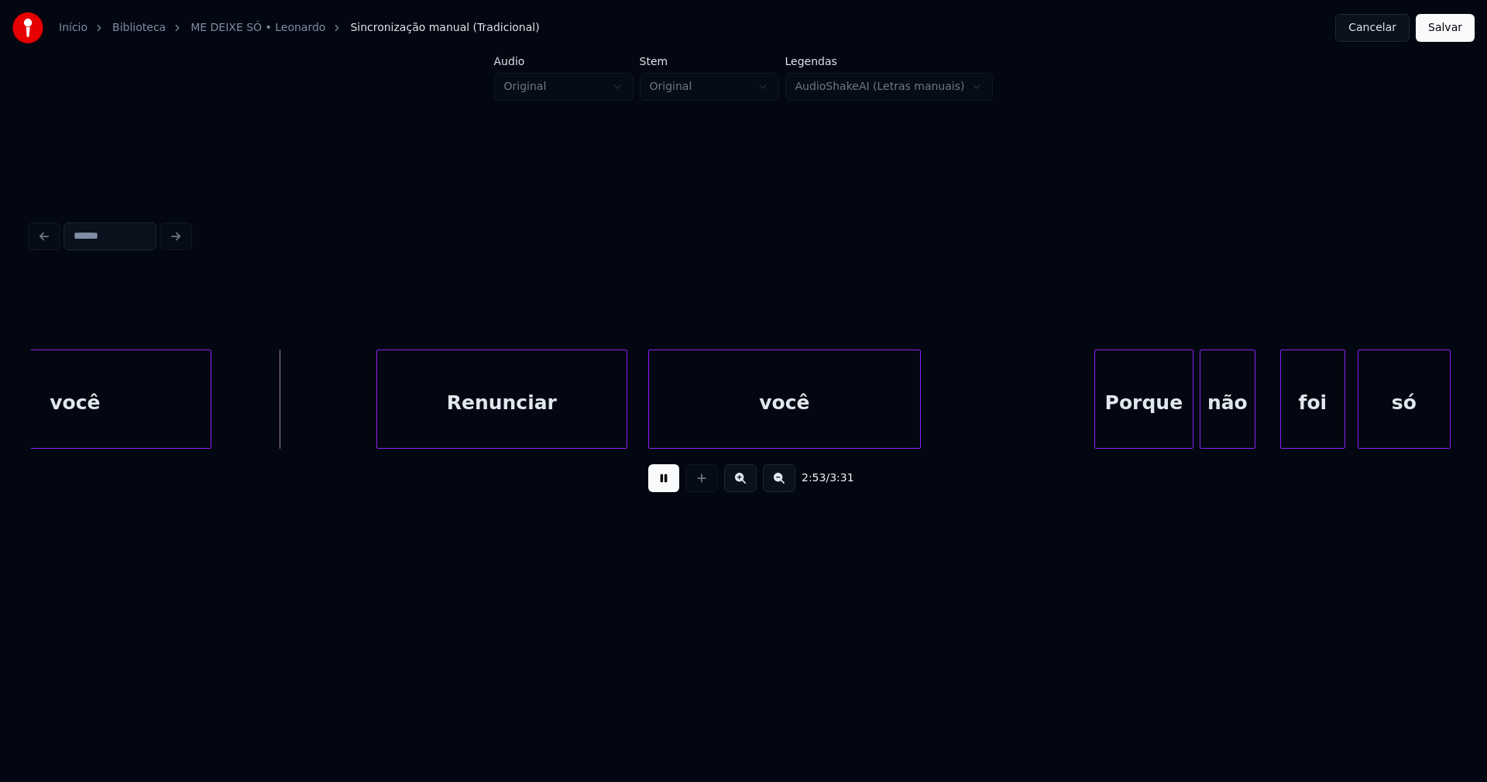
click at [589, 416] on div "Renunciar" at bounding box center [501, 402] width 249 height 105
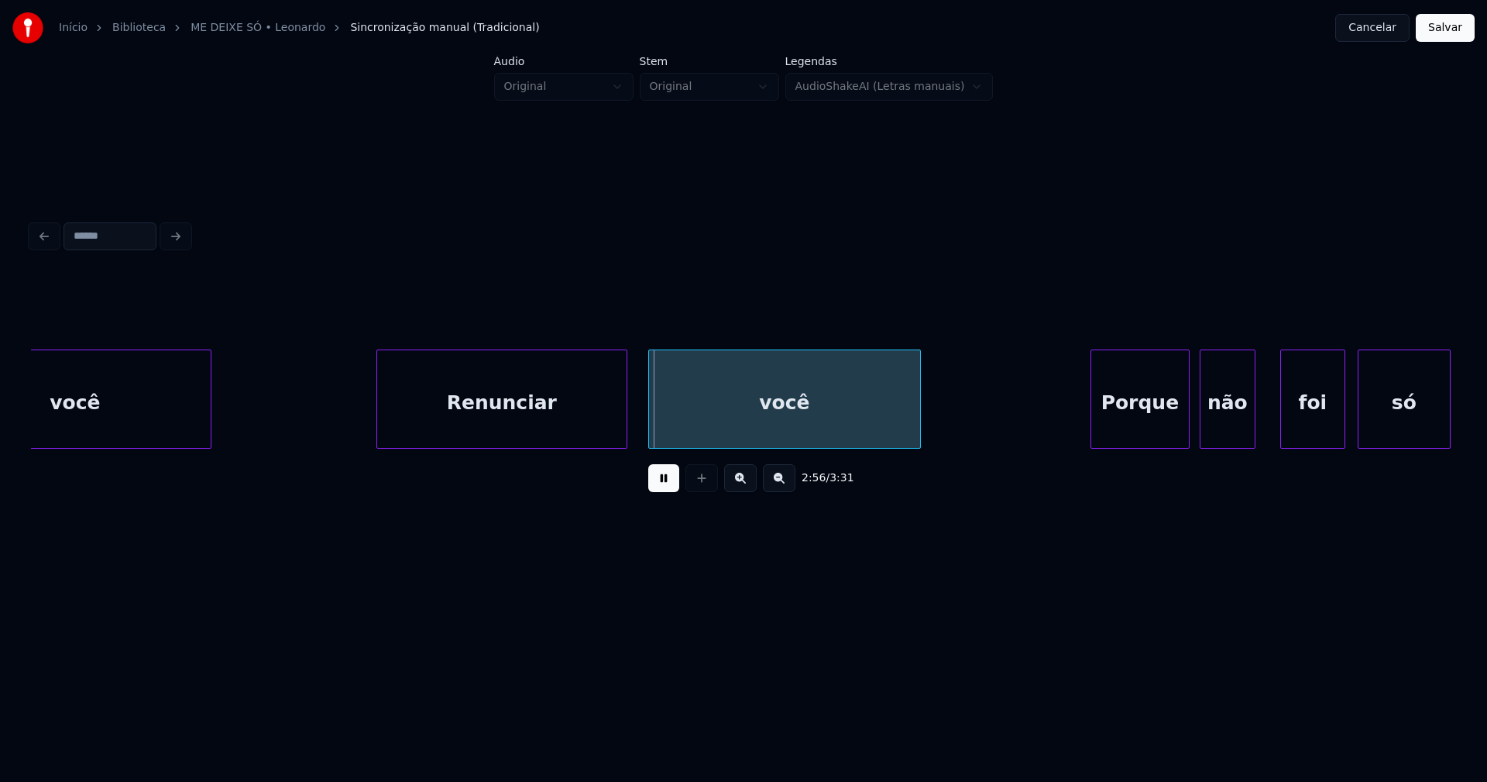
click at [1163, 418] on div "Porque" at bounding box center [1141, 402] width 98 height 105
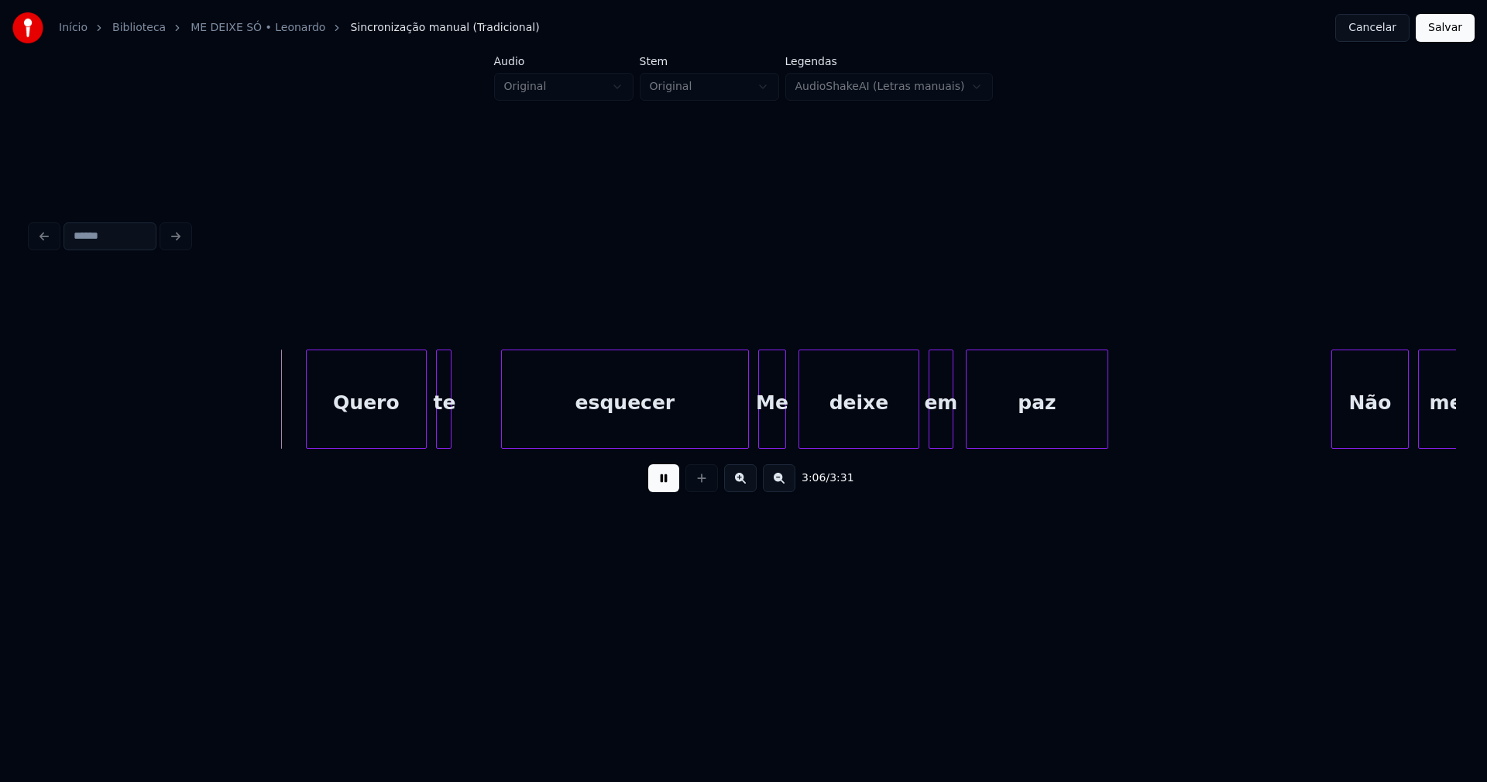
scroll to position [0, 28614]
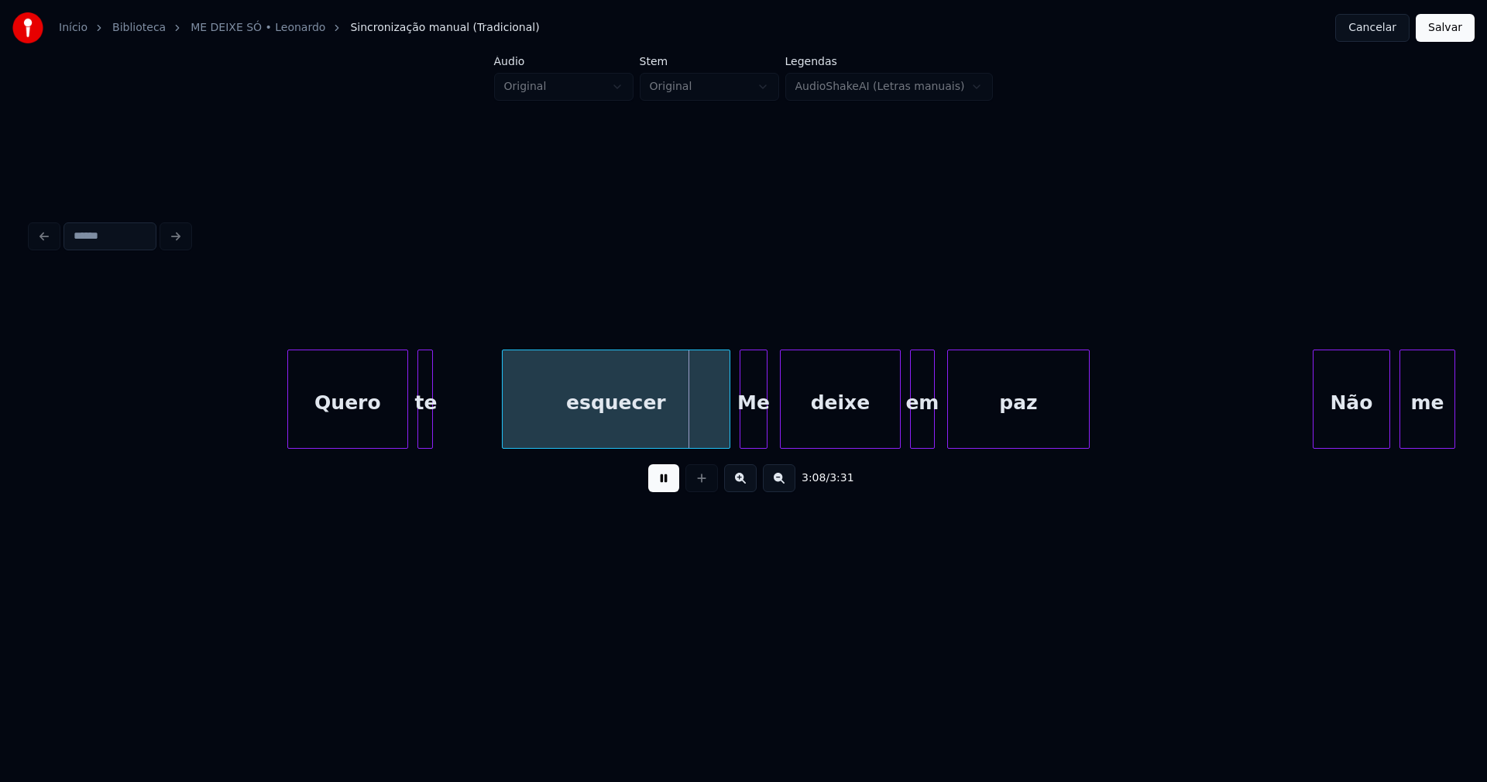
click at [504, 418] on div at bounding box center [505, 399] width 5 height 98
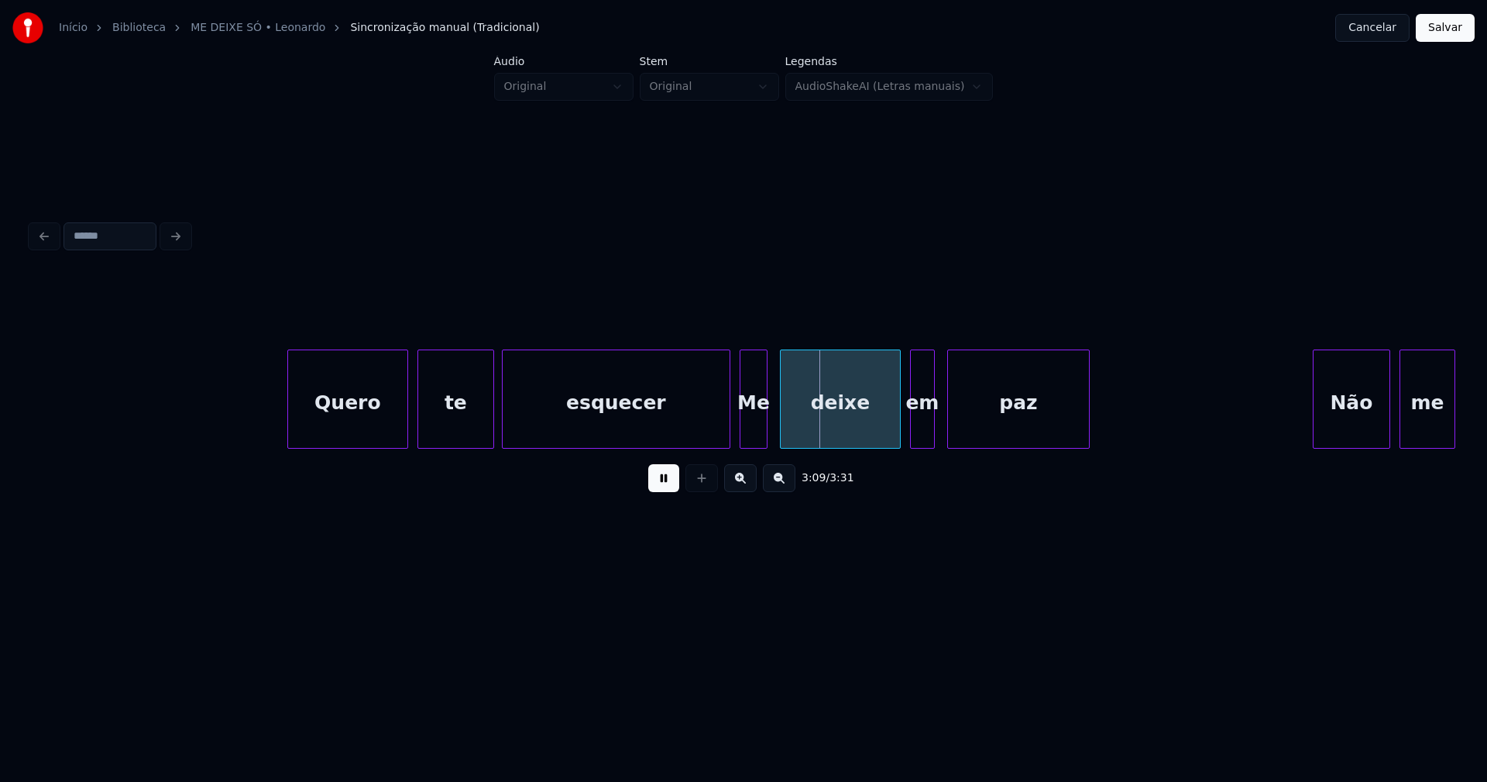
click at [490, 405] on div at bounding box center [491, 399] width 5 height 98
click at [349, 433] on div "Quero" at bounding box center [343, 402] width 119 height 105
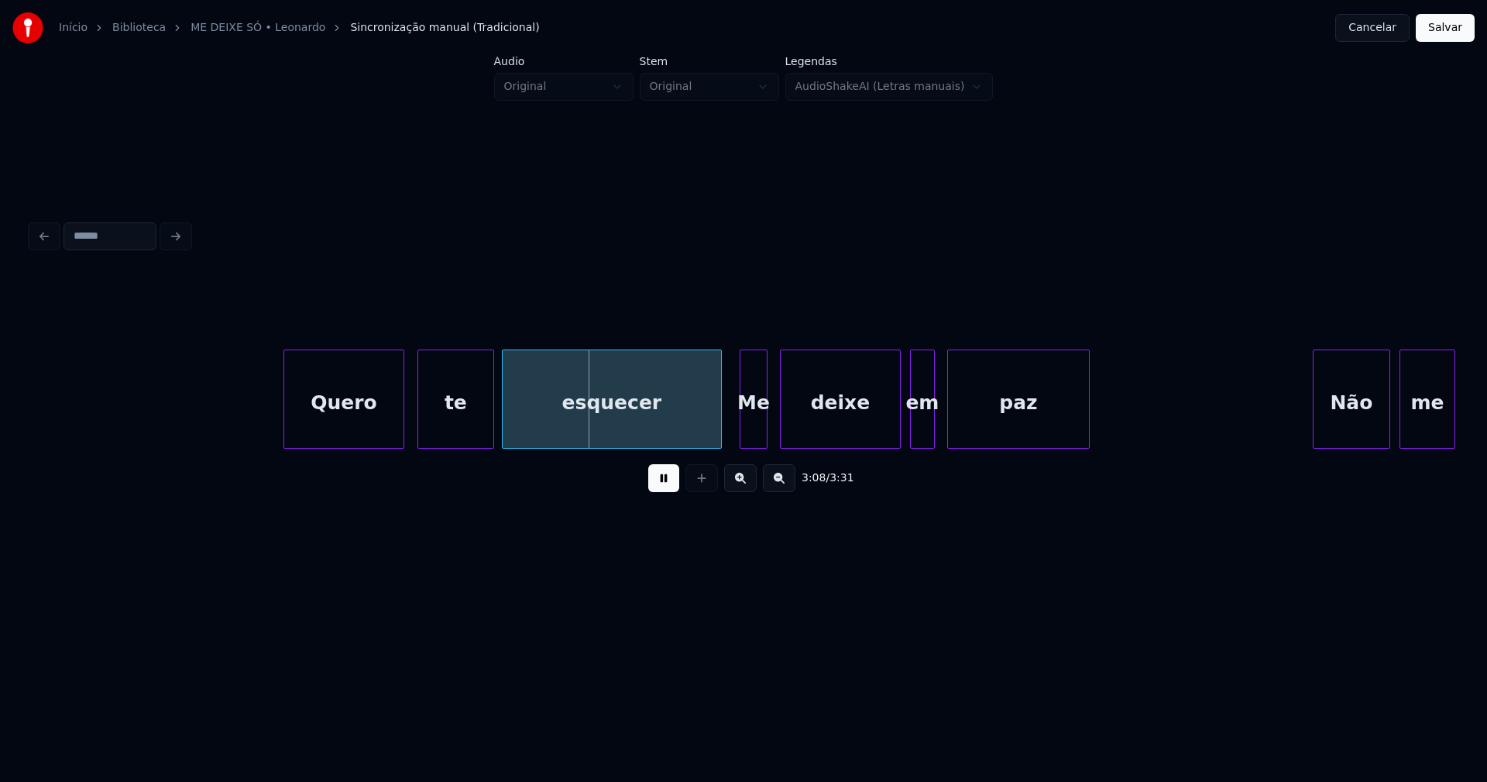
click at [720, 435] on div at bounding box center [719, 399] width 5 height 98
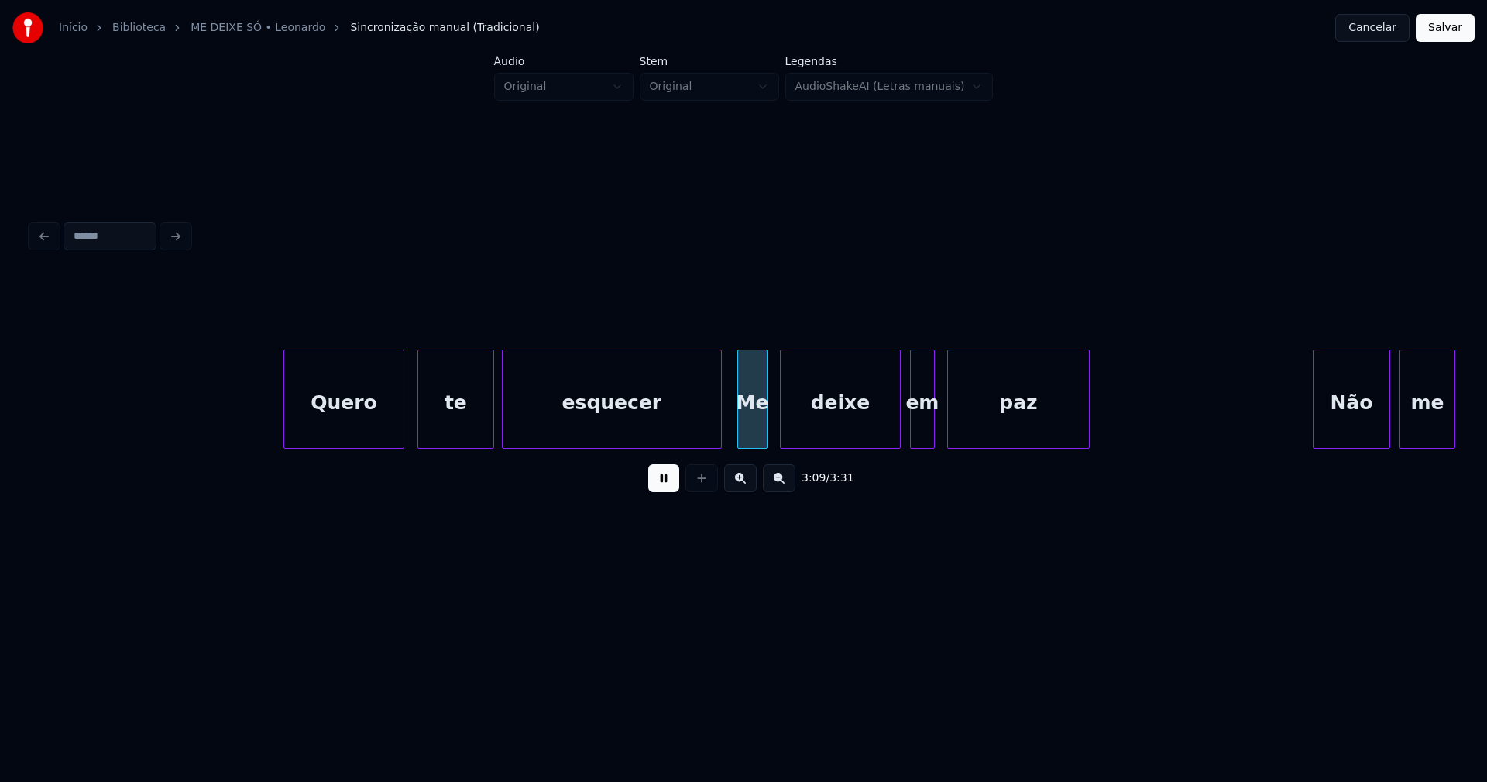
click at [738, 432] on div at bounding box center [740, 399] width 5 height 98
click at [857, 442] on div "deixe" at bounding box center [821, 398] width 83 height 99
click at [870, 442] on div "em" at bounding box center [901, 398] width 68 height 99
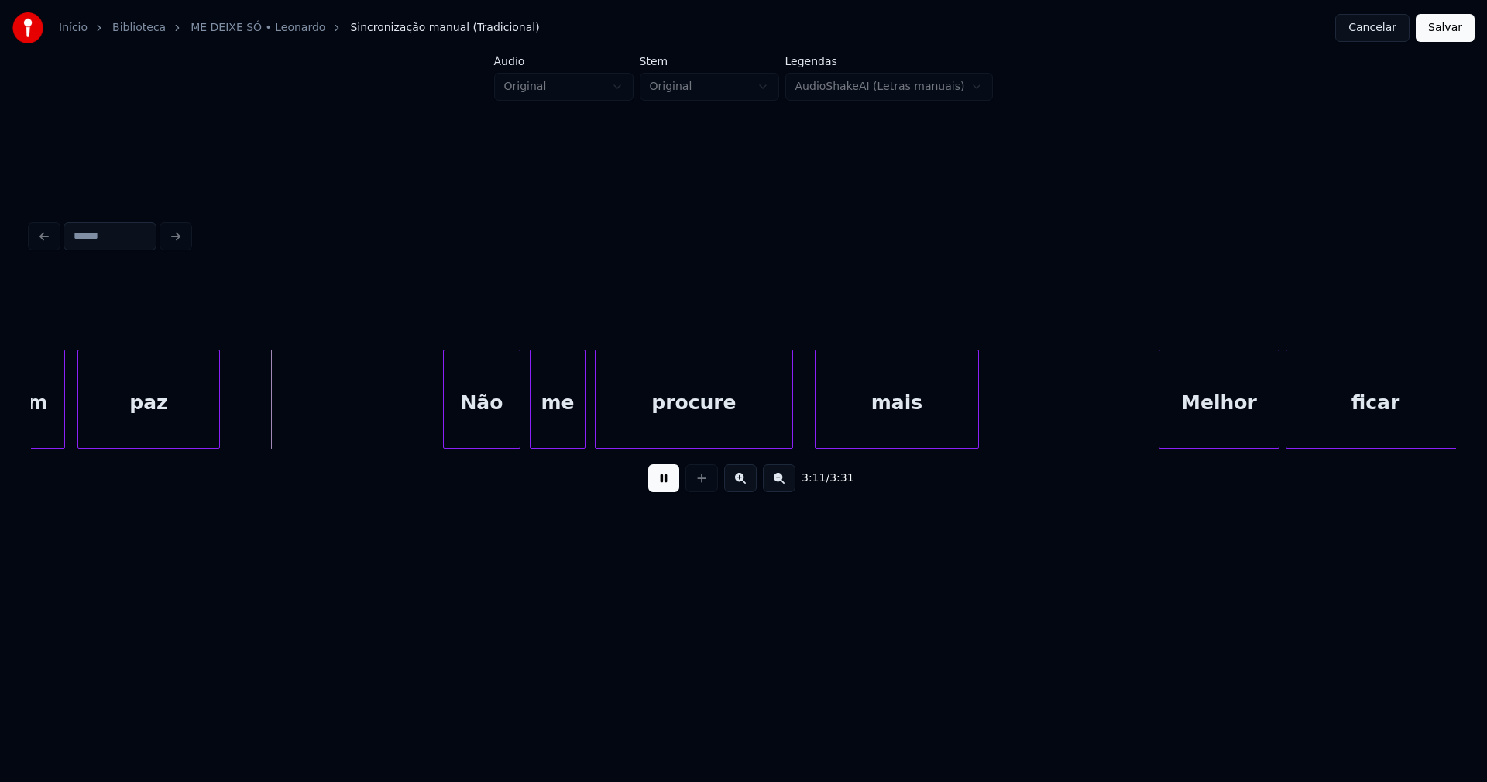
scroll to position [0, 29502]
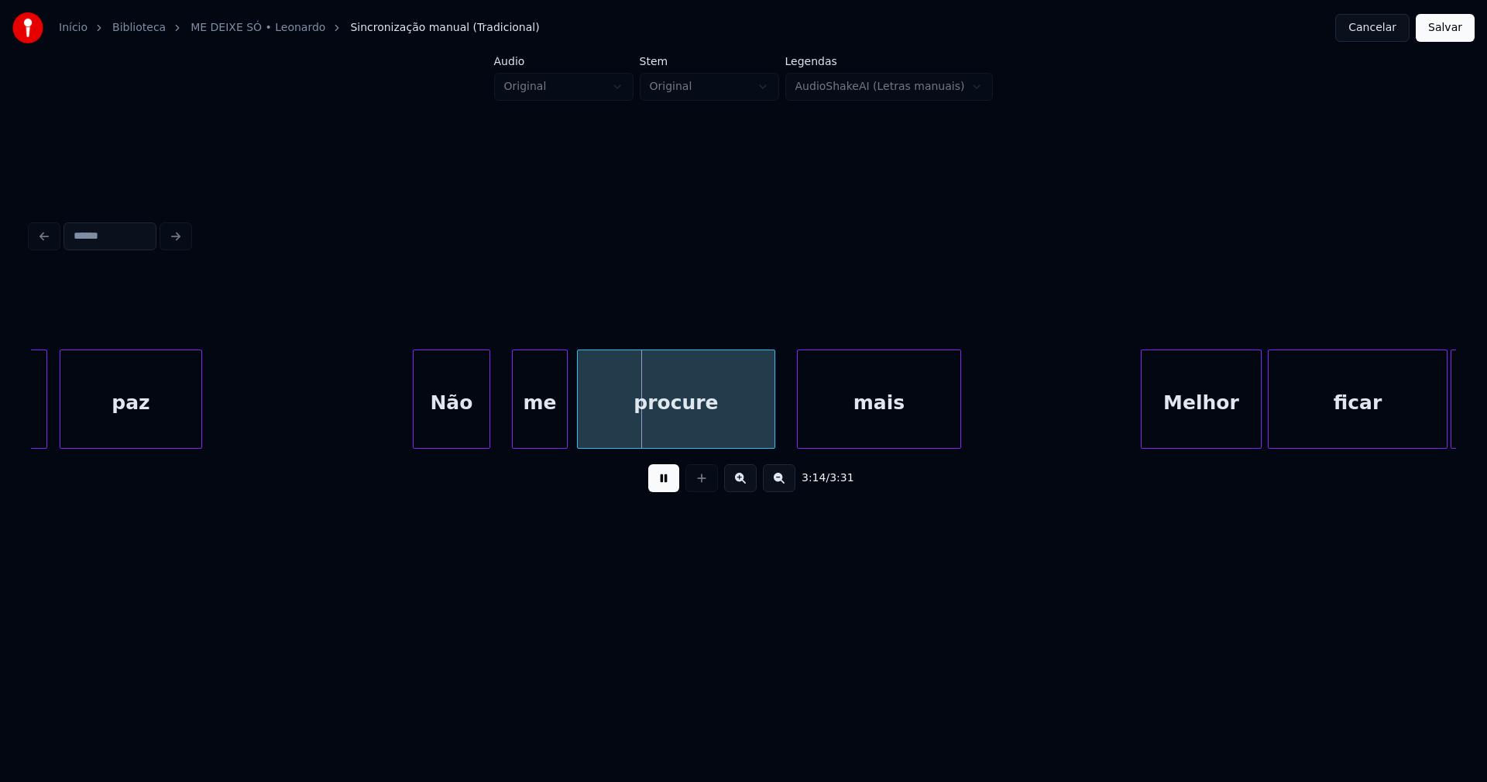
click at [459, 438] on div "Não" at bounding box center [452, 402] width 76 height 105
click at [541, 442] on div "me" at bounding box center [532, 402] width 54 height 105
click at [633, 434] on div "procure" at bounding box center [671, 402] width 197 height 105
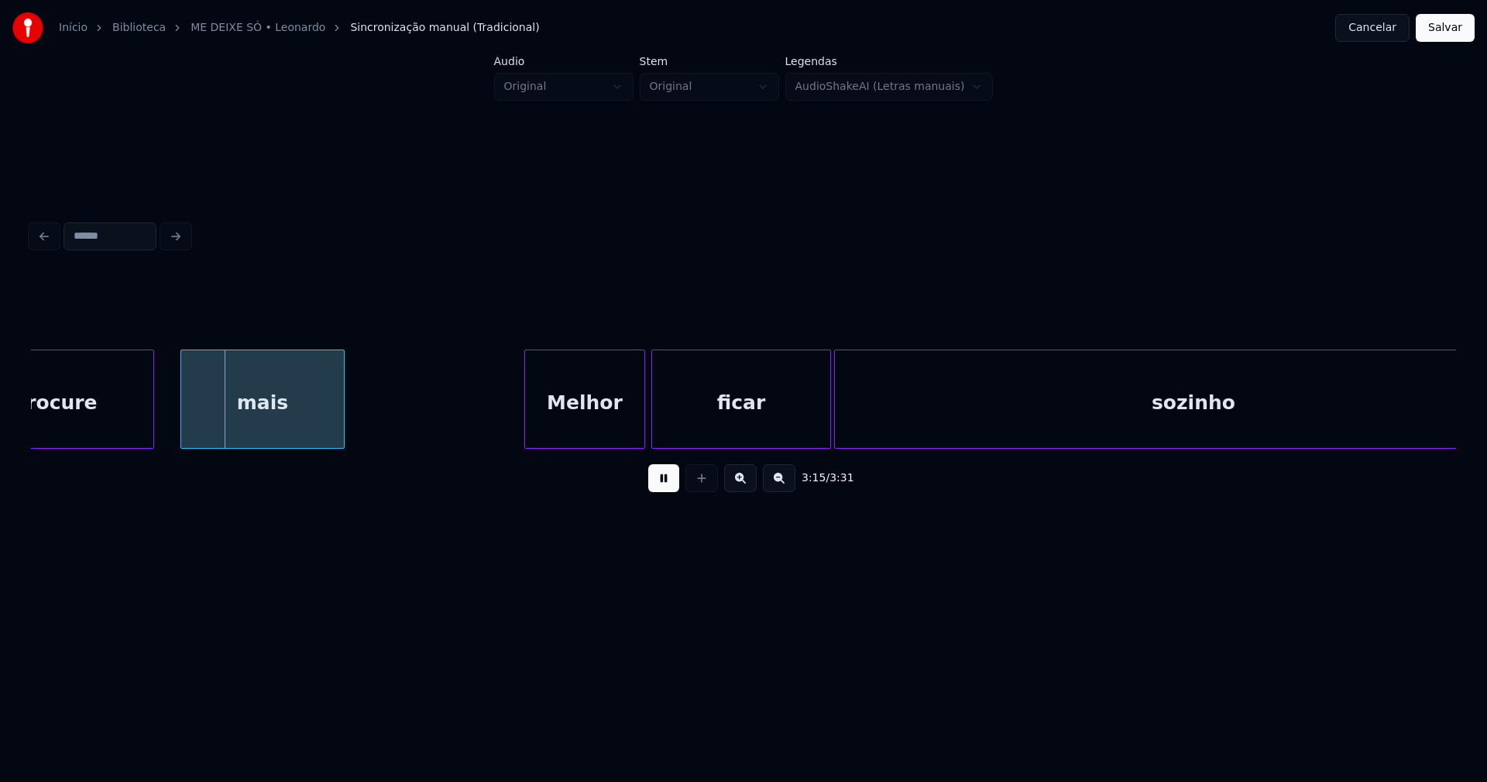
scroll to position [0, 30173]
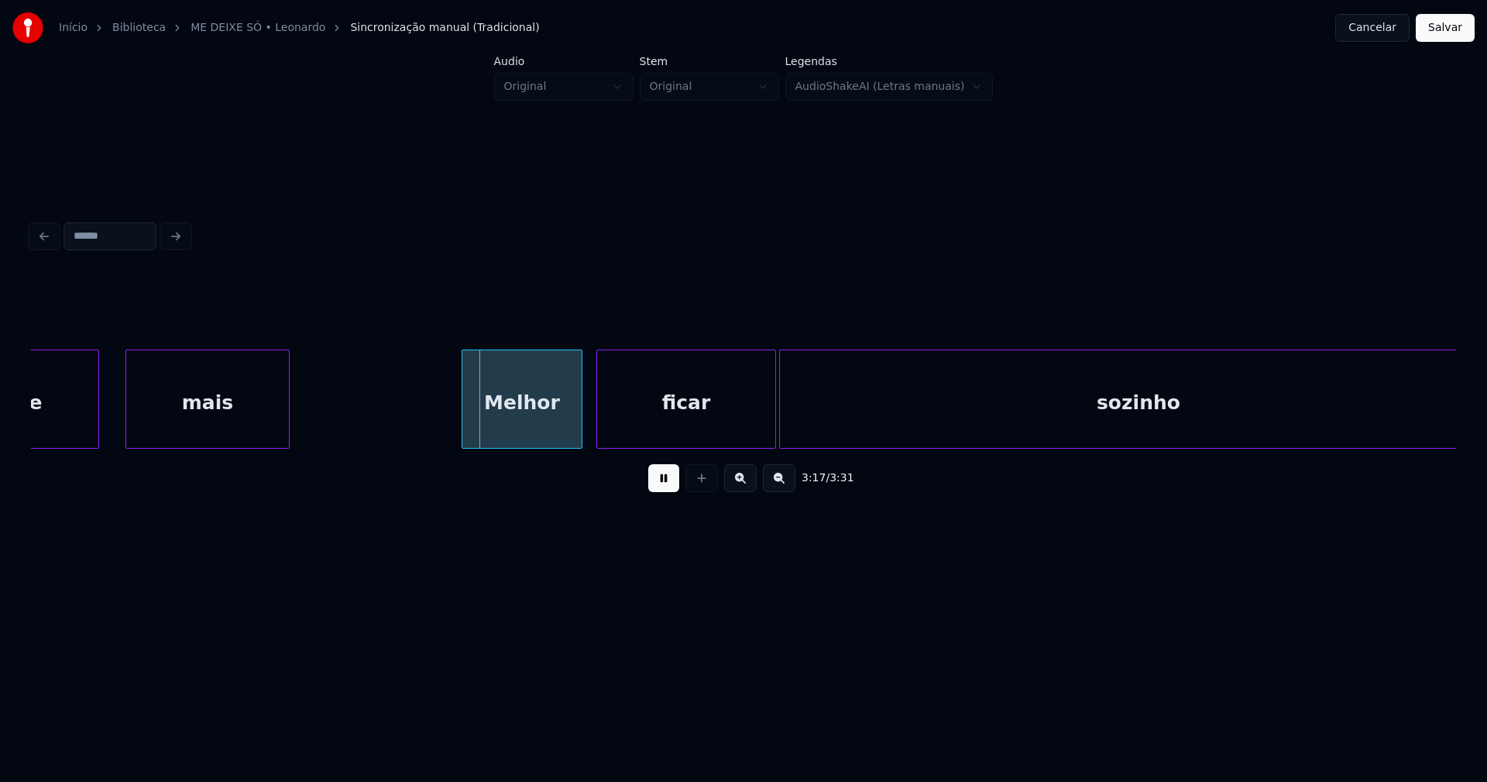
click at [535, 438] on div "Melhor" at bounding box center [522, 402] width 119 height 105
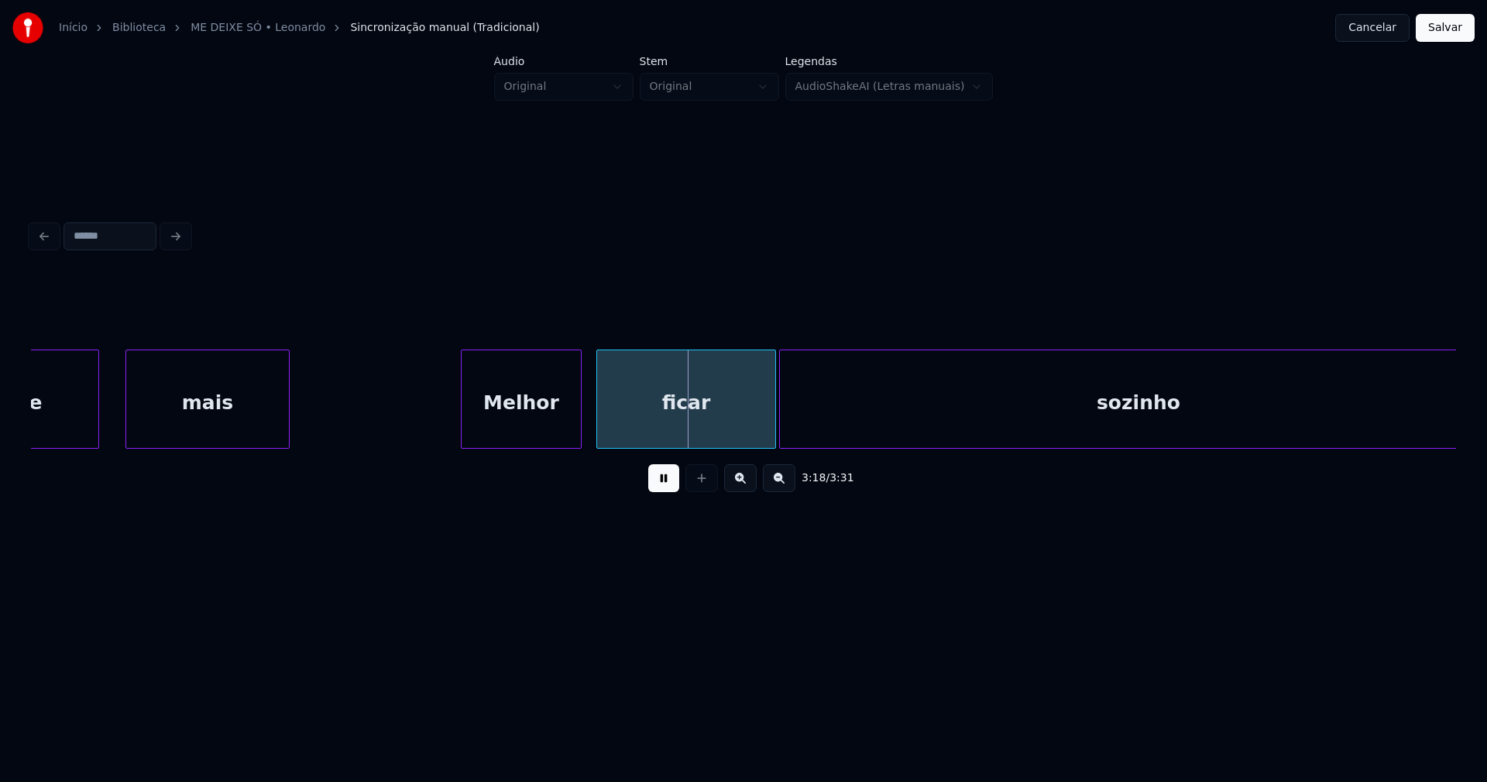
click at [452, 421] on div at bounding box center [454, 399] width 5 height 98
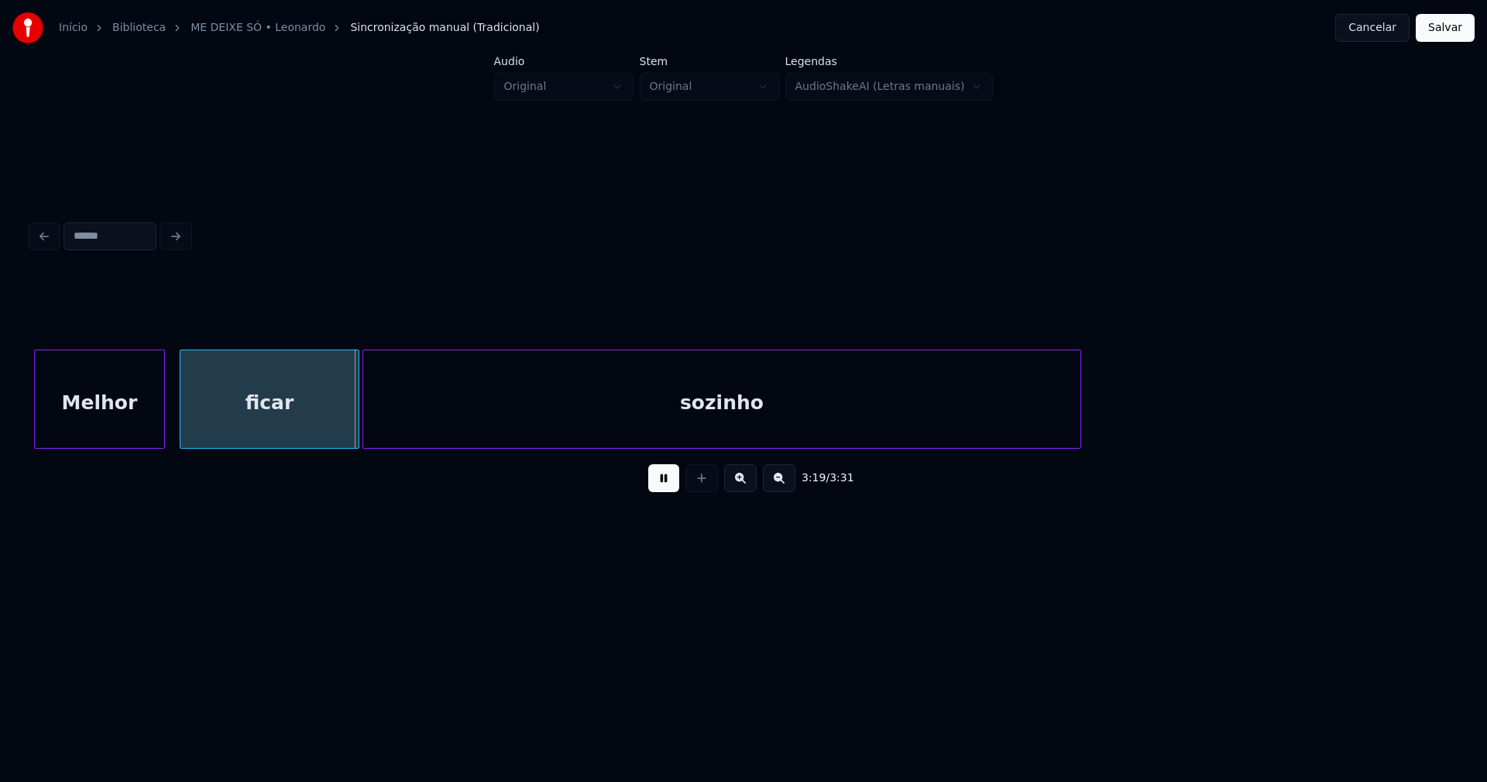
scroll to position [0, 30644]
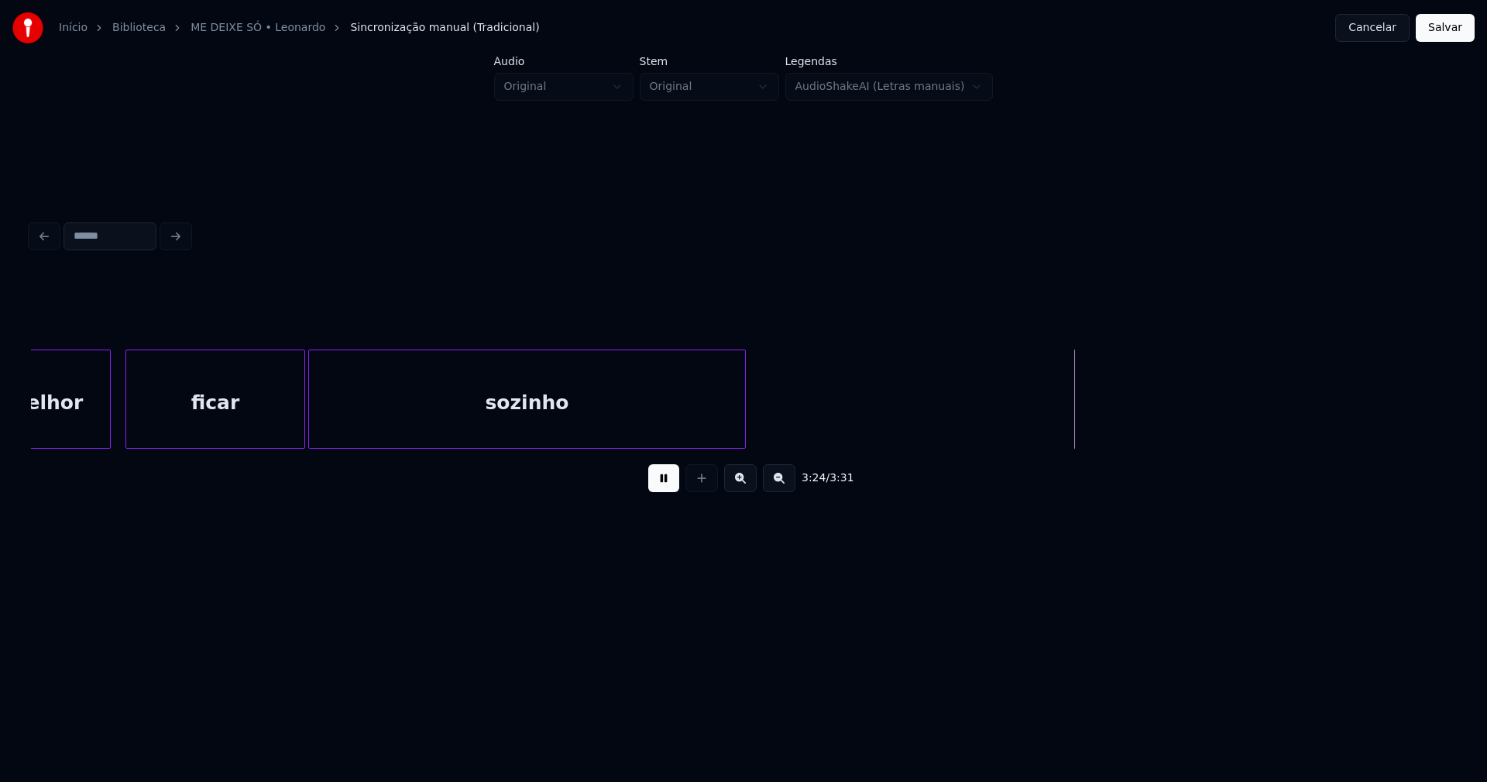
click at [743, 449] on div "Melhor ficar sozinho" at bounding box center [743, 398] width 1425 height 99
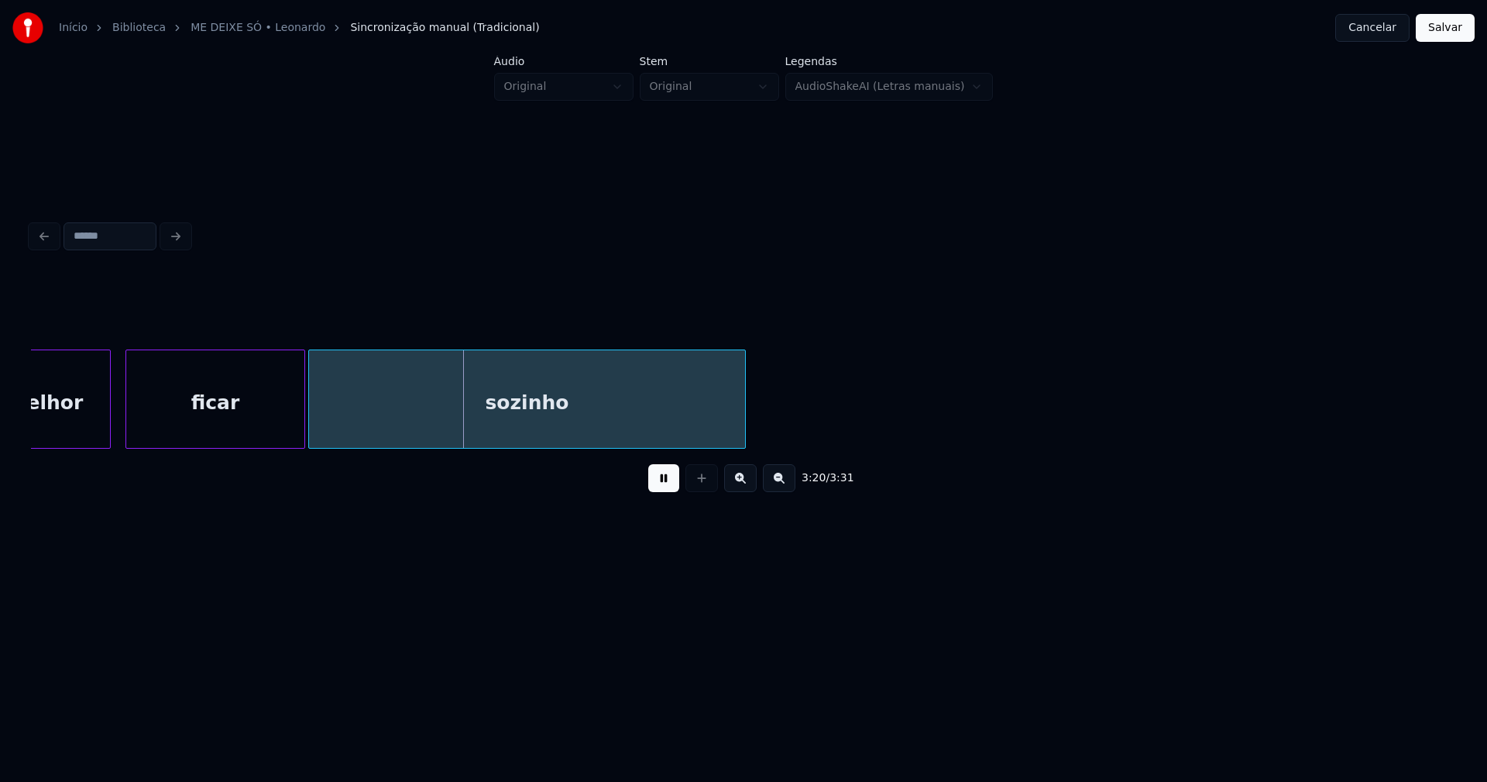
click at [1446, 27] on button "Salvar" at bounding box center [1445, 28] width 59 height 28
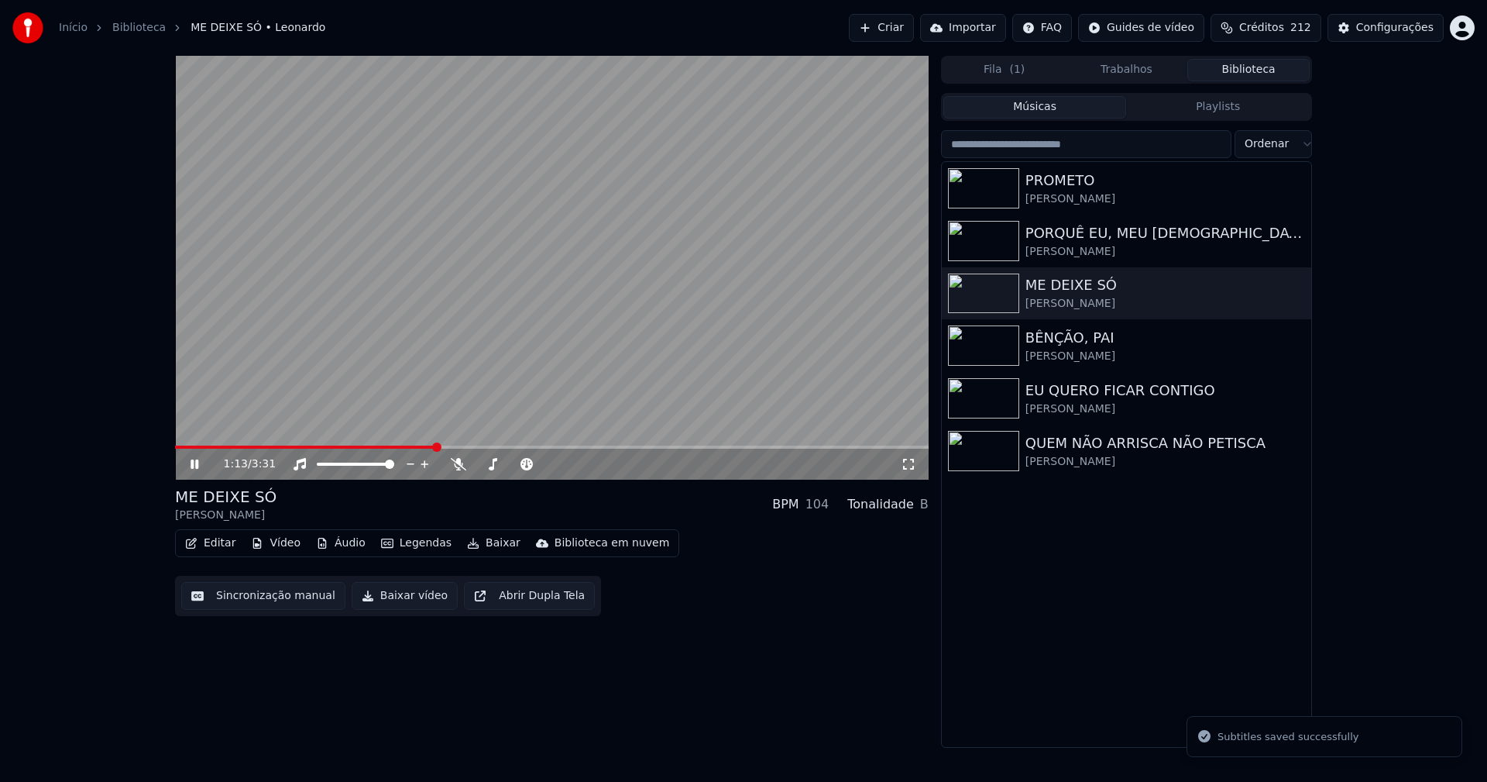
click at [434, 447] on span at bounding box center [552, 446] width 754 height 3
click at [906, 466] on icon at bounding box center [908, 464] width 15 height 12
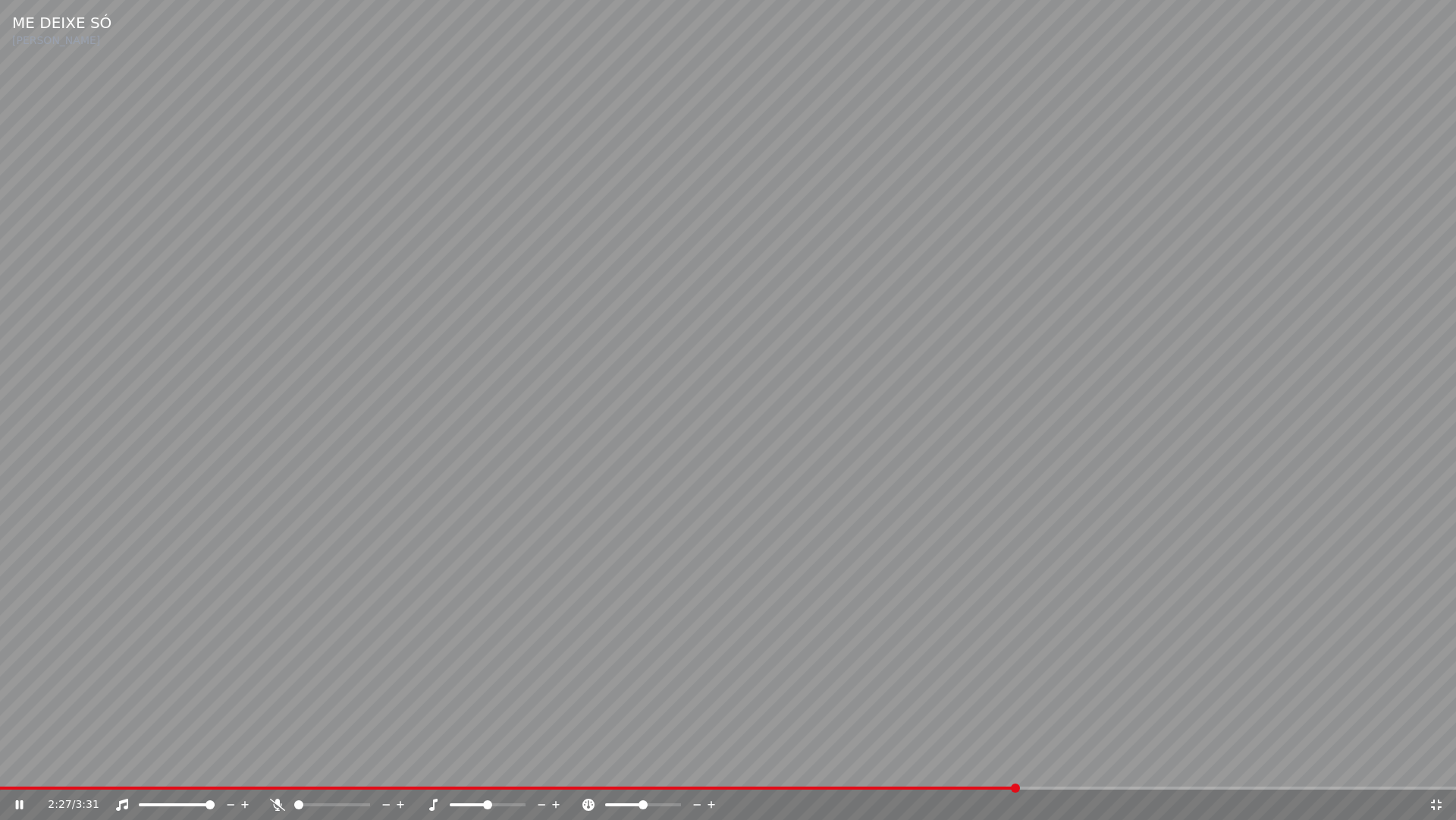
click at [1432, 765] on icon at bounding box center [1436, 804] width 15 height 12
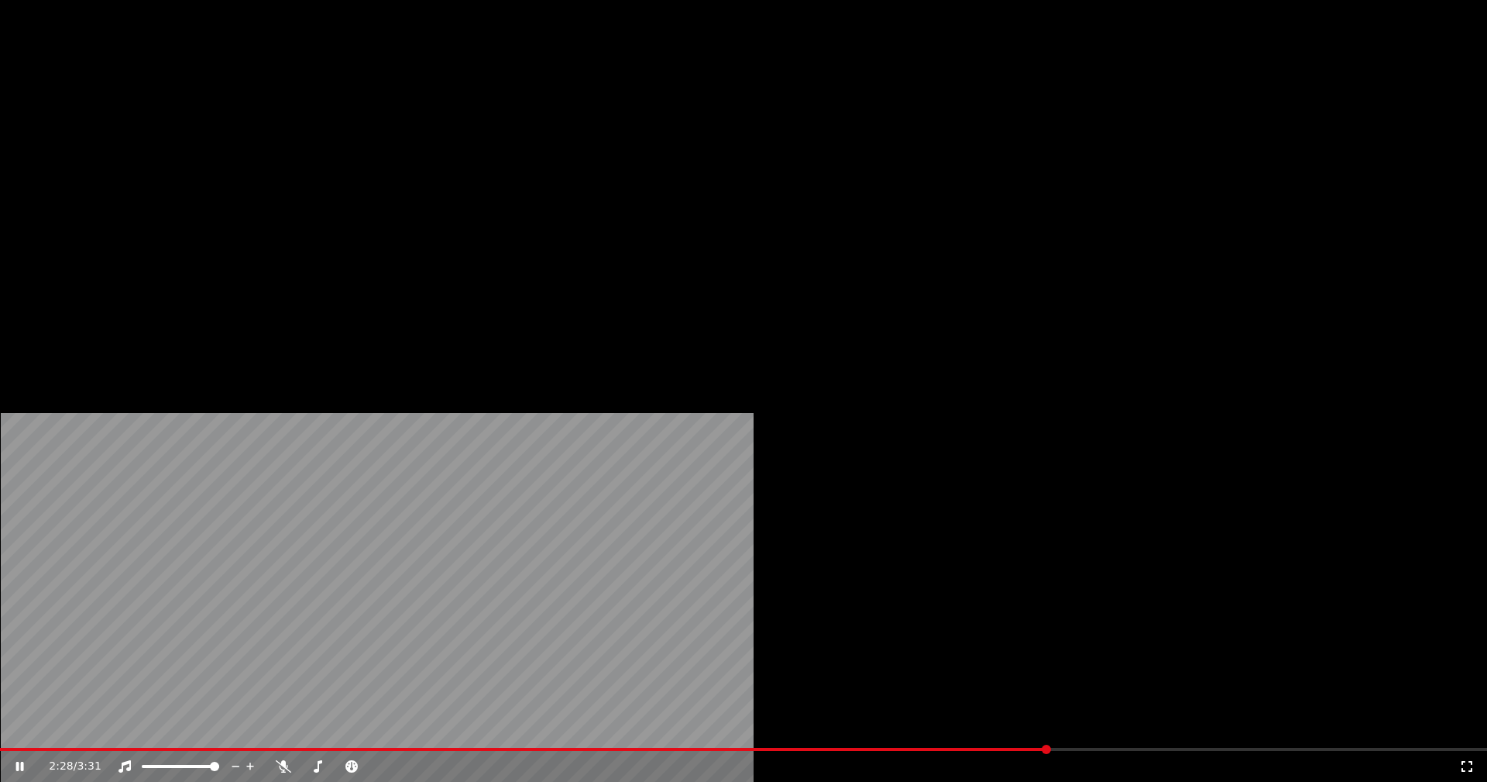
click at [220, 130] on button "Editar" at bounding box center [210, 119] width 63 height 22
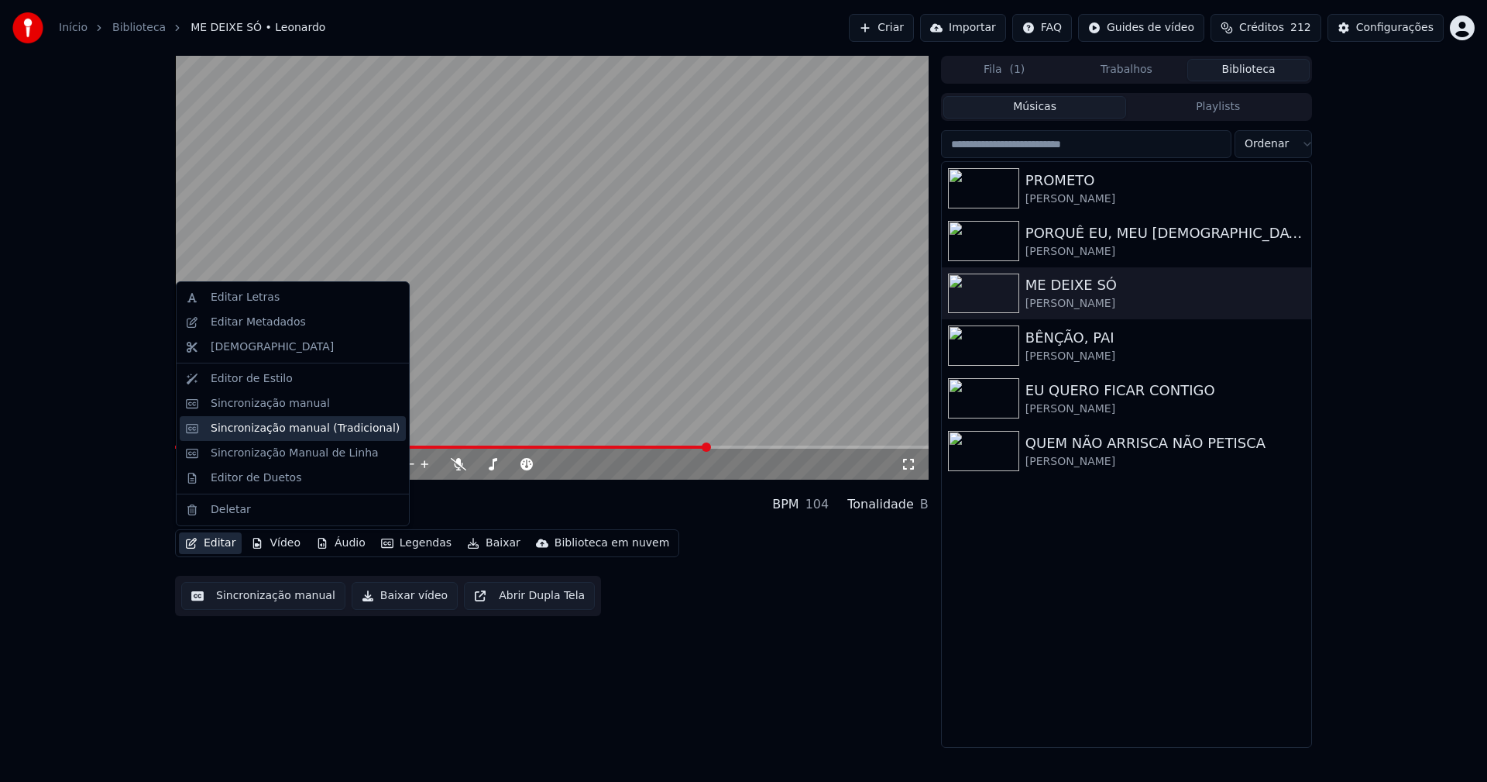
click at [273, 424] on div "Sincronização manual (Tradicional)" at bounding box center [305, 428] width 189 height 15
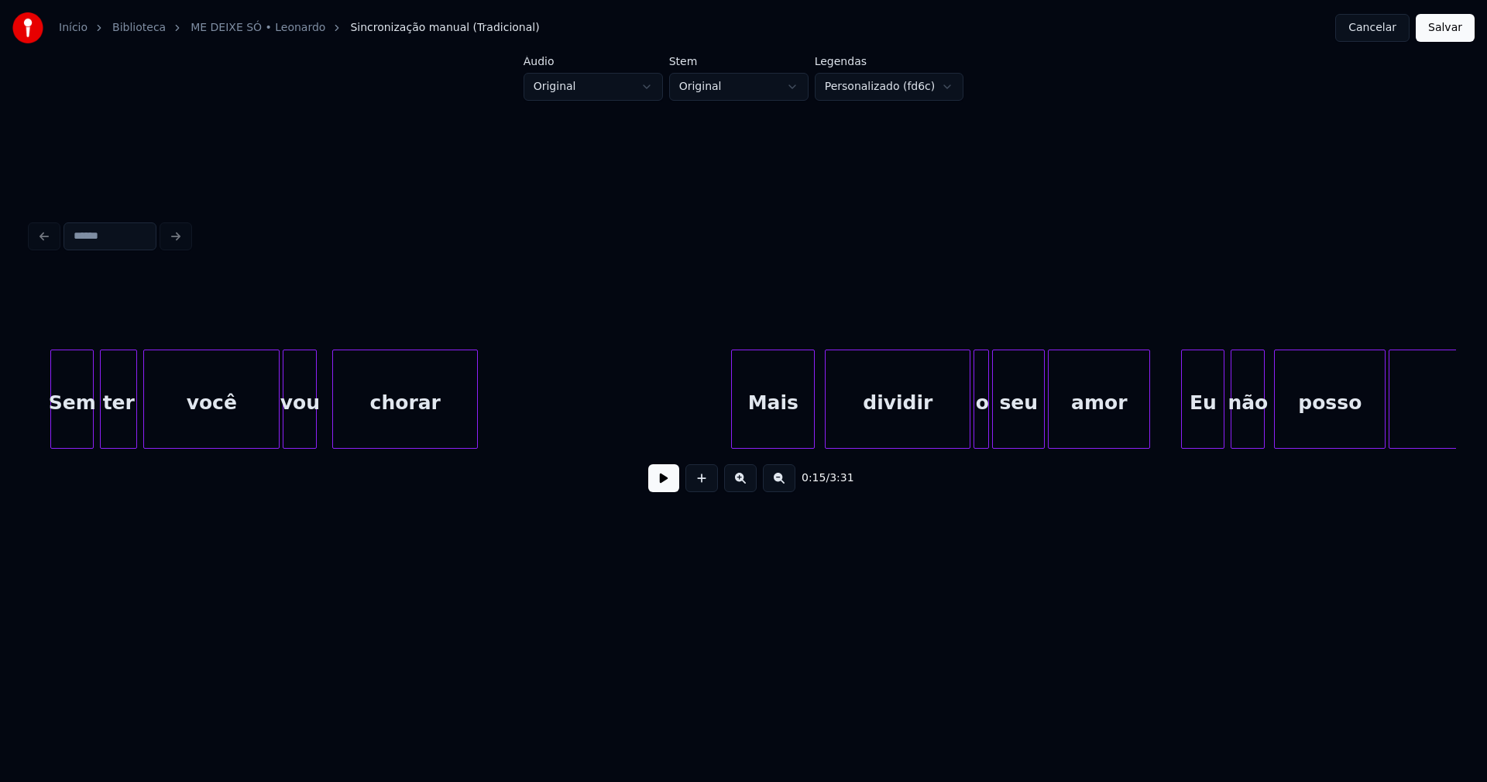
scroll to position [0, 9157]
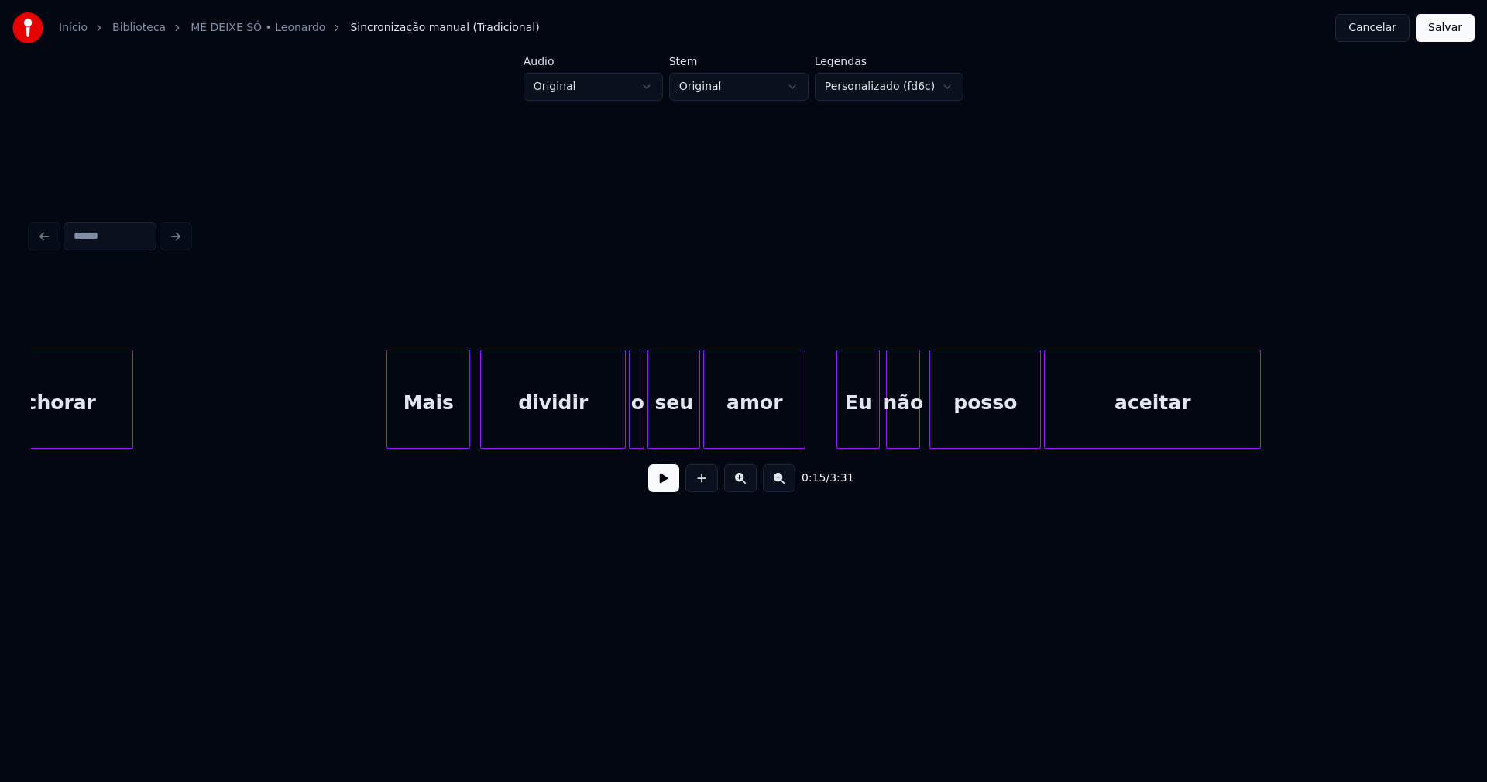
click at [419, 421] on div "Mais" at bounding box center [428, 402] width 82 height 105
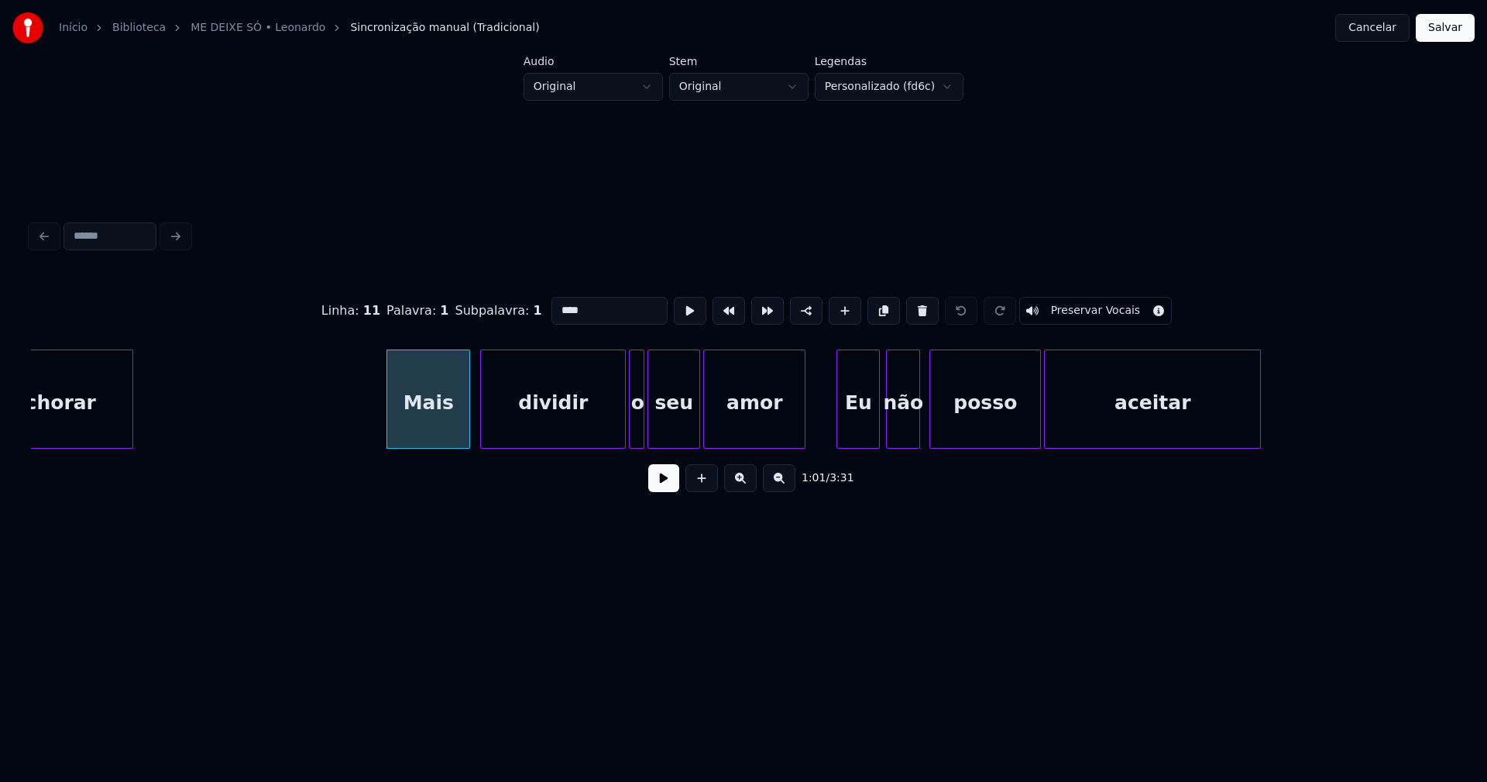
click at [569, 302] on input "****" at bounding box center [610, 311] width 116 height 28
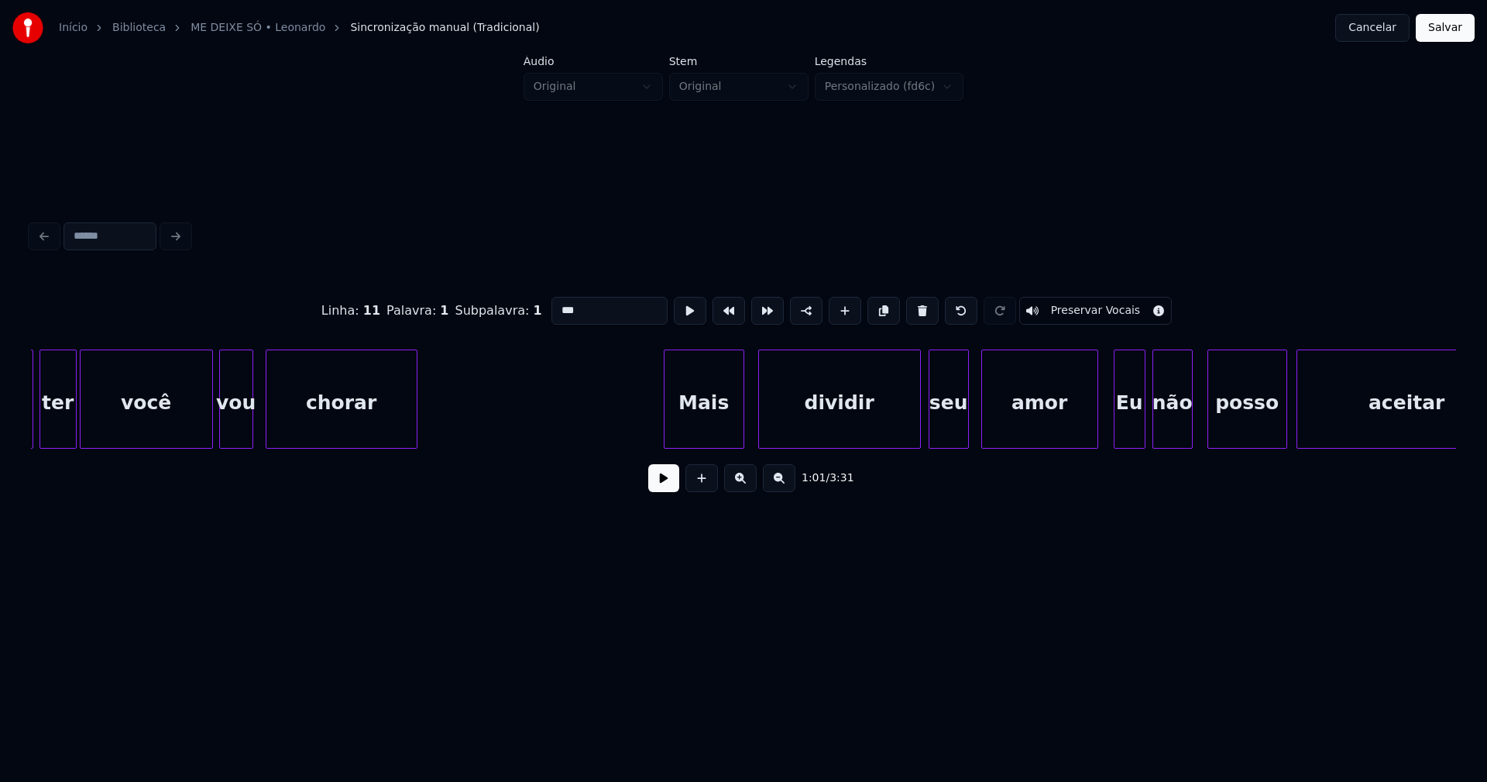
scroll to position [0, 21052]
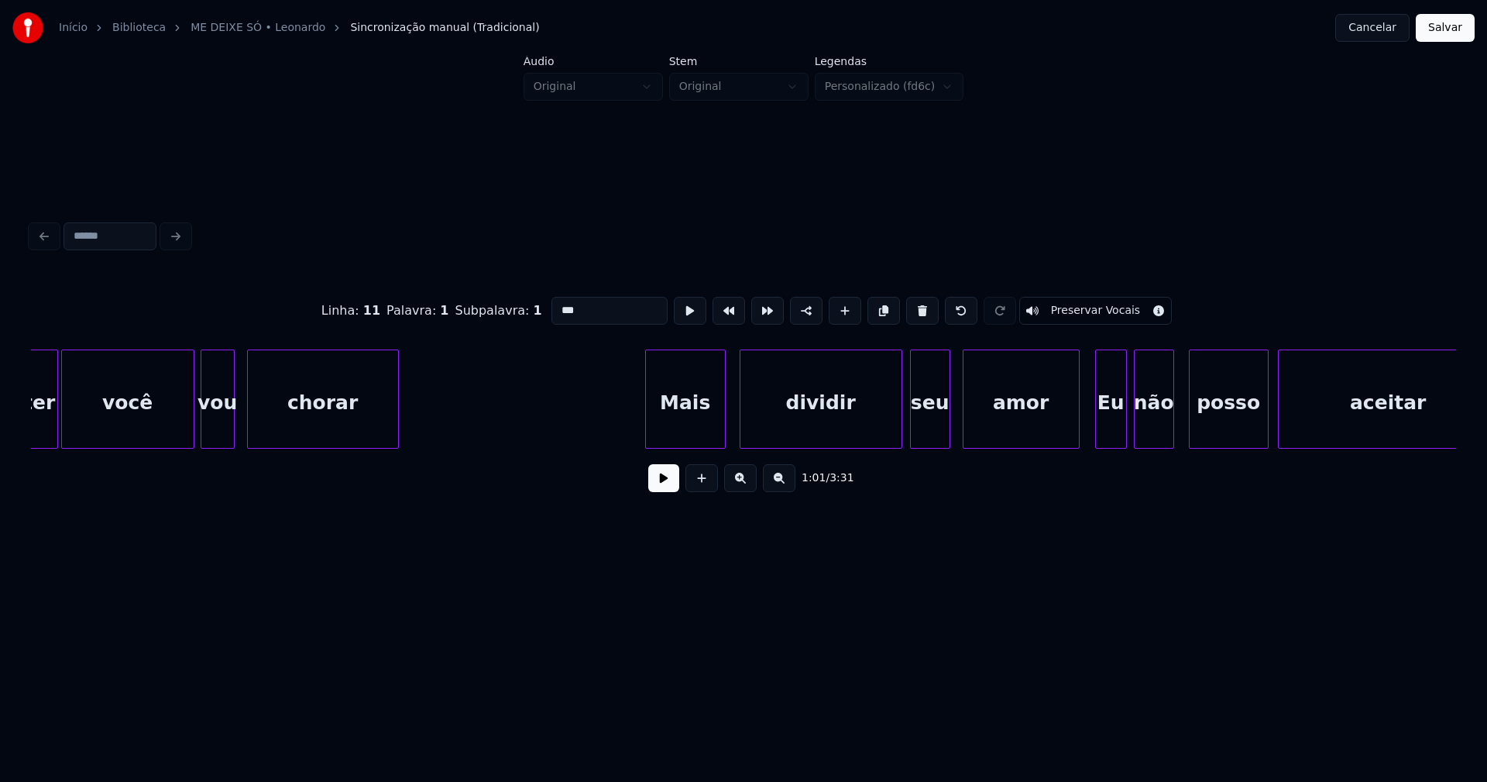
click at [696, 423] on div "Mais" at bounding box center [685, 402] width 79 height 105
click at [569, 304] on input "****" at bounding box center [610, 311] width 116 height 28
type input "***"
click at [1451, 31] on button "Salvar" at bounding box center [1445, 28] width 59 height 28
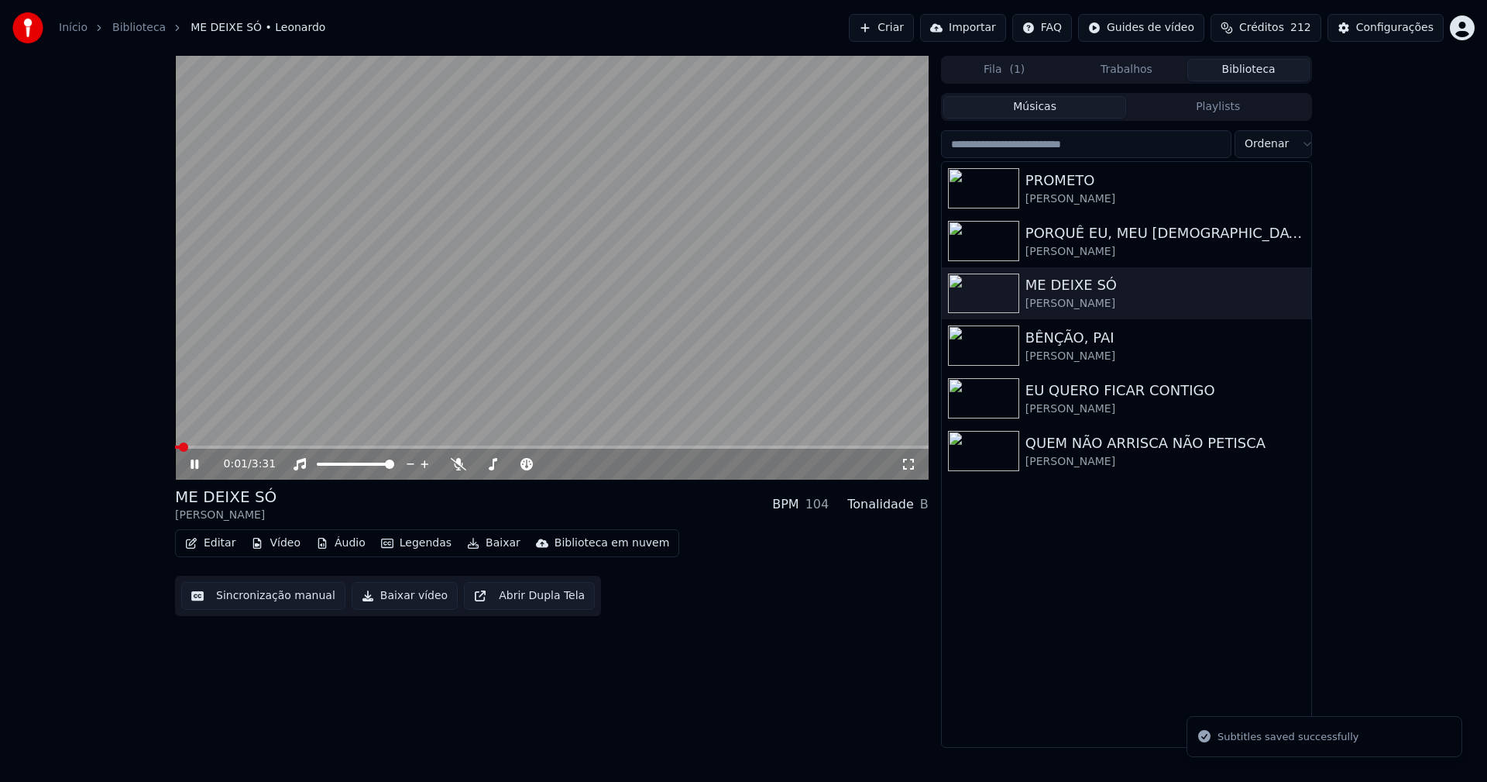
click at [194, 463] on icon at bounding box center [205, 464] width 36 height 12
click at [401, 596] on button "Baixar vídeo" at bounding box center [405, 596] width 106 height 28
